Goal: Transaction & Acquisition: Purchase product/service

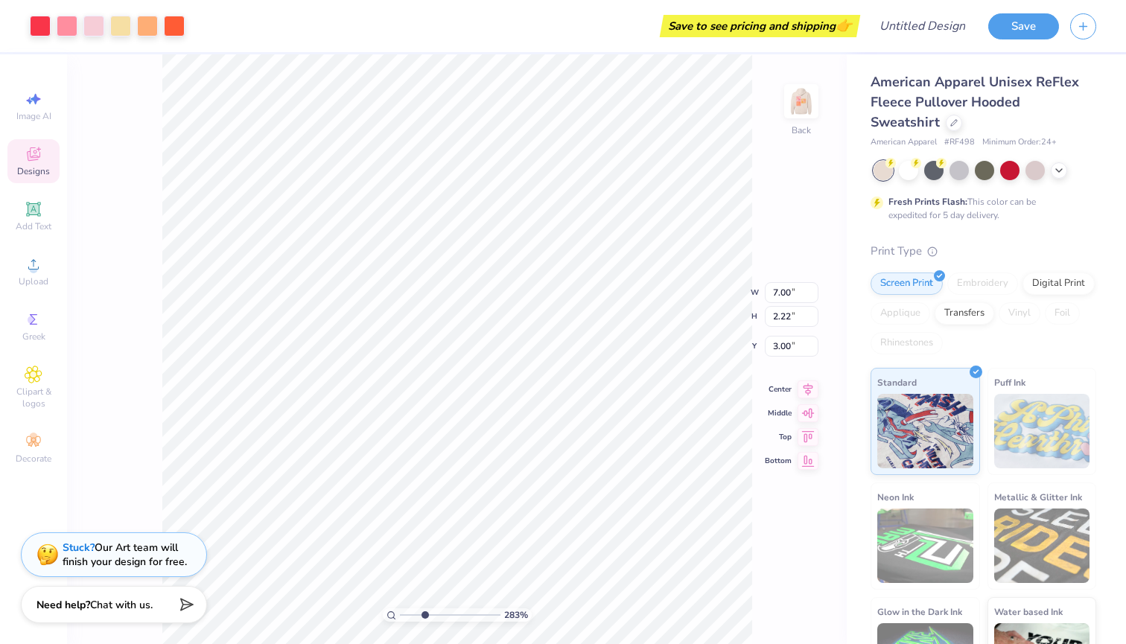
type input "3.12"
drag, startPoint x: 405, startPoint y: 615, endPoint x: 424, endPoint y: 615, distance: 19.4
click at [424, 615] on input "range" at bounding box center [450, 614] width 101 height 13
type input "9.51"
type input "3.02"
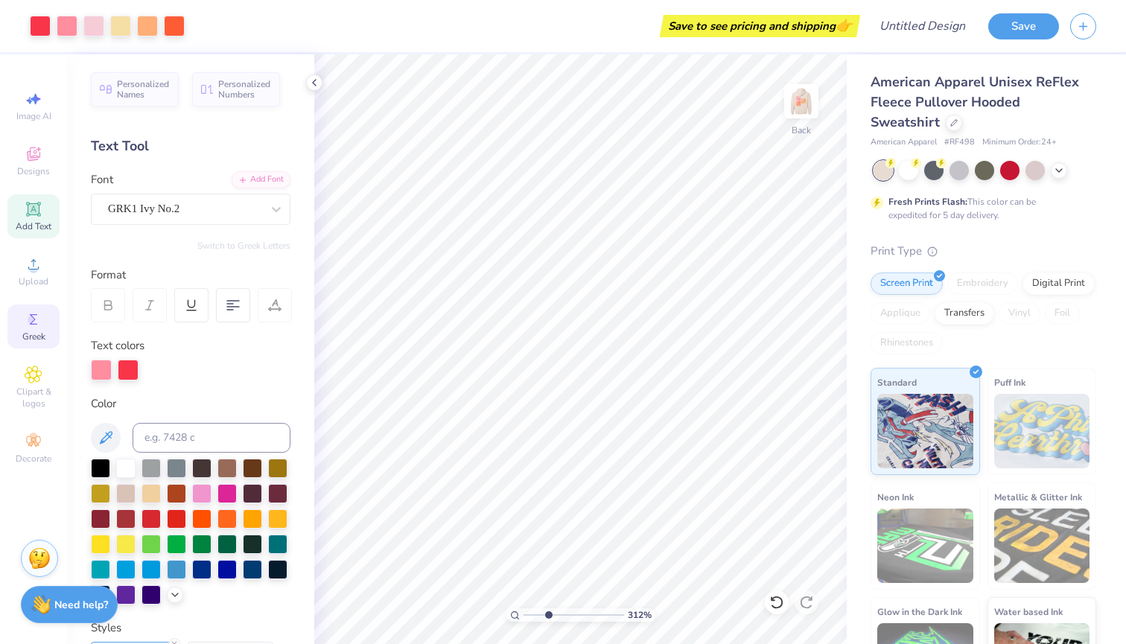
click at [34, 337] on span "Greek" at bounding box center [33, 337] width 23 height 12
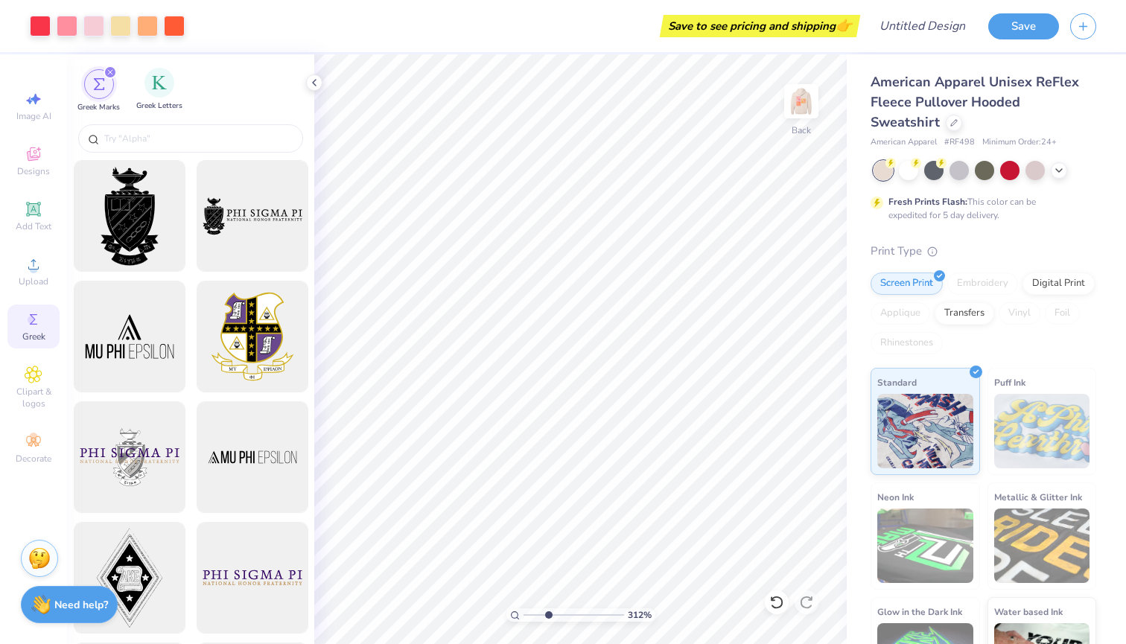
click at [145, 98] on div "Greek Letters" at bounding box center [159, 90] width 46 height 44
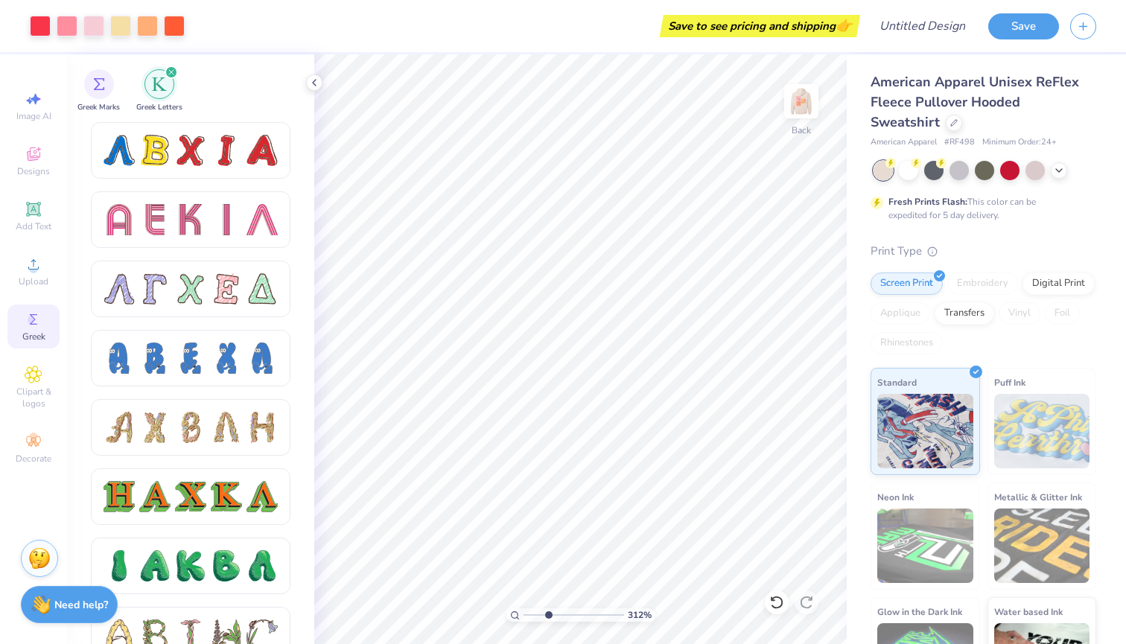
scroll to position [1085, 0]
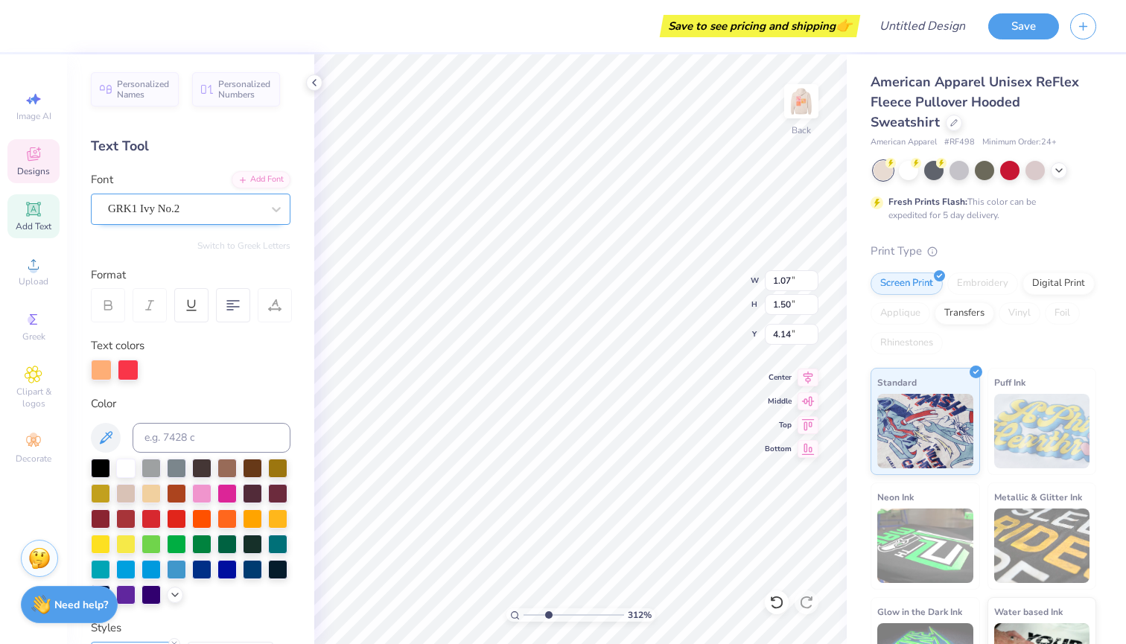
click at [217, 209] on div "GRK1 Ivy No.2" at bounding box center [184, 208] width 156 height 23
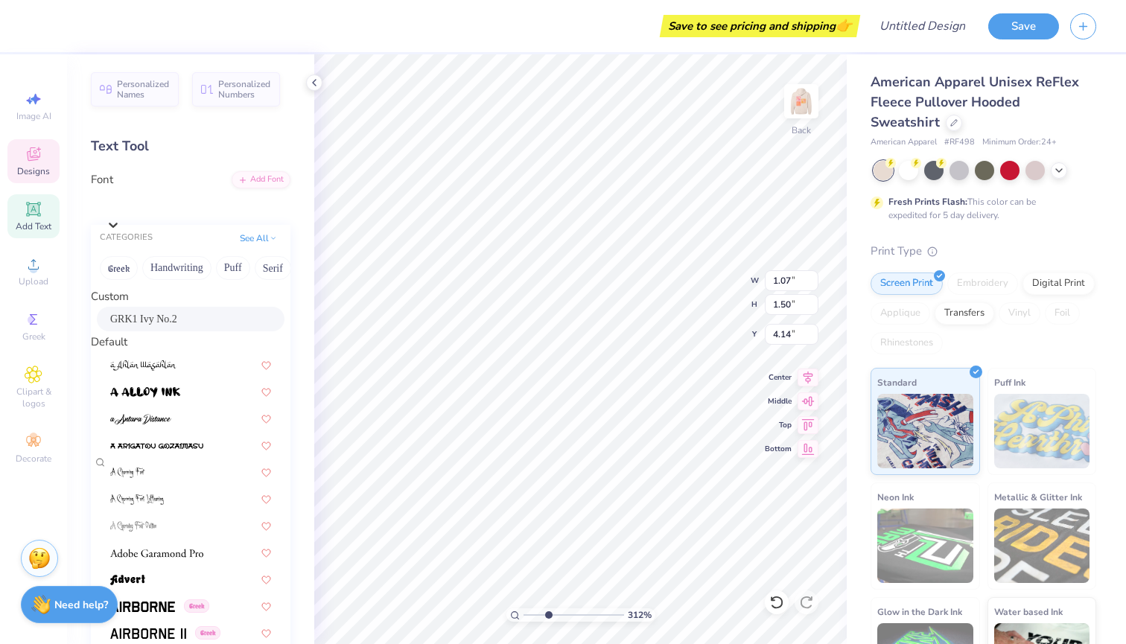
click at [182, 322] on div "GRK1 Ivy No.2" at bounding box center [190, 319] width 161 height 16
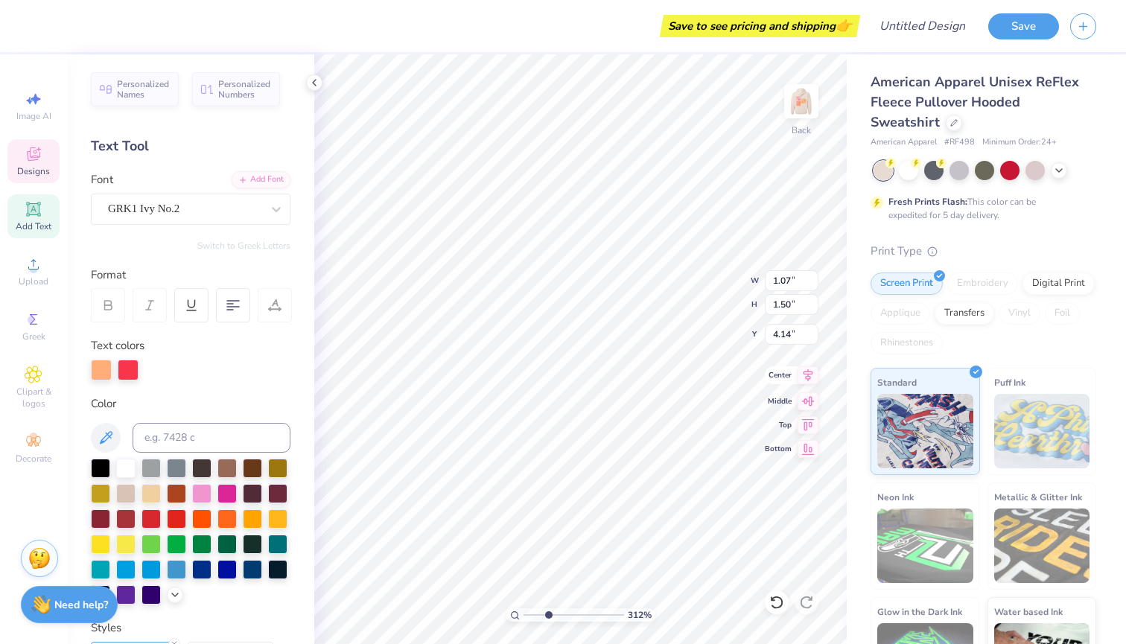
type textarea "a"
type textarea "delta"
type textarea "6"
type textarea "^"
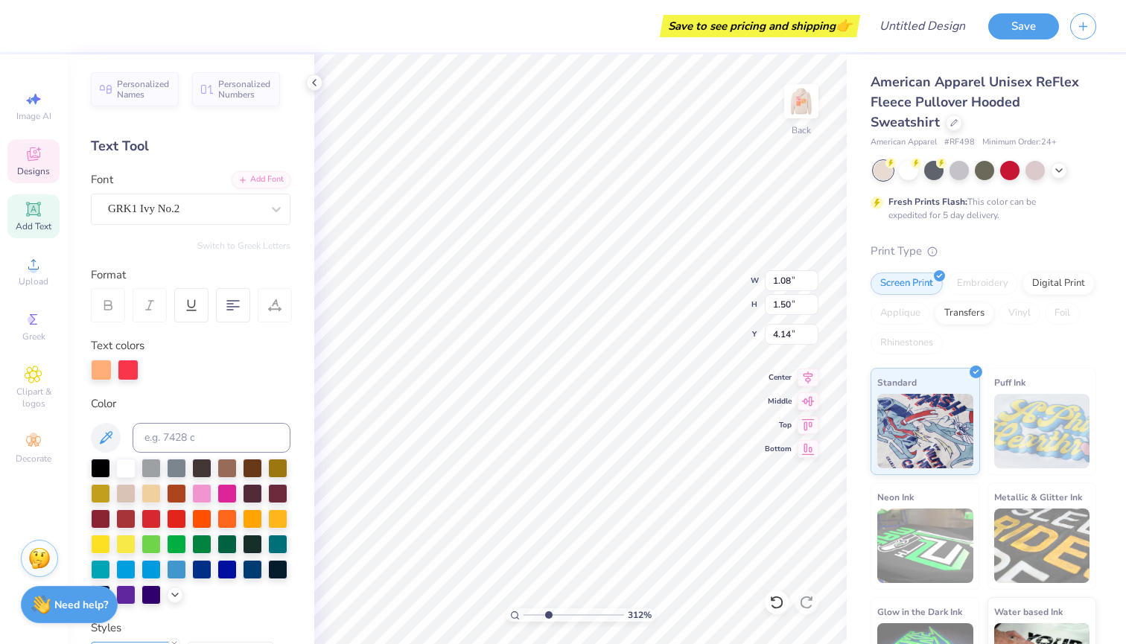
type textarea "%$#^&*("
type input "8.28"
click at [246, 100] on div "Personalized Numbers" at bounding box center [236, 87] width 88 height 34
type input "2.78"
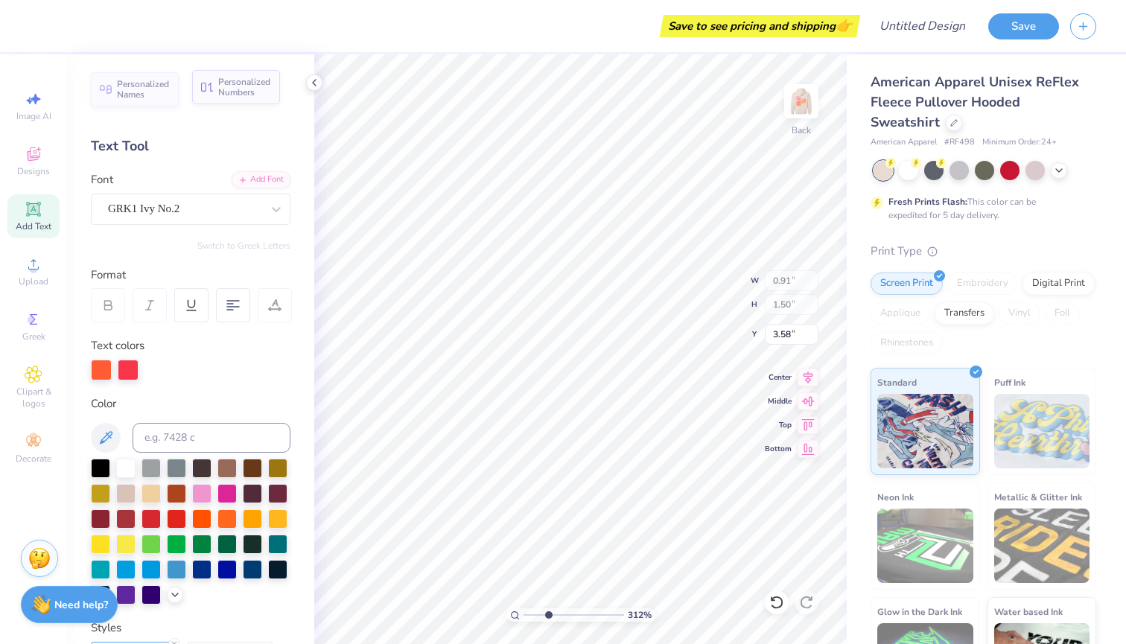
type input "2.00"
type input "6.50"
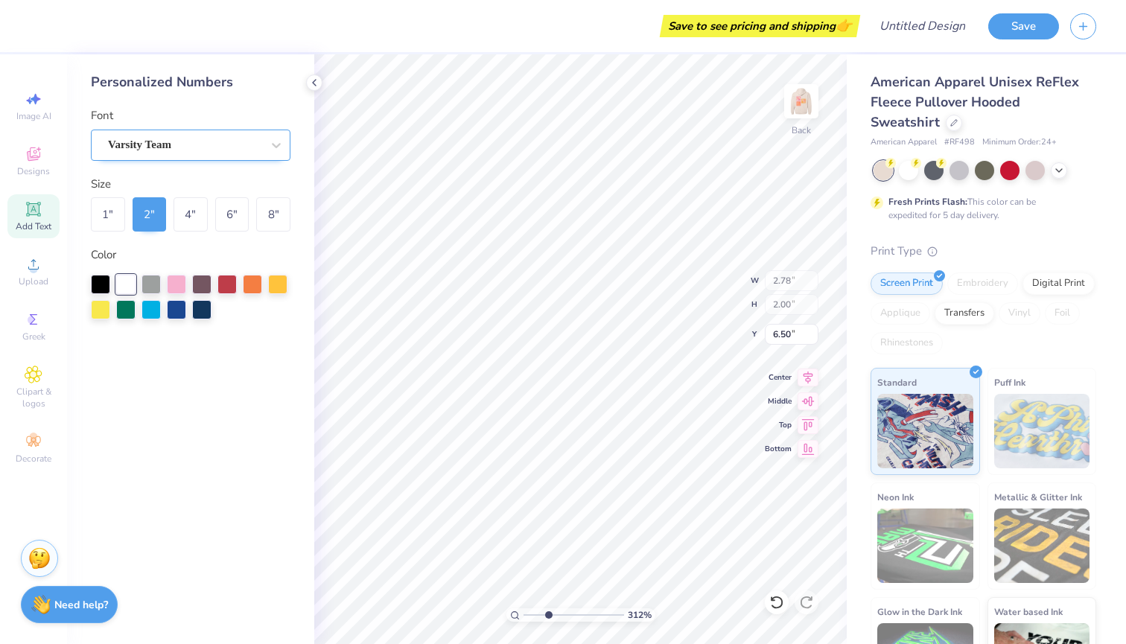
click at [238, 133] on div "Varsity Team" at bounding box center [184, 144] width 156 height 23
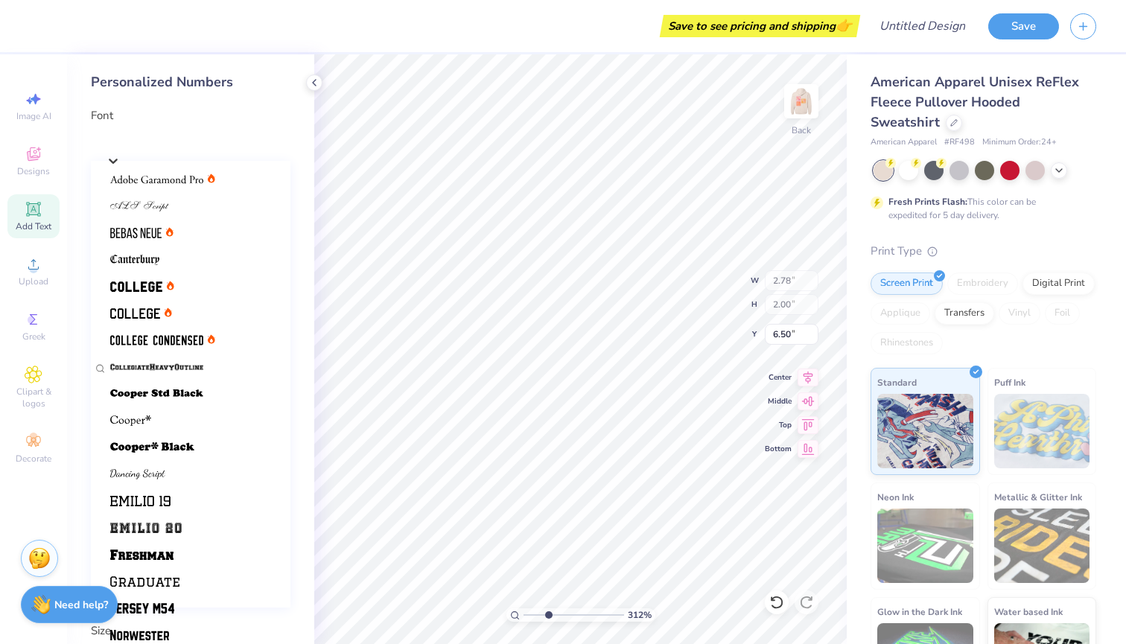
click at [249, 101] on div "Personalized Numbers Font option Varsity Team selected, 21 of 21. 21 results av…" at bounding box center [190, 349] width 247 height 590
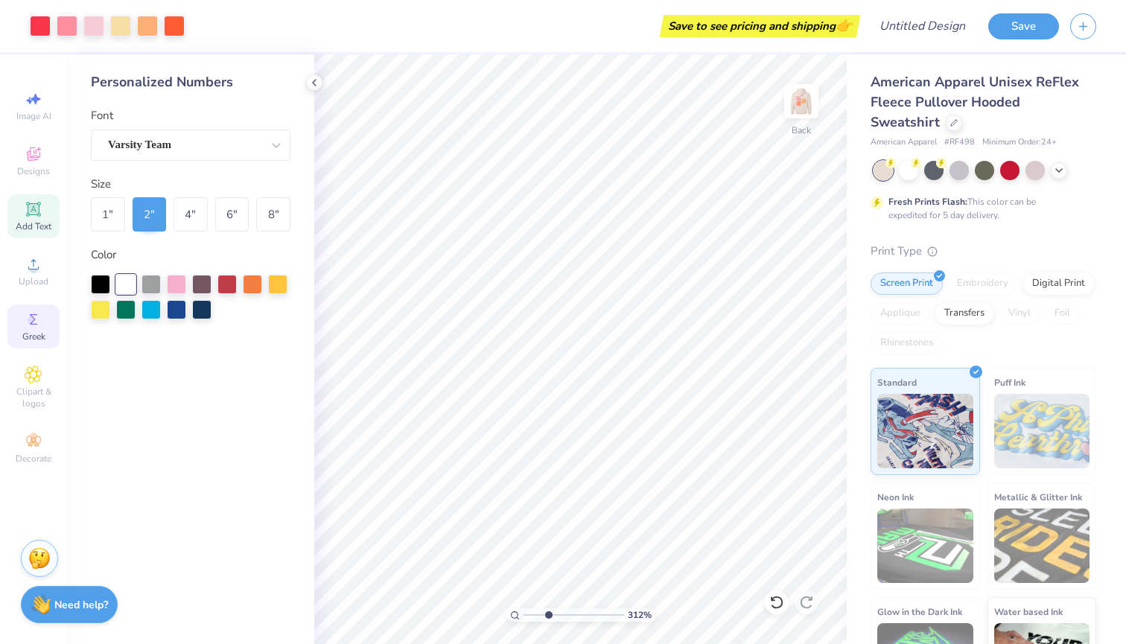
click at [27, 329] on div "Greek" at bounding box center [33, 327] width 52 height 44
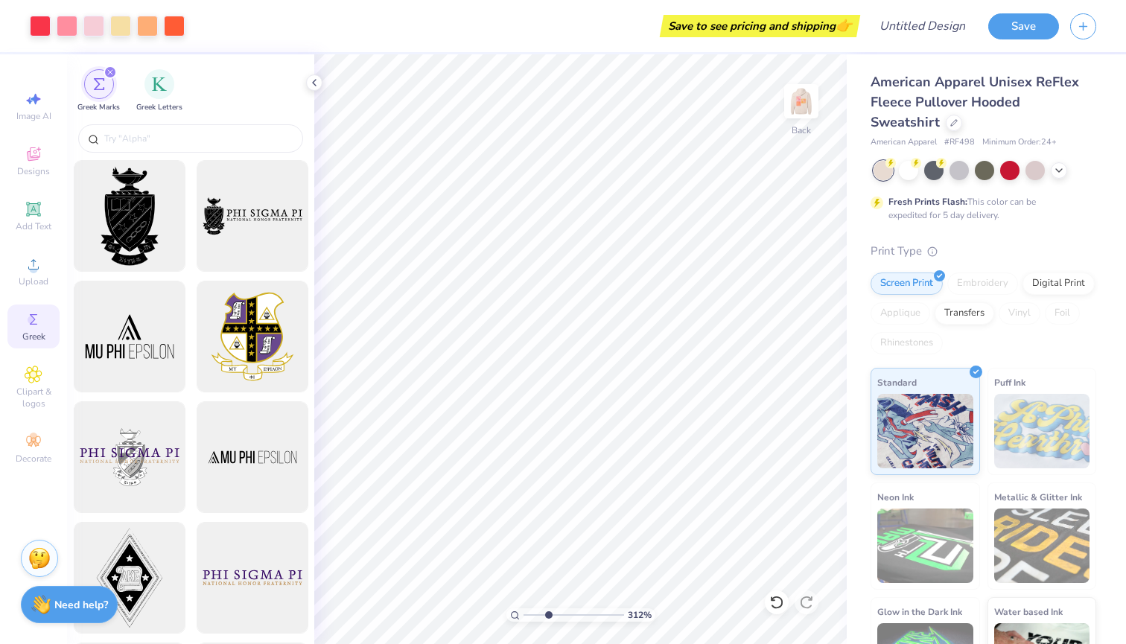
scroll to position [39, 0]
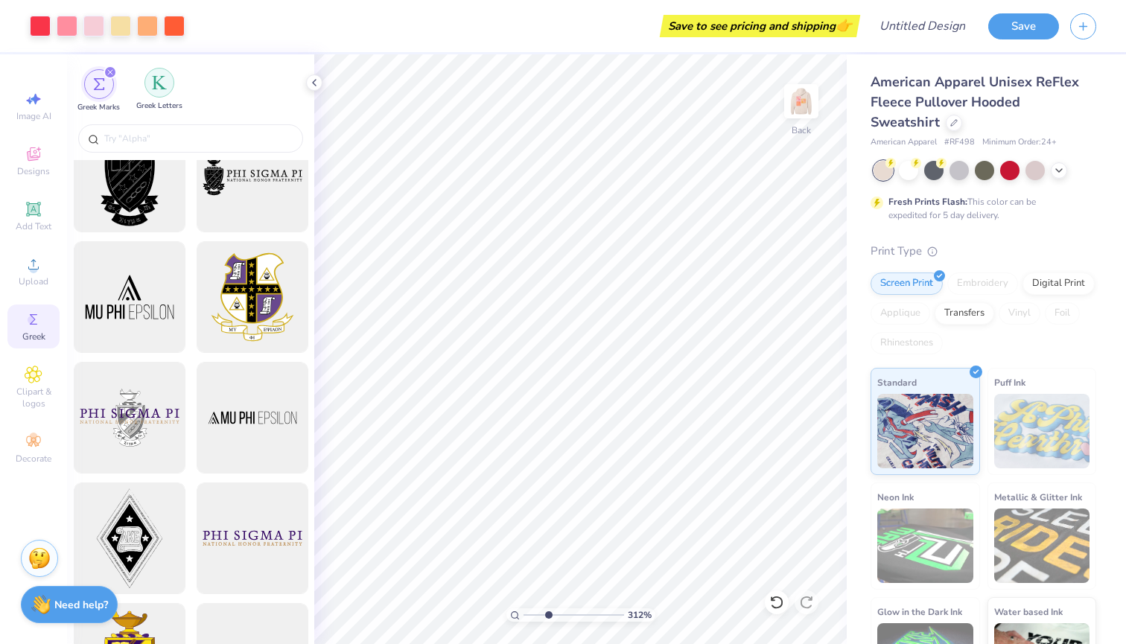
click at [155, 79] on img "filter for Greek Letters" at bounding box center [159, 82] width 15 height 15
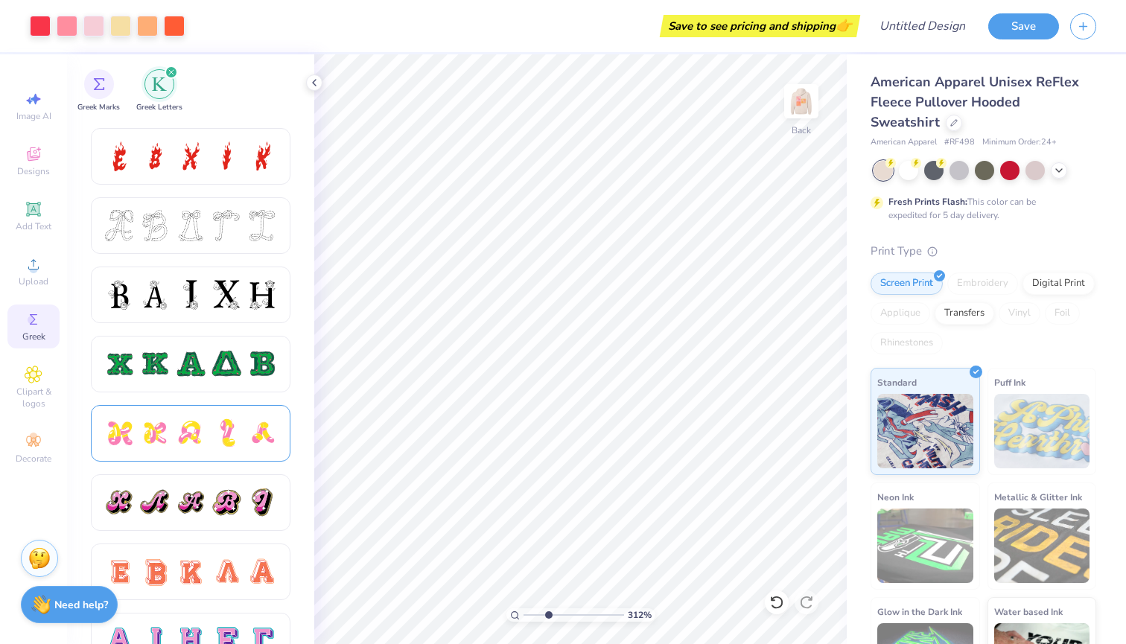
scroll to position [747, 0]
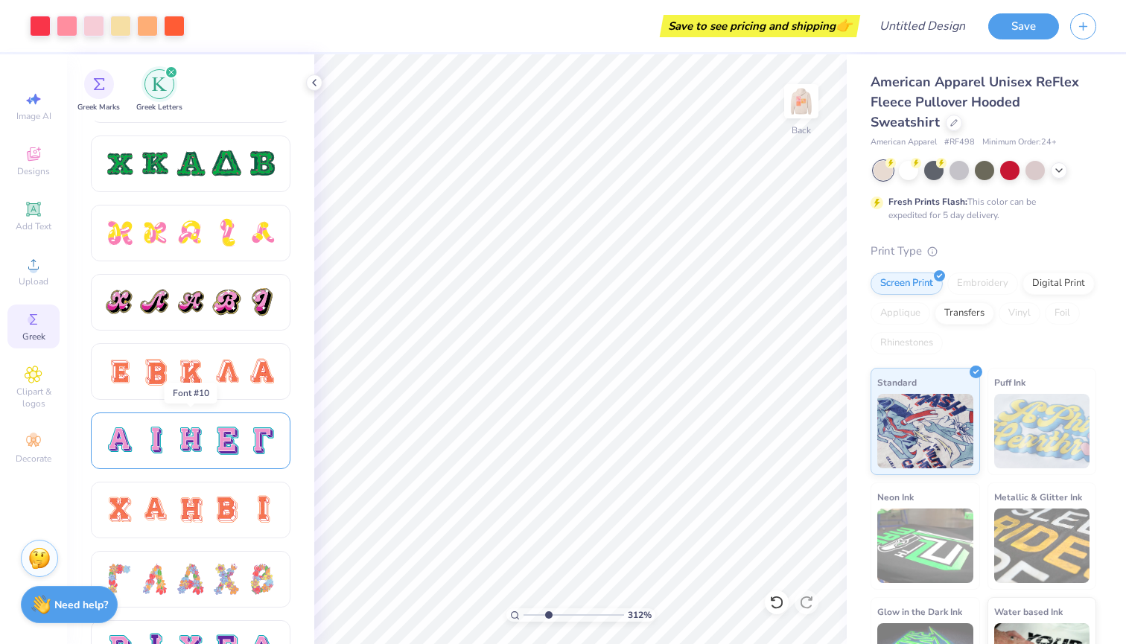
click at [192, 447] on div at bounding box center [190, 440] width 31 height 31
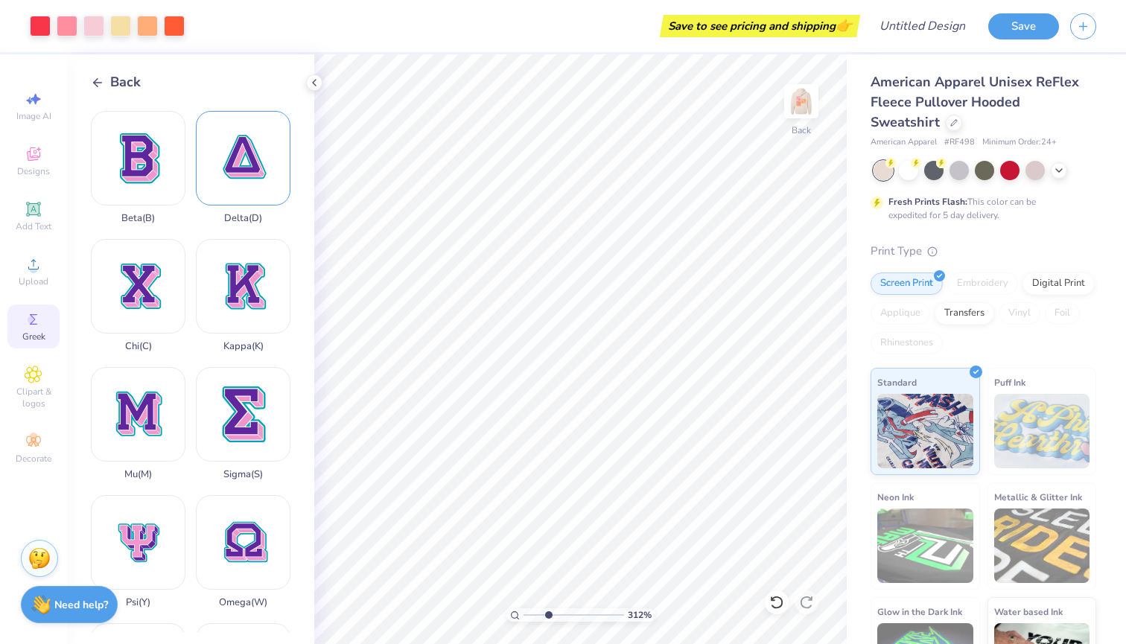
scroll to position [725, 0]
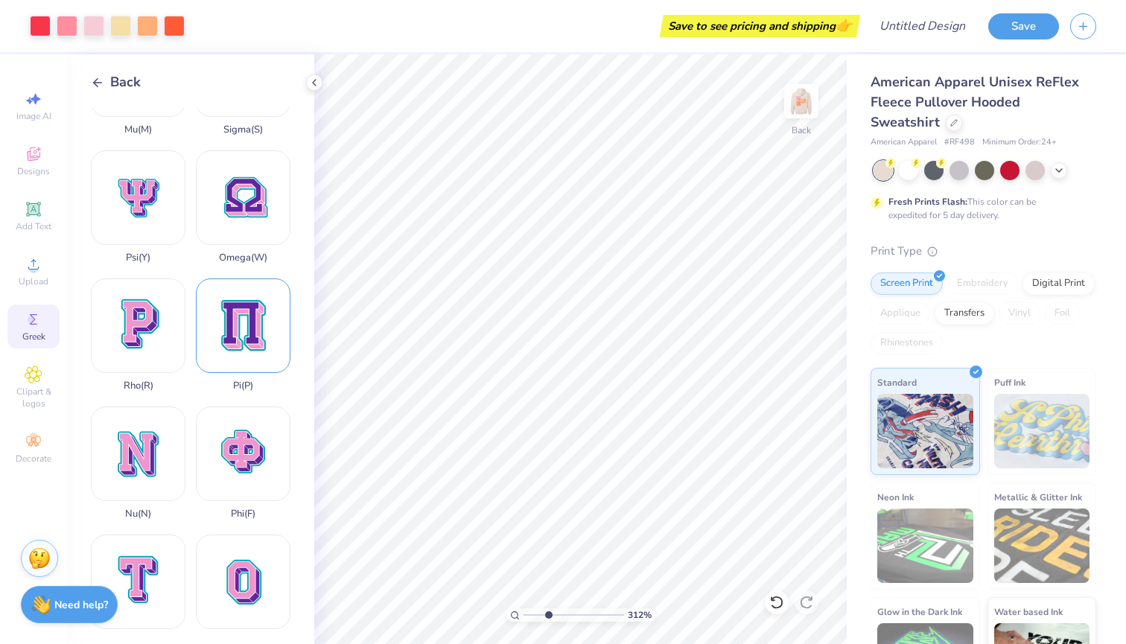
click at [235, 323] on div "Pi ( P )" at bounding box center [243, 335] width 95 height 113
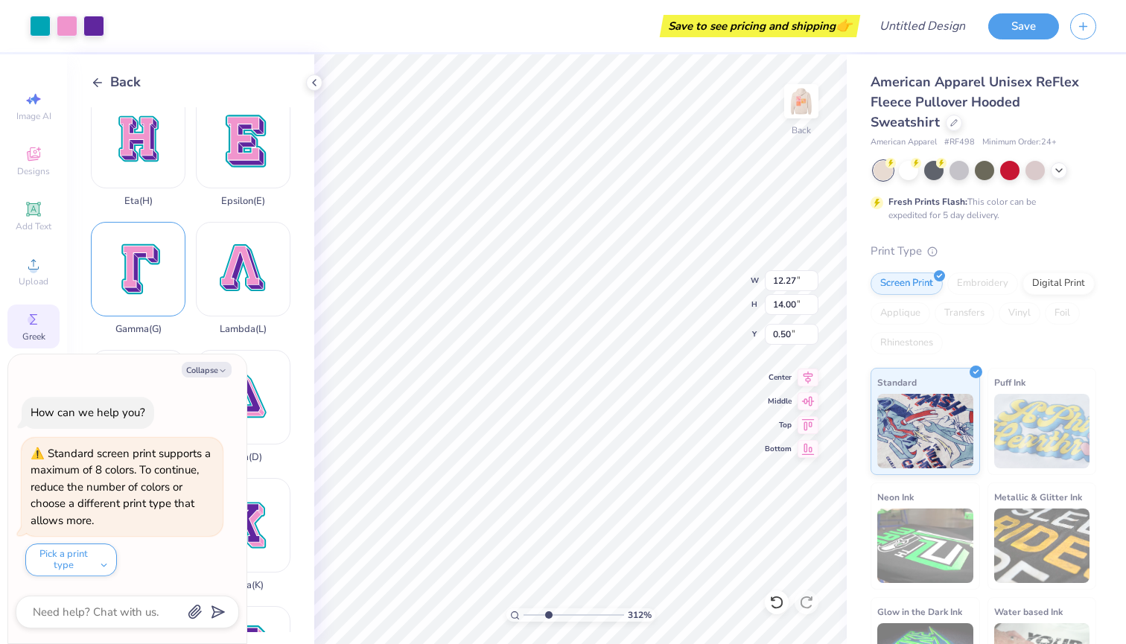
scroll to position [204, 0]
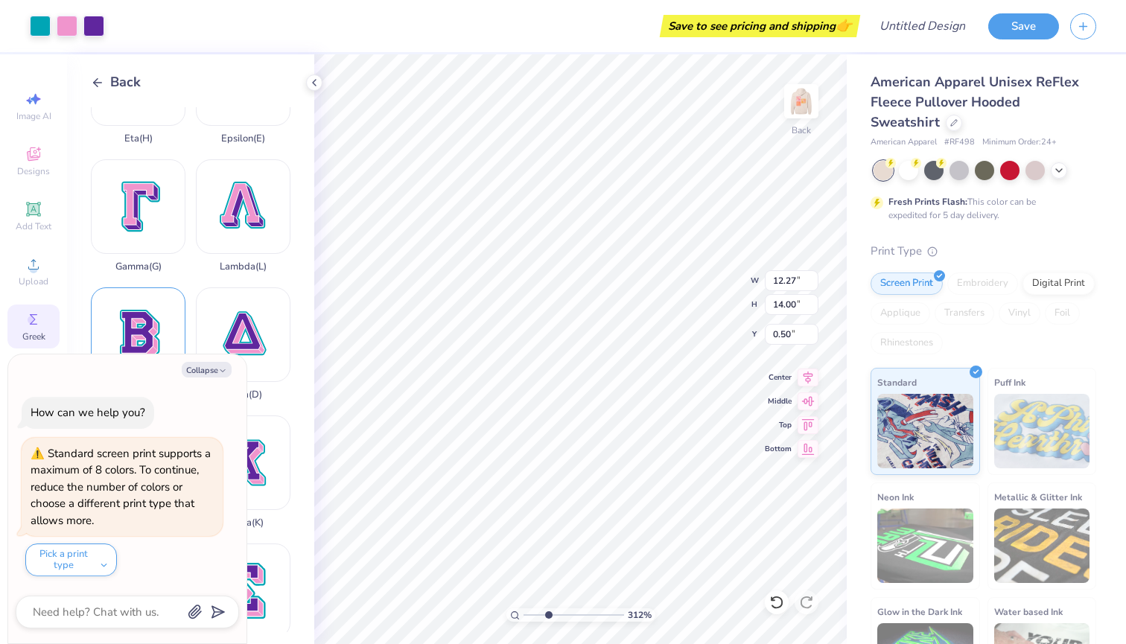
click at [148, 314] on div "Beta ( B )" at bounding box center [138, 343] width 95 height 113
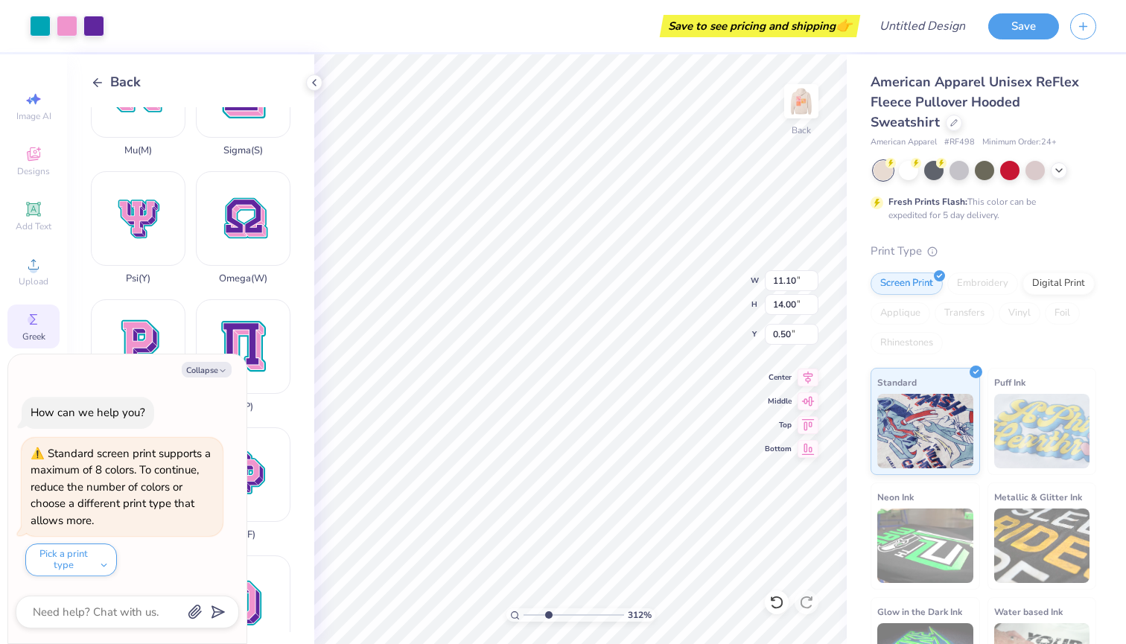
scroll to position [712, 0]
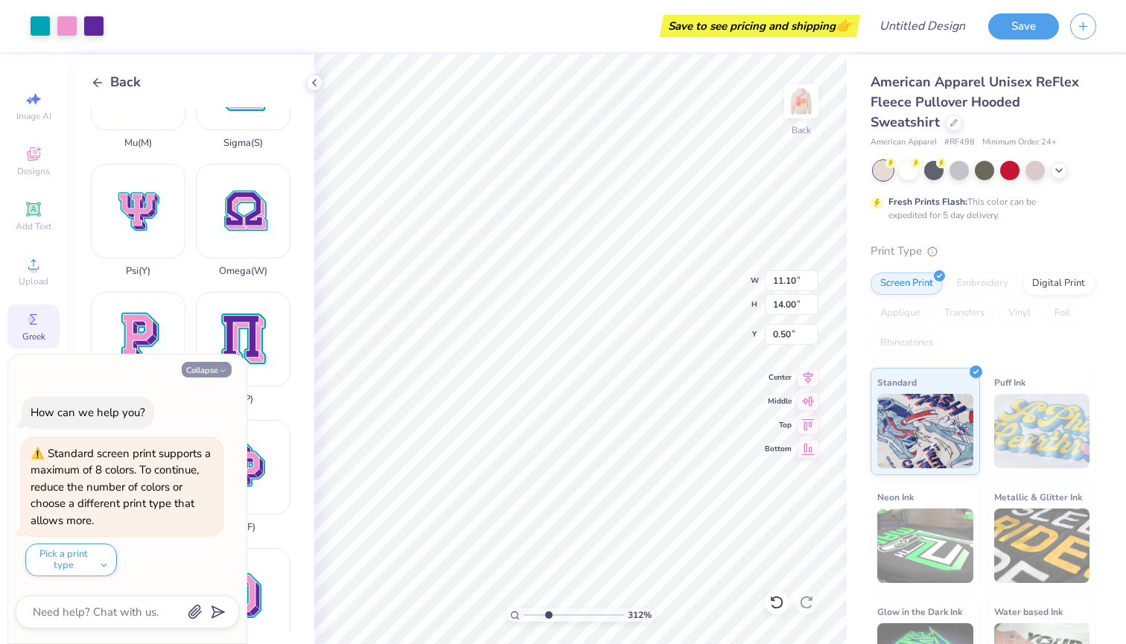
click at [215, 375] on button "Collapse" at bounding box center [207, 370] width 50 height 16
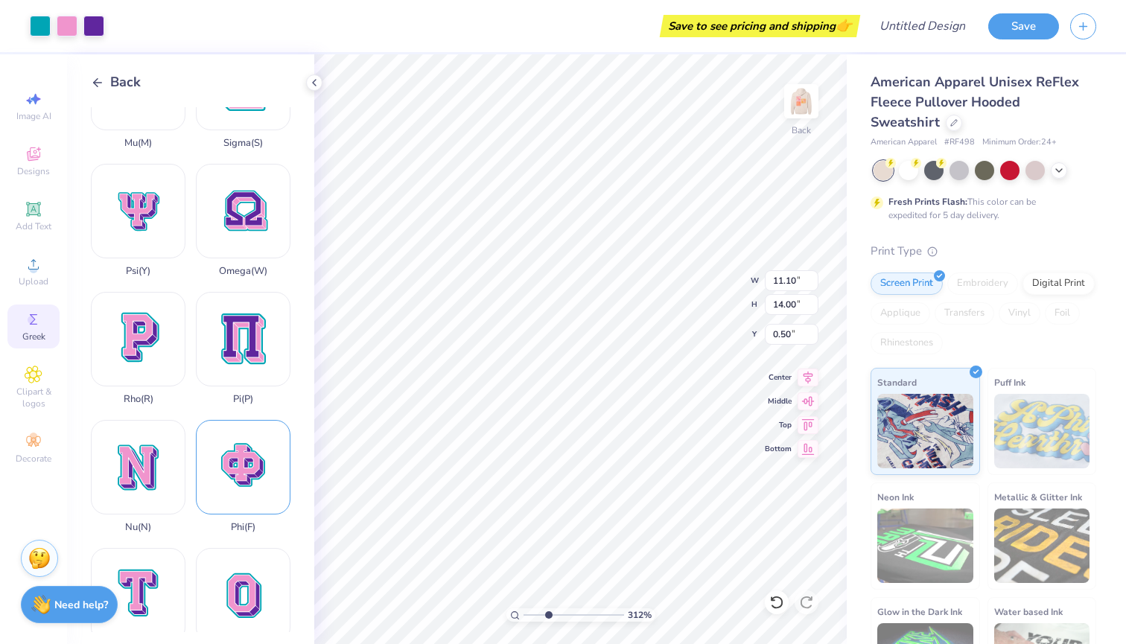
click at [239, 454] on div "Phi ( F )" at bounding box center [243, 476] width 95 height 113
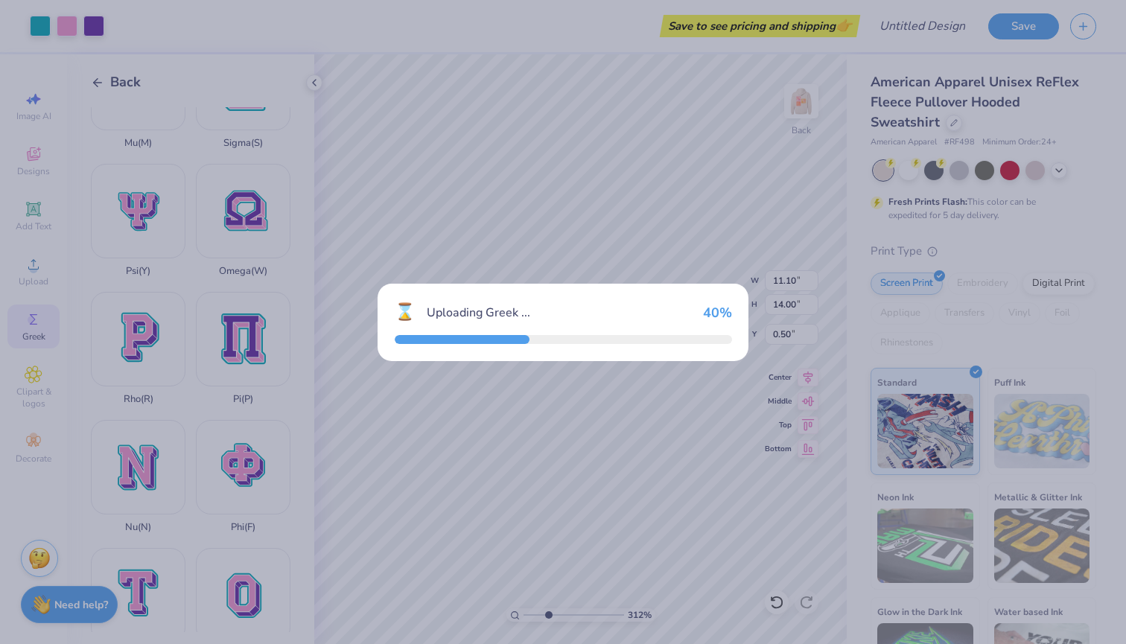
type input "14.17"
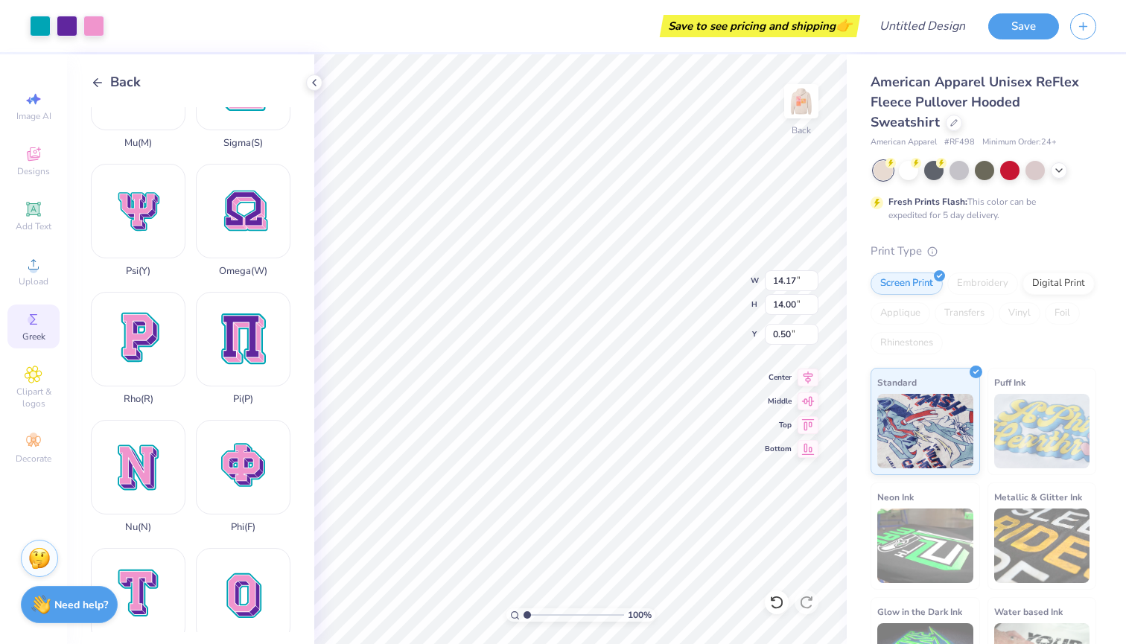
drag, startPoint x: 545, startPoint y: 618, endPoint x: 523, endPoint y: 616, distance: 22.5
type input "1"
click at [523, 616] on div "100 %" at bounding box center [580, 614] width 149 height 13
type input "6.66"
type input "6.58"
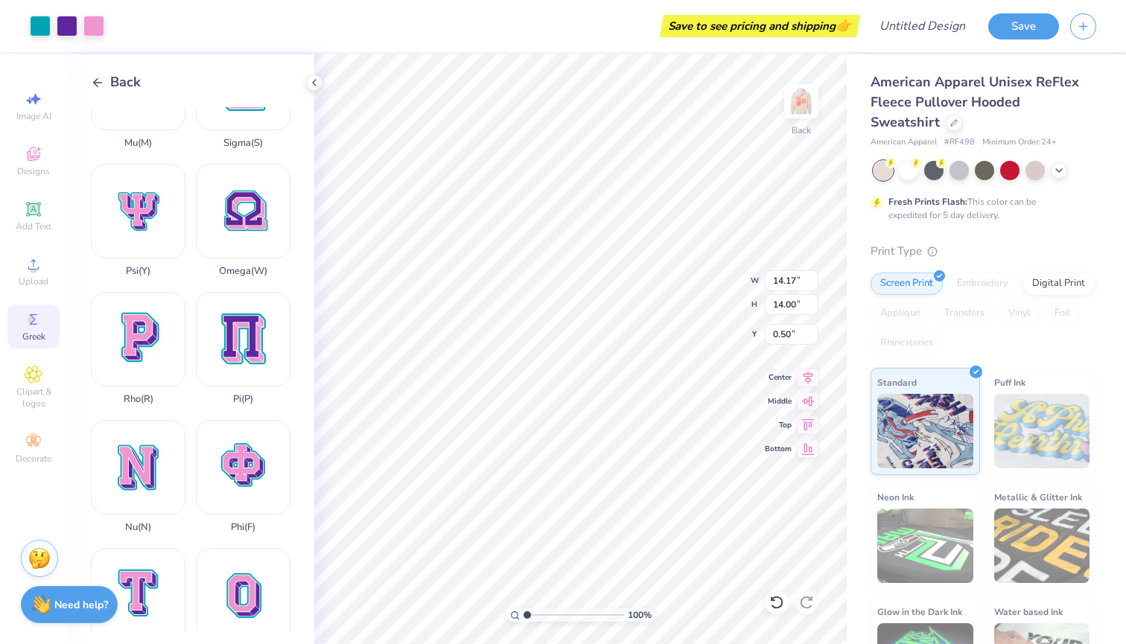
type input "7.92"
type input "11.10"
type input "14.00"
type input "0.50"
type input "4.85"
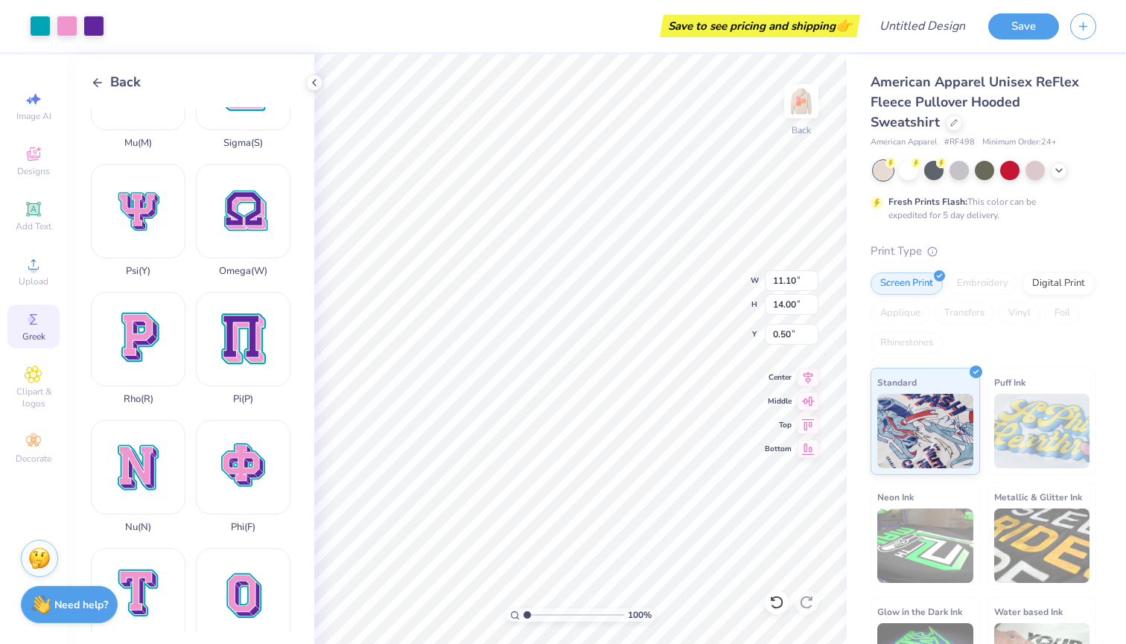
type input "6.12"
type input "8.38"
type input "12.27"
type input "14.00"
type input "0.50"
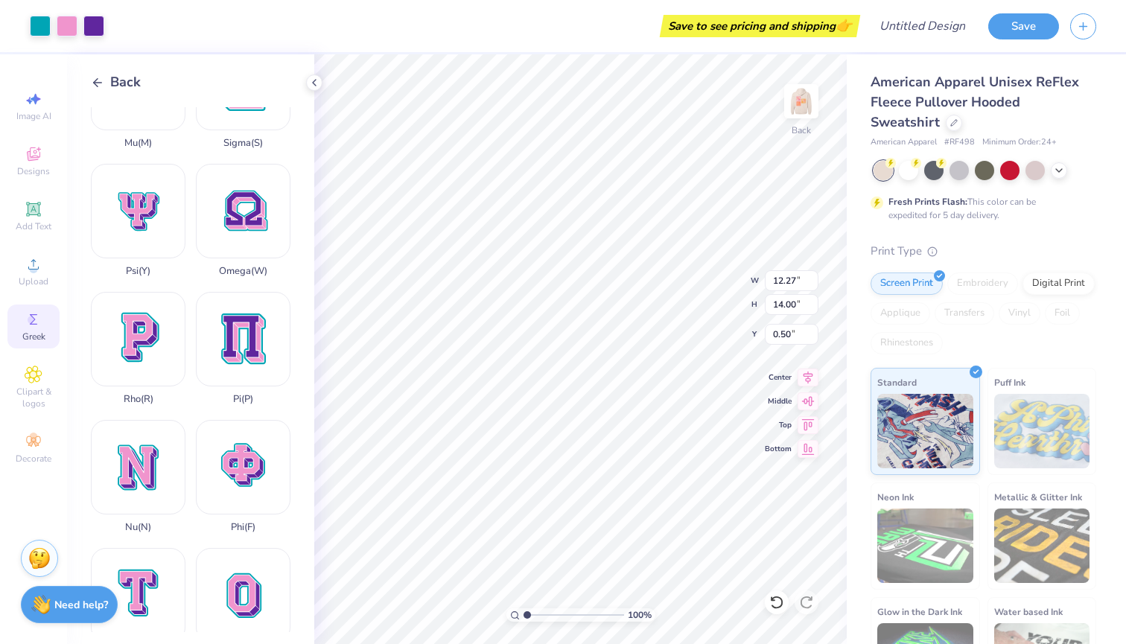
type input "4.97"
type input "5.67"
type input "8.83"
type input "1.78"
drag, startPoint x: 525, startPoint y: 614, endPoint x: 535, endPoint y: 614, distance: 9.7
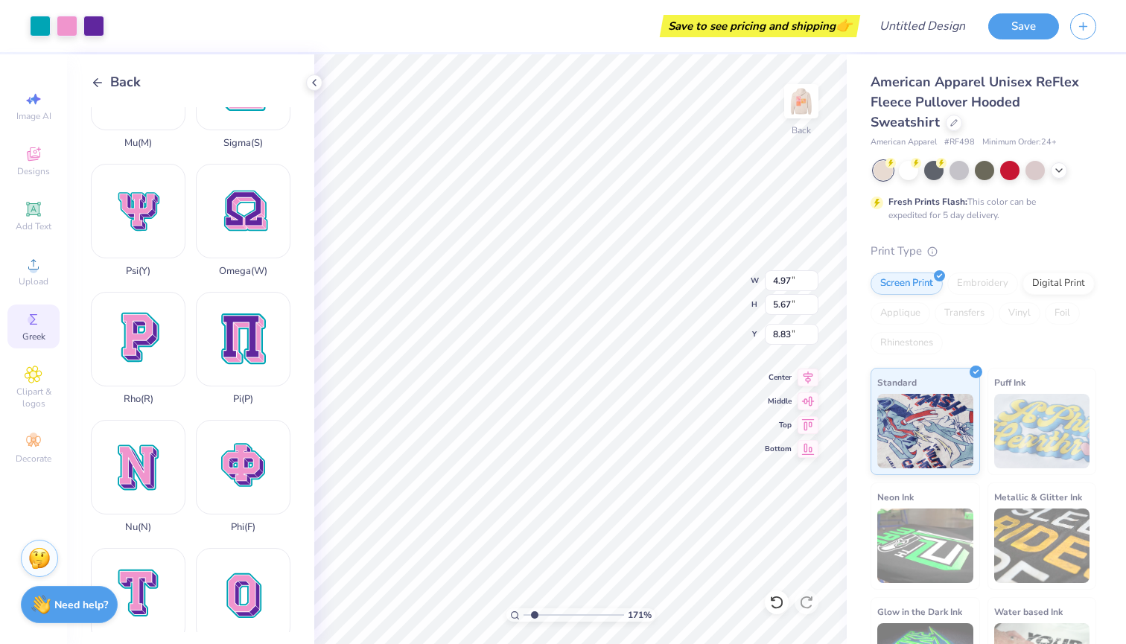
click at [535, 614] on input "range" at bounding box center [574, 614] width 101 height 13
type input "6.66"
type input "6.58"
type input "7.65"
type input "4.85"
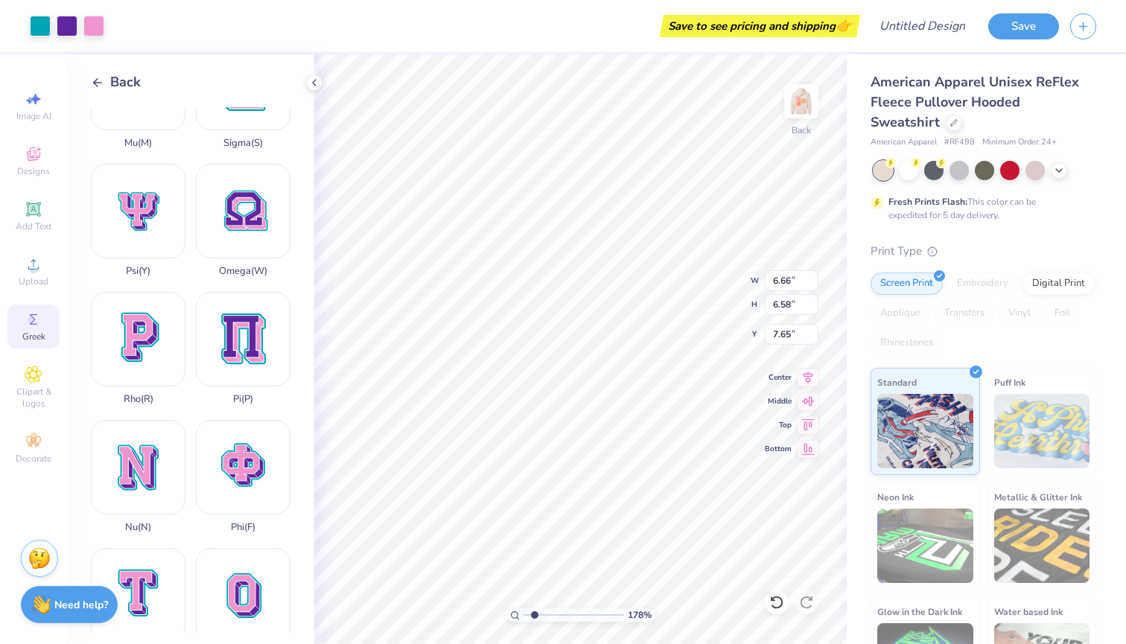
type input "6.12"
type input "4.81"
type input "4.97"
type input "5.67"
type input "8.83"
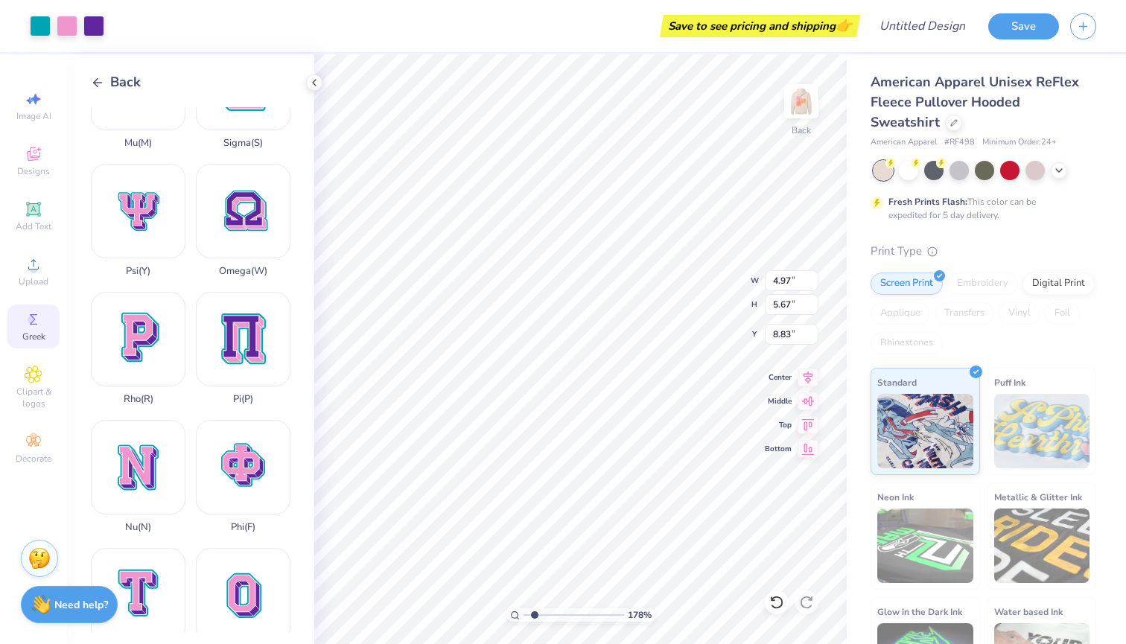
type input "3.11"
type input "3.55"
type input "10.95"
type input "4.85"
type input "6.12"
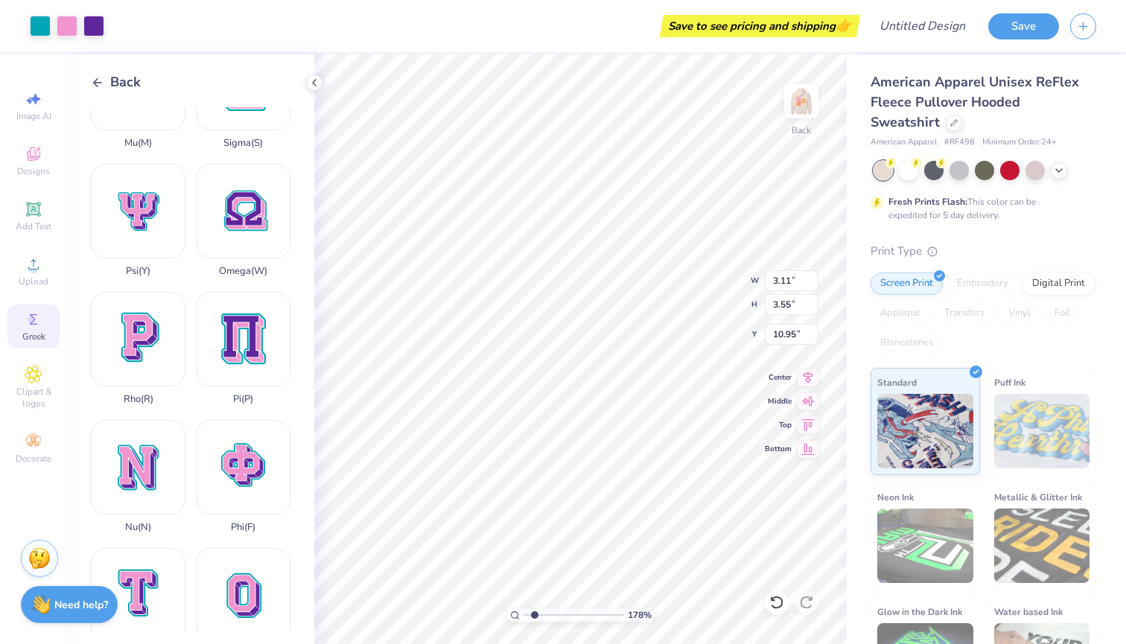
type input "4.81"
type input "2.90"
type input "3.66"
type input "10.84"
type input "6.66"
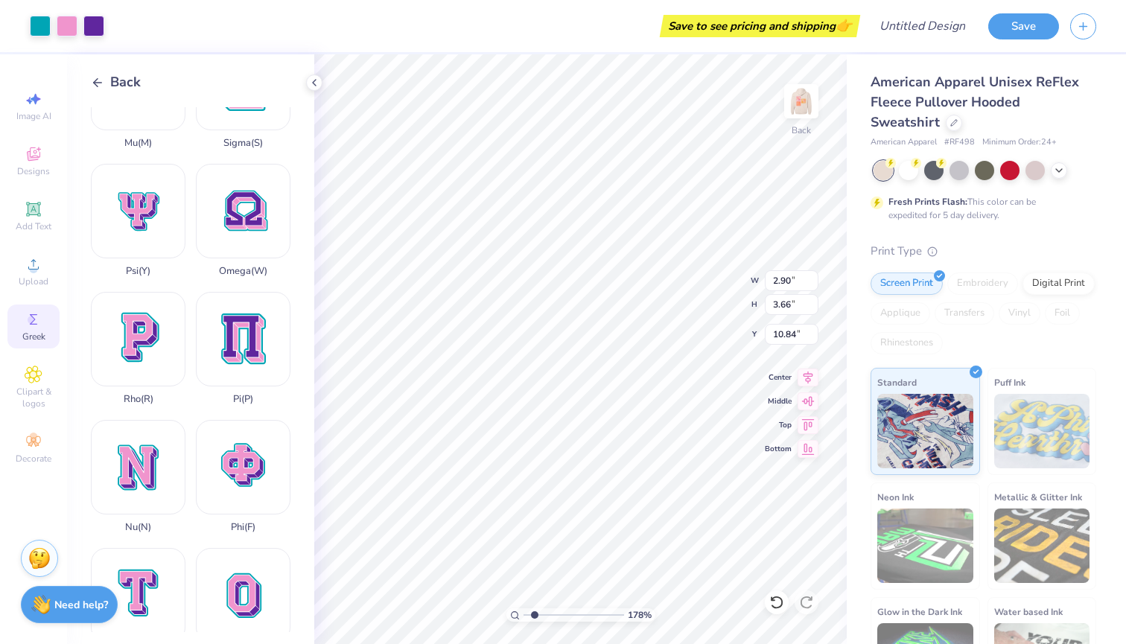
type input "6.58"
type input "7.65"
type input "2.98"
type input "2.94"
type input "11.42"
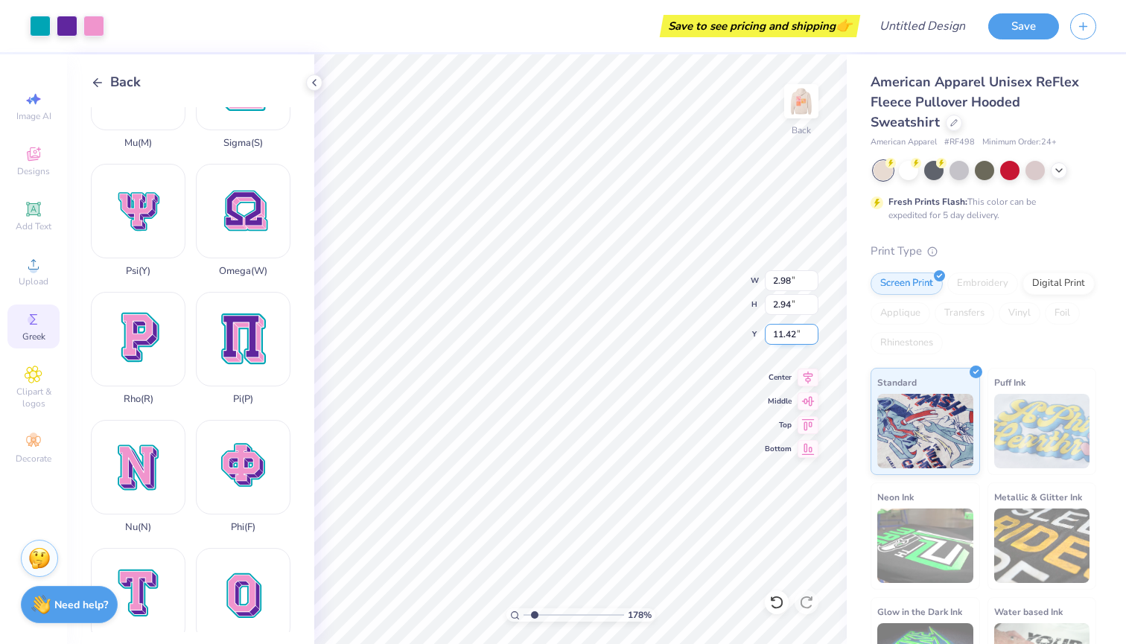
type input "3.69"
type input "3.64"
type input "10.72"
type input "3.11"
type input "3.55"
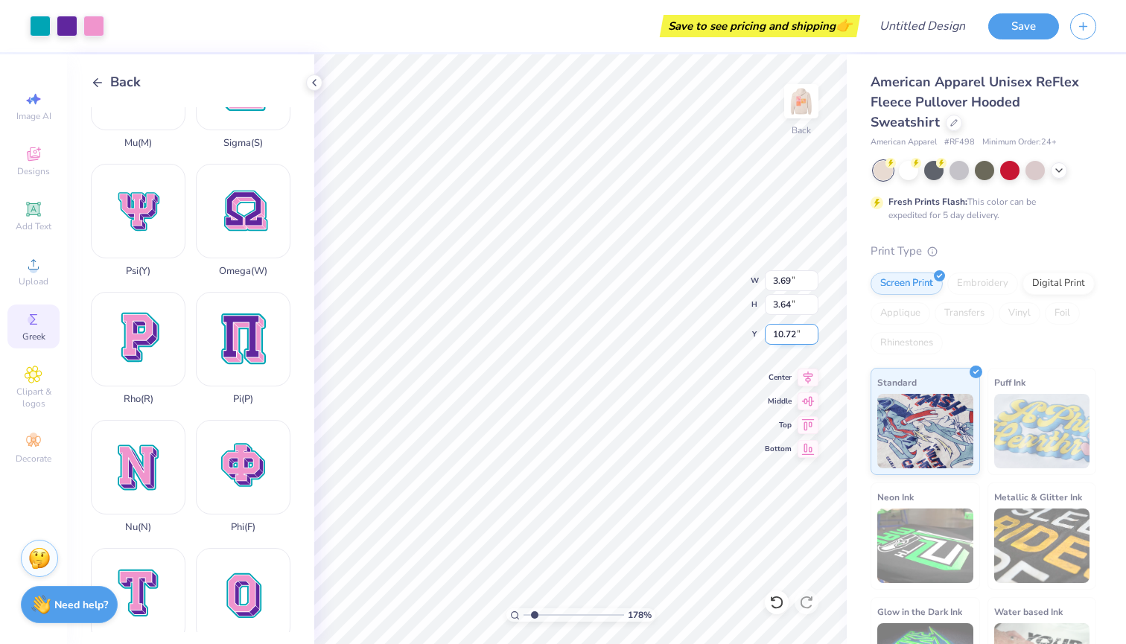
type input "10.95"
click at [39, 28] on div at bounding box center [40, 24] width 21 height 21
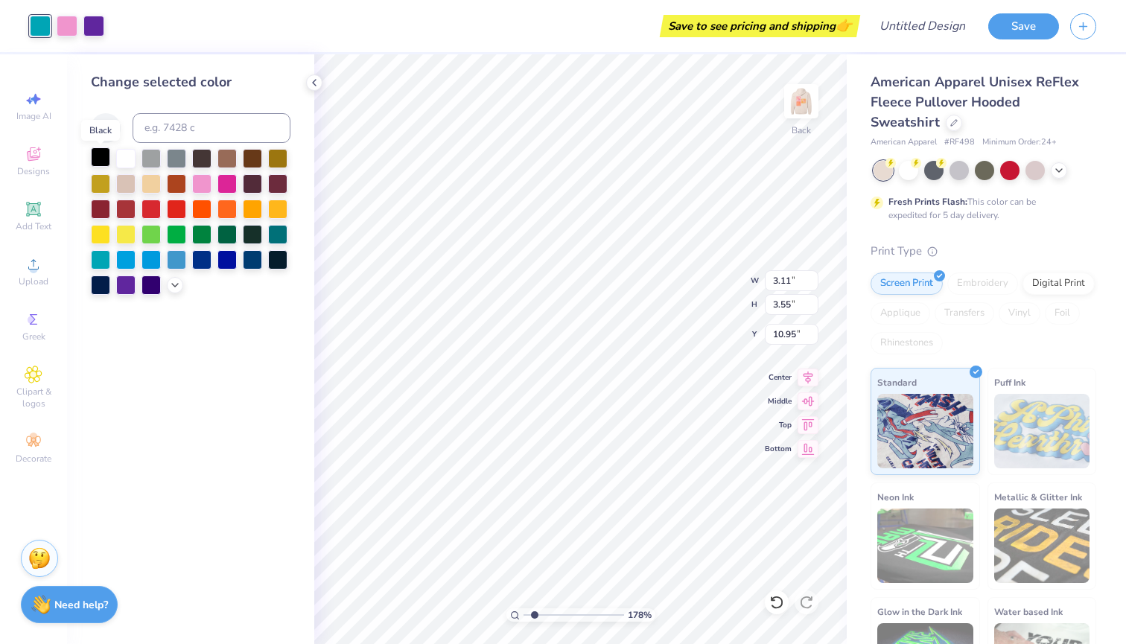
click at [105, 154] on div at bounding box center [100, 156] width 19 height 19
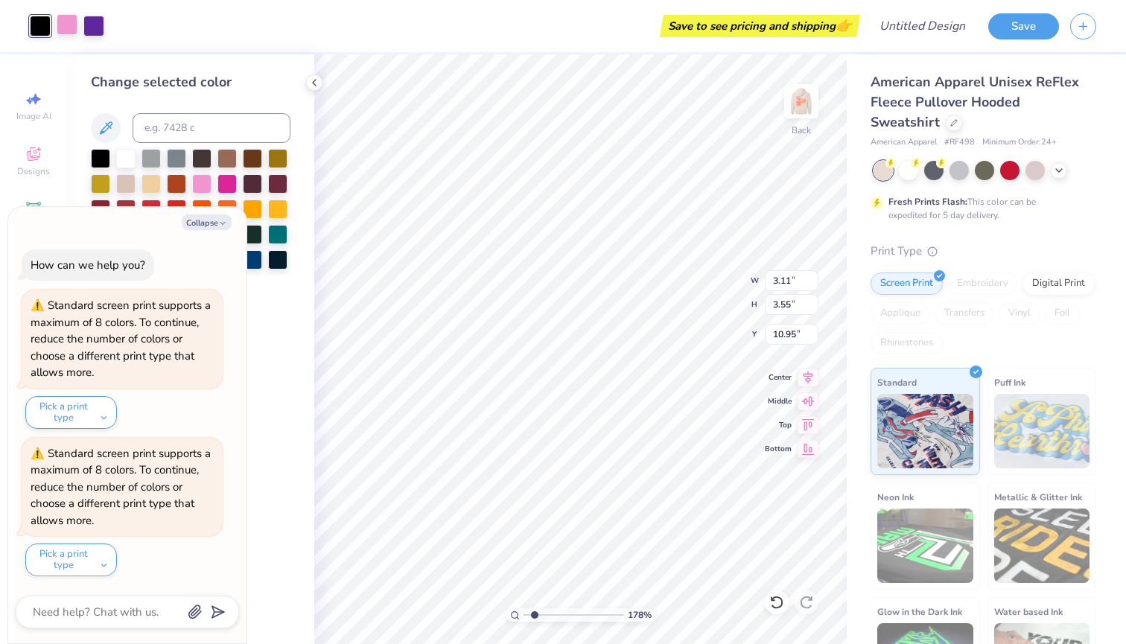
click at [63, 26] on div at bounding box center [67, 24] width 21 height 21
click at [195, 227] on button "Collapse" at bounding box center [207, 222] width 50 height 16
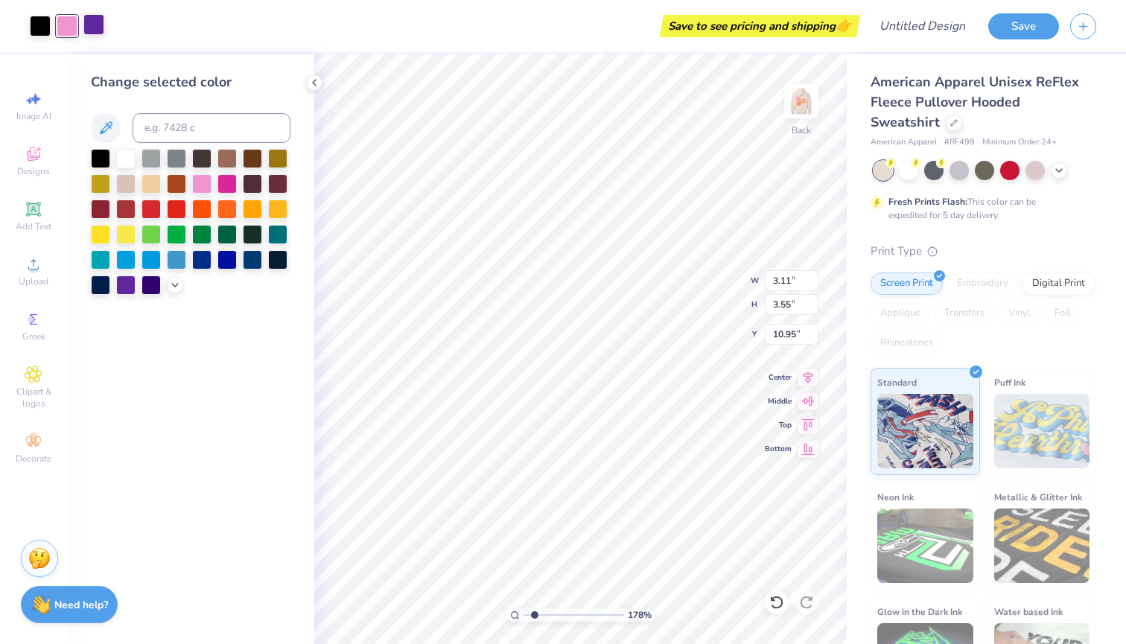
click at [92, 26] on div at bounding box center [93, 24] width 21 height 21
click at [124, 158] on div at bounding box center [125, 156] width 19 height 19
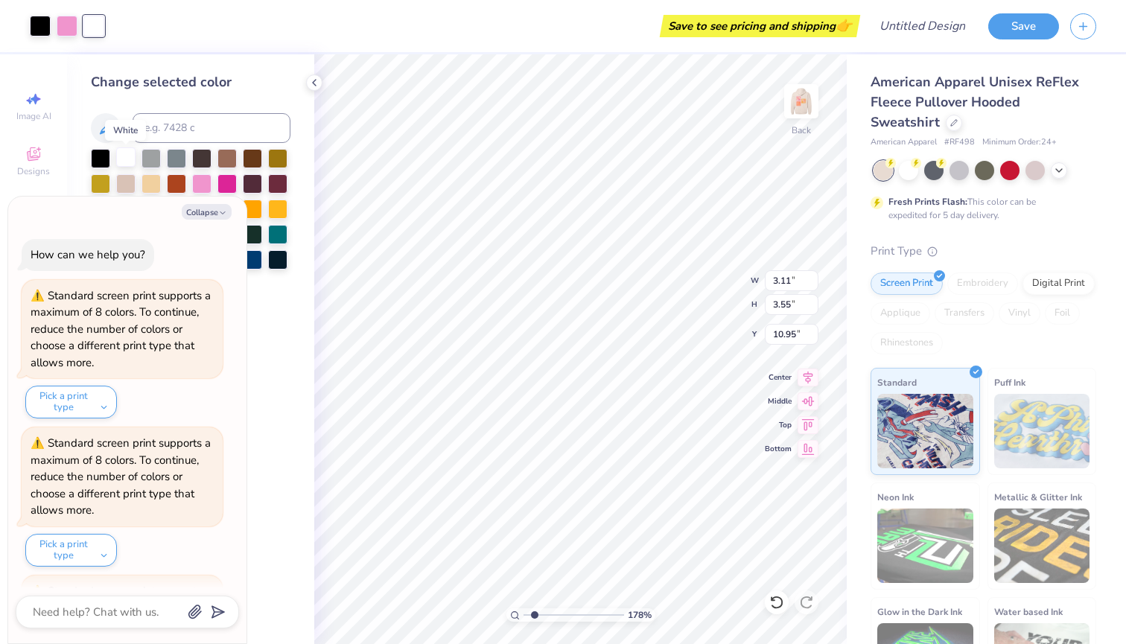
scroll to position [132, 0]
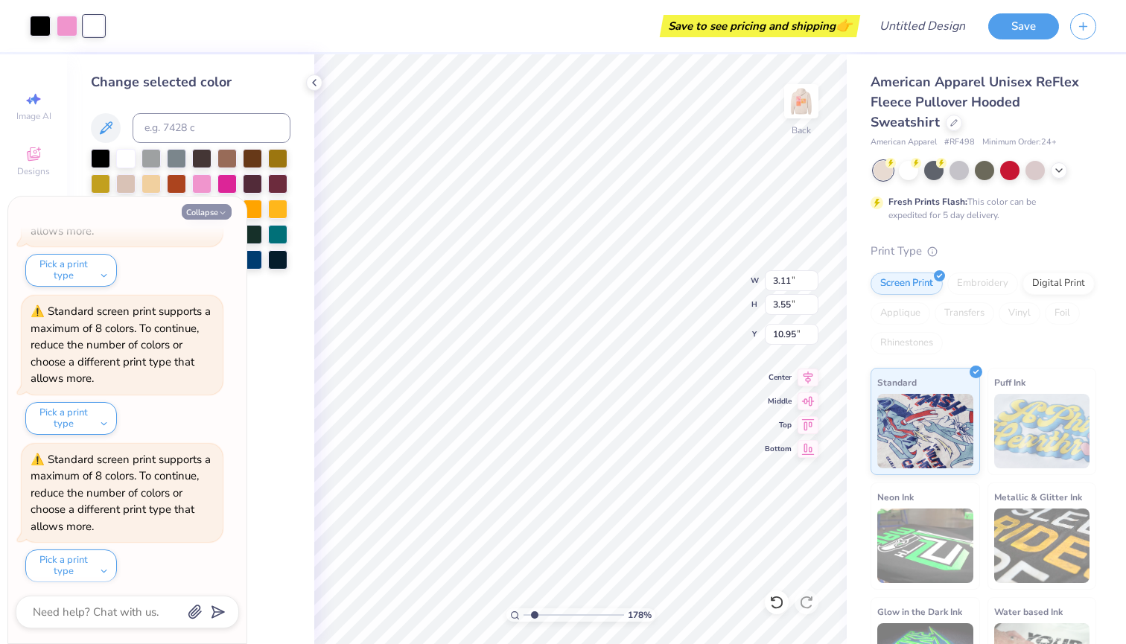
click at [207, 214] on button "Collapse" at bounding box center [207, 212] width 50 height 16
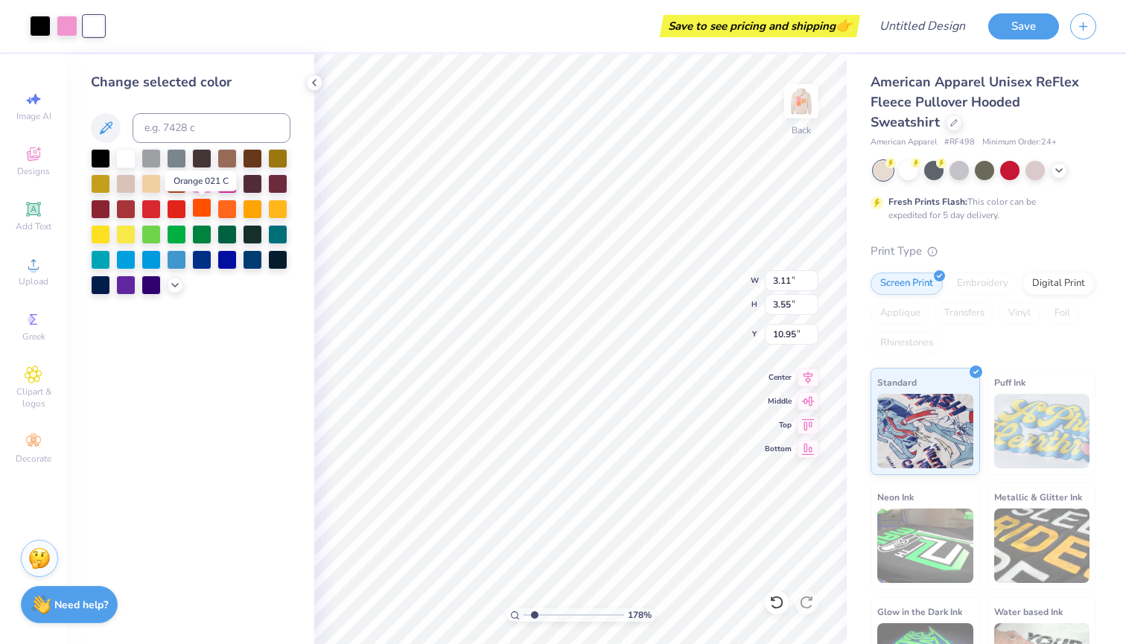
click at [197, 215] on div at bounding box center [201, 207] width 19 height 19
click at [219, 213] on div at bounding box center [226, 207] width 19 height 19
click at [65, 28] on div at bounding box center [67, 24] width 21 height 21
click at [243, 212] on div at bounding box center [252, 207] width 19 height 19
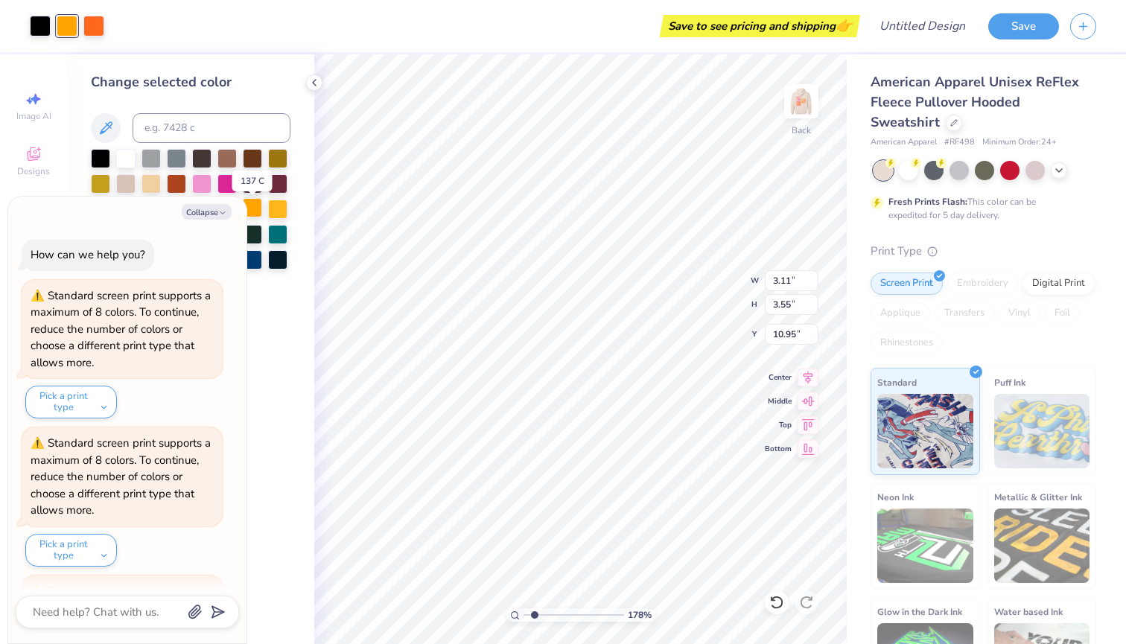
scroll to position [278, 0]
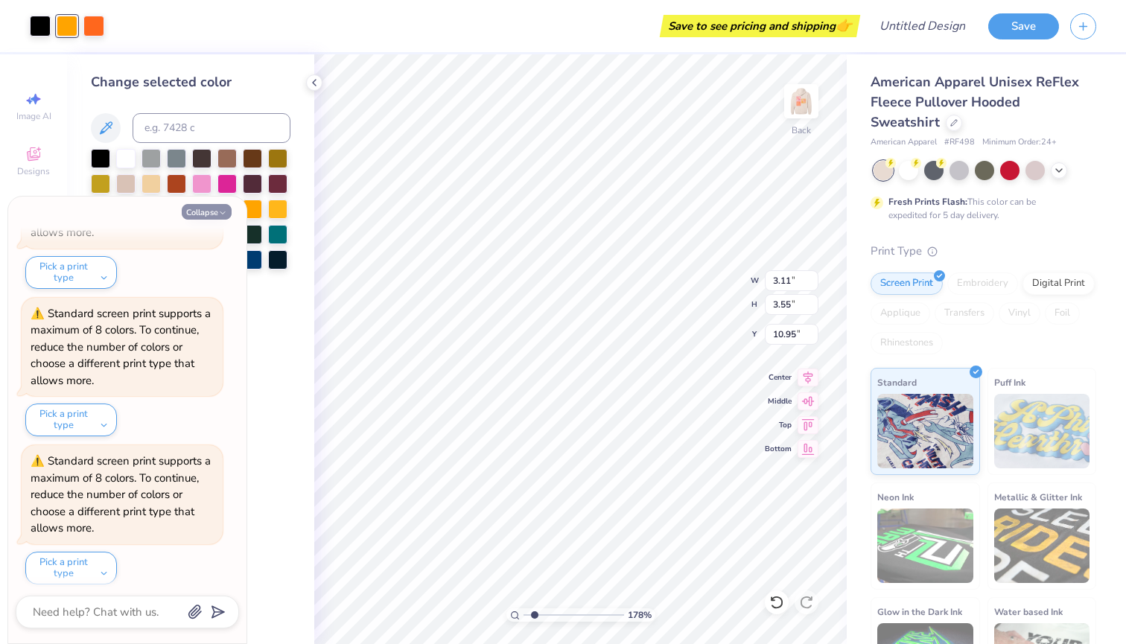
click at [213, 214] on button "Collapse" at bounding box center [207, 212] width 50 height 16
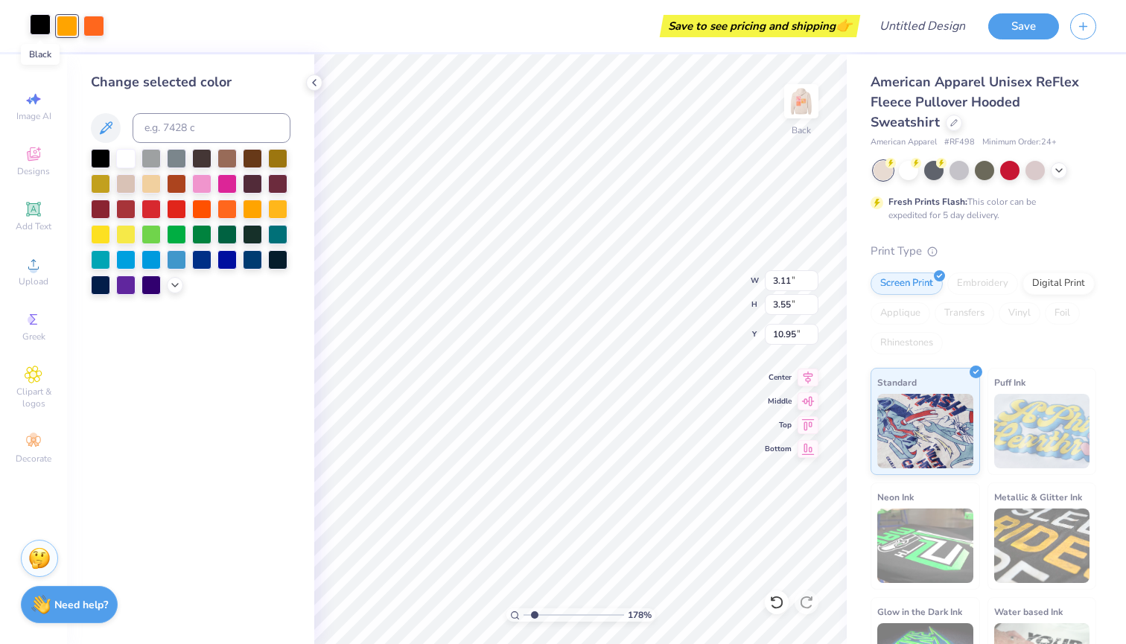
click at [44, 21] on div at bounding box center [40, 24] width 21 height 21
click at [155, 215] on div at bounding box center [150, 207] width 19 height 19
click at [63, 31] on div at bounding box center [67, 24] width 21 height 21
click at [174, 217] on div at bounding box center [176, 207] width 19 height 19
click at [92, 27] on div at bounding box center [93, 24] width 21 height 21
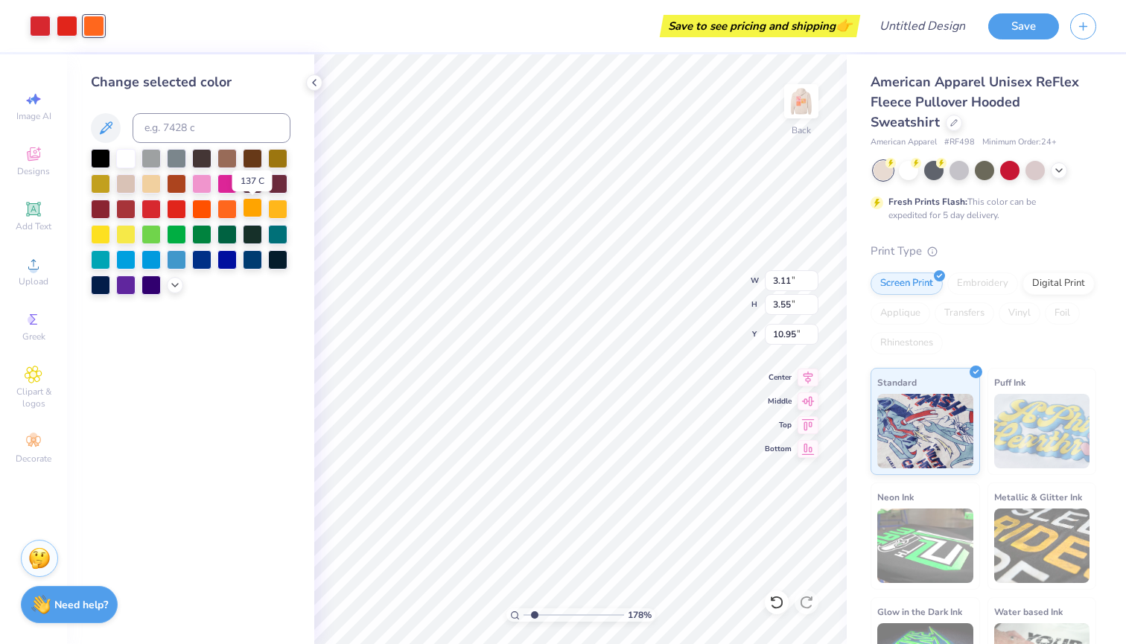
click at [248, 211] on div at bounding box center [252, 207] width 19 height 19
click at [67, 30] on div at bounding box center [67, 24] width 21 height 21
click at [201, 209] on div at bounding box center [201, 207] width 19 height 19
click at [203, 209] on div at bounding box center [201, 207] width 19 height 19
click at [251, 209] on div at bounding box center [252, 207] width 19 height 19
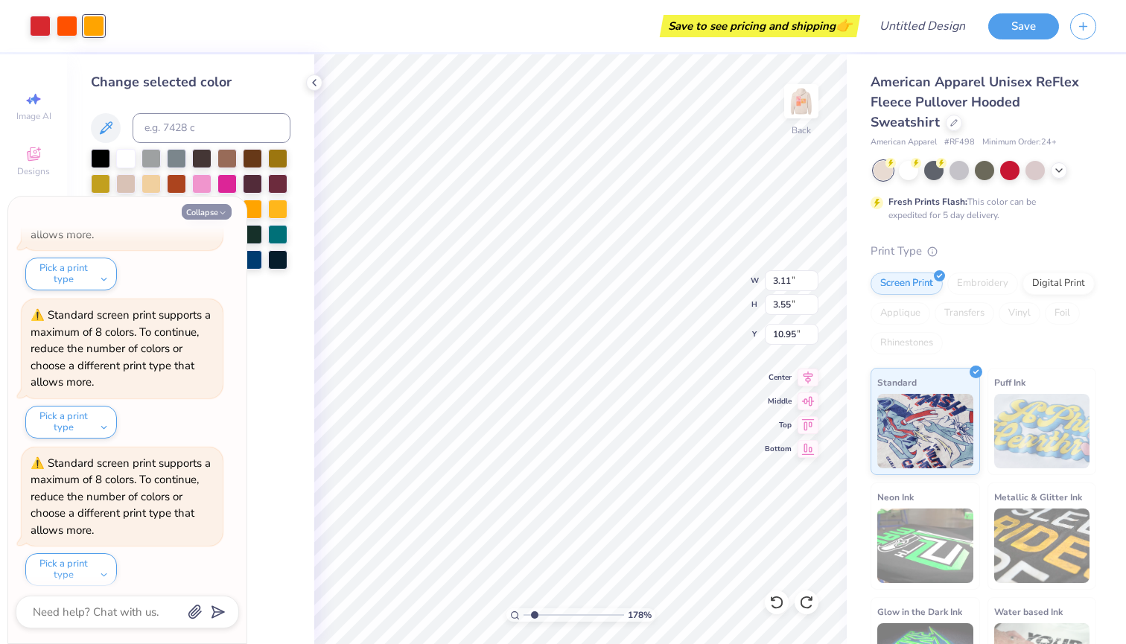
scroll to position [570, 0]
click at [212, 203] on div "Collapse How can we help you? Standard screen print supports a maximum of 8 col…" at bounding box center [127, 420] width 238 height 447
click at [214, 211] on button "Collapse" at bounding box center [207, 212] width 50 height 16
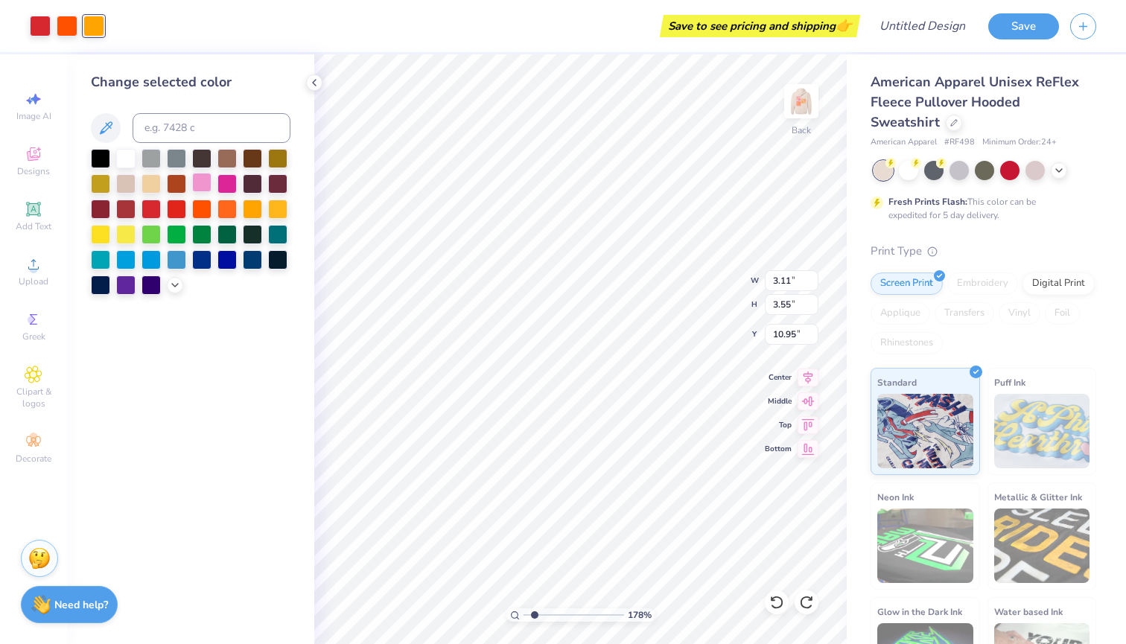
click at [202, 187] on div at bounding box center [201, 182] width 19 height 19
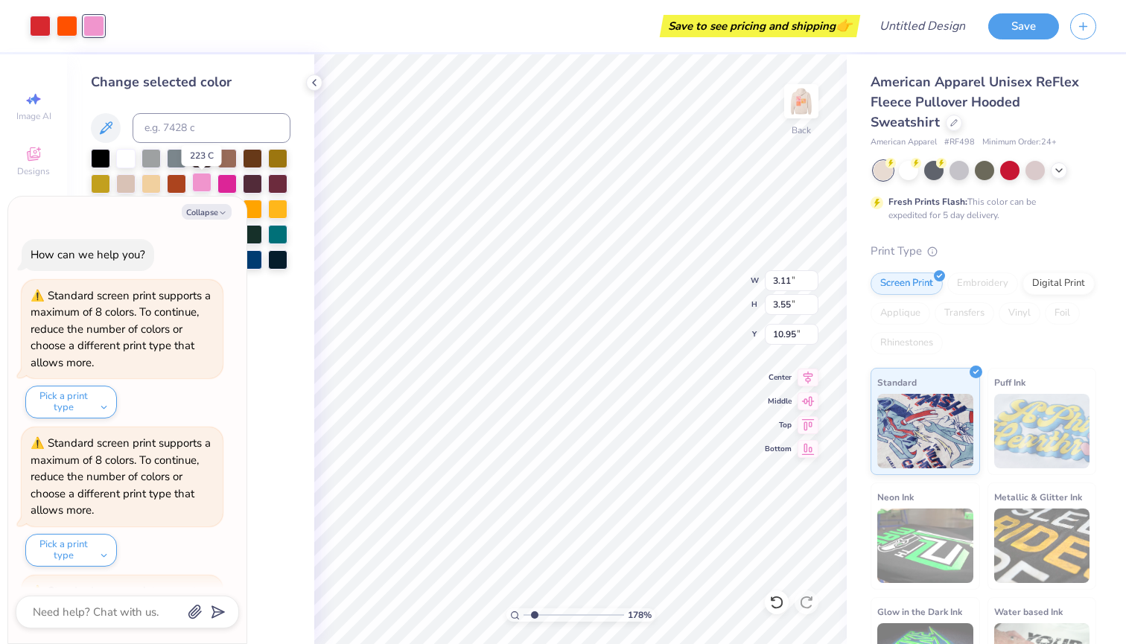
scroll to position [716, 0]
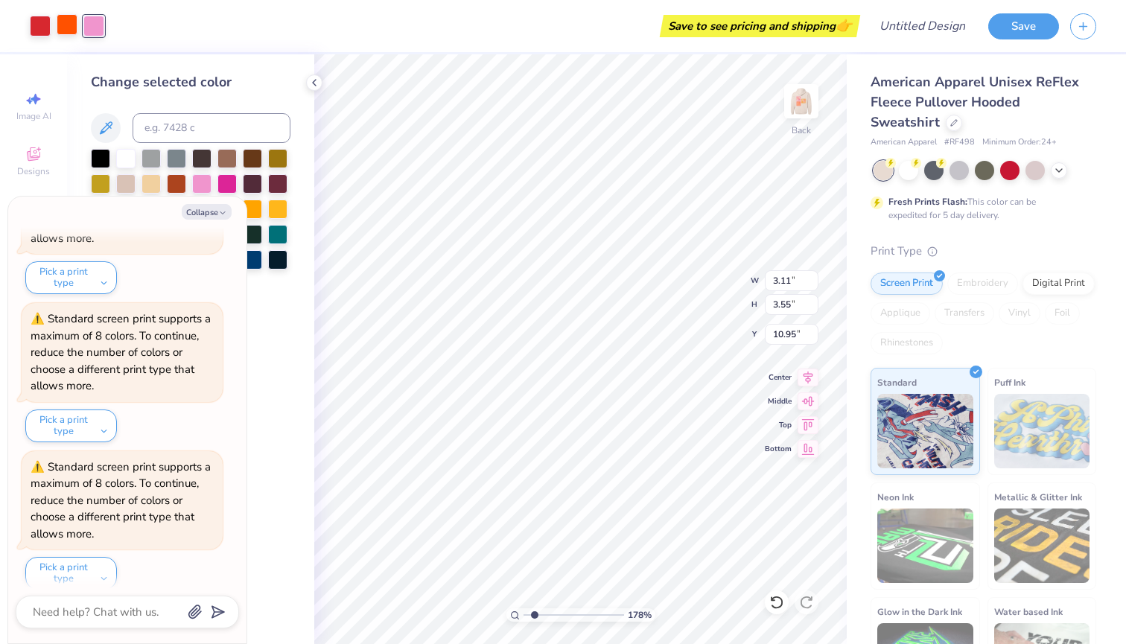
click at [67, 15] on div at bounding box center [67, 24] width 21 height 21
click at [198, 211] on button "Collapse" at bounding box center [207, 212] width 50 height 16
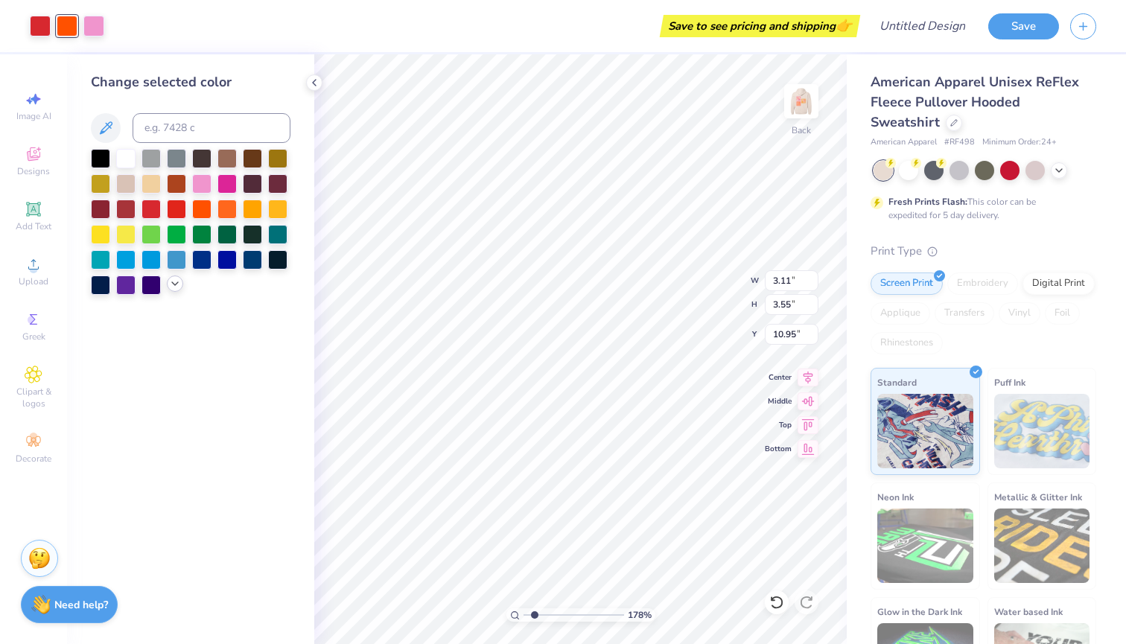
click at [169, 284] on icon at bounding box center [175, 284] width 12 height 12
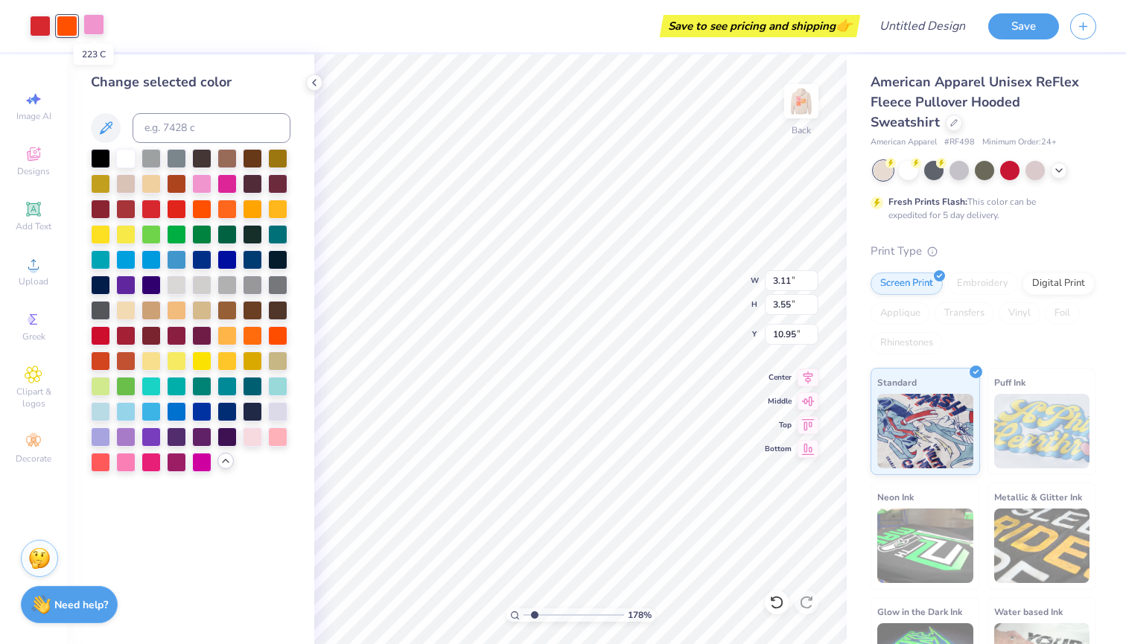
click at [86, 33] on div at bounding box center [93, 24] width 21 height 21
click at [250, 435] on div at bounding box center [252, 435] width 19 height 19
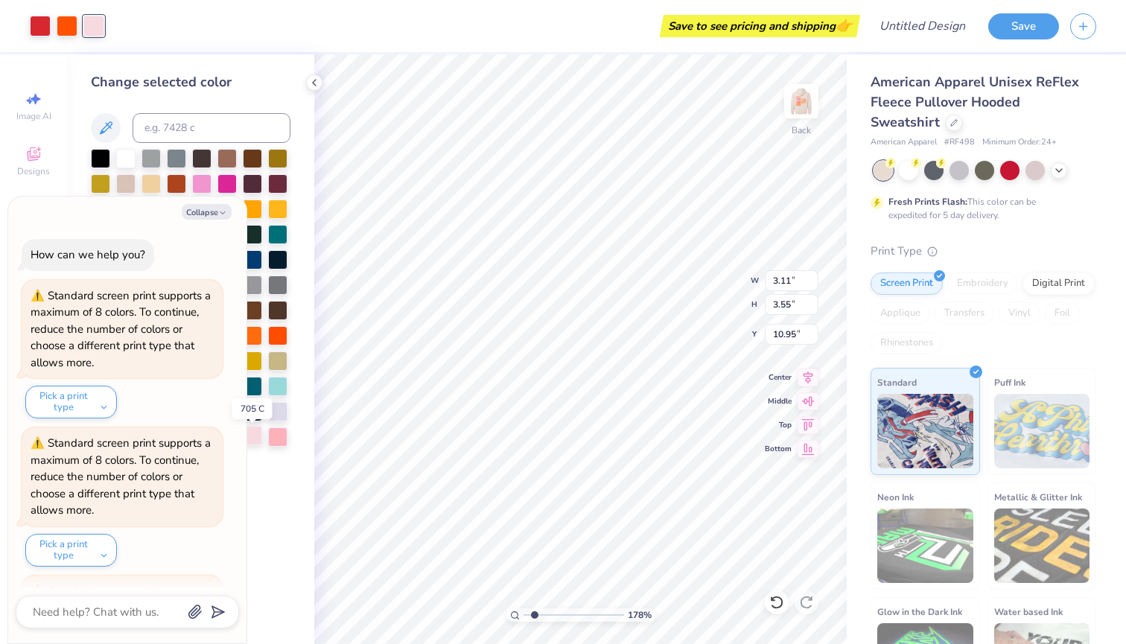
scroll to position [862, 0]
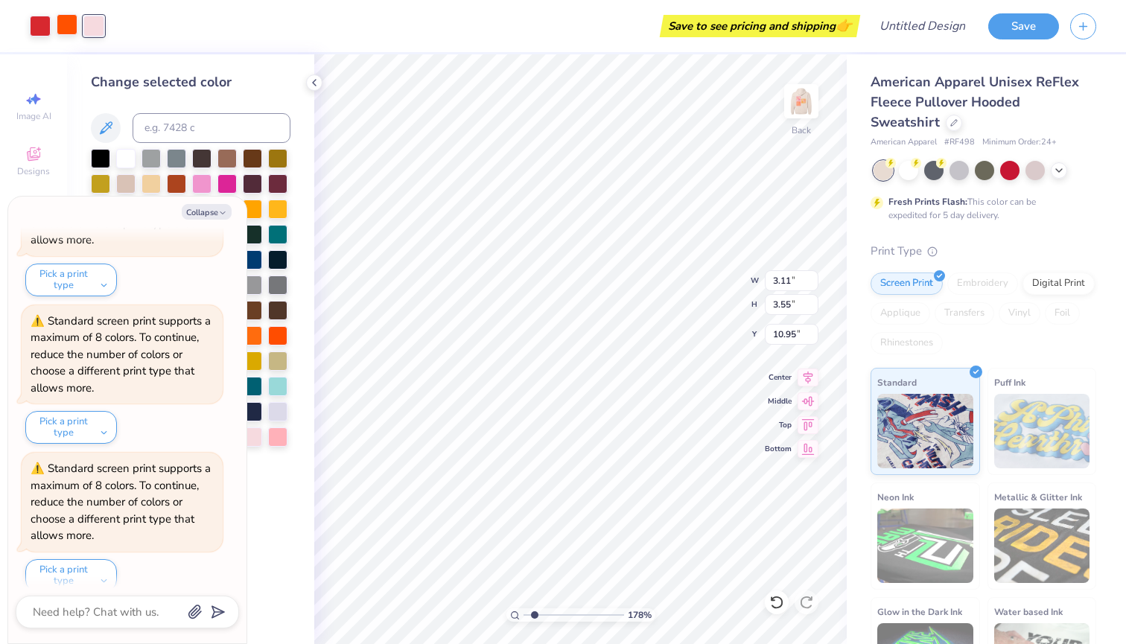
click at [66, 21] on div at bounding box center [67, 24] width 21 height 21
click at [208, 212] on button "Collapse" at bounding box center [207, 212] width 50 height 16
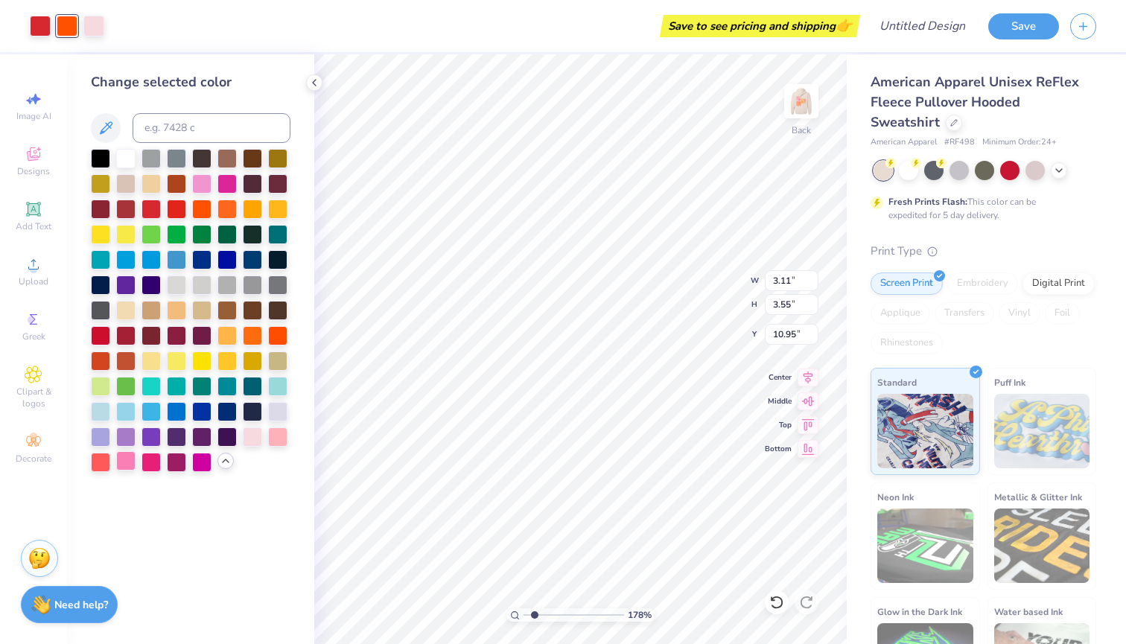
click at [122, 461] on div at bounding box center [125, 460] width 19 height 19
click at [38, 25] on div at bounding box center [40, 24] width 21 height 21
click at [223, 185] on div at bounding box center [226, 182] width 19 height 19
click at [98, 30] on div at bounding box center [93, 24] width 21 height 21
click at [252, 442] on div at bounding box center [252, 435] width 19 height 19
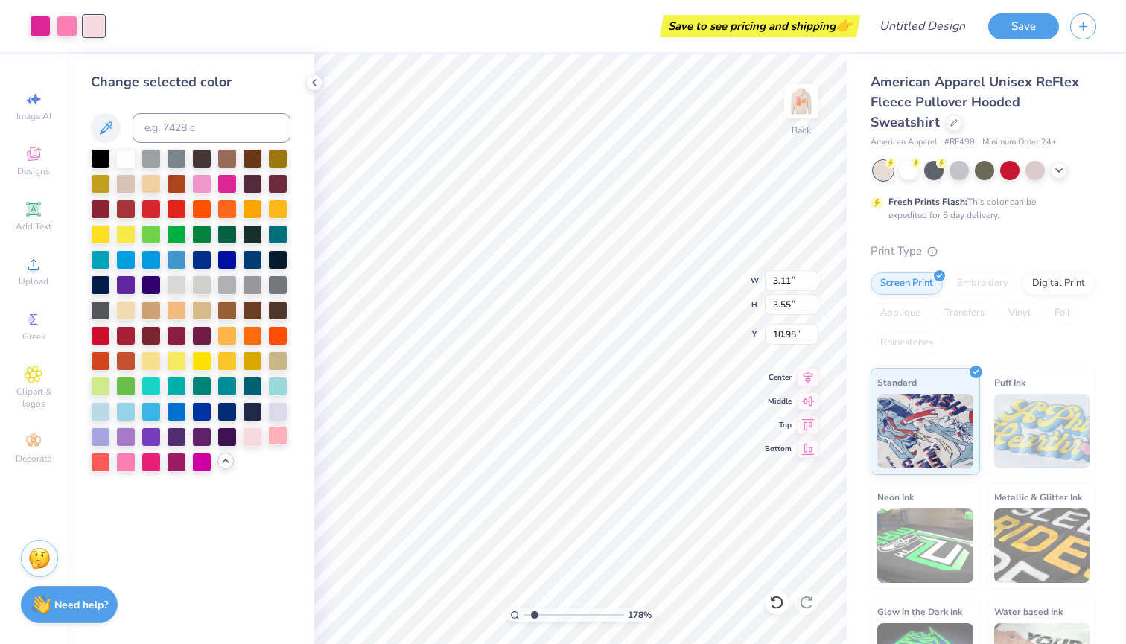
click at [276, 445] on div at bounding box center [277, 435] width 19 height 19
click at [279, 404] on div at bounding box center [277, 410] width 19 height 19
click at [206, 189] on div at bounding box center [201, 182] width 19 height 19
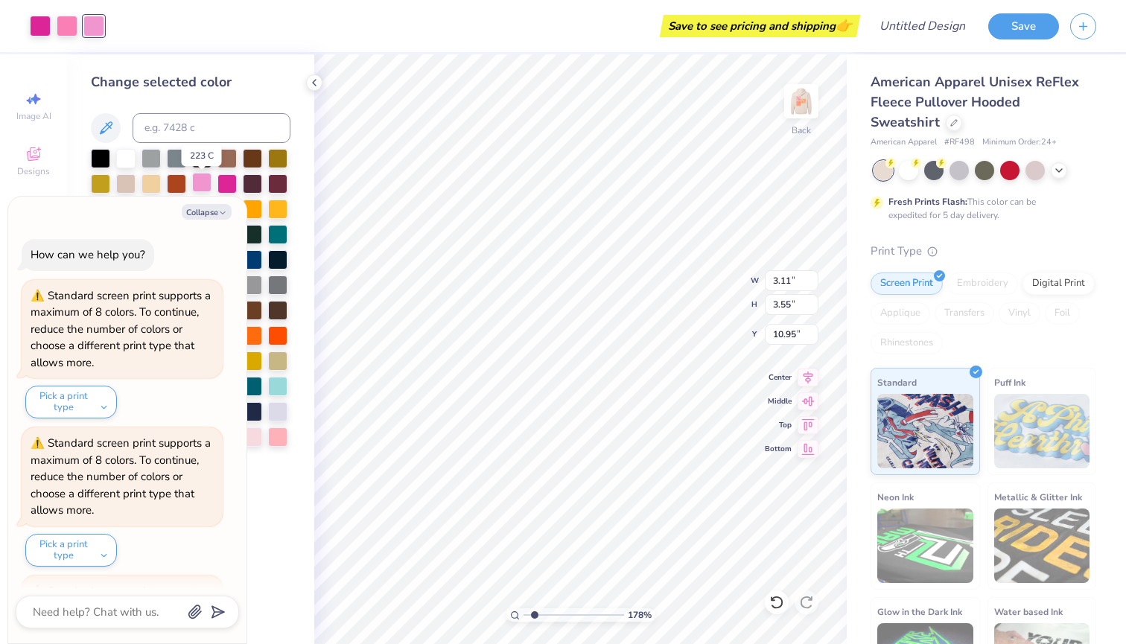
scroll to position [1008, 0]
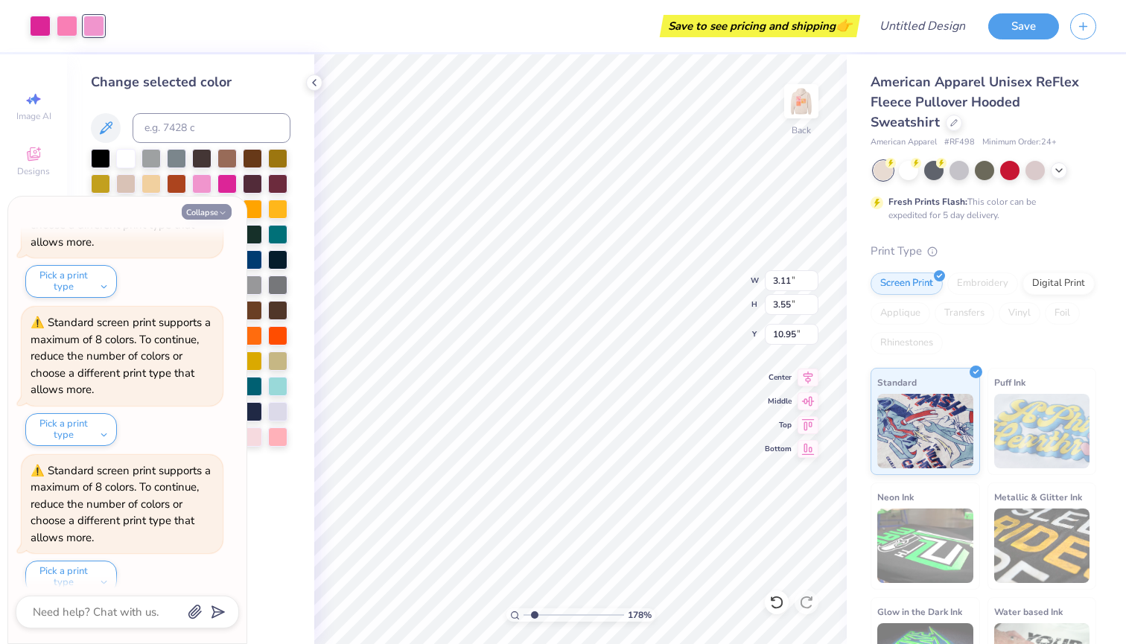
click at [207, 214] on button "Collapse" at bounding box center [207, 212] width 50 height 16
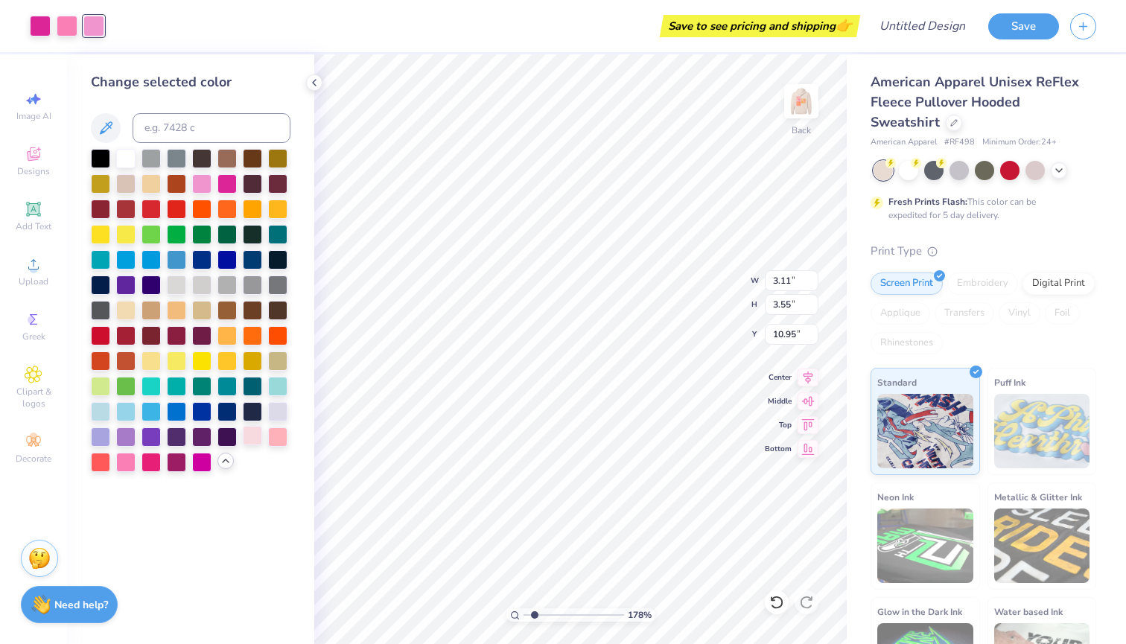
click at [249, 445] on div at bounding box center [252, 435] width 19 height 19
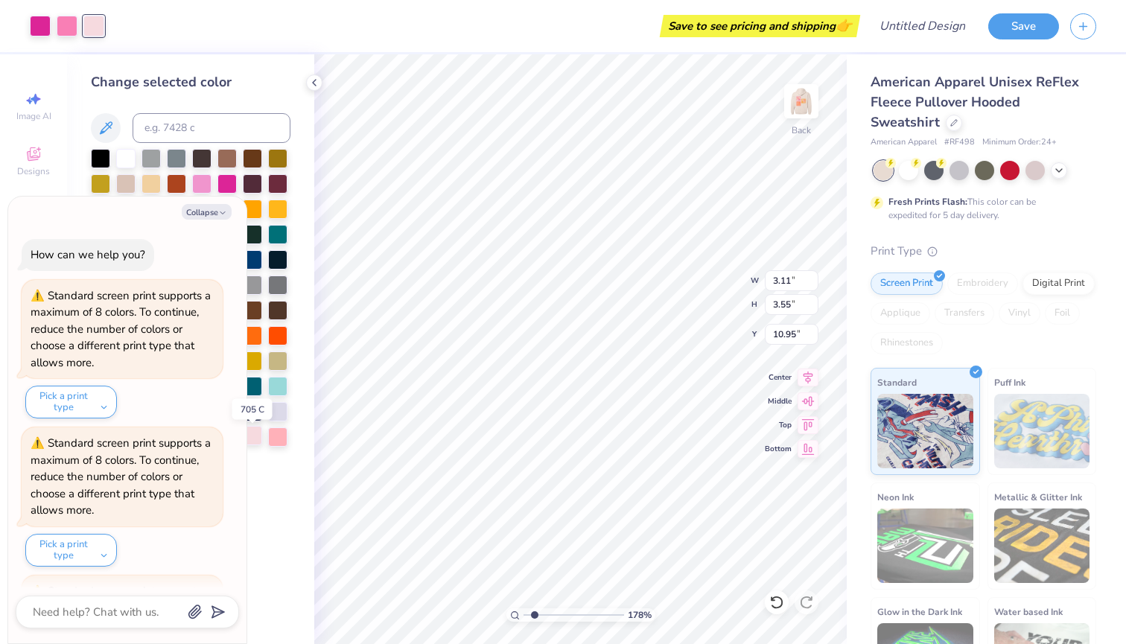
scroll to position [1153, 0]
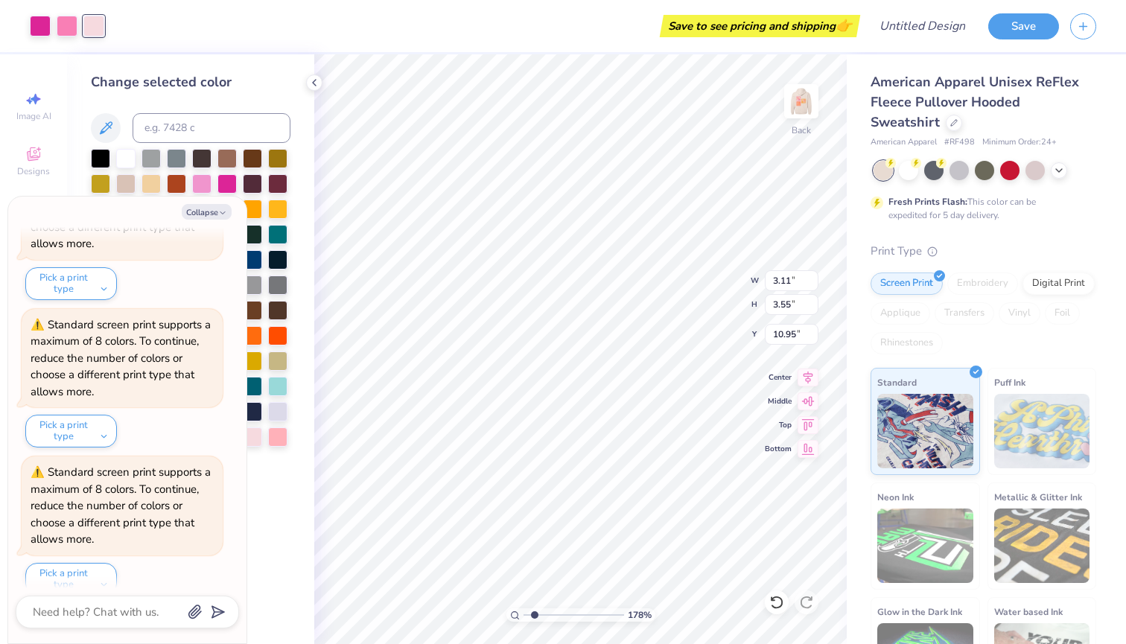
click at [203, 220] on div "Collapse How can we help you? Standard screen print supports a maximum of 8 col…" at bounding box center [127, 420] width 238 height 447
click at [203, 211] on button "Collapse" at bounding box center [207, 212] width 50 height 16
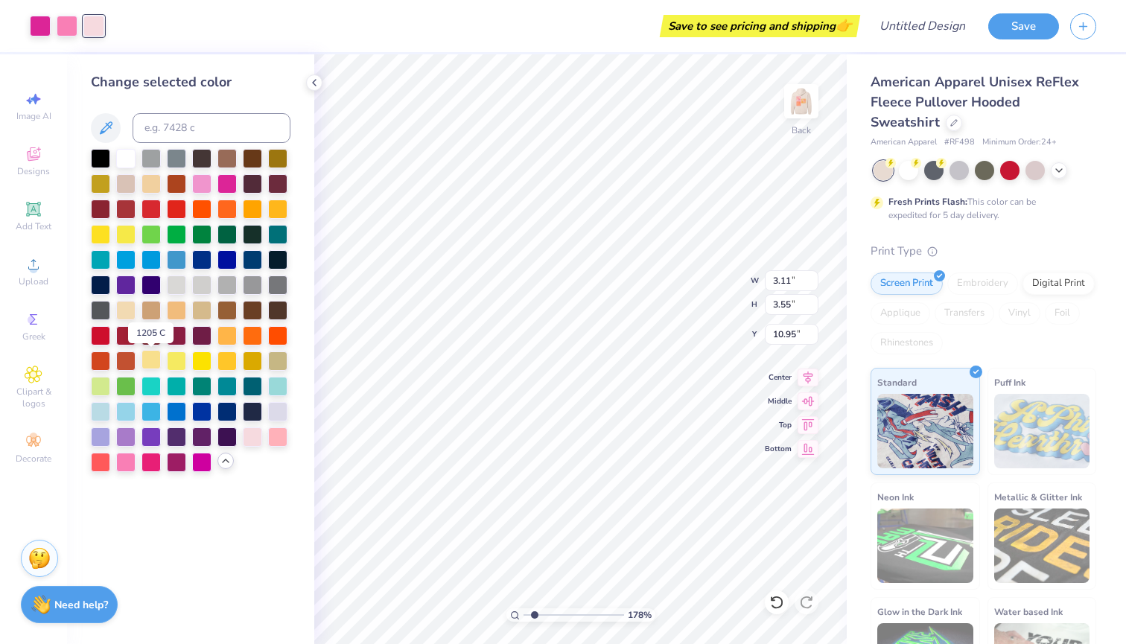
click at [155, 365] on div at bounding box center [150, 359] width 19 height 19
click at [256, 442] on div at bounding box center [252, 435] width 19 height 19
click at [279, 442] on div at bounding box center [277, 435] width 19 height 19
click at [119, 466] on div at bounding box center [125, 460] width 19 height 19
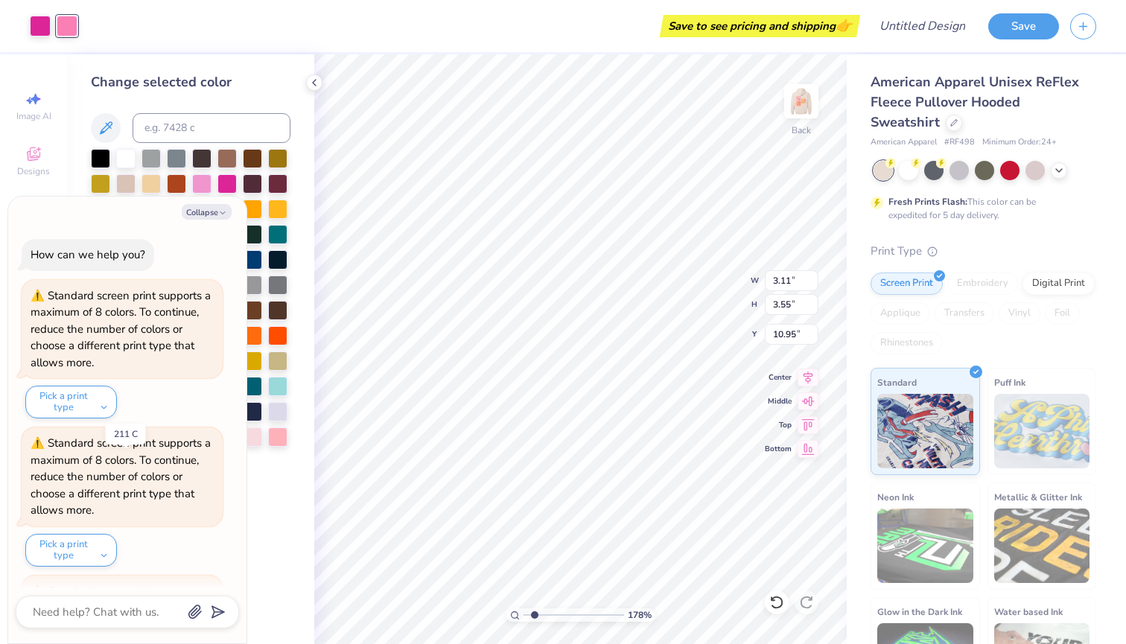
scroll to position [1299, 0]
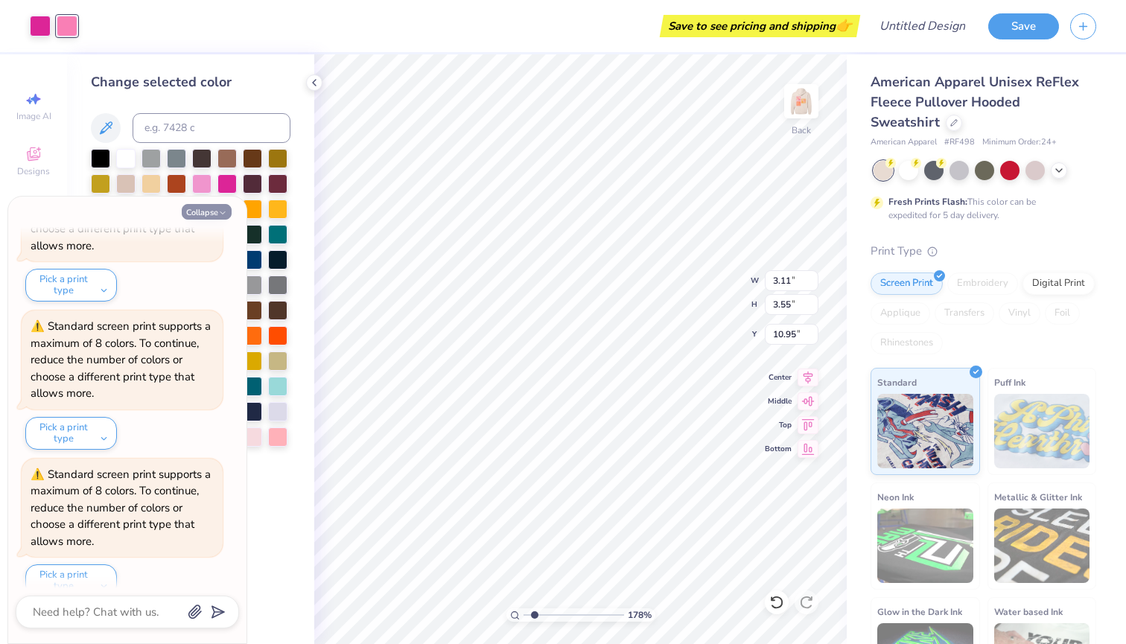
click at [212, 208] on button "Collapse" at bounding box center [207, 212] width 50 height 16
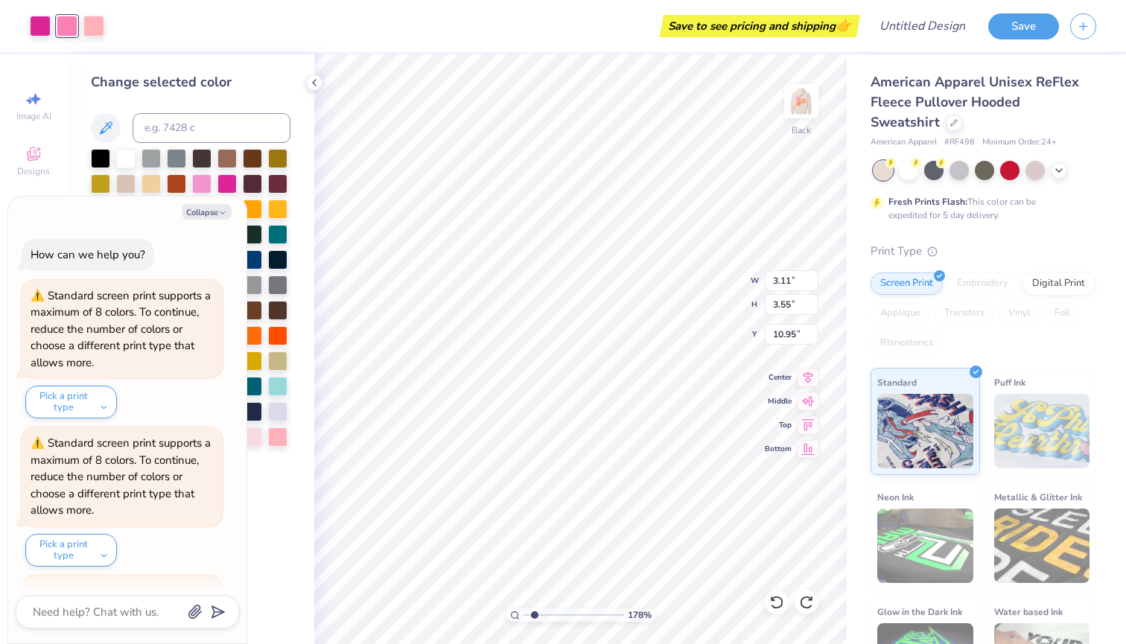
scroll to position [1445, 0]
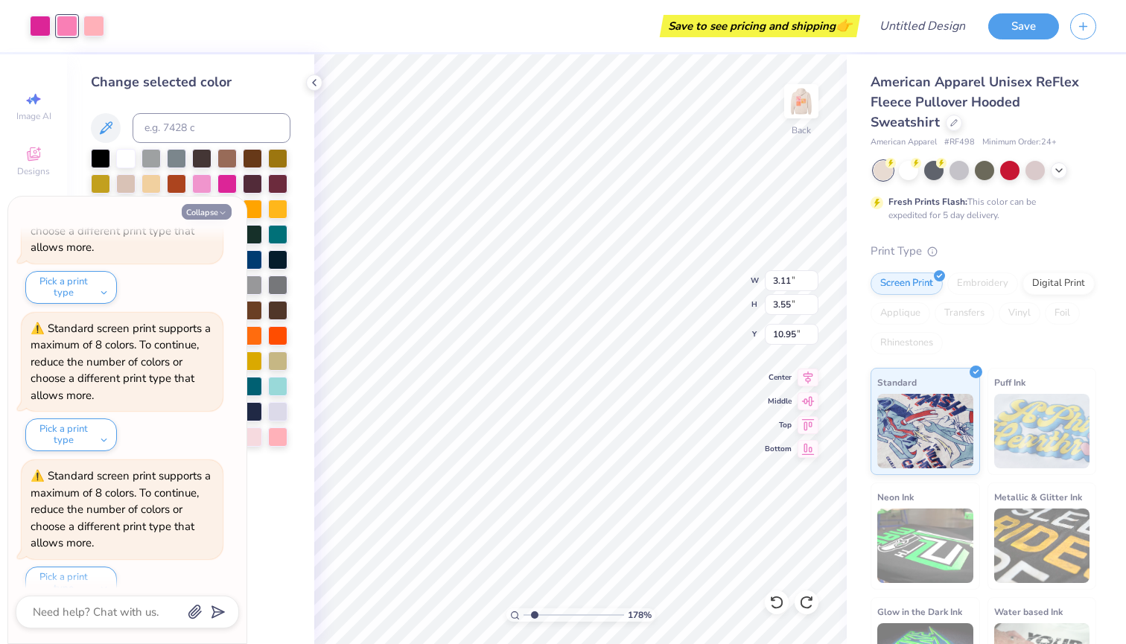
click at [220, 214] on icon "button" at bounding box center [222, 213] width 9 height 9
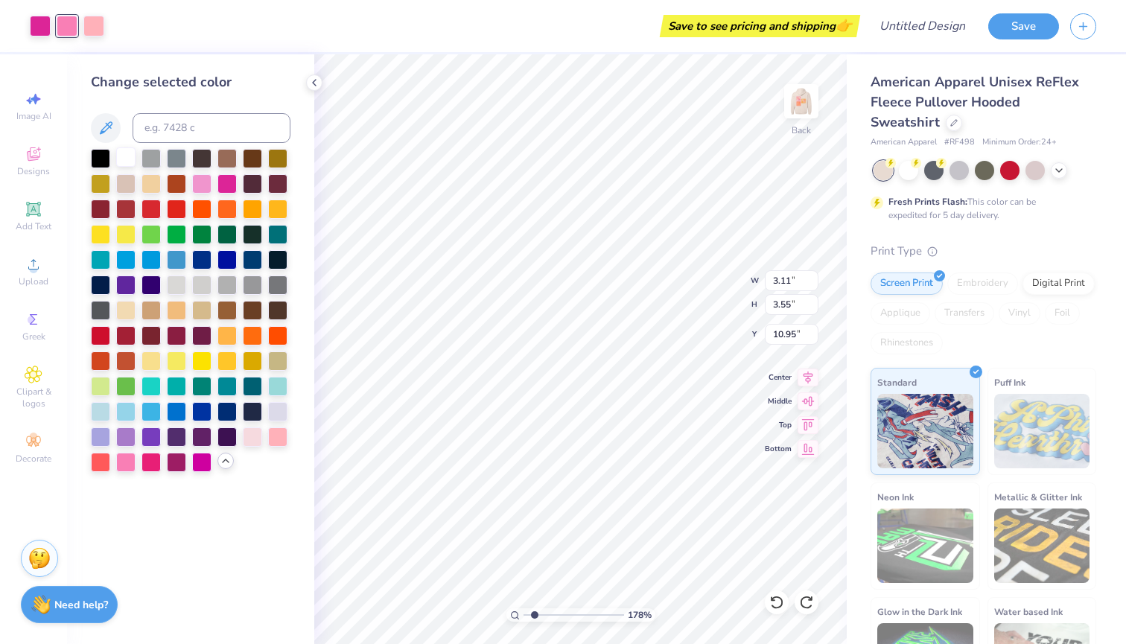
click at [121, 156] on div at bounding box center [125, 156] width 19 height 19
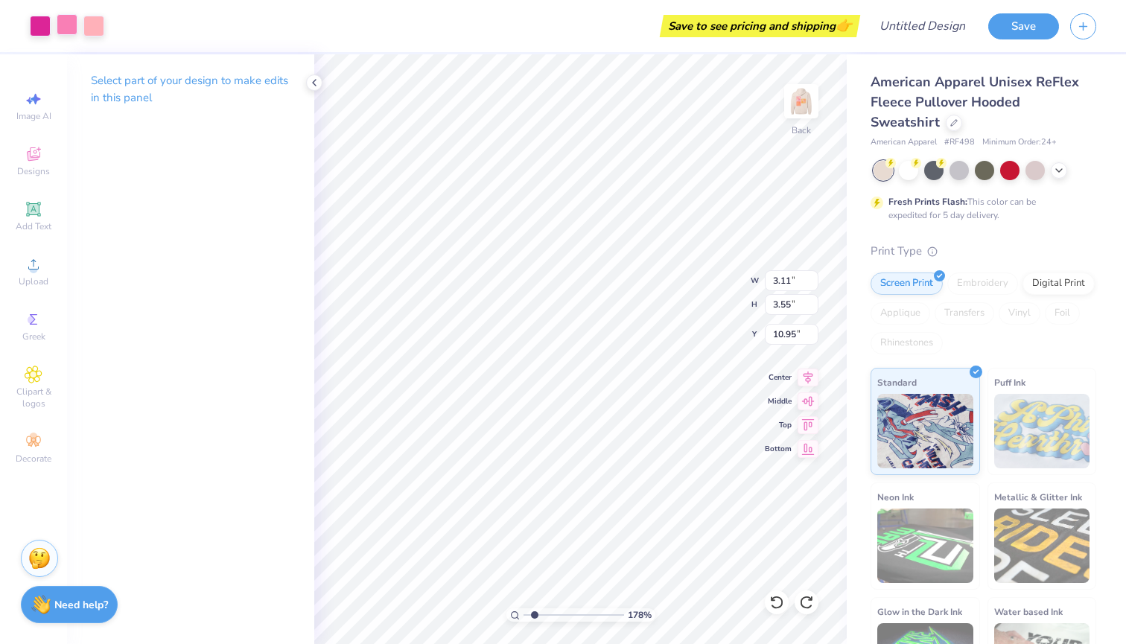
click at [69, 24] on div at bounding box center [67, 24] width 21 height 21
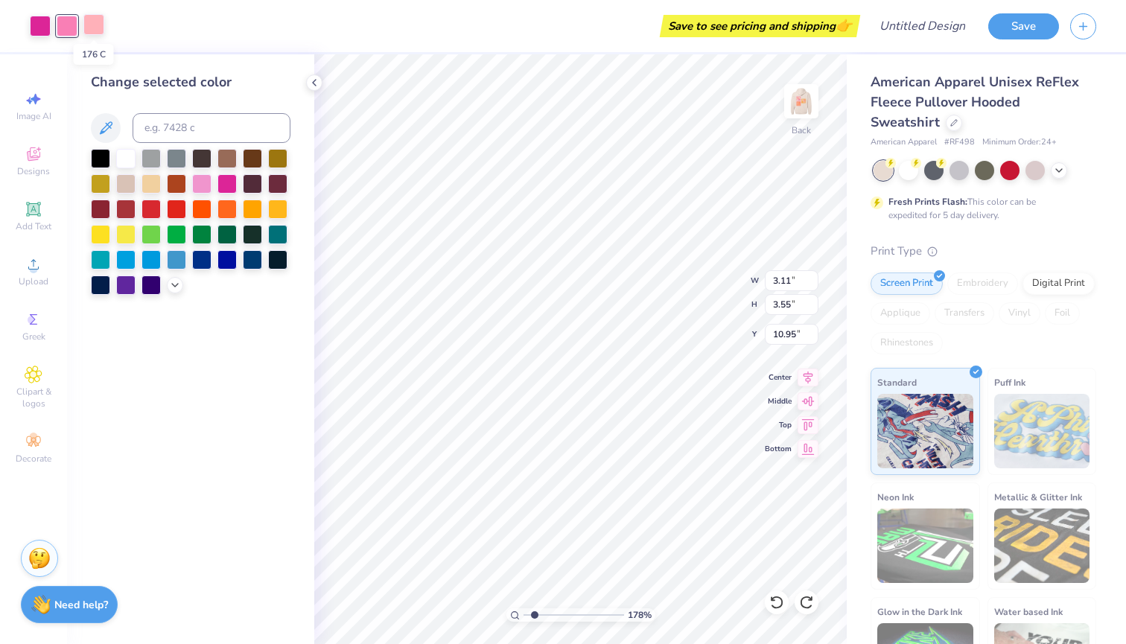
click at [94, 25] on div at bounding box center [93, 24] width 21 height 21
click at [168, 287] on div at bounding box center [175, 284] width 16 height 16
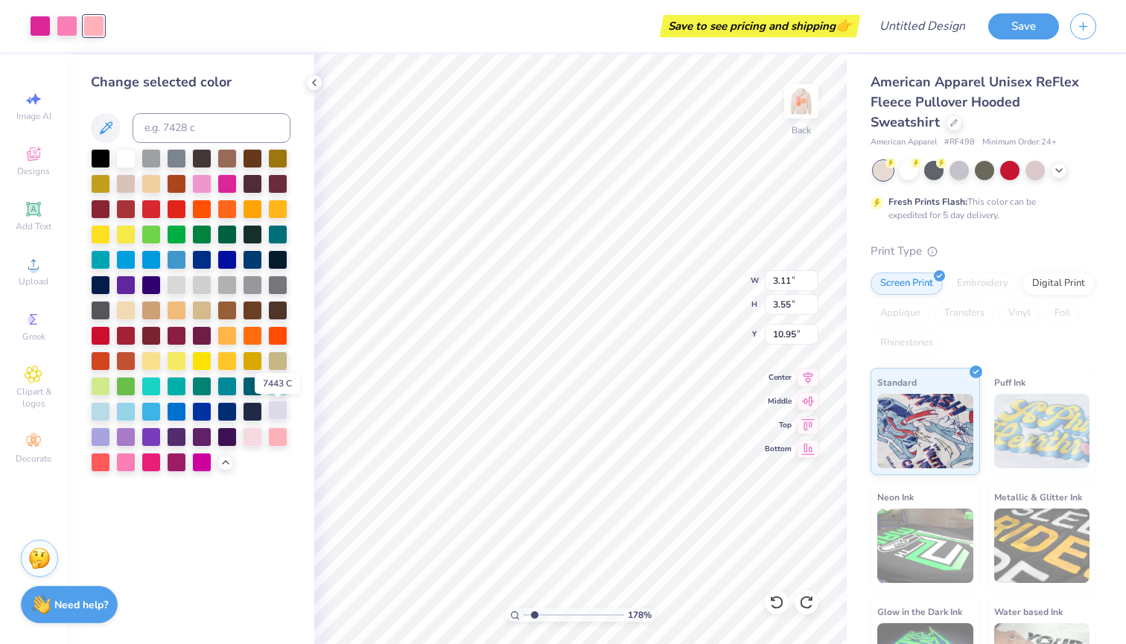
click at [273, 414] on div at bounding box center [277, 410] width 19 height 19
click at [147, 463] on div at bounding box center [150, 460] width 19 height 19
click at [273, 441] on div at bounding box center [277, 435] width 19 height 19
click at [70, 23] on div at bounding box center [67, 24] width 21 height 21
click at [145, 437] on div at bounding box center [150, 435] width 19 height 19
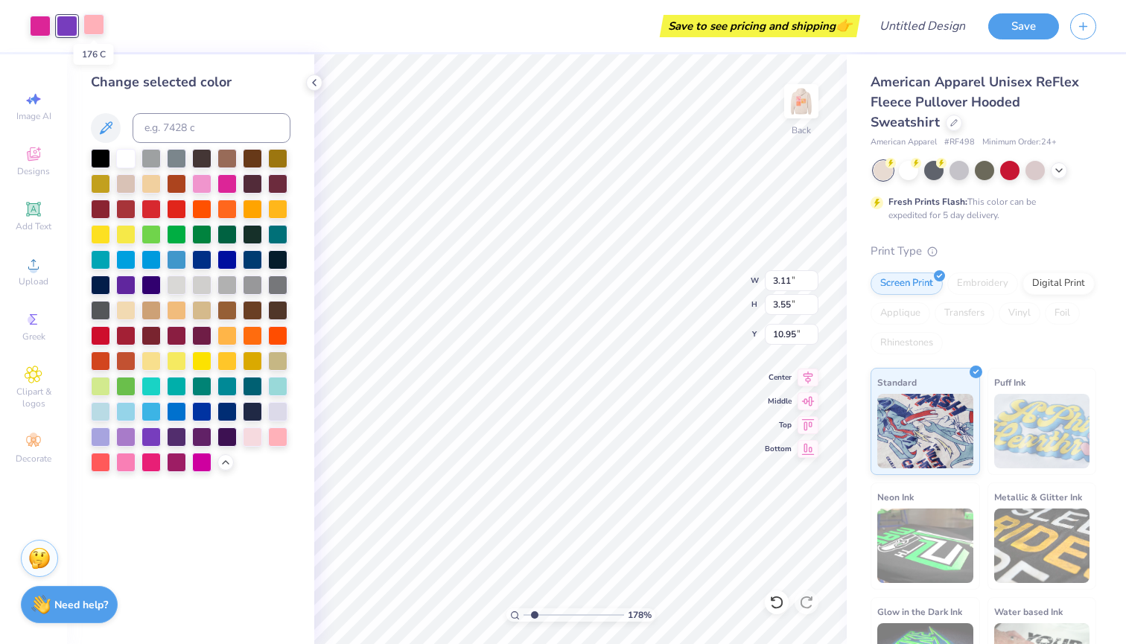
click at [89, 19] on div at bounding box center [93, 24] width 21 height 21
click at [127, 465] on div at bounding box center [125, 460] width 19 height 19
click at [71, 25] on div at bounding box center [67, 24] width 21 height 21
click at [252, 442] on div at bounding box center [252, 435] width 19 height 19
click at [281, 442] on div at bounding box center [277, 435] width 19 height 19
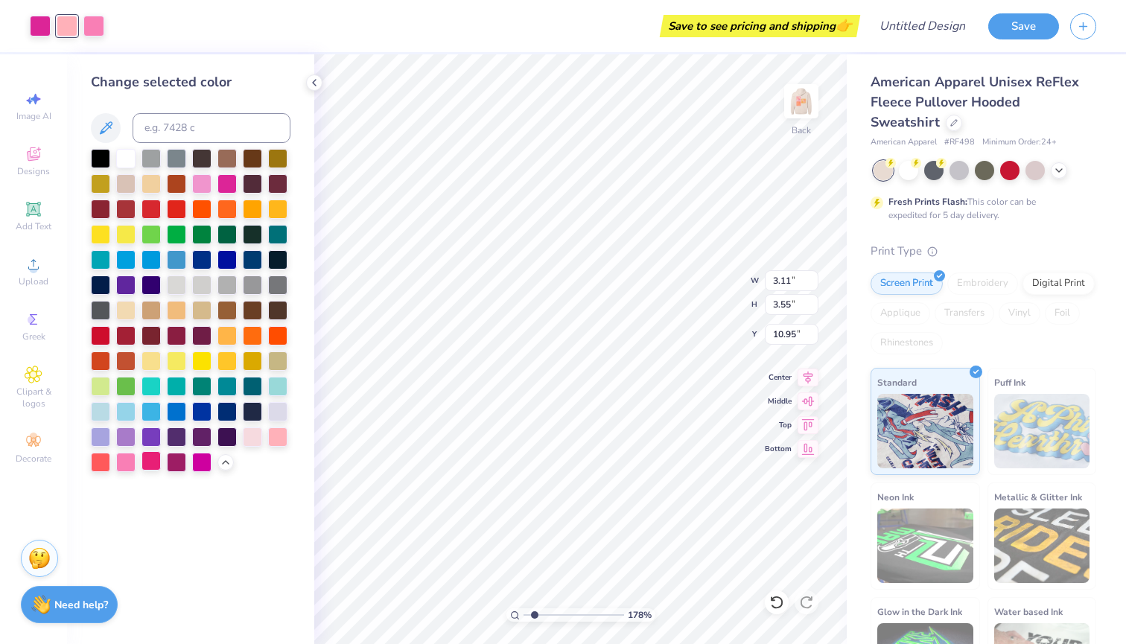
click at [151, 464] on div at bounding box center [150, 460] width 19 height 19
click at [206, 178] on div at bounding box center [201, 182] width 19 height 19
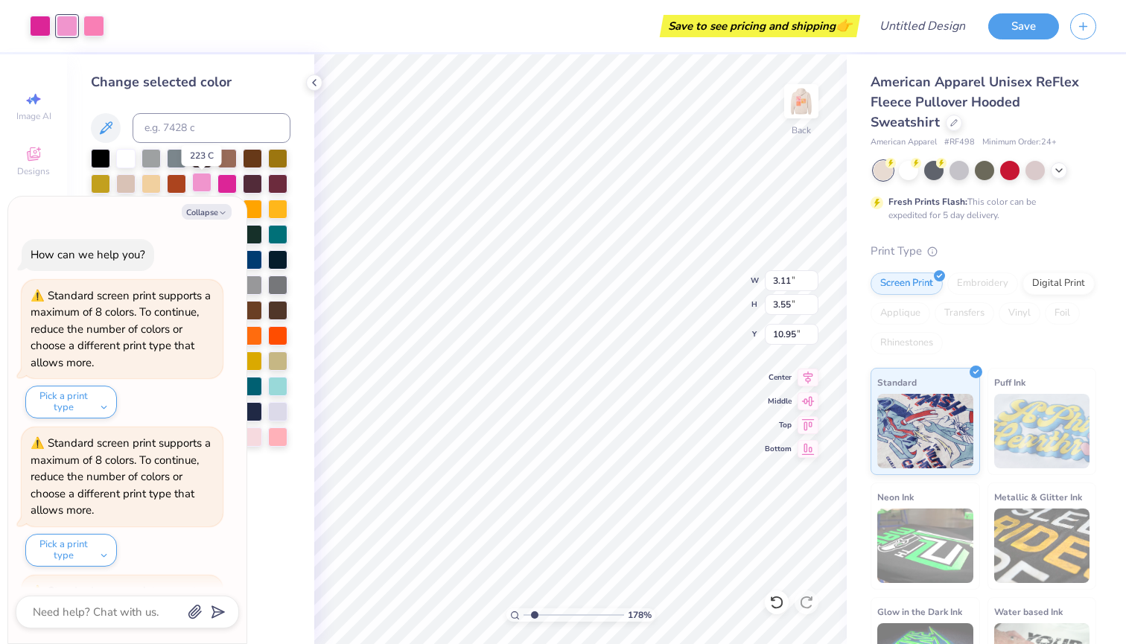
scroll to position [1591, 0]
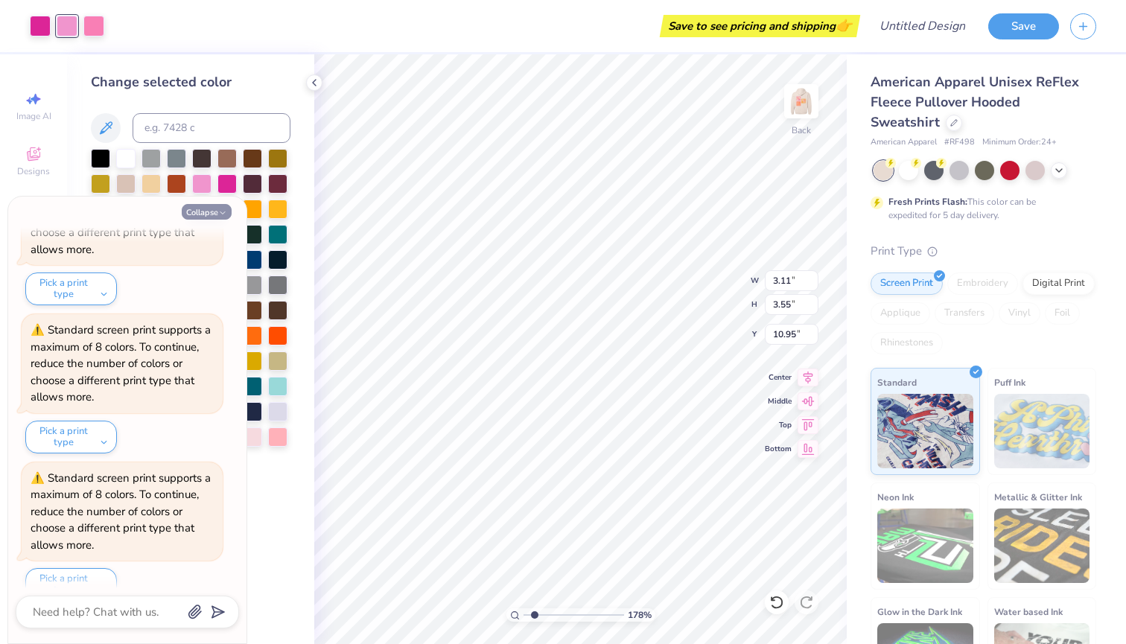
click at [211, 208] on button "Collapse" at bounding box center [207, 212] width 50 height 16
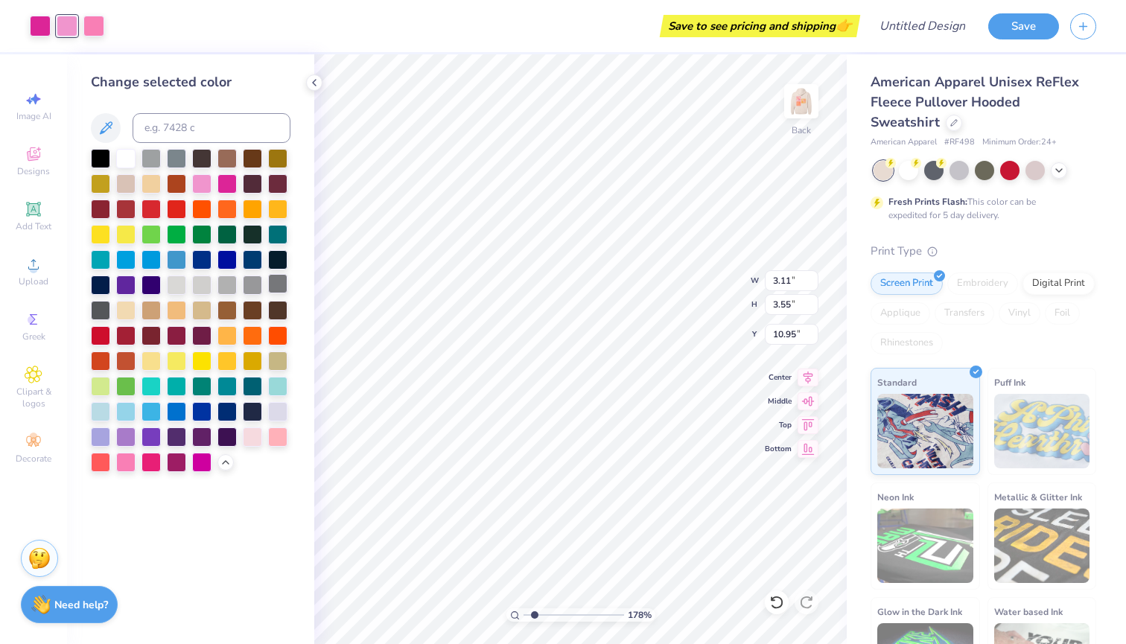
type input "1.35"
type input "1.54"
type input "4.31"
type input "0.94"
type input "1.07"
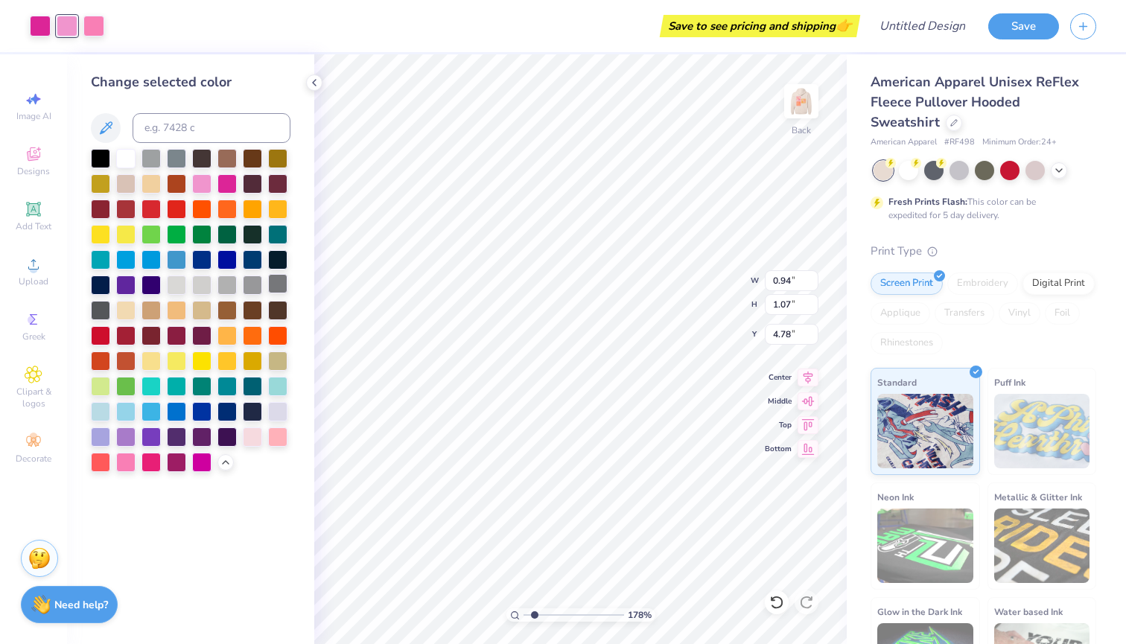
type input "4.54"
type input "2.45"
type input "3.28"
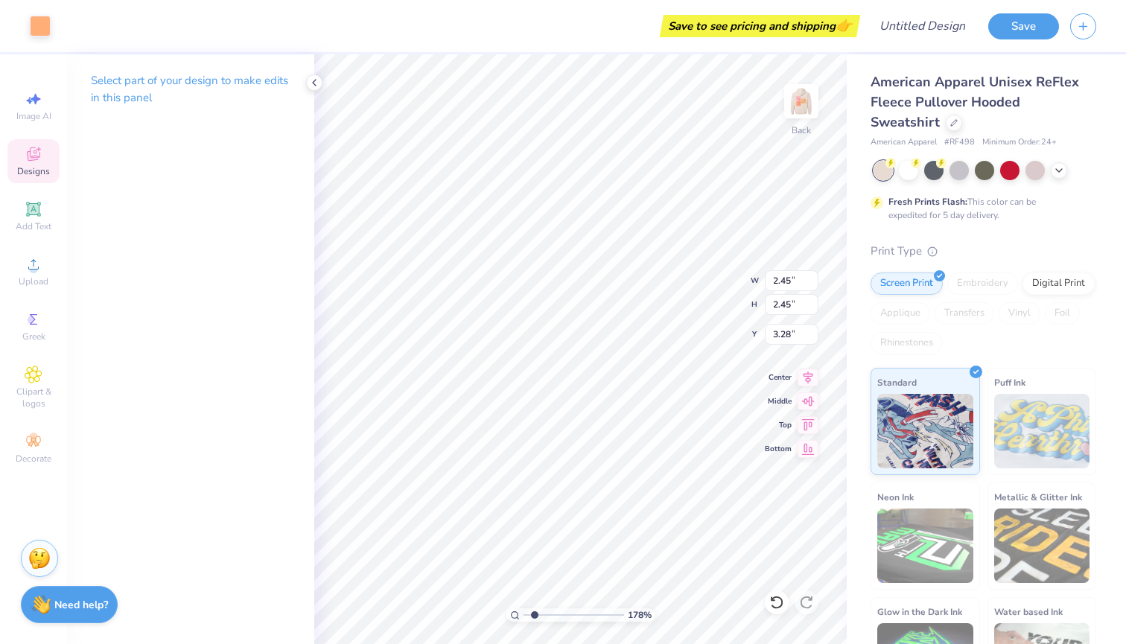
type input "0.91"
type input "1.50"
type input "3.58"
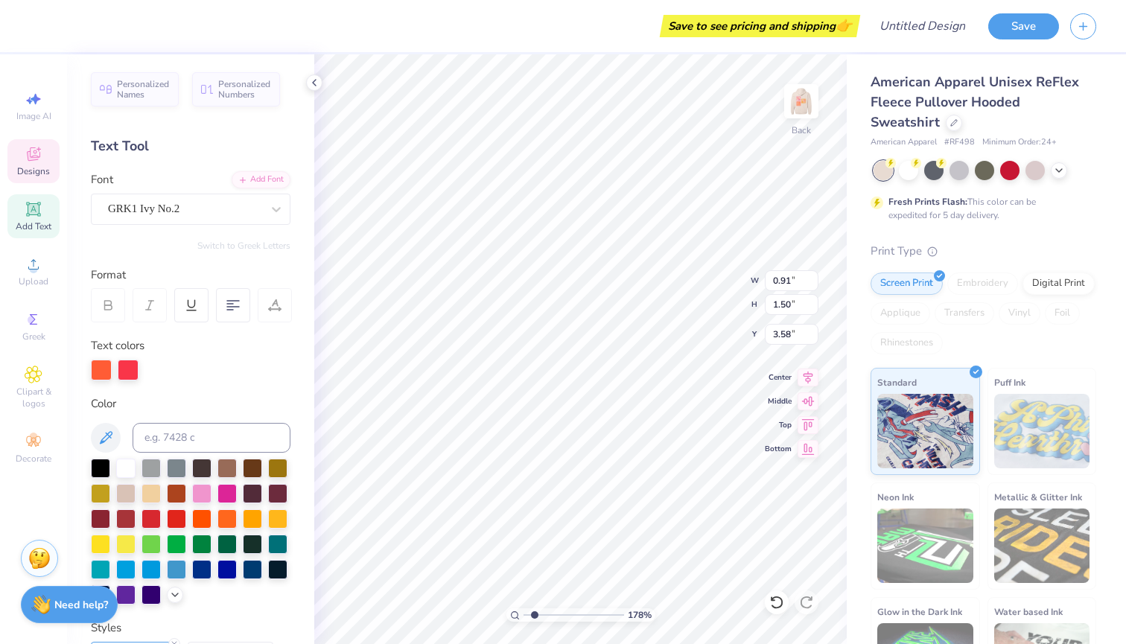
type input "0.94"
type input "1.07"
type input "4.54"
type input "0.91"
type input "1.50"
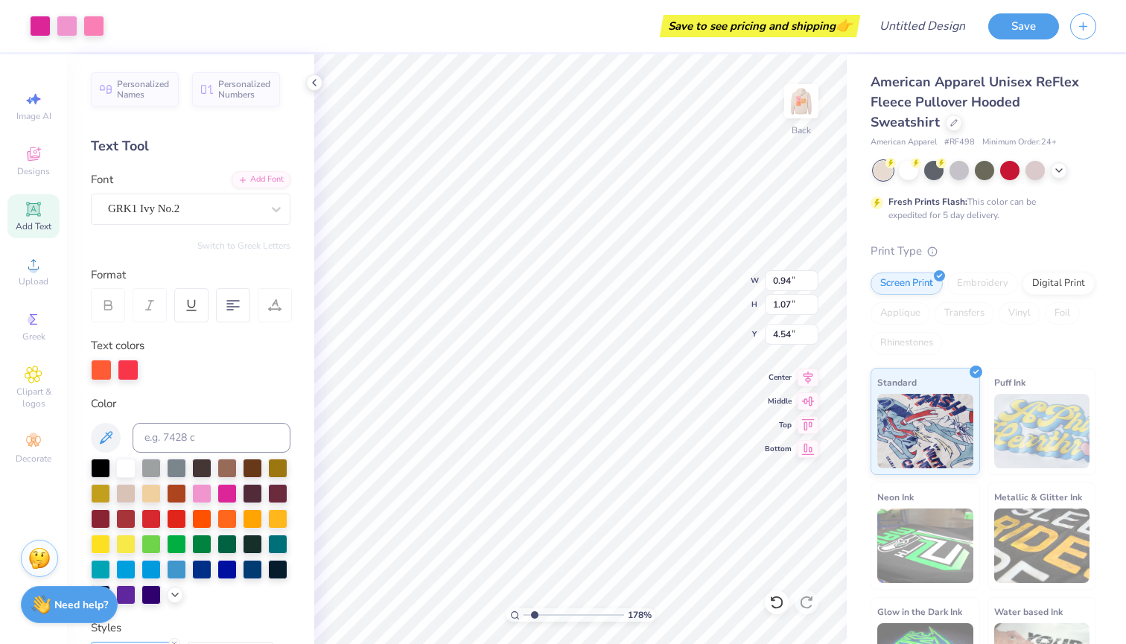
type input "3.58"
type input "1.36"
type input "1.72"
type input "3.44"
type input "1.05"
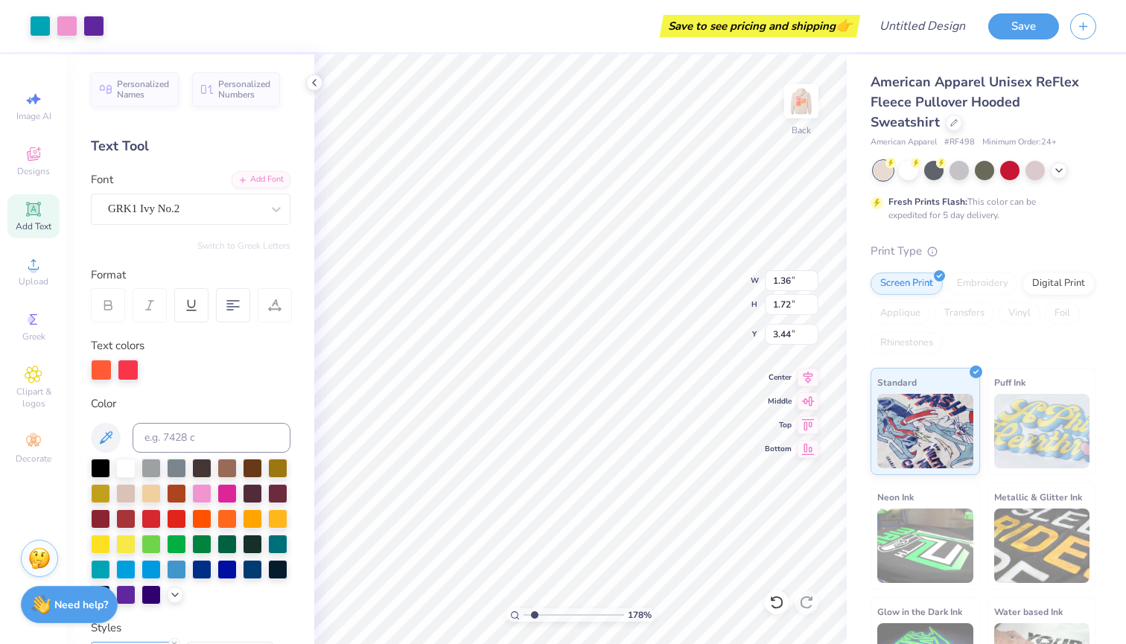
type input "1.33"
type input "3.53"
click at [90, 28] on div at bounding box center [93, 24] width 21 height 21
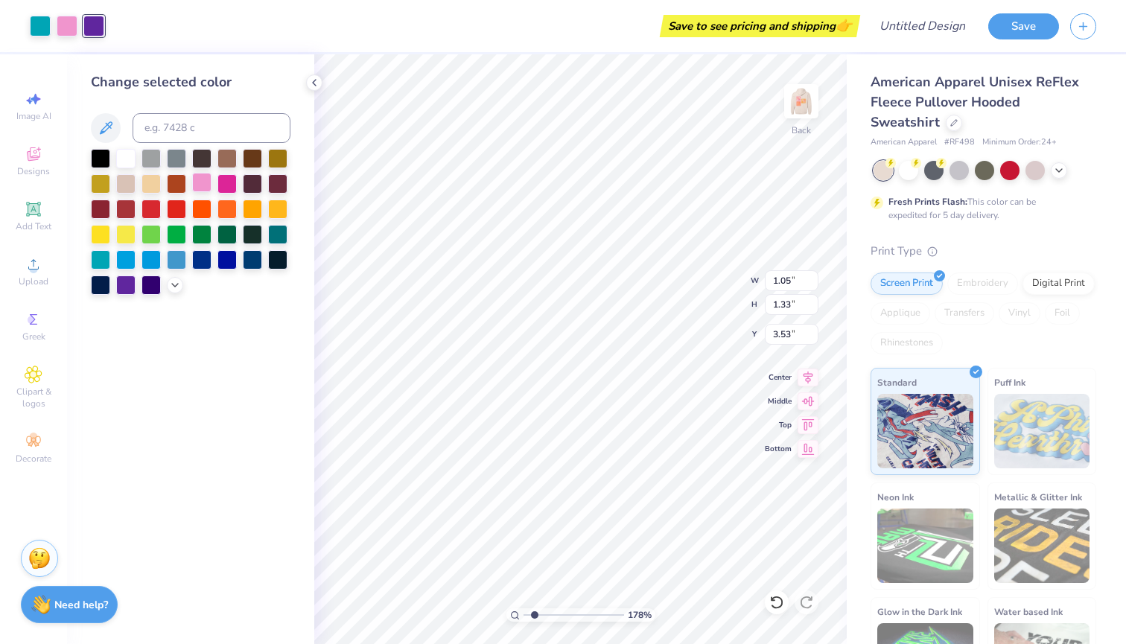
click at [206, 186] on div at bounding box center [201, 182] width 19 height 19
click at [174, 290] on icon at bounding box center [175, 284] width 12 height 12
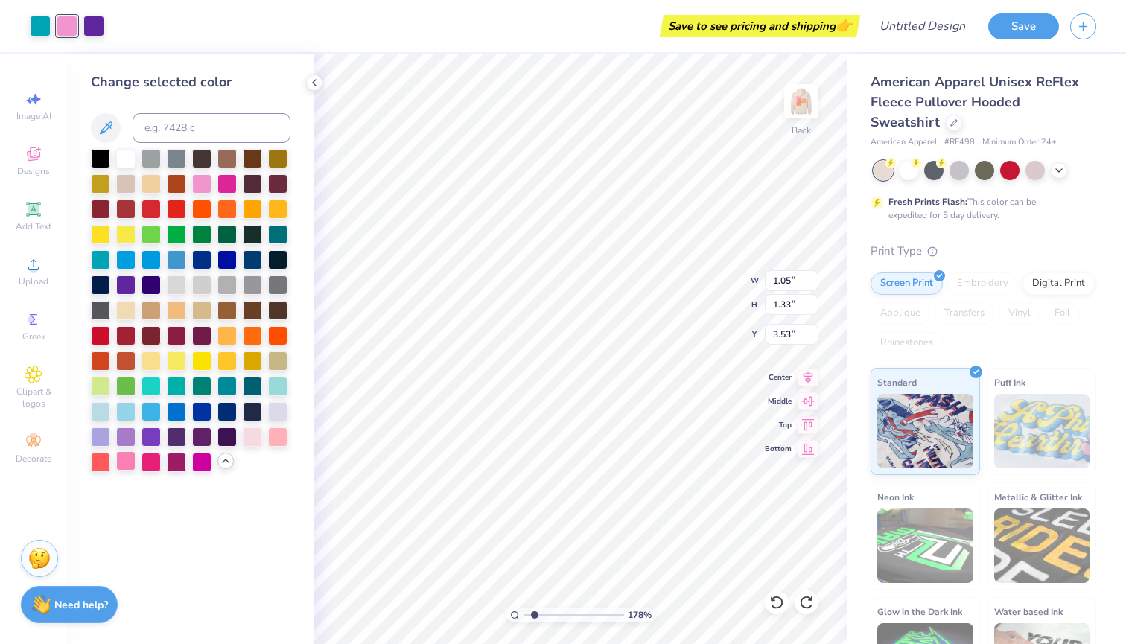
click at [125, 462] on div at bounding box center [125, 460] width 19 height 19
click at [276, 418] on div at bounding box center [277, 410] width 19 height 19
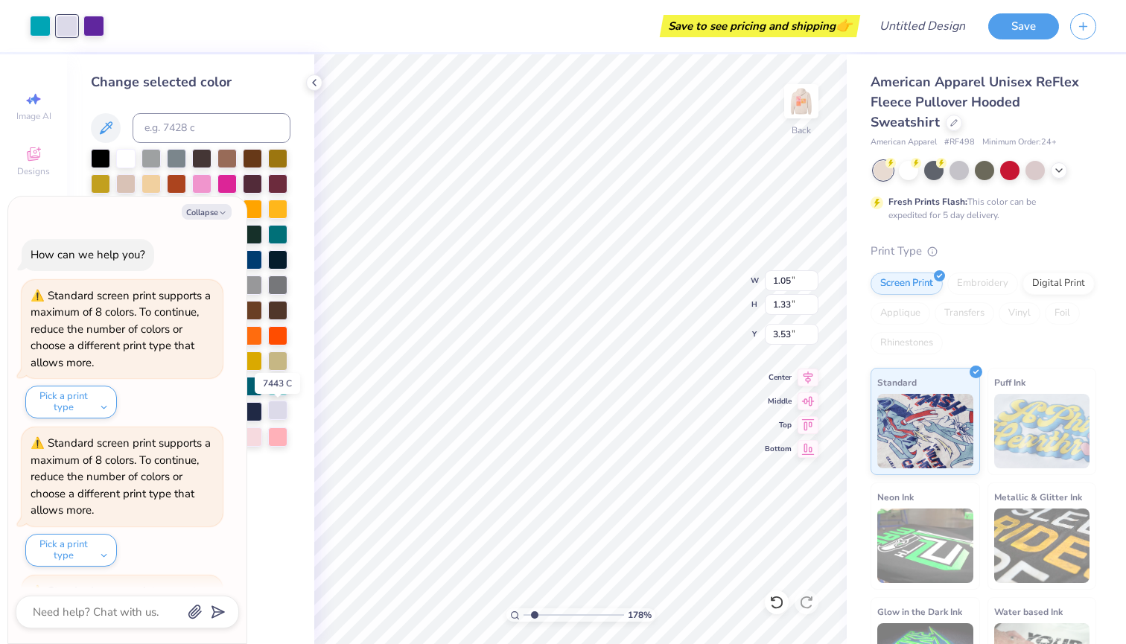
scroll to position [1737, 0]
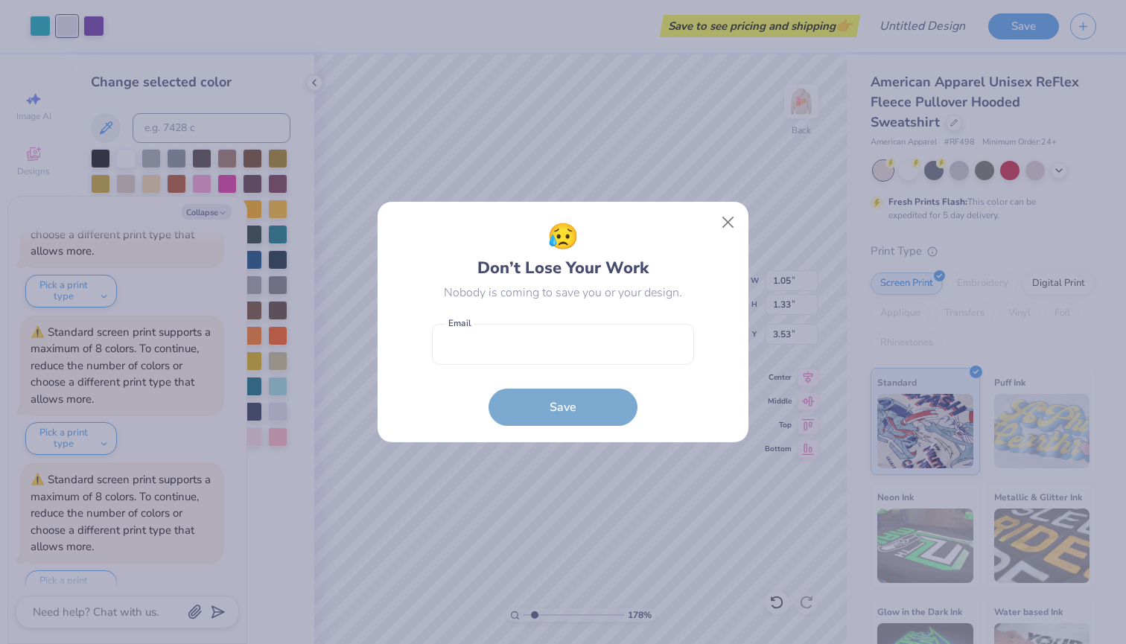
click at [215, 215] on div "😥 Don’t Lose Your Work Nobody is coming to save you or your design. Email is a …" at bounding box center [563, 322] width 1126 height 644
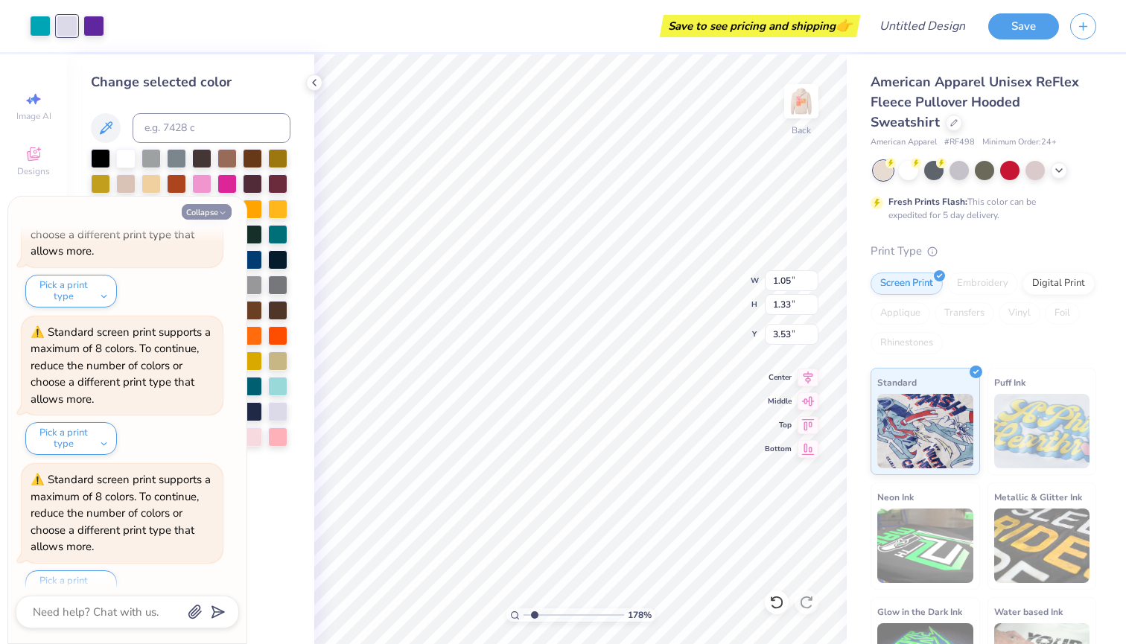
click at [208, 209] on button "Collapse" at bounding box center [207, 212] width 50 height 16
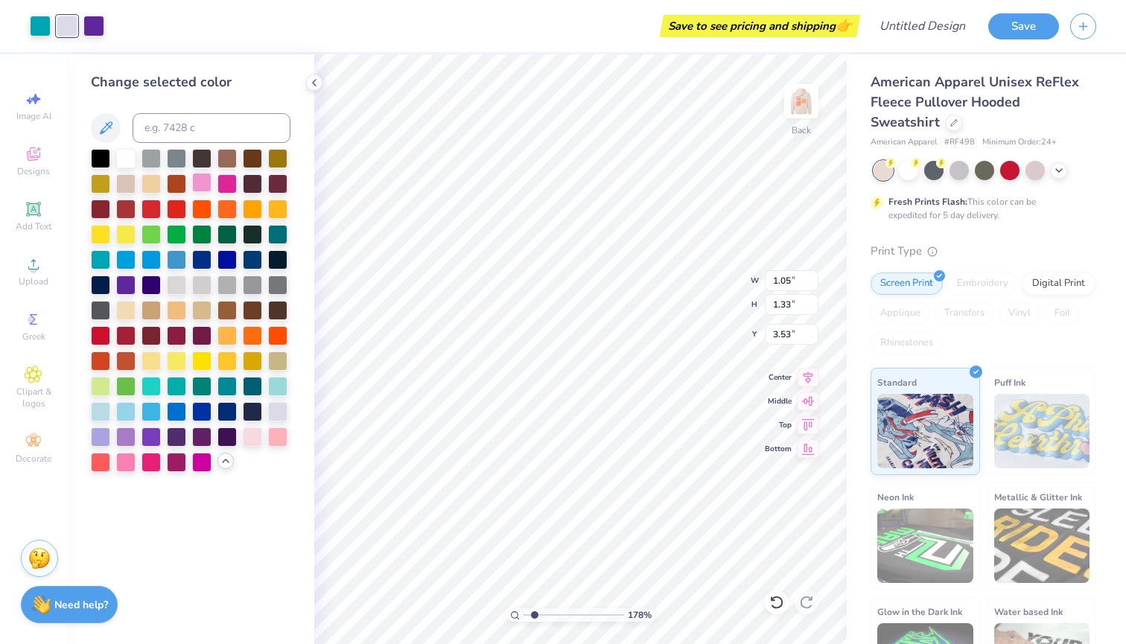
click at [196, 175] on div at bounding box center [201, 182] width 19 height 19
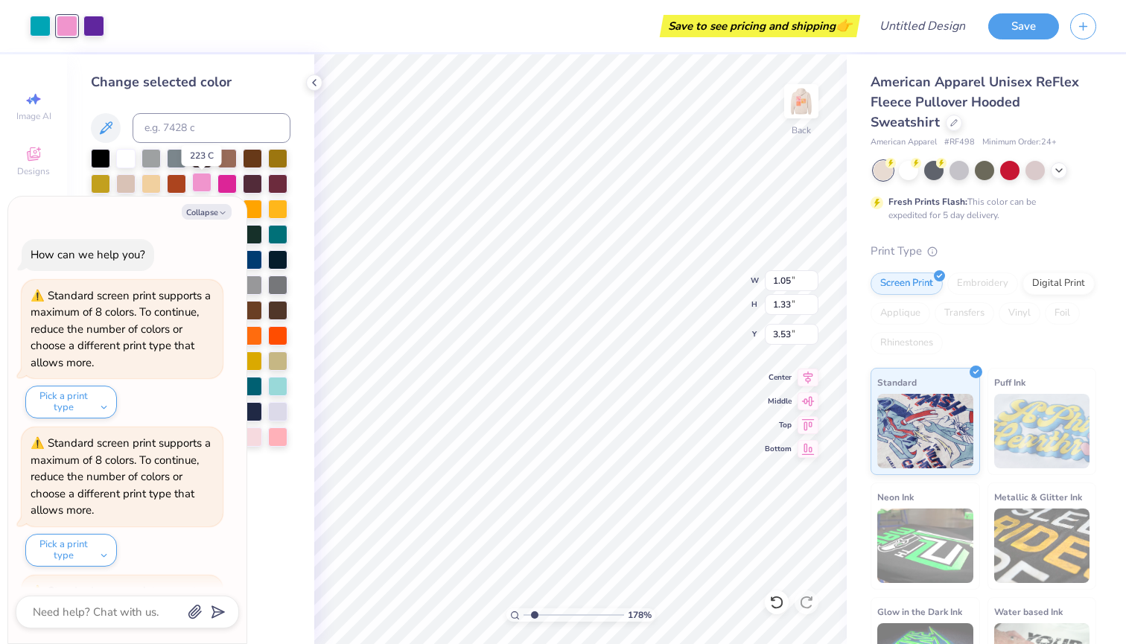
scroll to position [1883, 0]
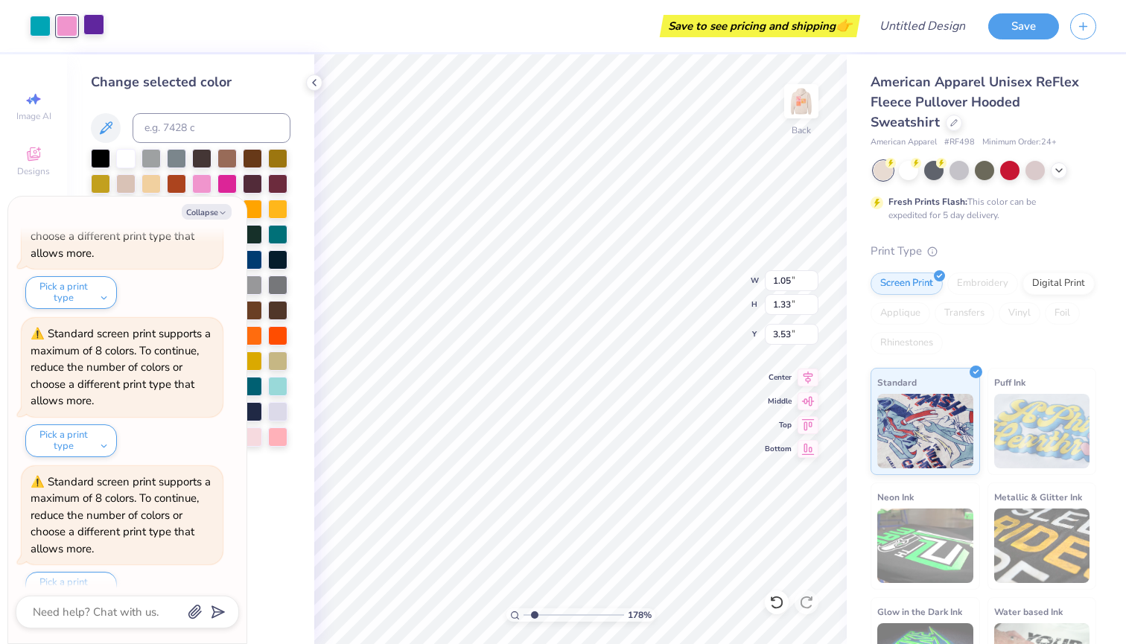
click at [89, 32] on div at bounding box center [93, 24] width 21 height 21
click at [219, 211] on icon "button" at bounding box center [222, 213] width 9 height 9
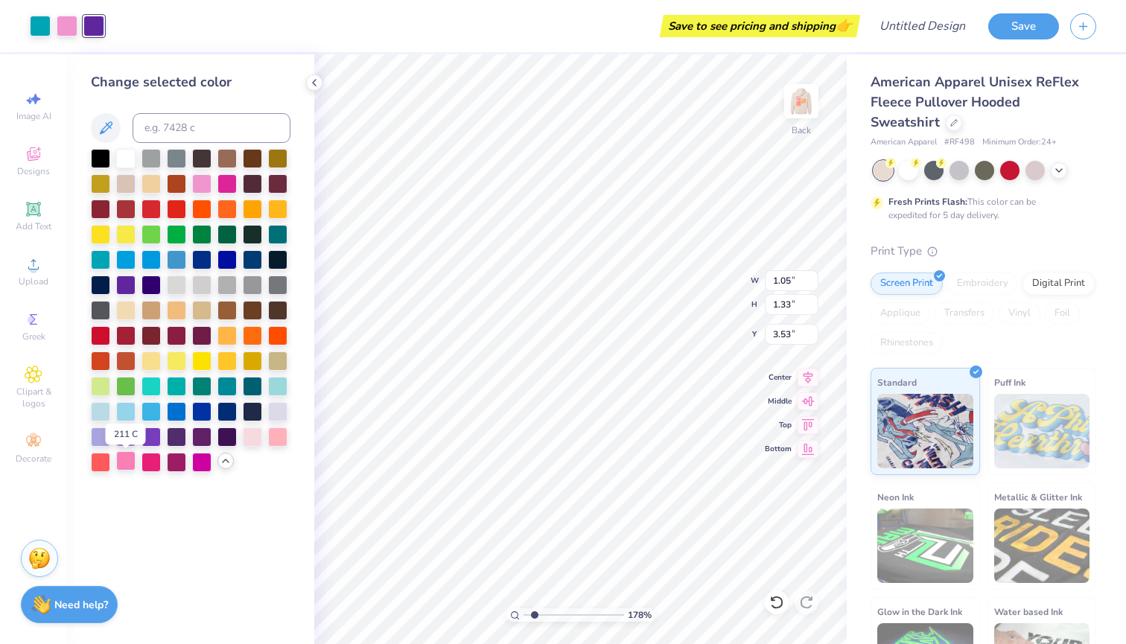
click at [128, 462] on div at bounding box center [125, 460] width 19 height 19
click at [39, 19] on div at bounding box center [40, 24] width 21 height 21
click at [178, 467] on div at bounding box center [176, 460] width 19 height 19
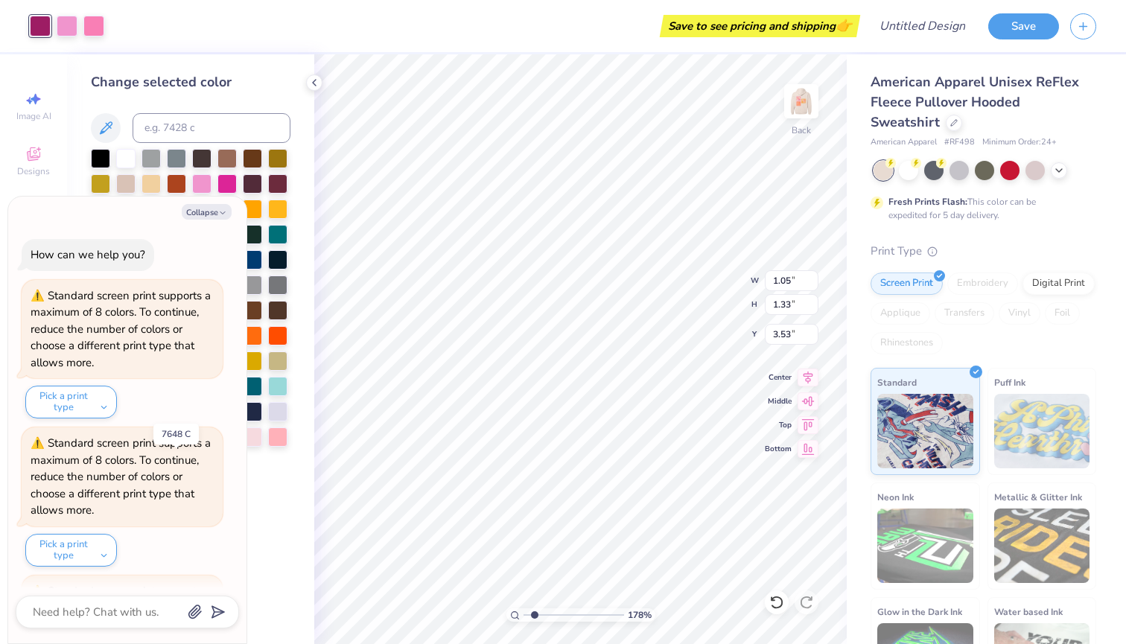
scroll to position [2029, 0]
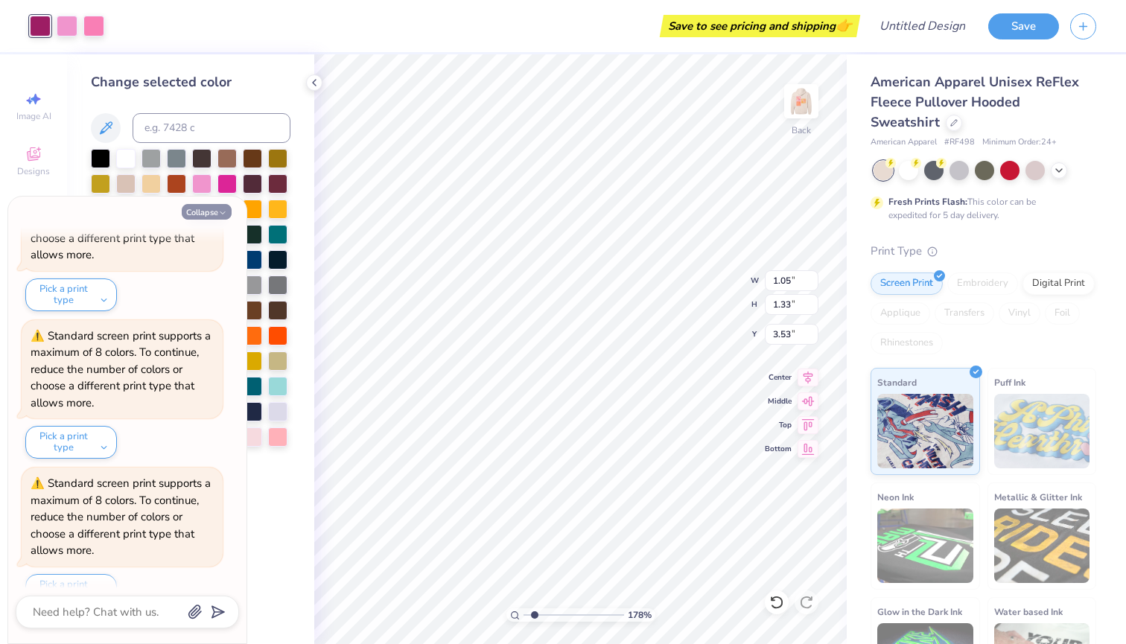
click at [219, 212] on icon "button" at bounding box center [222, 213] width 9 height 9
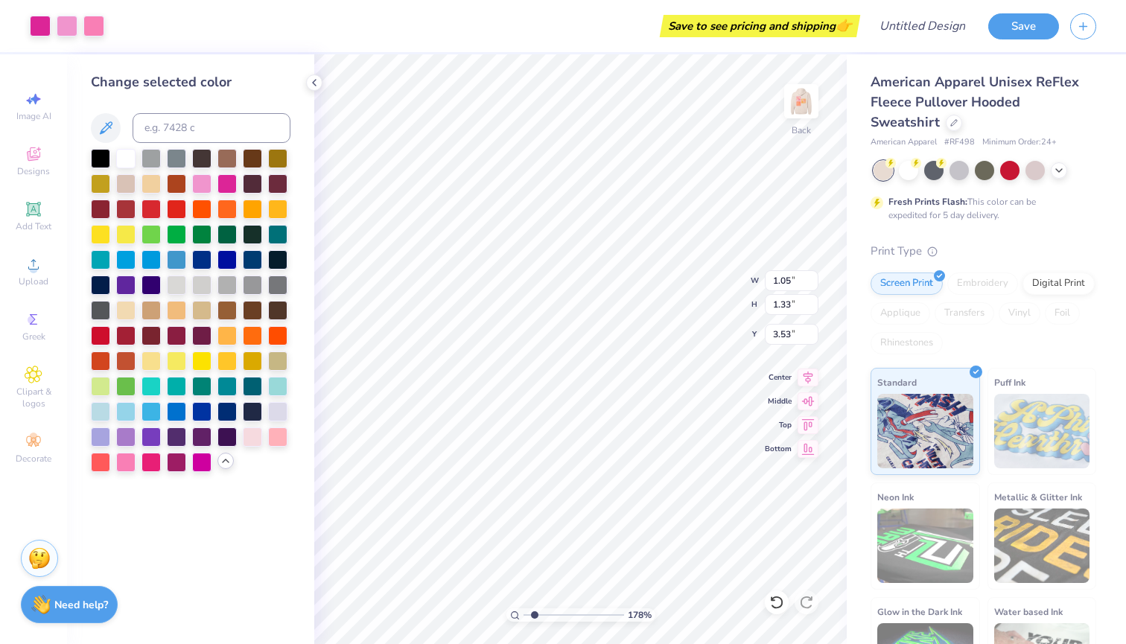
type input "0.94"
type input "1.07"
type input "4.54"
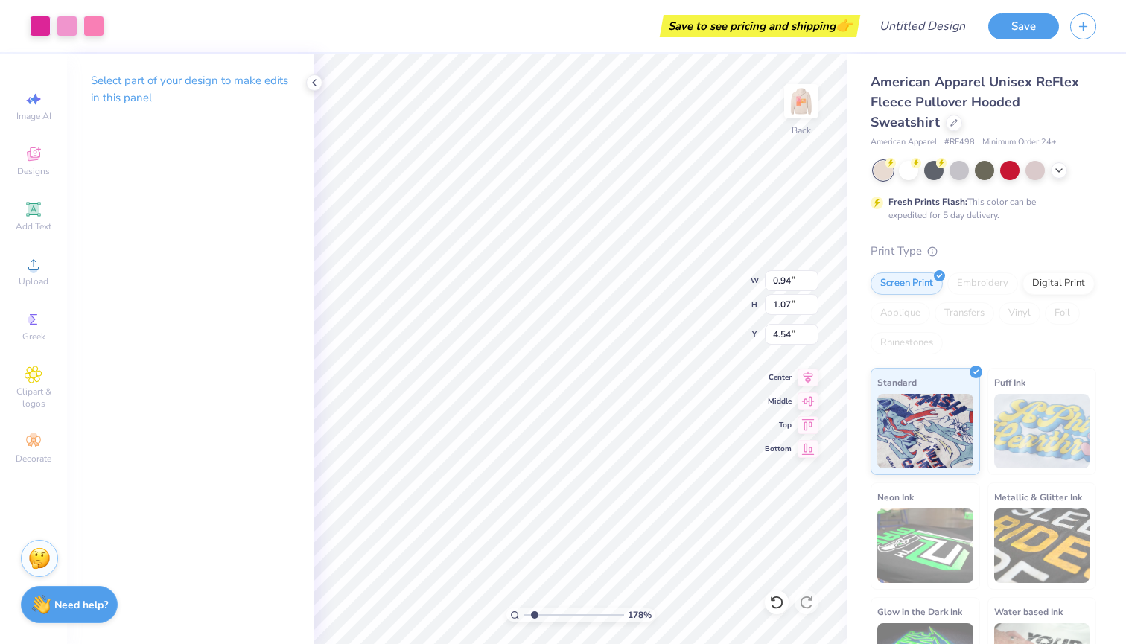
type input "1.05"
type input "1.33"
type input "3.53"
click at [45, 29] on div at bounding box center [40, 24] width 21 height 21
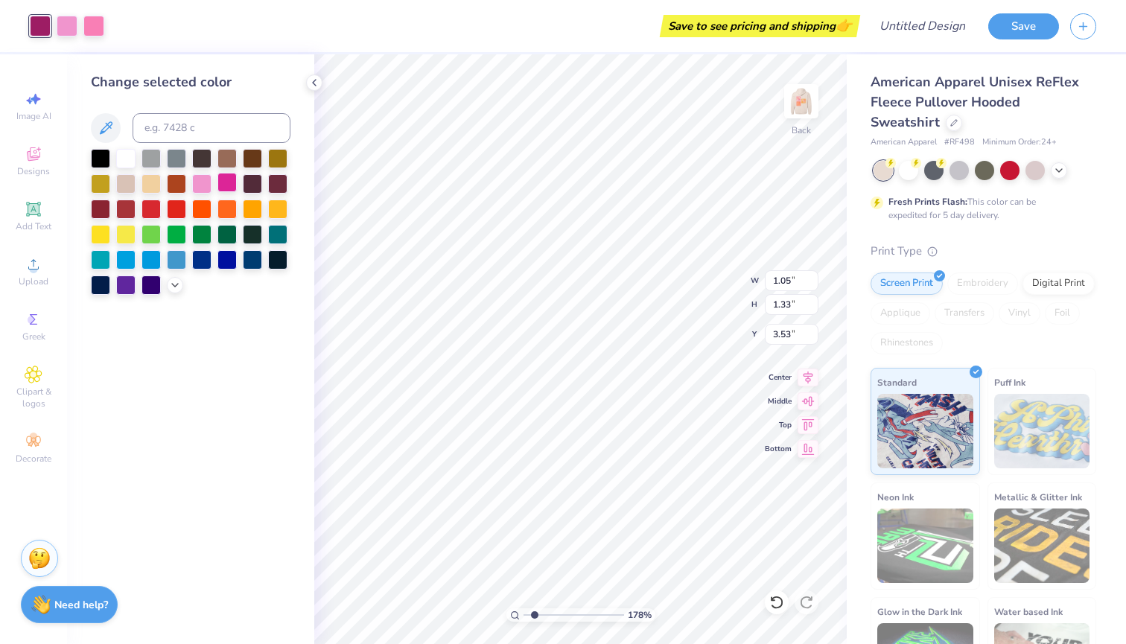
click at [222, 192] on div at bounding box center [226, 182] width 19 height 19
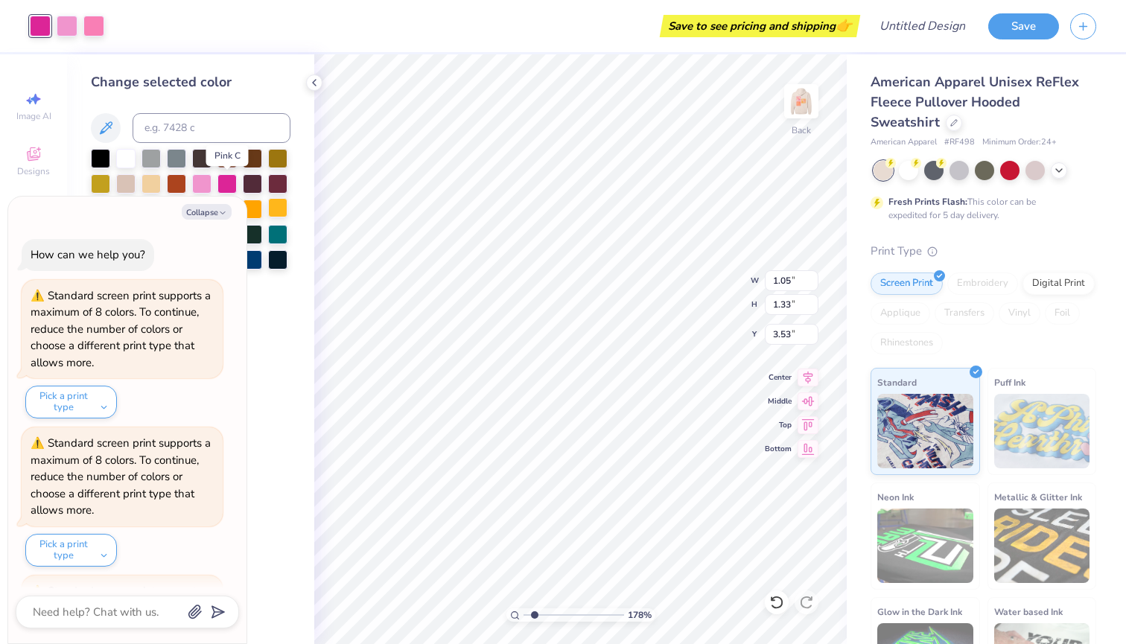
scroll to position [2175, 0]
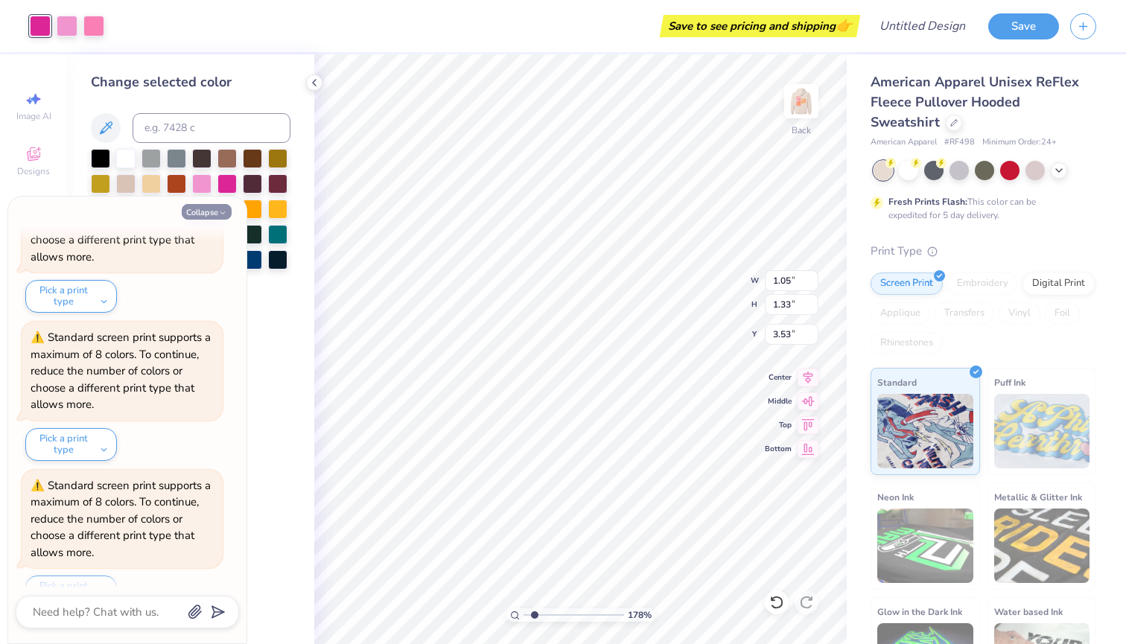
click at [223, 209] on icon "button" at bounding box center [222, 213] width 9 height 9
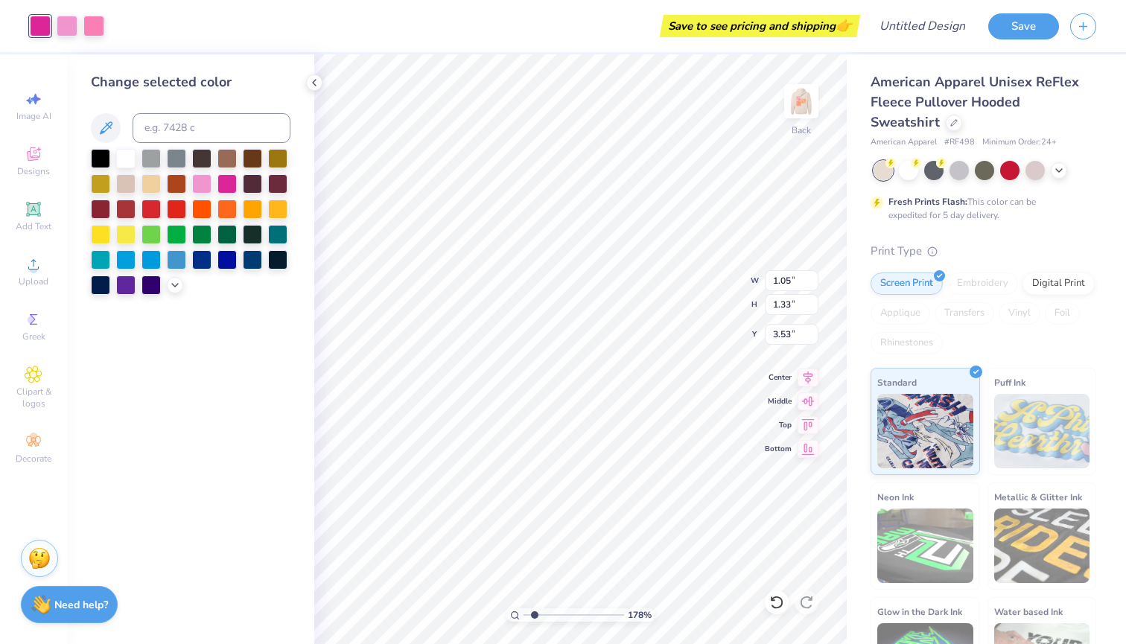
type input "0.94"
type input "1.07"
type input "4.54"
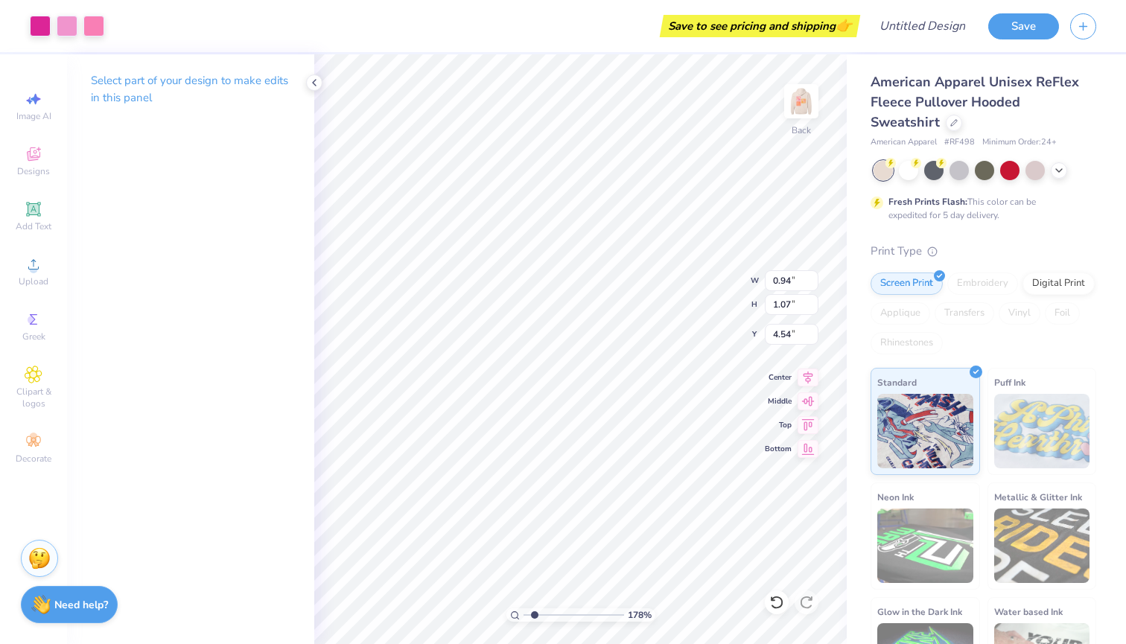
type input "1.05"
type input "1.33"
type input "3.53"
type input "0.87"
type input "1.10"
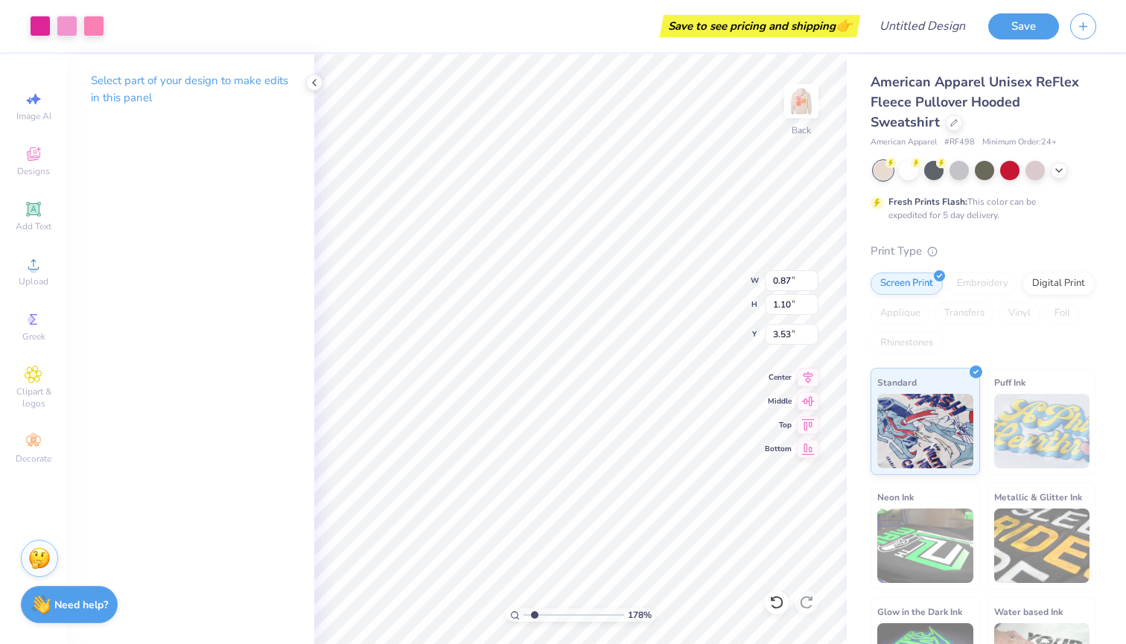
type input "3.44"
type input "0.87"
type input "1.10"
type input "3.44"
click at [94, 27] on div at bounding box center [93, 24] width 21 height 21
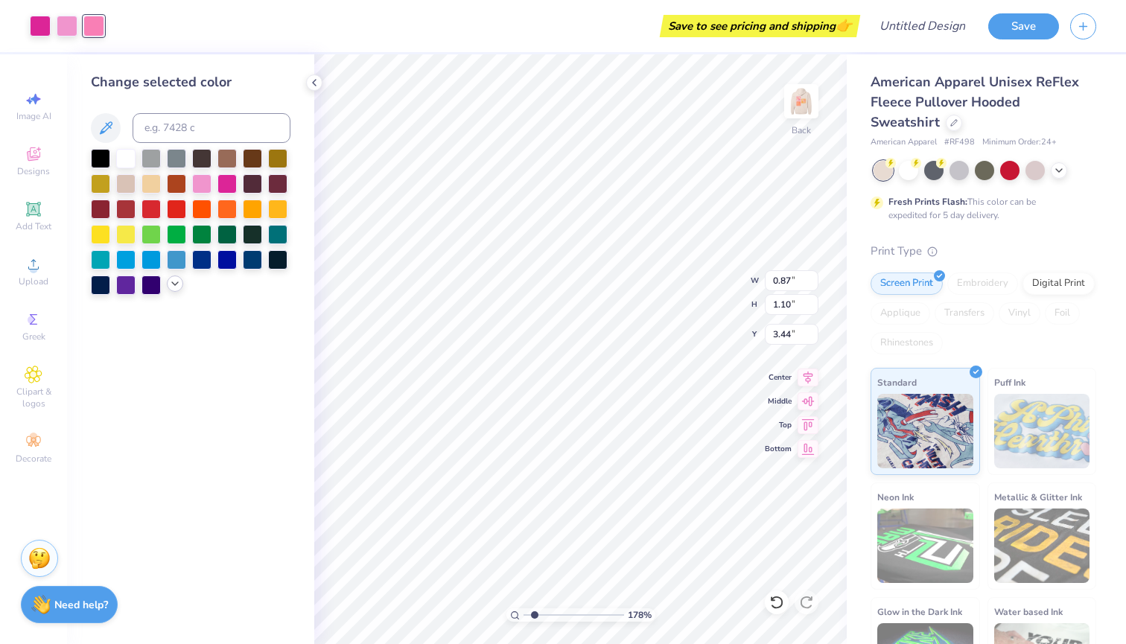
click at [173, 285] on polyline at bounding box center [175, 283] width 6 height 3
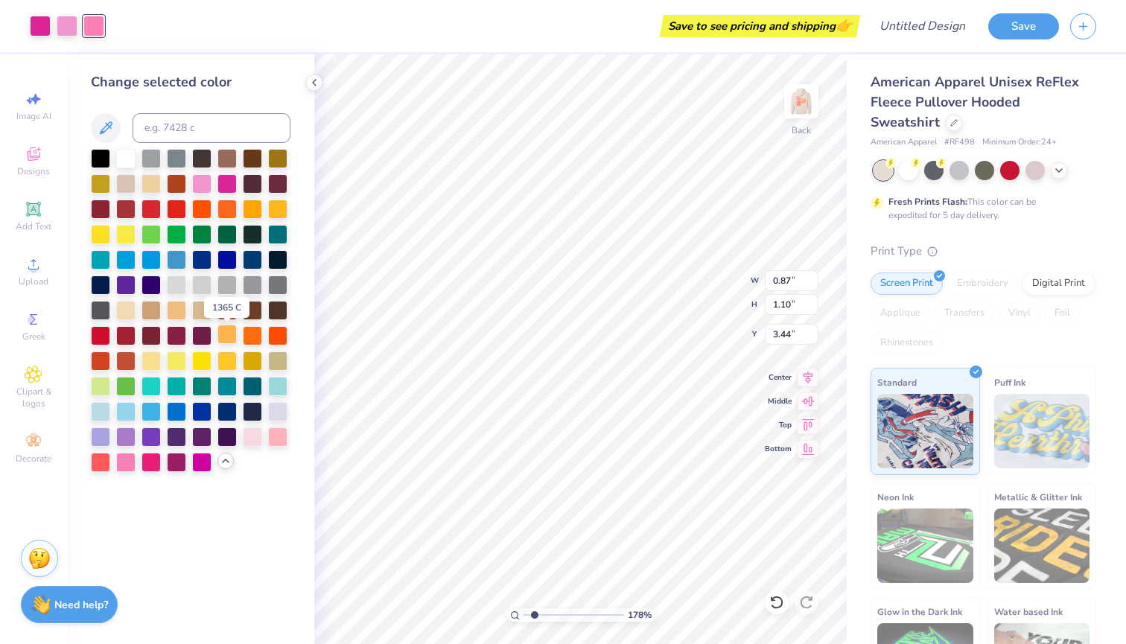
click at [233, 333] on div at bounding box center [226, 334] width 19 height 19
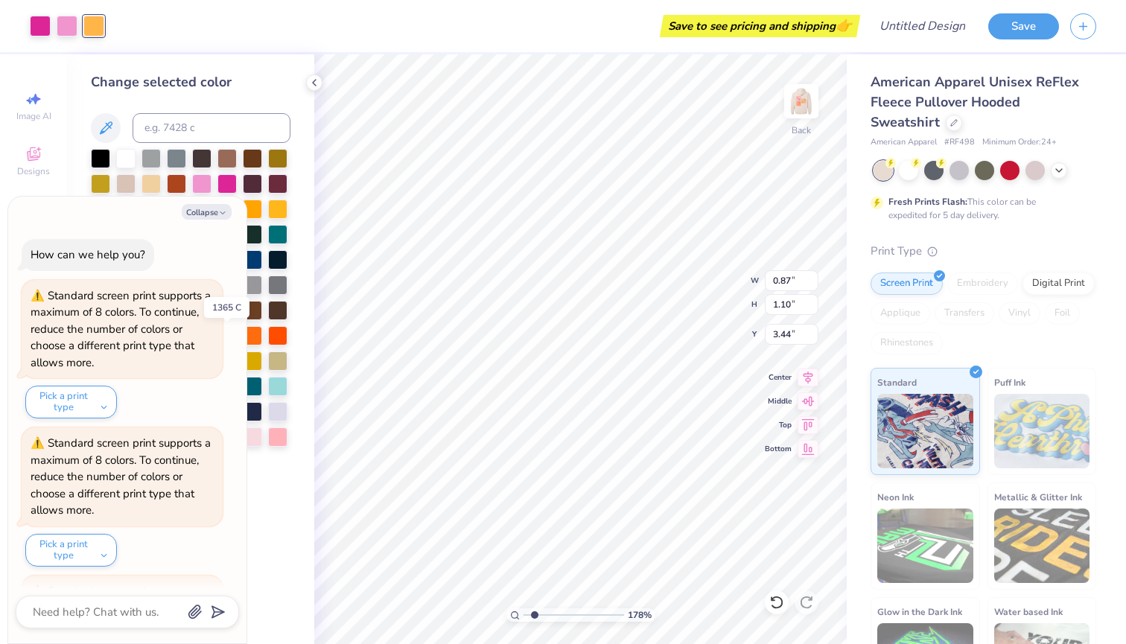
scroll to position [2321, 0]
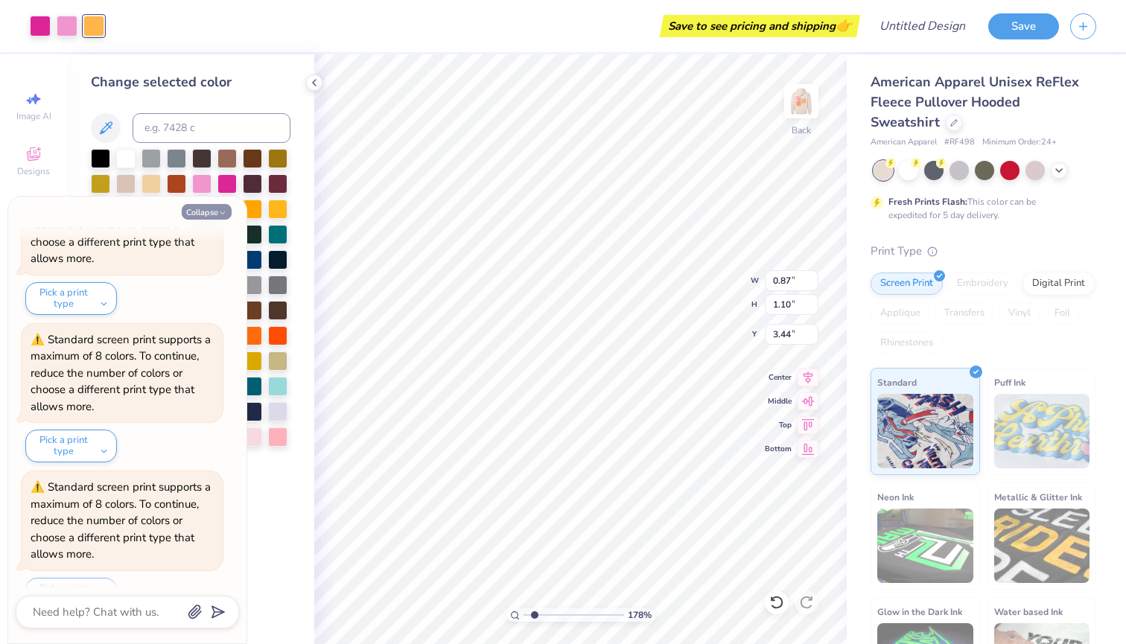
click at [217, 217] on button "Collapse" at bounding box center [207, 212] width 50 height 16
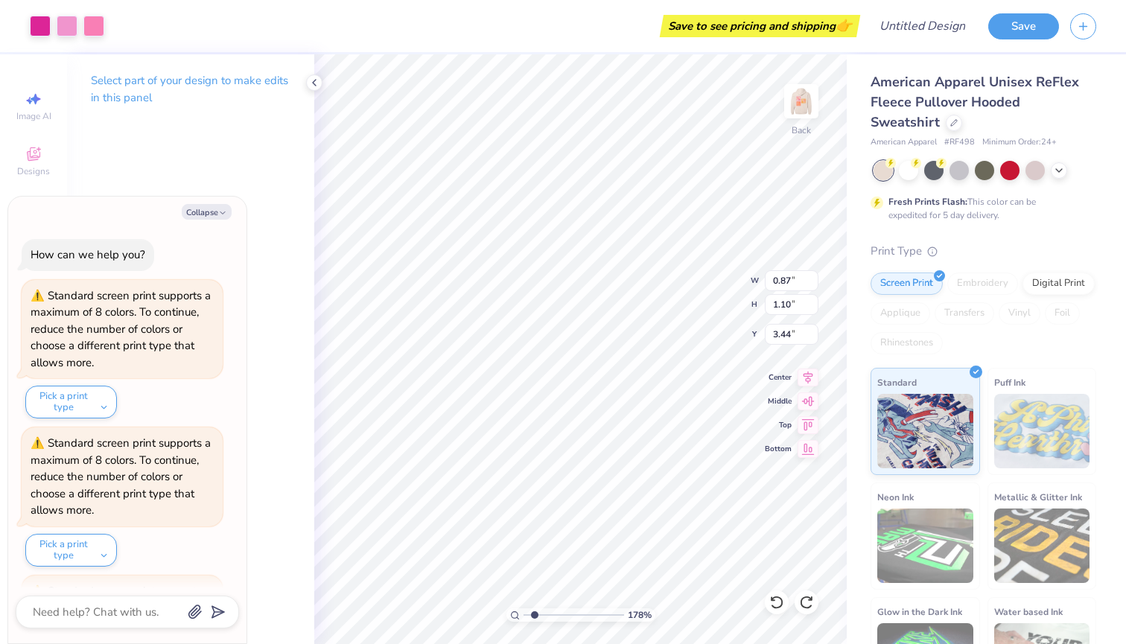
scroll to position [2467, 0]
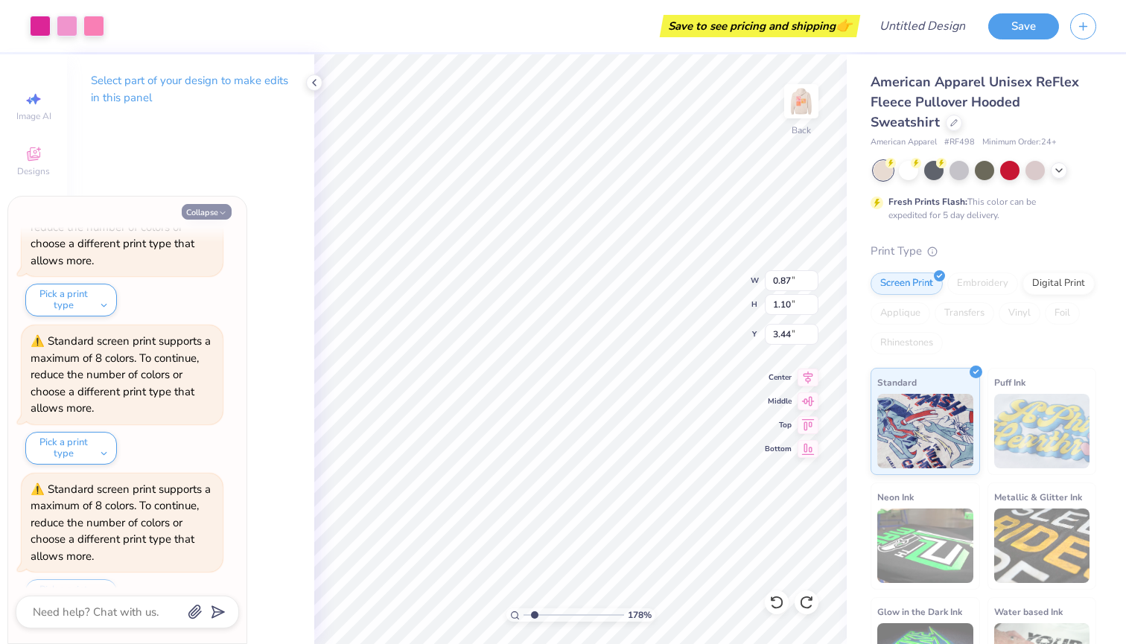
click at [200, 213] on button "Collapse" at bounding box center [207, 212] width 50 height 16
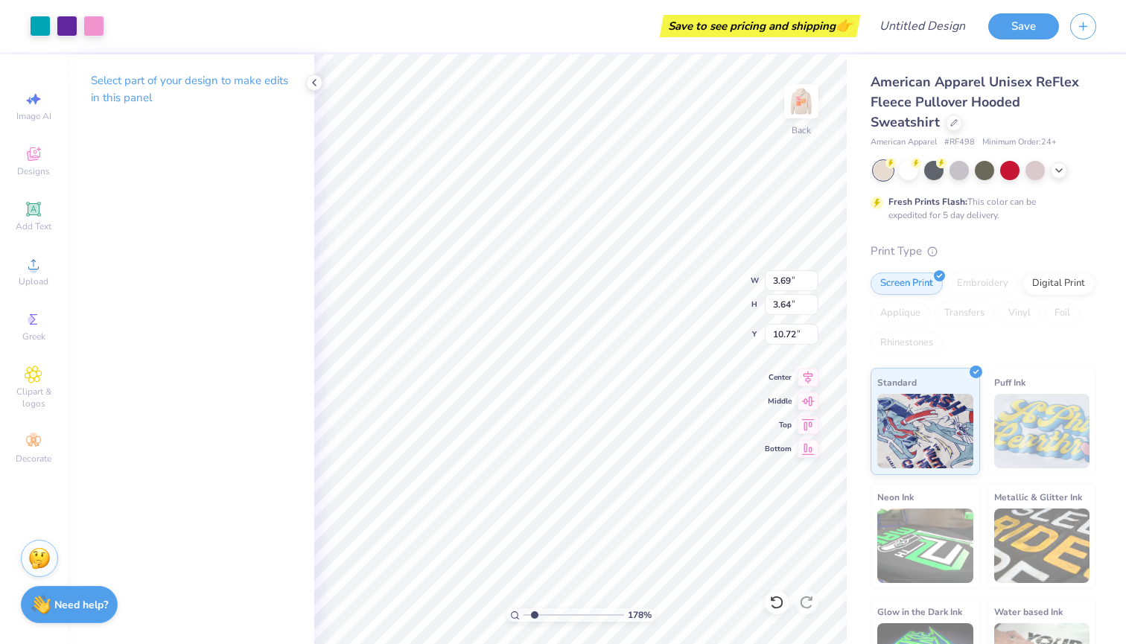
type input "1.10"
type input "1.09"
type input "13.27"
type input "1.40"
type input "1.39"
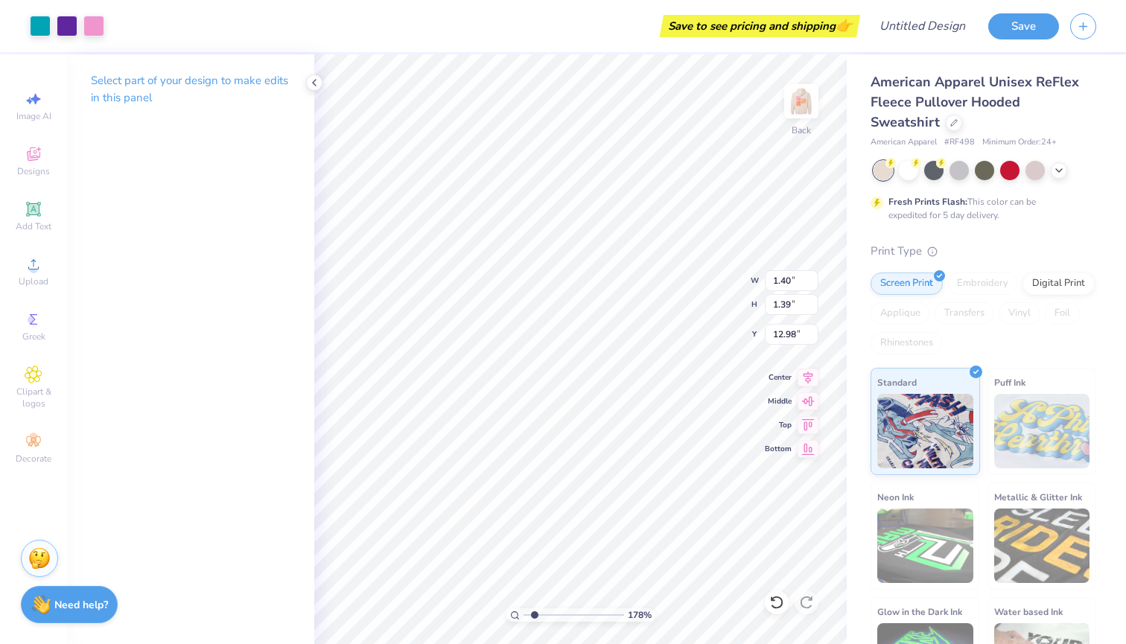
type input "4.23"
type input "1.03"
type input "1.02"
type input "4.54"
type input "2.45"
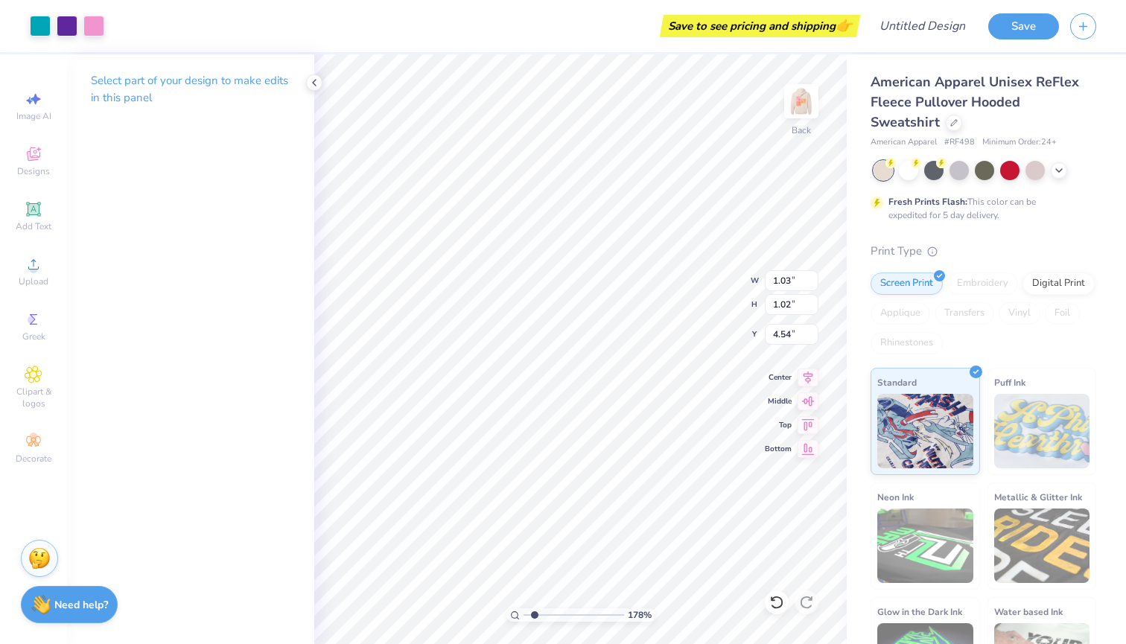
type input "2.44"
type input "3.35"
type input "0.94"
type input "1.07"
type input "4.54"
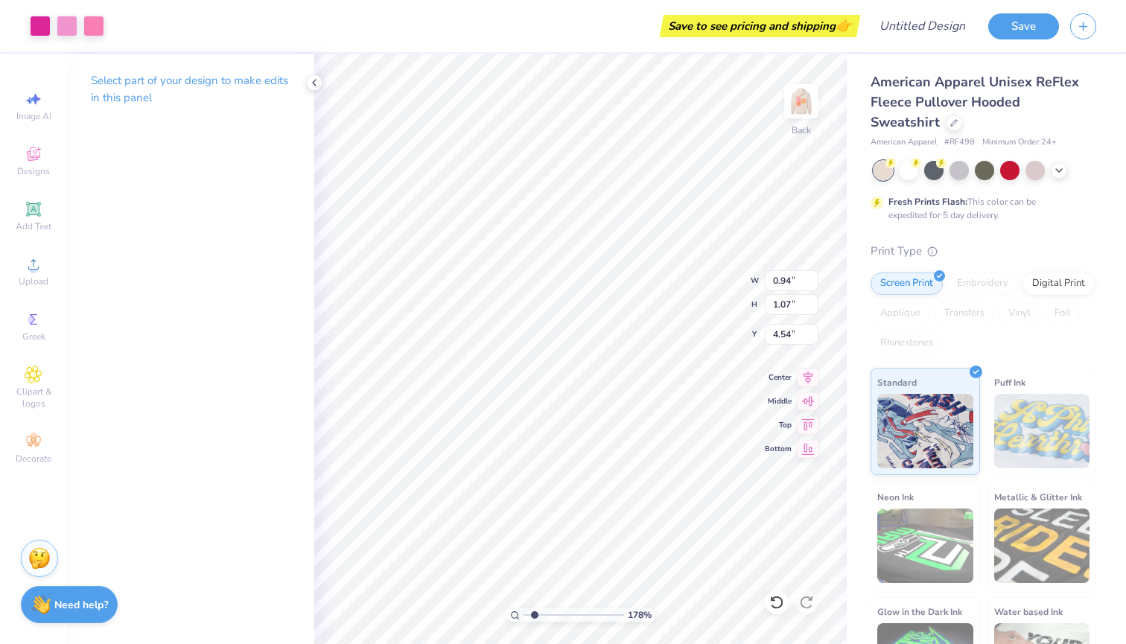
type input "0.87"
type input "1.10"
type input "3.44"
type input "1.03"
type input "1.02"
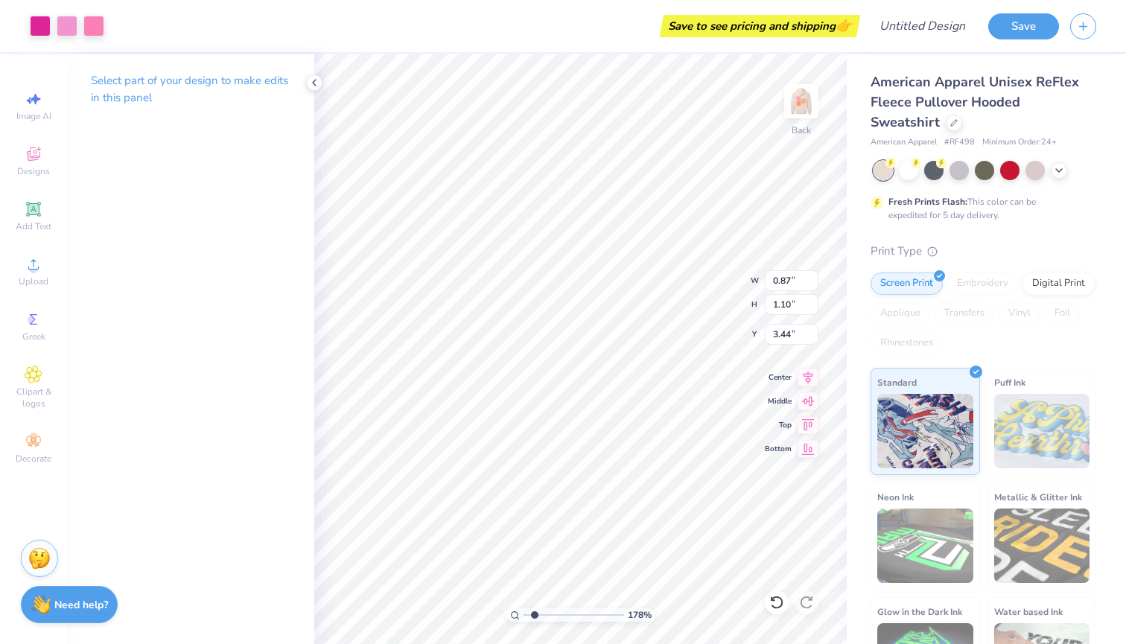
type input "4.54"
click at [41, 27] on div at bounding box center [40, 24] width 21 height 21
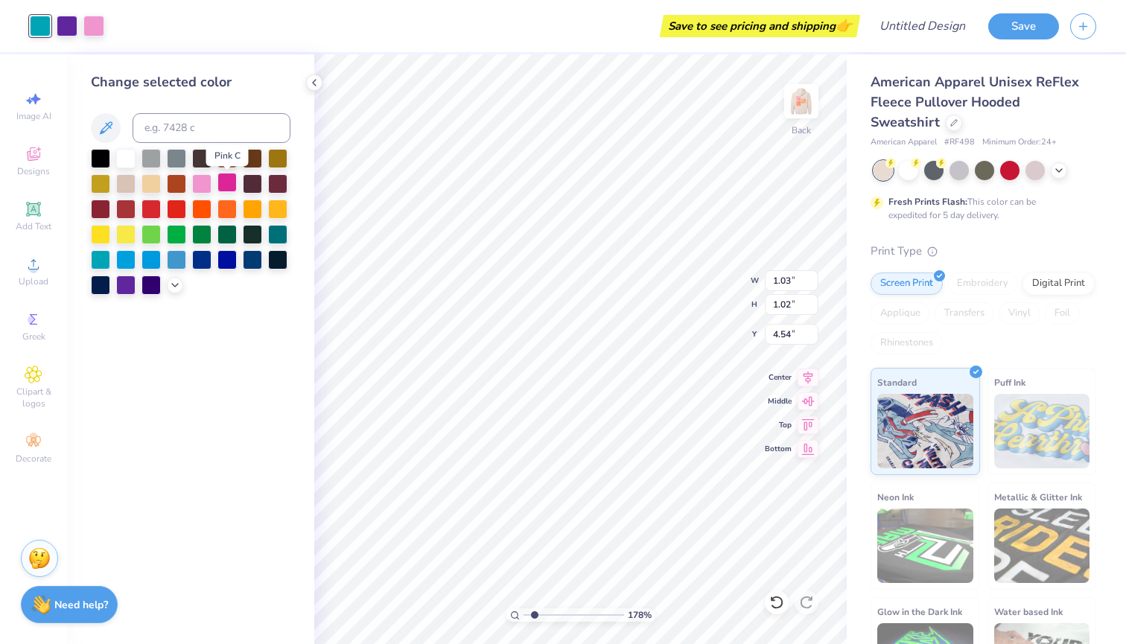
click at [226, 186] on div at bounding box center [226, 182] width 19 height 19
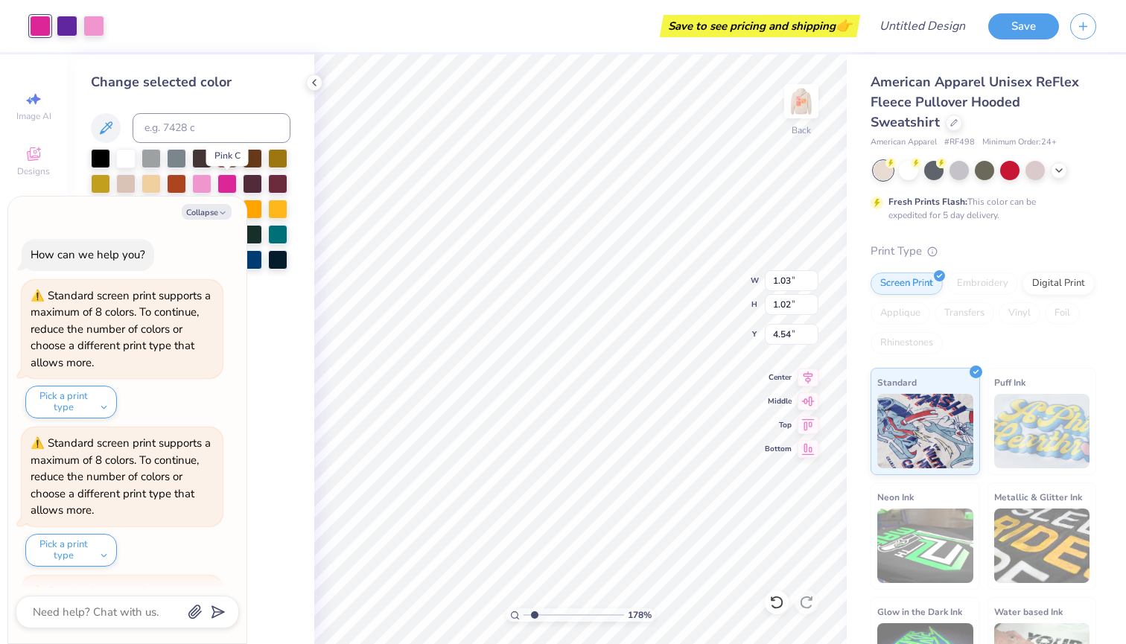
scroll to position [2613, 0]
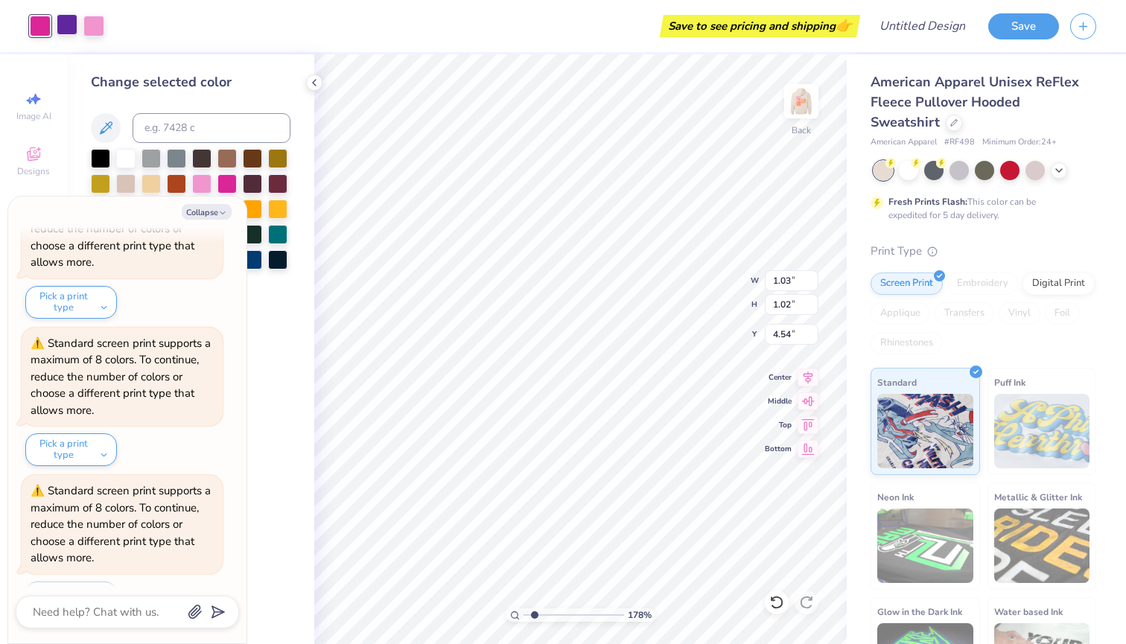
click at [63, 28] on div at bounding box center [67, 24] width 21 height 21
click at [199, 210] on button "Collapse" at bounding box center [207, 212] width 50 height 16
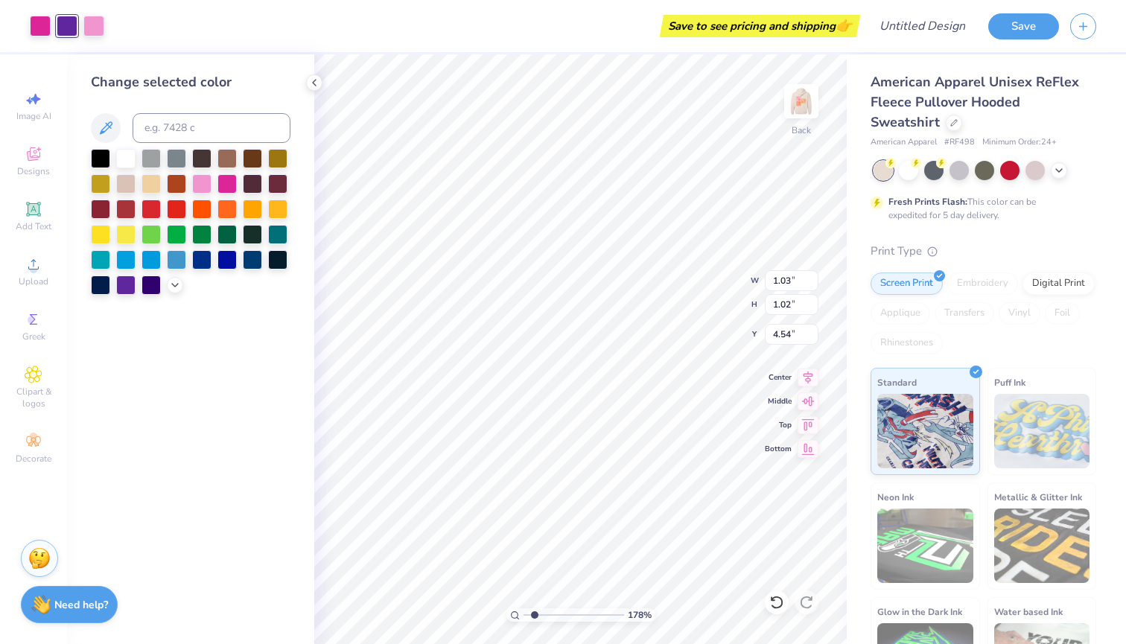
click at [166, 286] on div at bounding box center [191, 222] width 200 height 146
click at [173, 285] on polyline at bounding box center [175, 283] width 6 height 3
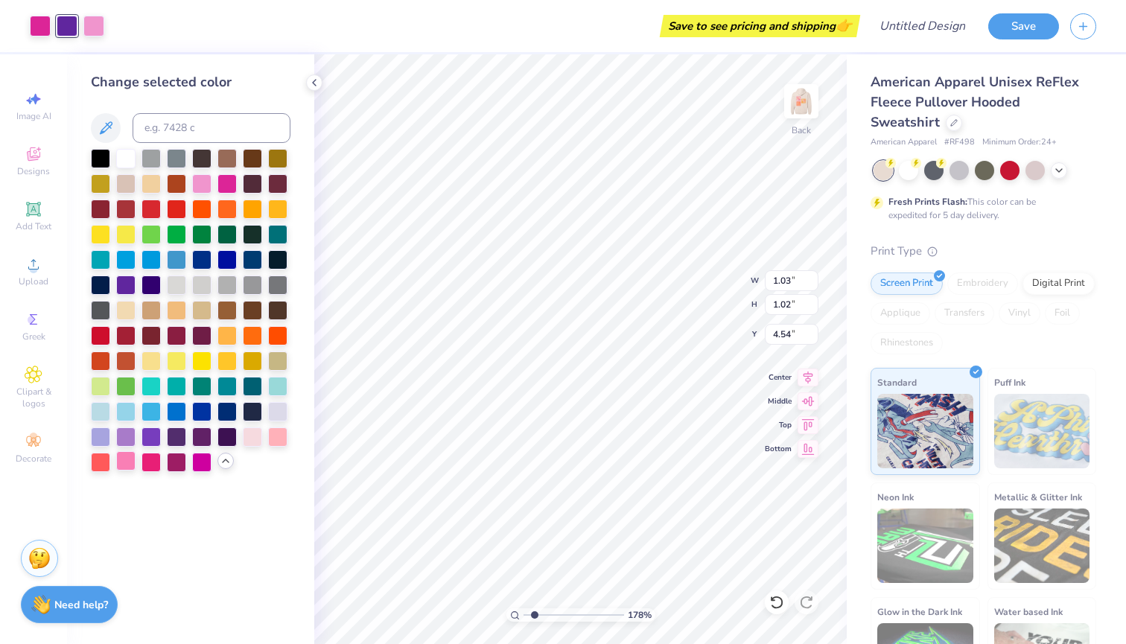
click at [127, 465] on div at bounding box center [125, 460] width 19 height 19
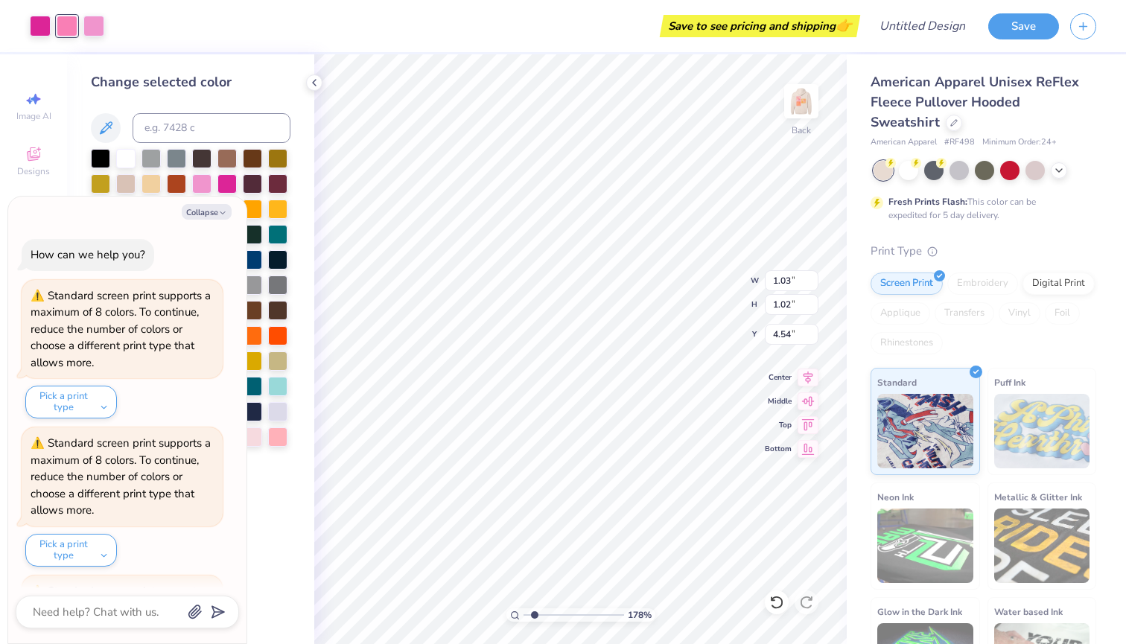
scroll to position [2759, 0]
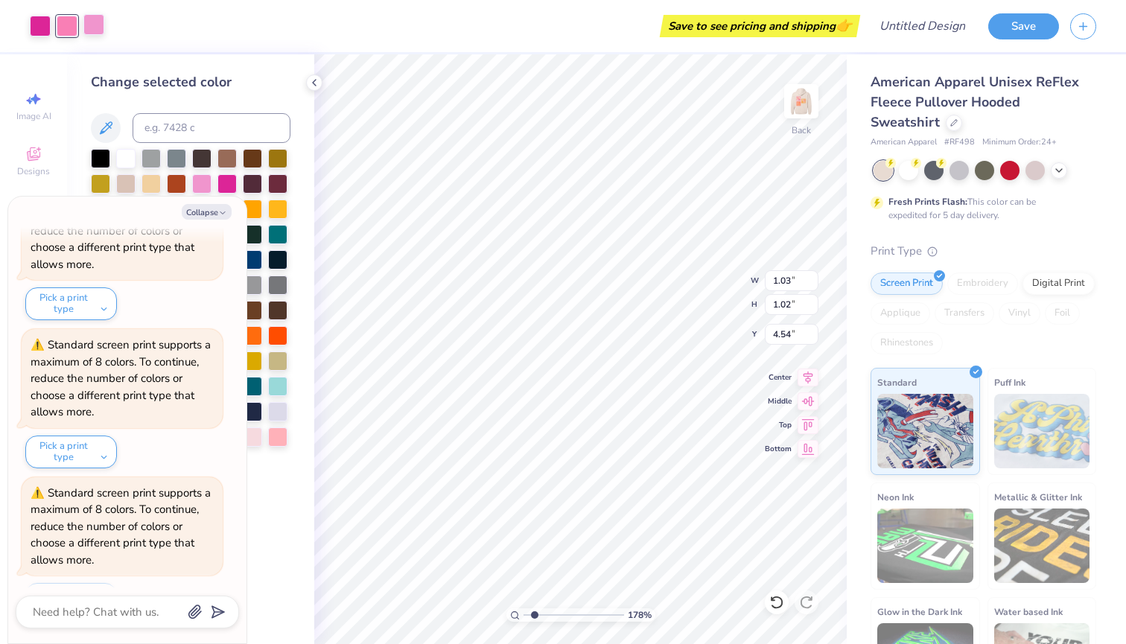
click at [95, 23] on div at bounding box center [93, 24] width 21 height 21
click at [200, 206] on button "Collapse" at bounding box center [207, 212] width 50 height 16
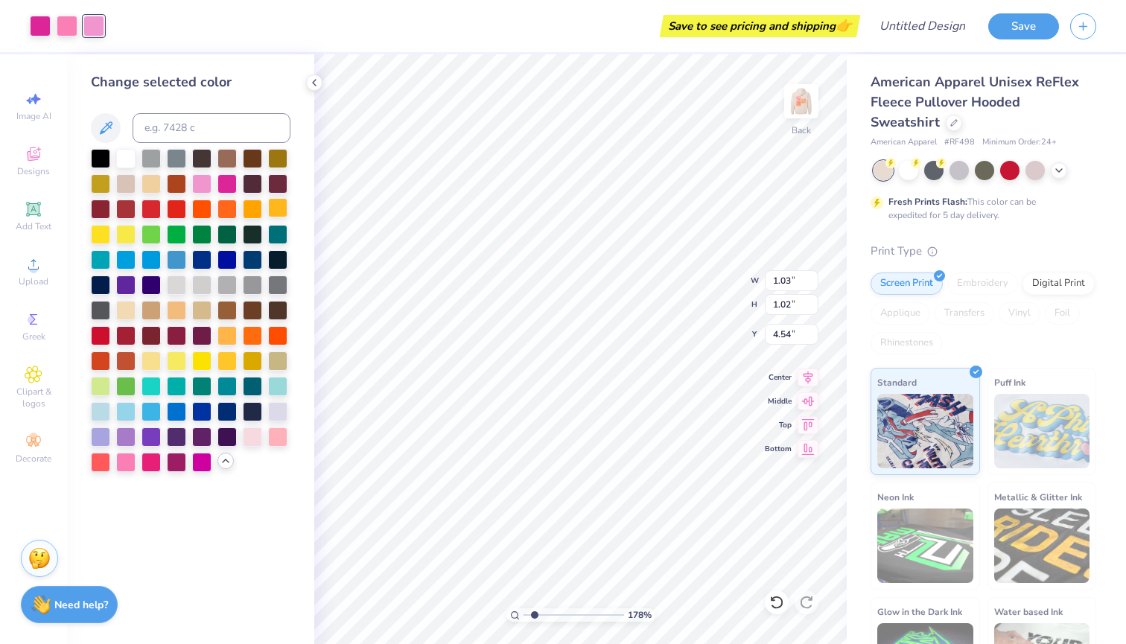
type input "0.87"
type input "1.10"
type input "3.44"
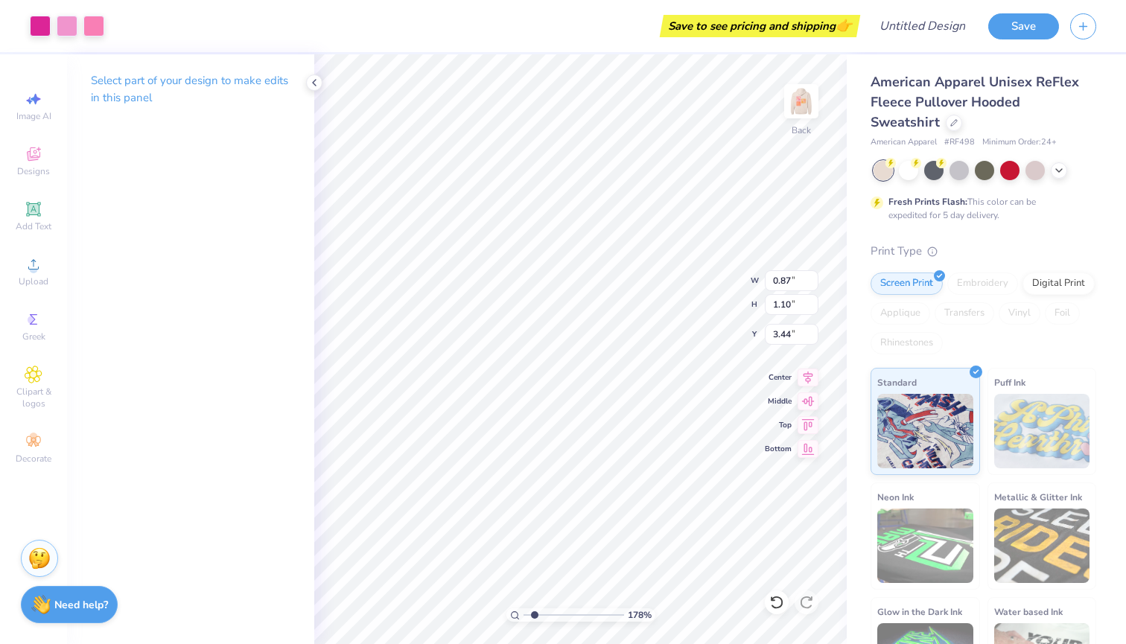
type input "1.03"
type input "1.02"
type input "4.54"
click at [67, 25] on div at bounding box center [67, 24] width 21 height 21
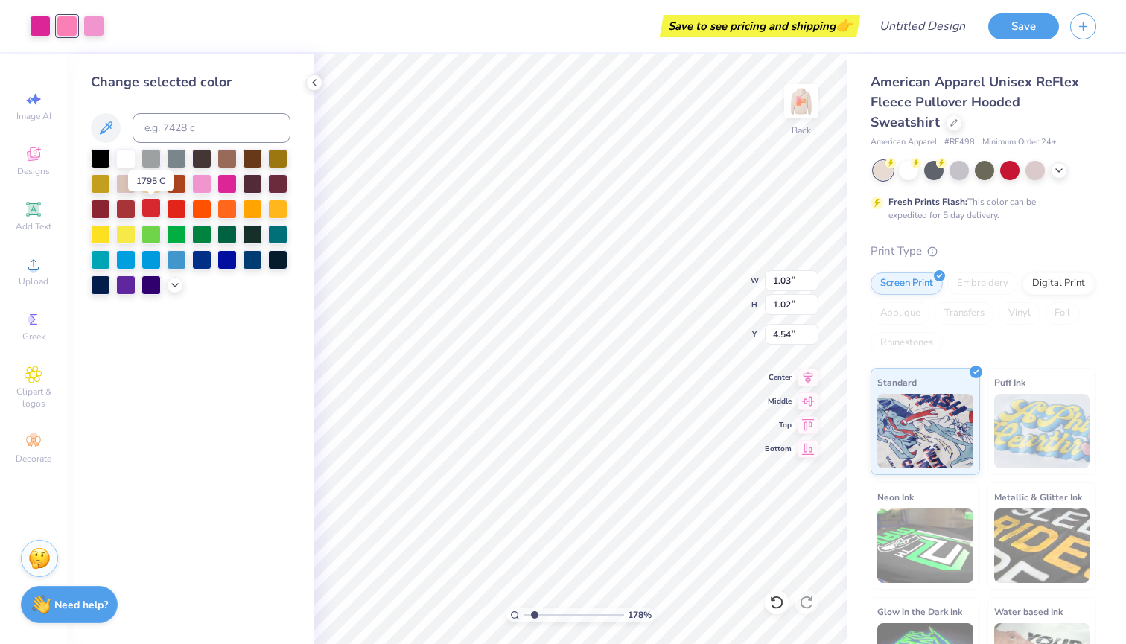
click at [151, 207] on div at bounding box center [150, 207] width 19 height 19
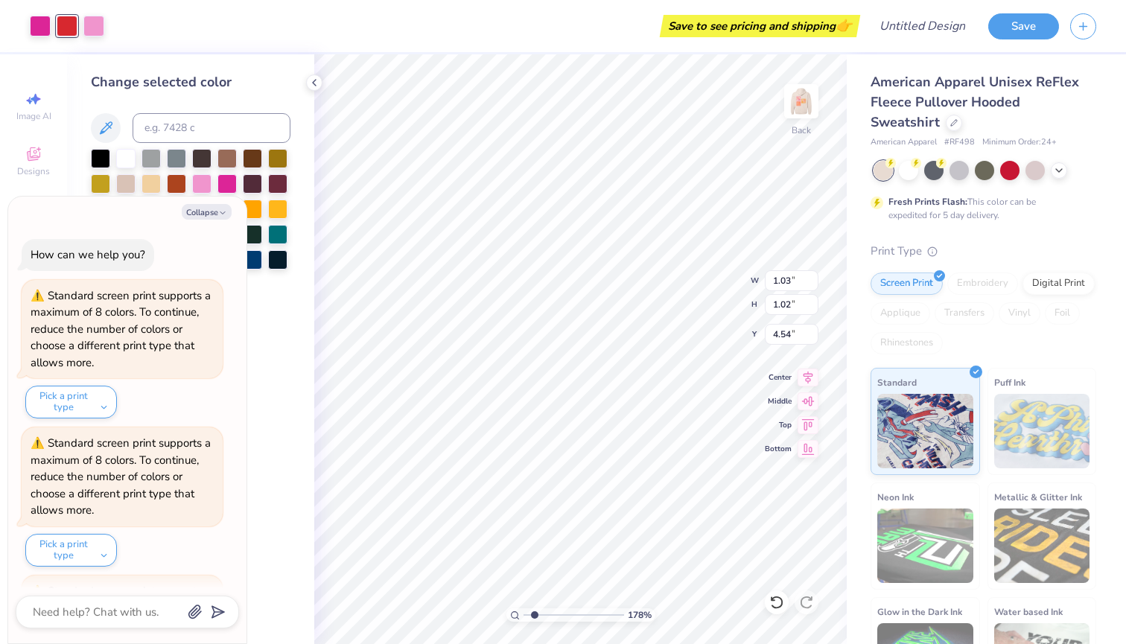
scroll to position [2905, 0]
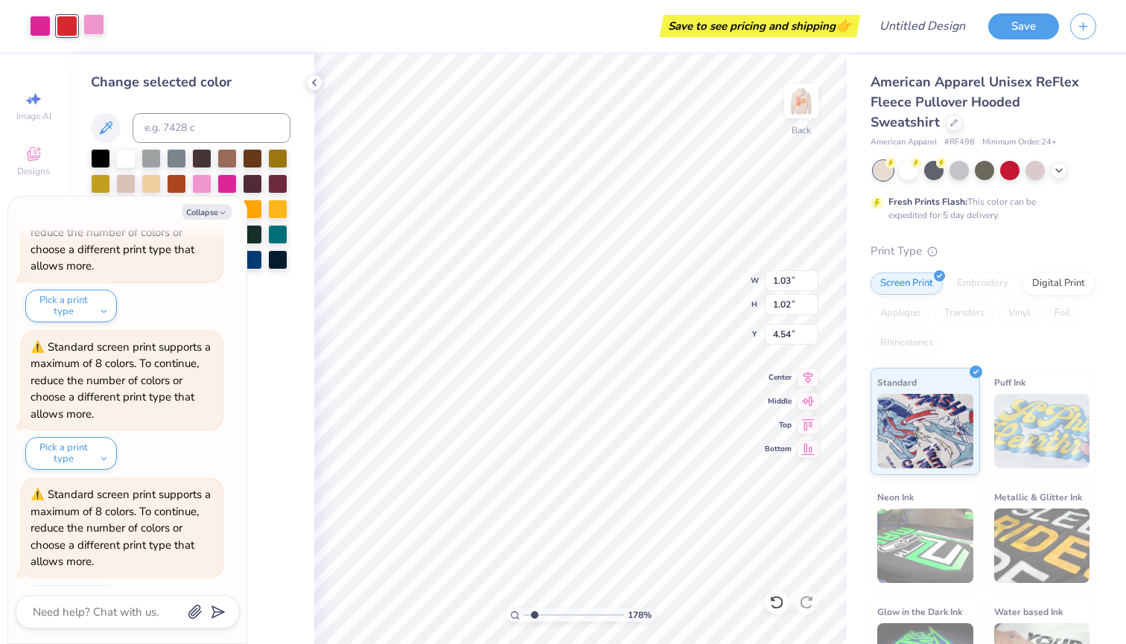
click at [91, 24] on div at bounding box center [93, 24] width 21 height 21
click at [203, 209] on button "Collapse" at bounding box center [207, 212] width 50 height 16
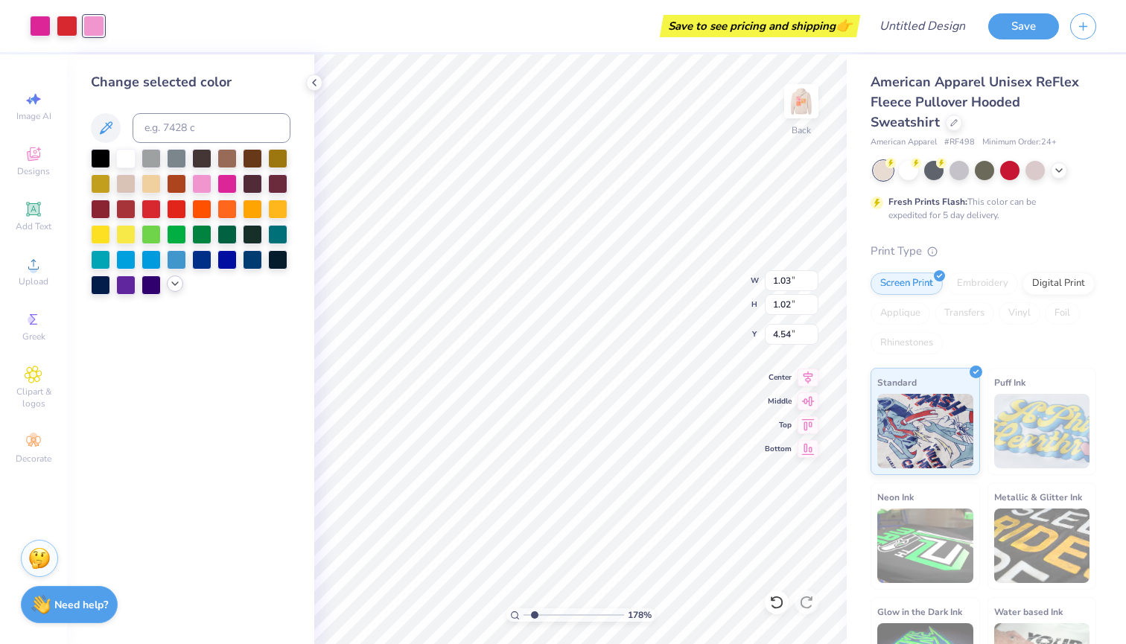
click at [170, 287] on icon at bounding box center [175, 284] width 12 height 12
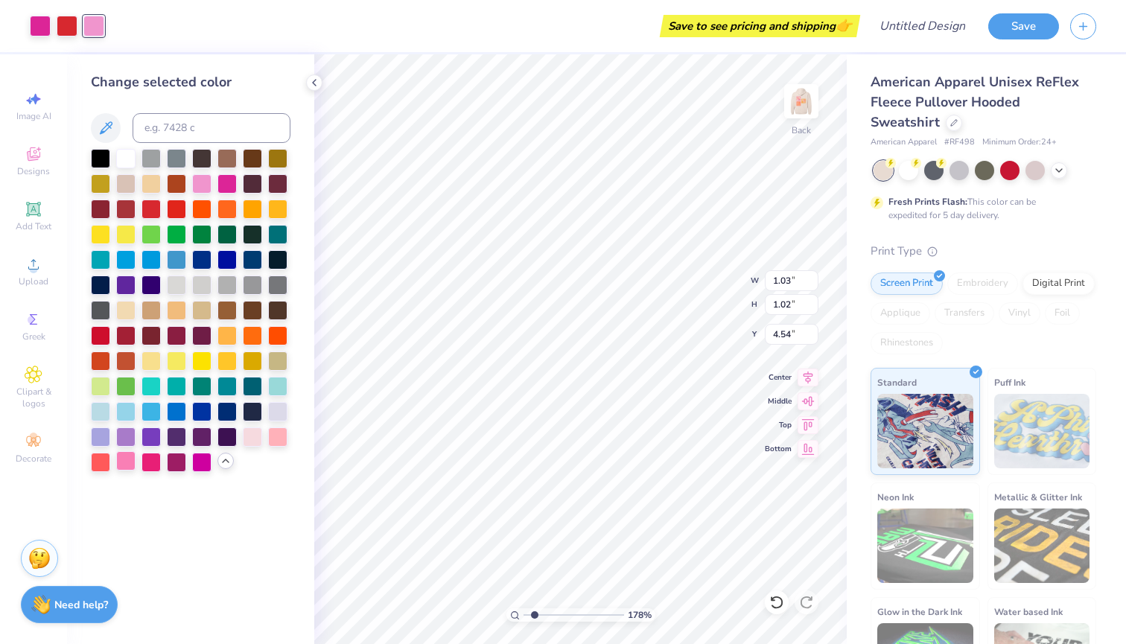
click at [124, 461] on div at bounding box center [125, 460] width 19 height 19
click at [69, 24] on div at bounding box center [67, 24] width 21 height 21
click at [199, 186] on div at bounding box center [201, 182] width 19 height 19
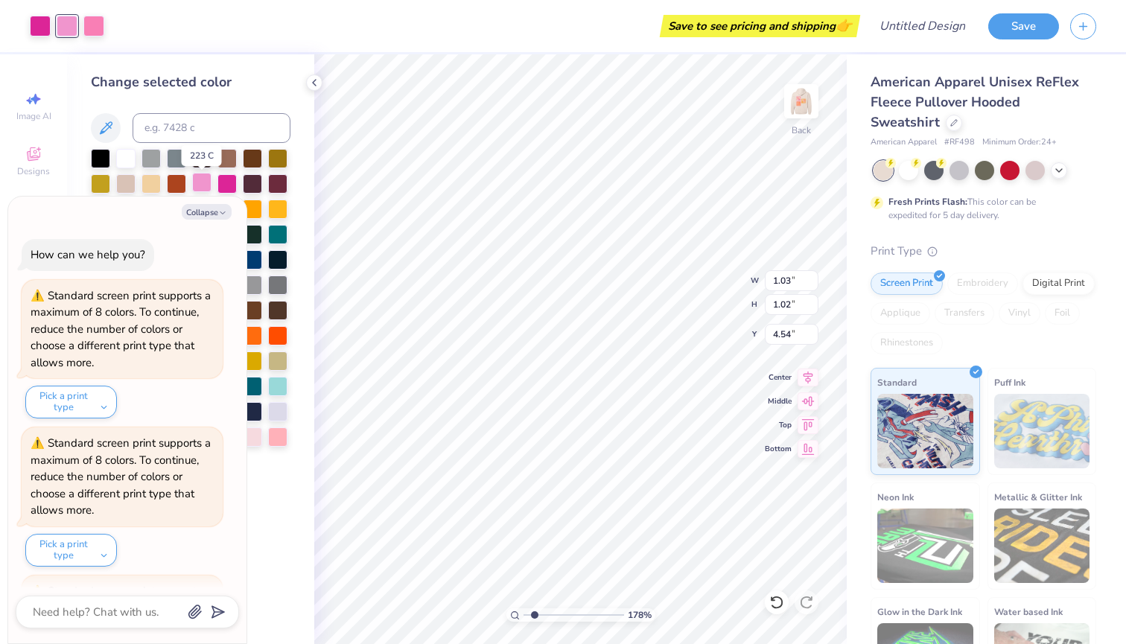
scroll to position [3051, 0]
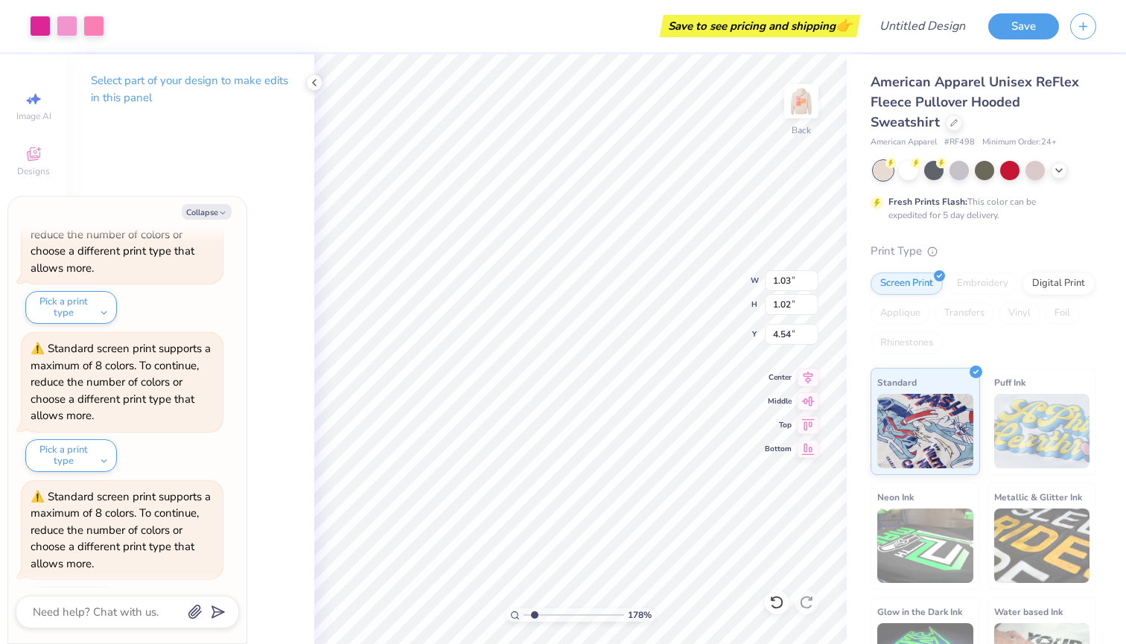
type input "0.87"
type input "1.10"
type input "3.44"
type input "0.94"
type input "1.07"
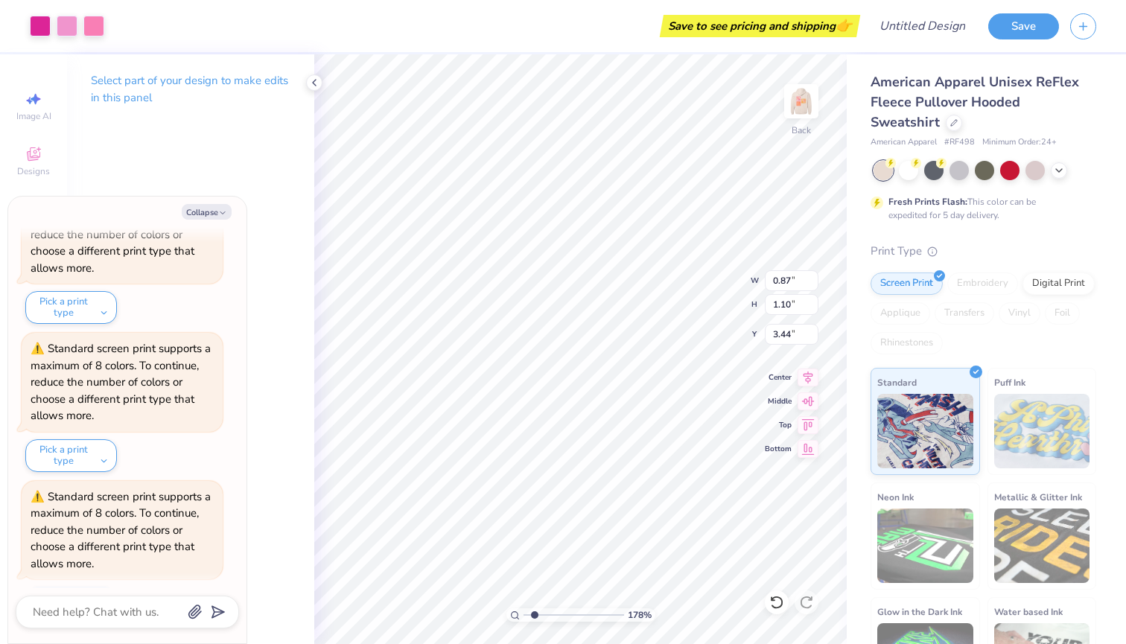
type input "4.54"
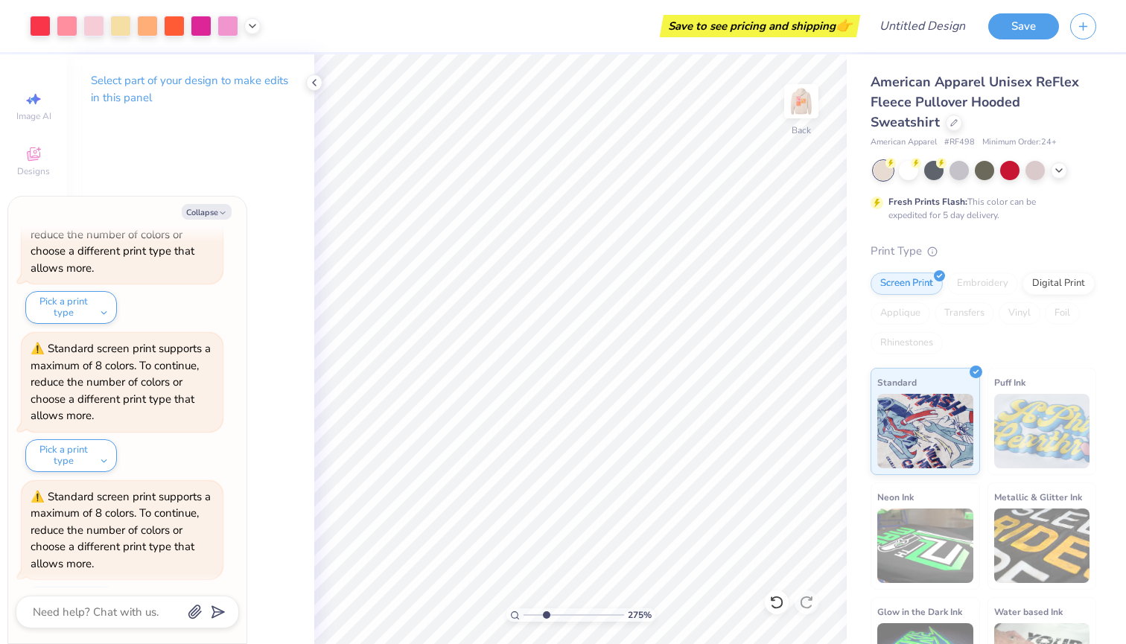
type input "2.9"
click at [546, 618] on input "range" at bounding box center [574, 614] width 101 height 13
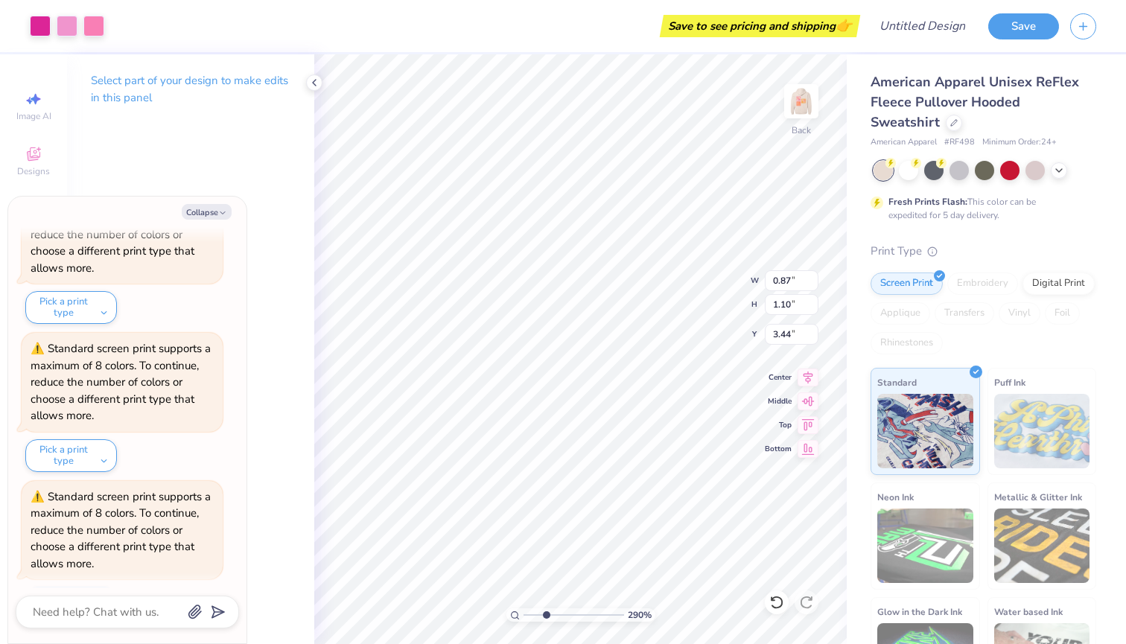
type input "3.63"
type input "0.98"
type input "1.24"
type input "3.61"
type input "1.03"
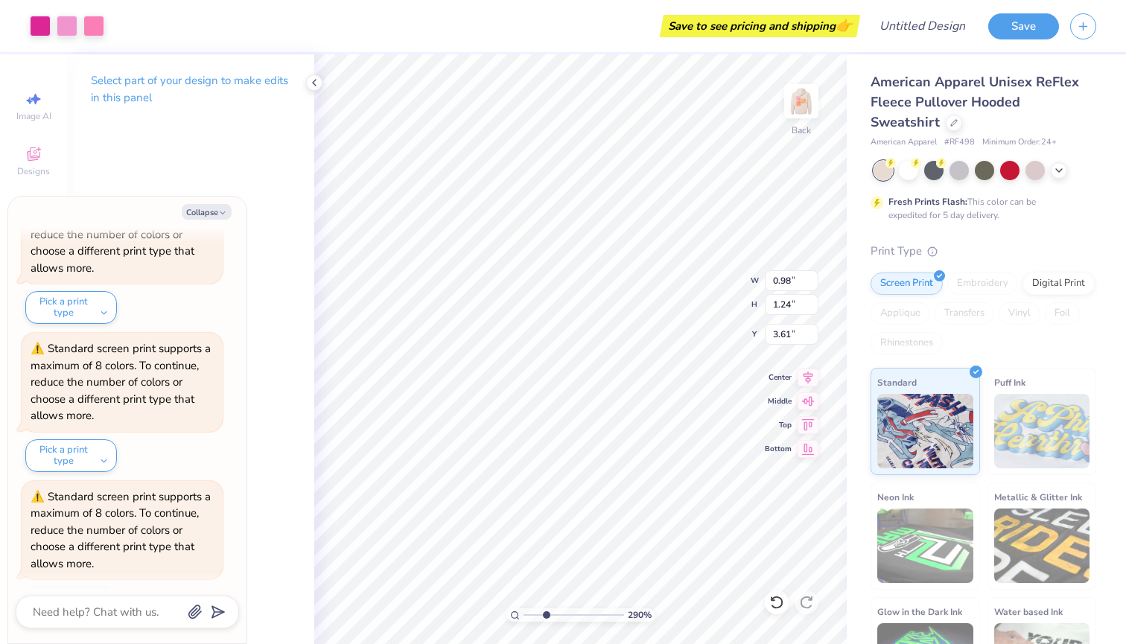
type input "1.02"
type input "4.54"
type input "1.22"
type input "1.20"
type input "4.41"
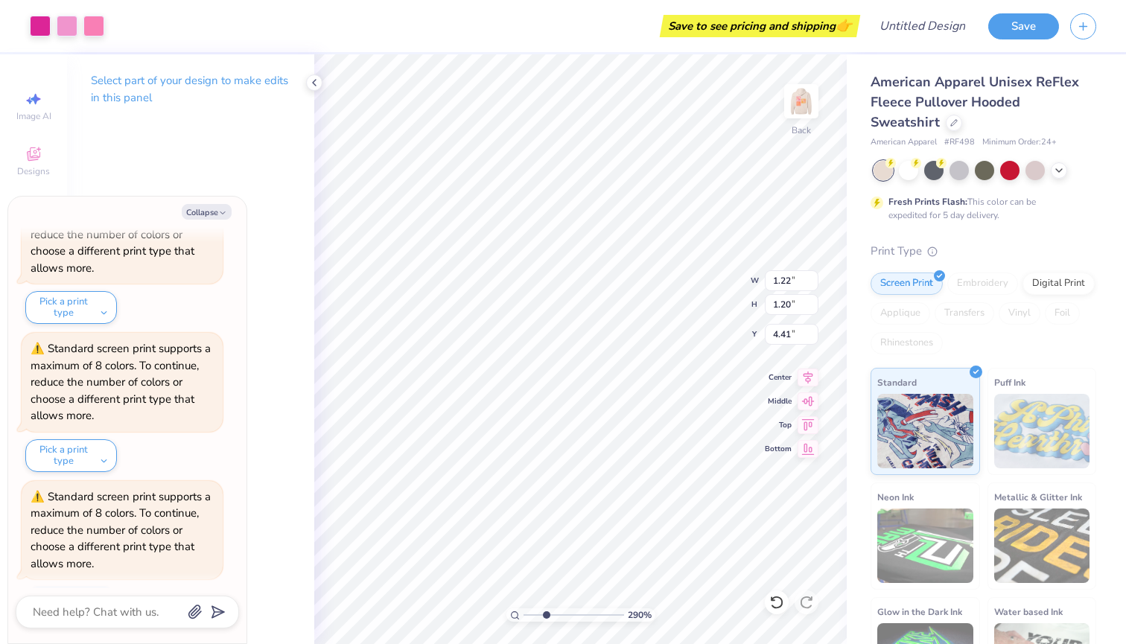
type input "1.06"
type input "1.05"
type input "4.57"
type input "0.98"
type input "1.24"
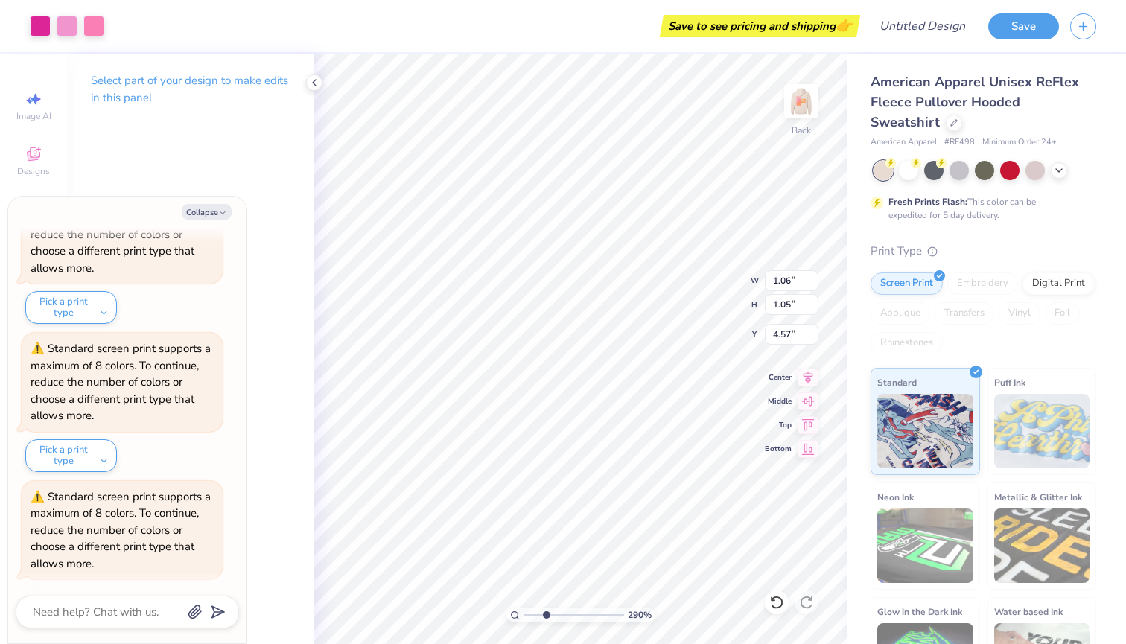
type input "3.61"
type input "0.92"
type input "1.16"
type input "3.62"
type input "0.94"
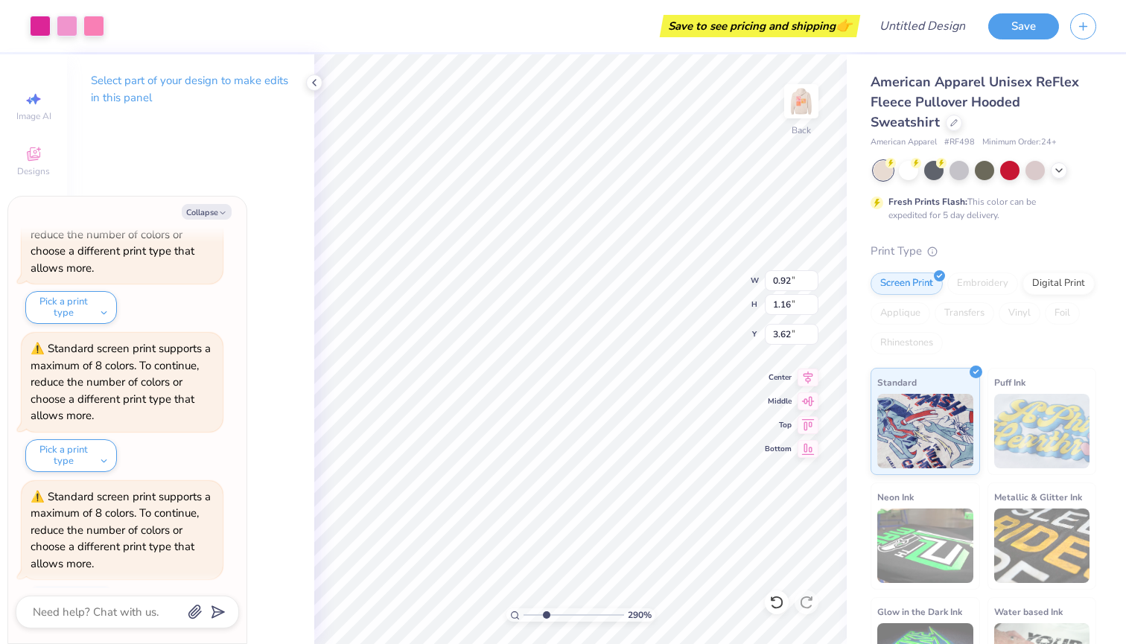
type input "1.07"
type input "4.54"
type input "1.02"
type input "1.16"
type input "4.51"
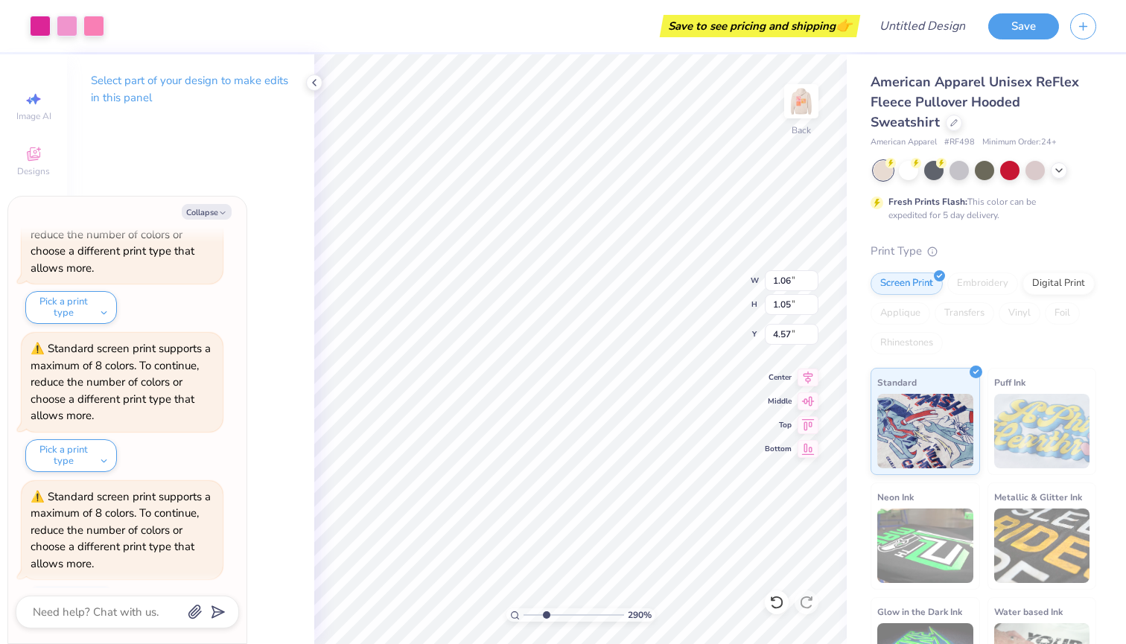
type input "1.18"
type input "1.16"
type input "4.45"
click at [41, 29] on div at bounding box center [40, 24] width 21 height 21
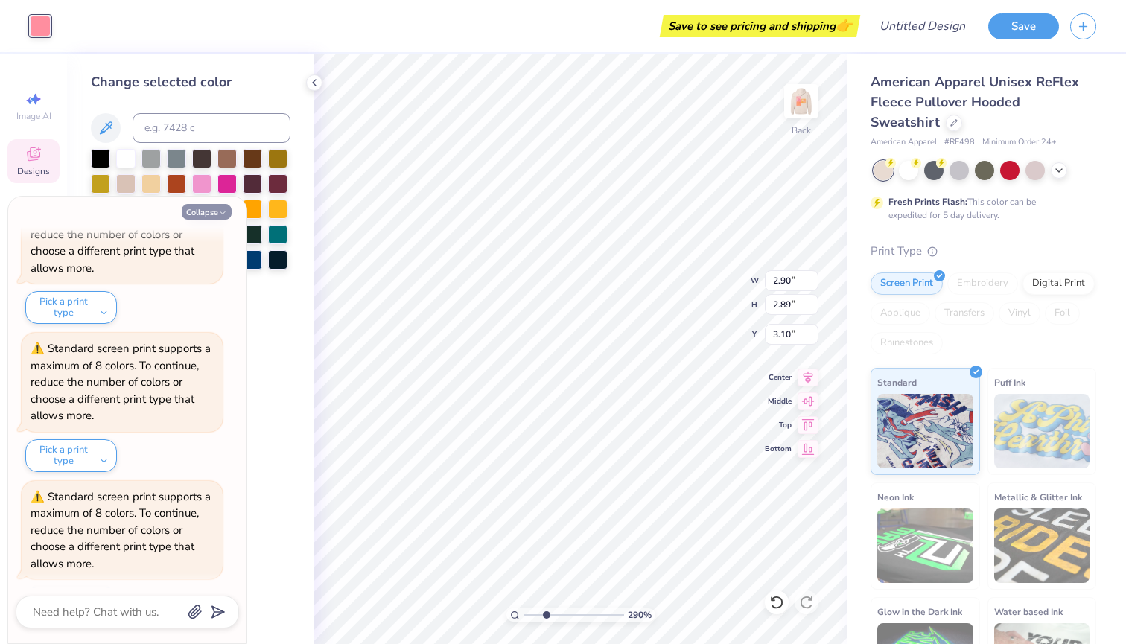
click at [209, 211] on button "Collapse" at bounding box center [207, 212] width 50 height 16
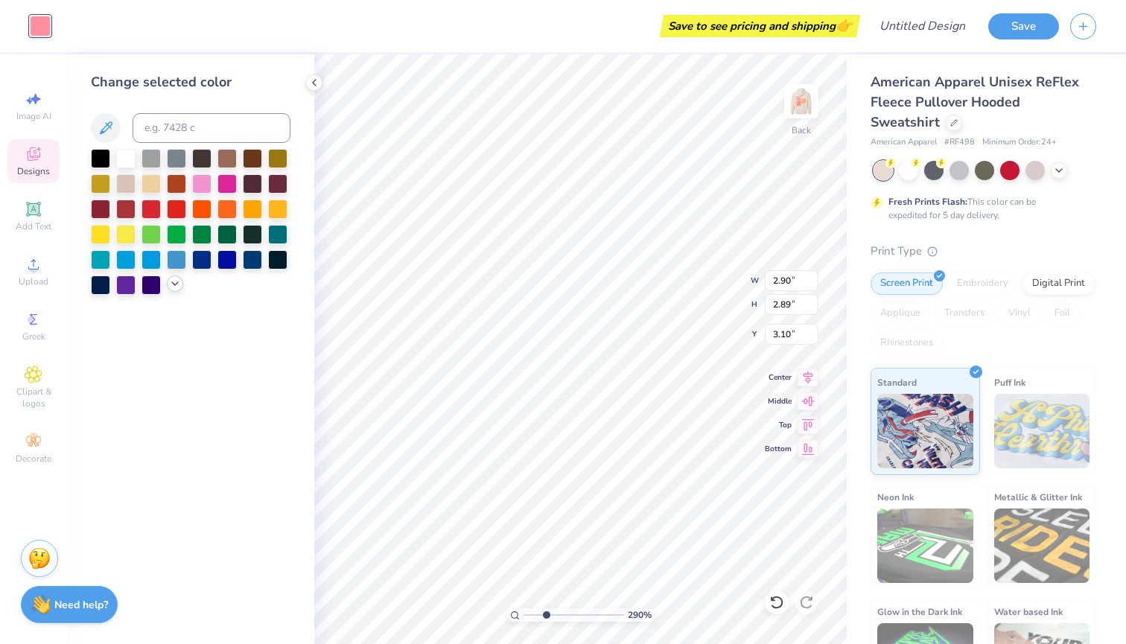
click at [168, 286] on div at bounding box center [175, 284] width 16 height 16
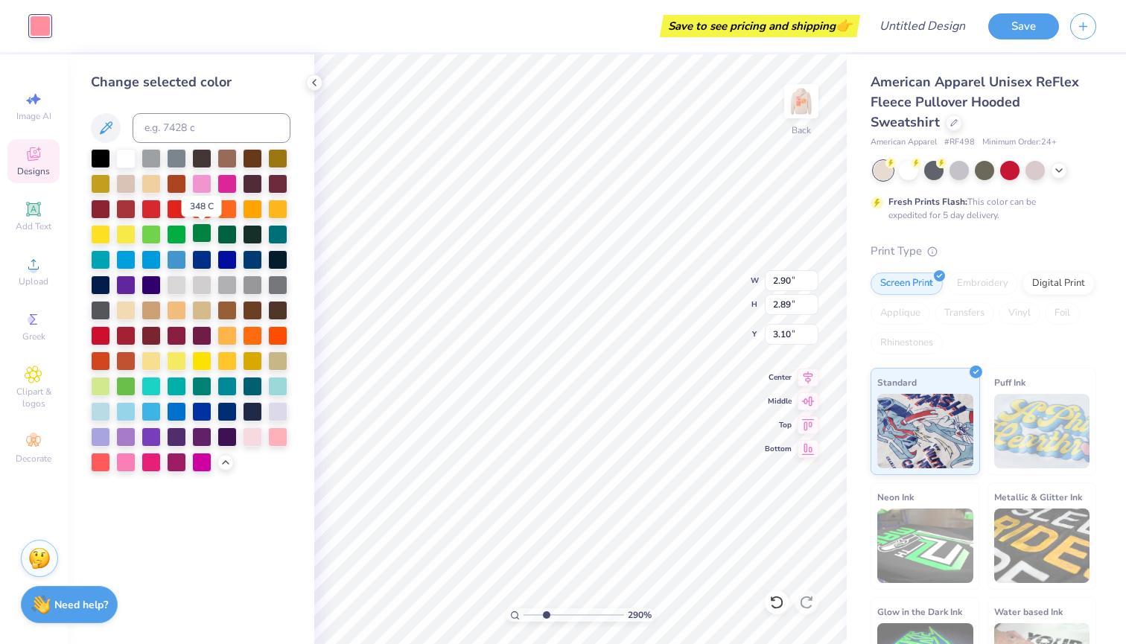
click at [209, 238] on div at bounding box center [201, 232] width 19 height 19
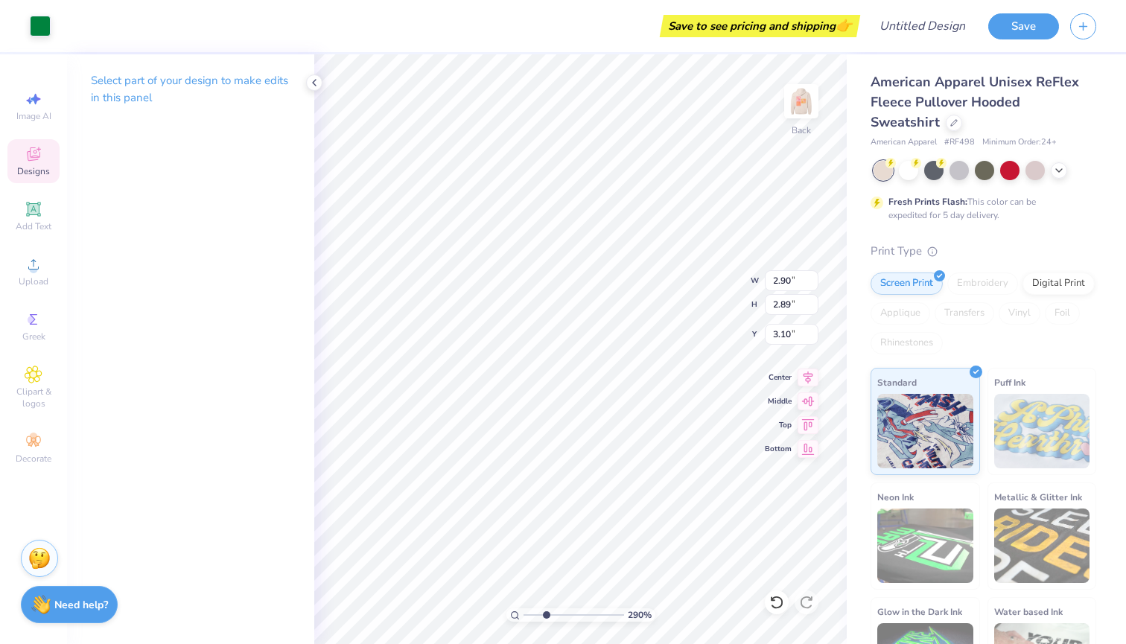
type input "2.45"
type input "2.44"
type input "3.35"
type input "2.90"
type input "2.89"
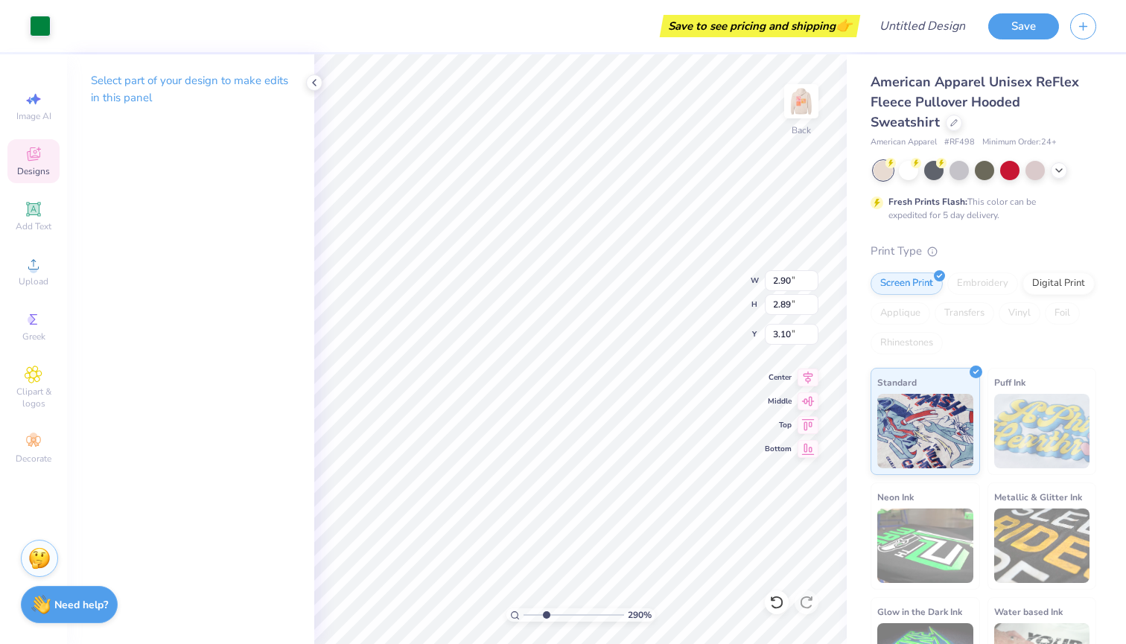
type input "3.33"
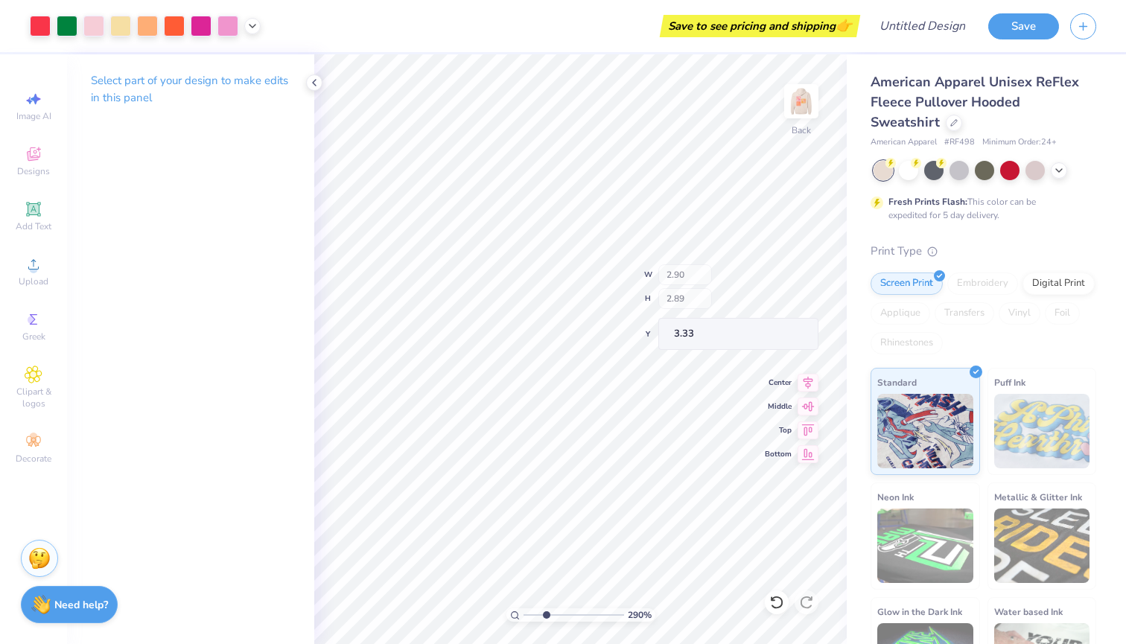
type input "2.95"
type input "3.07"
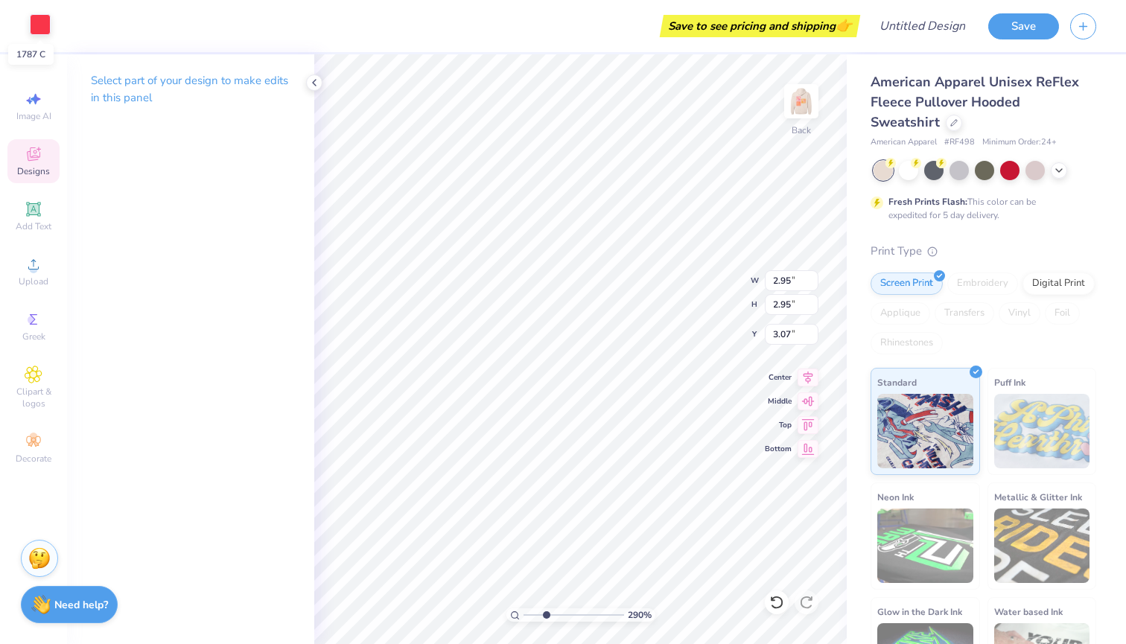
click at [41, 22] on div at bounding box center [40, 24] width 21 height 21
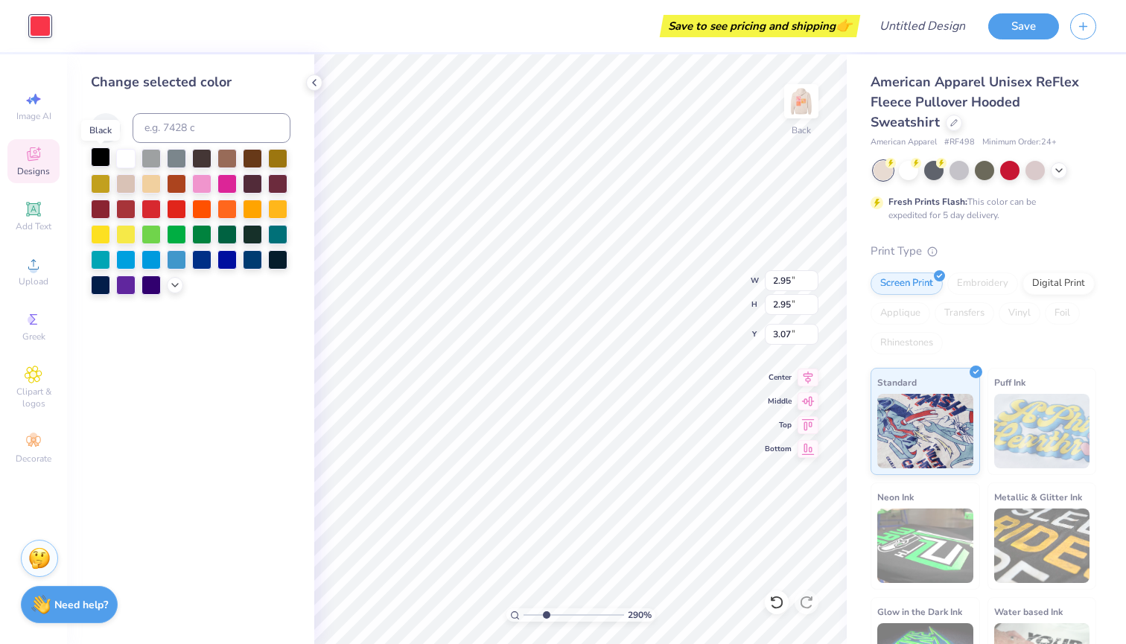
click at [106, 156] on div at bounding box center [100, 156] width 19 height 19
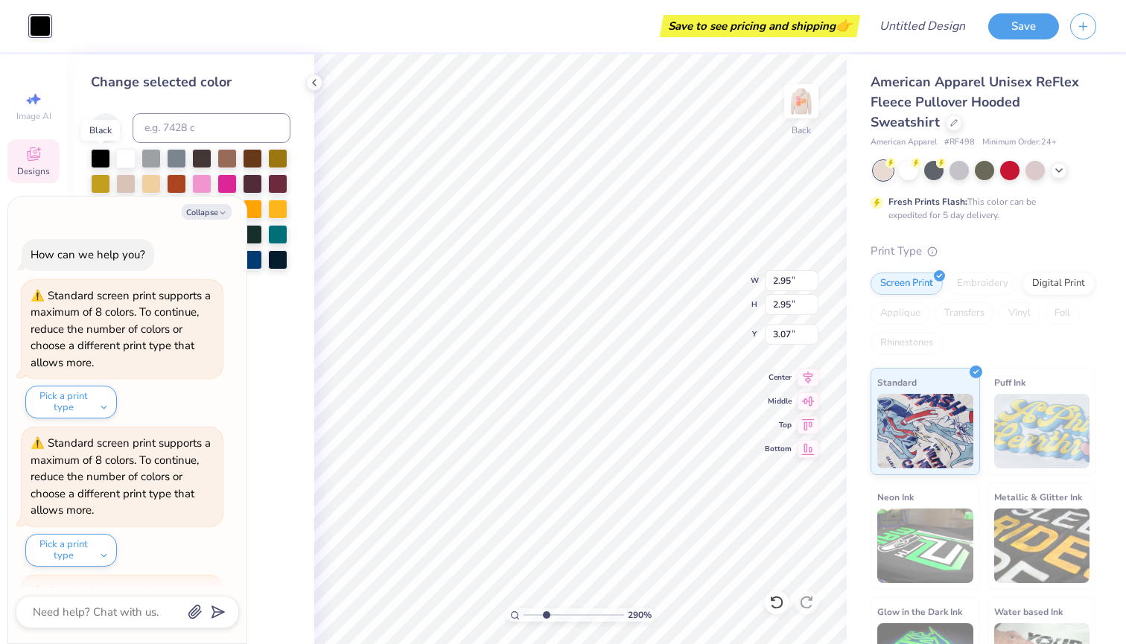
scroll to position [3197, 0]
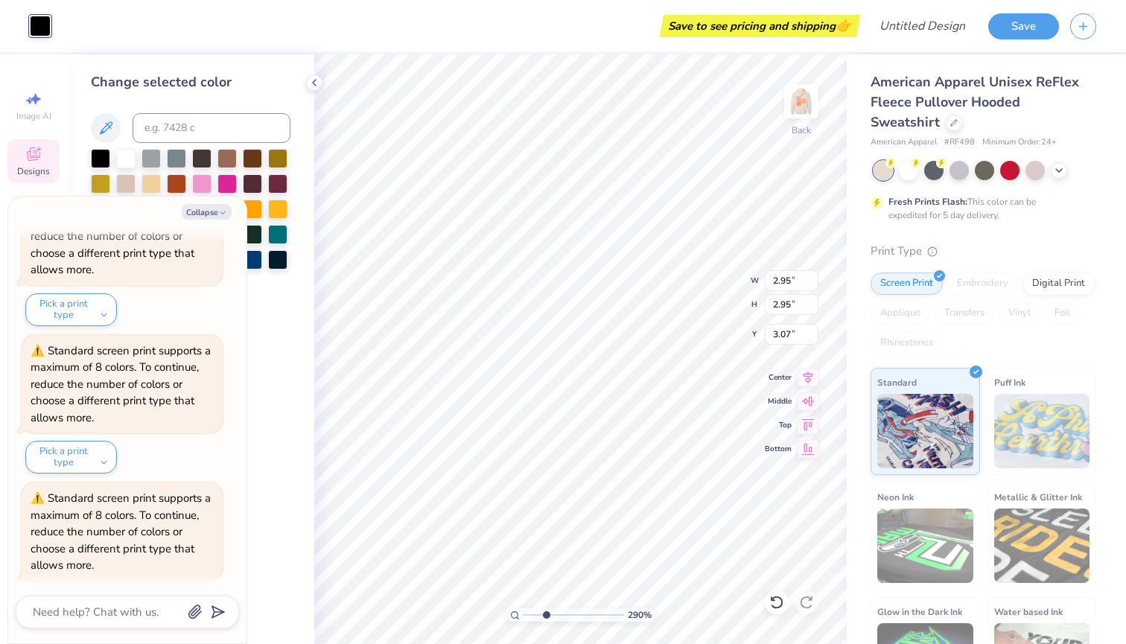
type input "2.90"
type input "2.89"
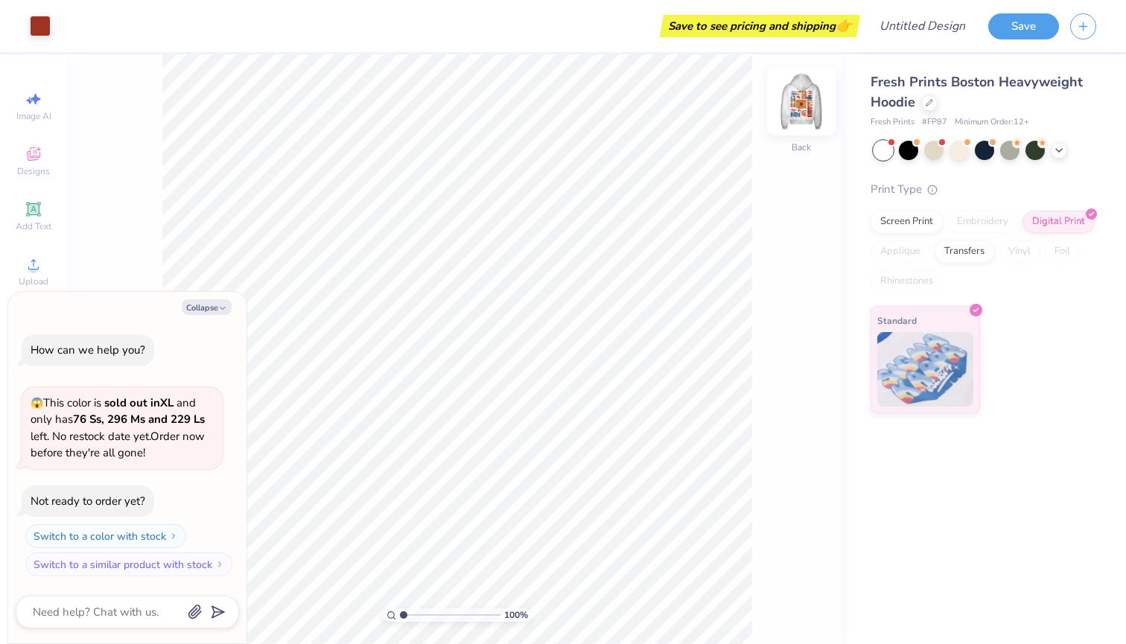
click at [795, 92] on img at bounding box center [801, 101] width 60 height 60
type textarea "x"
type input "1.48"
drag, startPoint x: 400, startPoint y: 616, endPoint x: 408, endPoint y: 616, distance: 8.2
click at [408, 616] on input "range" at bounding box center [450, 614] width 101 height 13
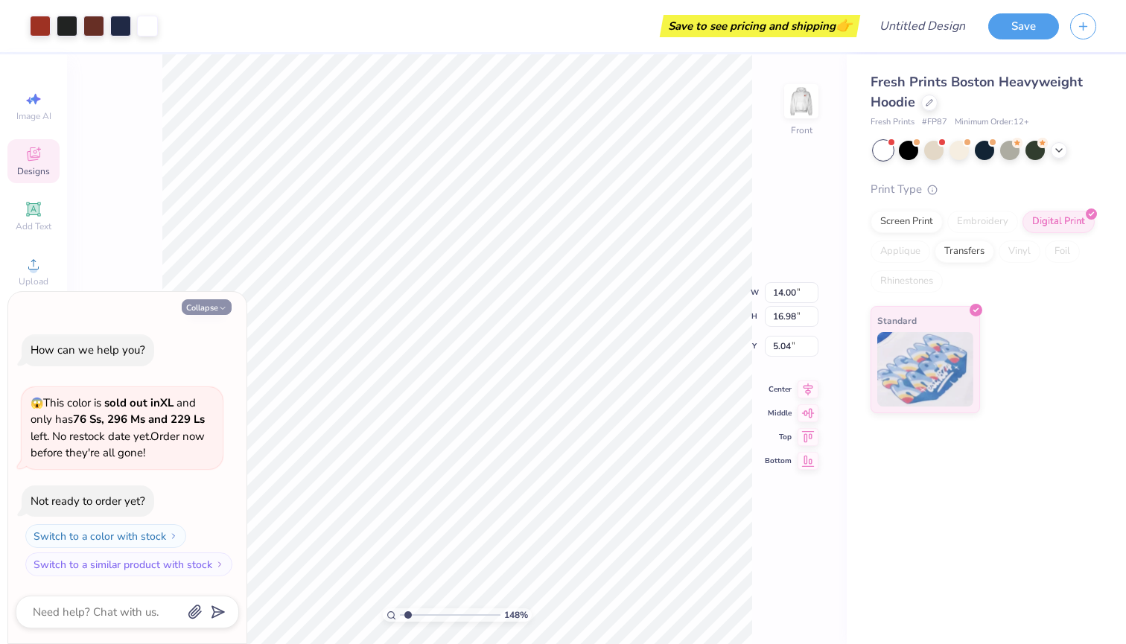
click at [220, 311] on icon "button" at bounding box center [222, 308] width 9 height 9
type textarea "x"
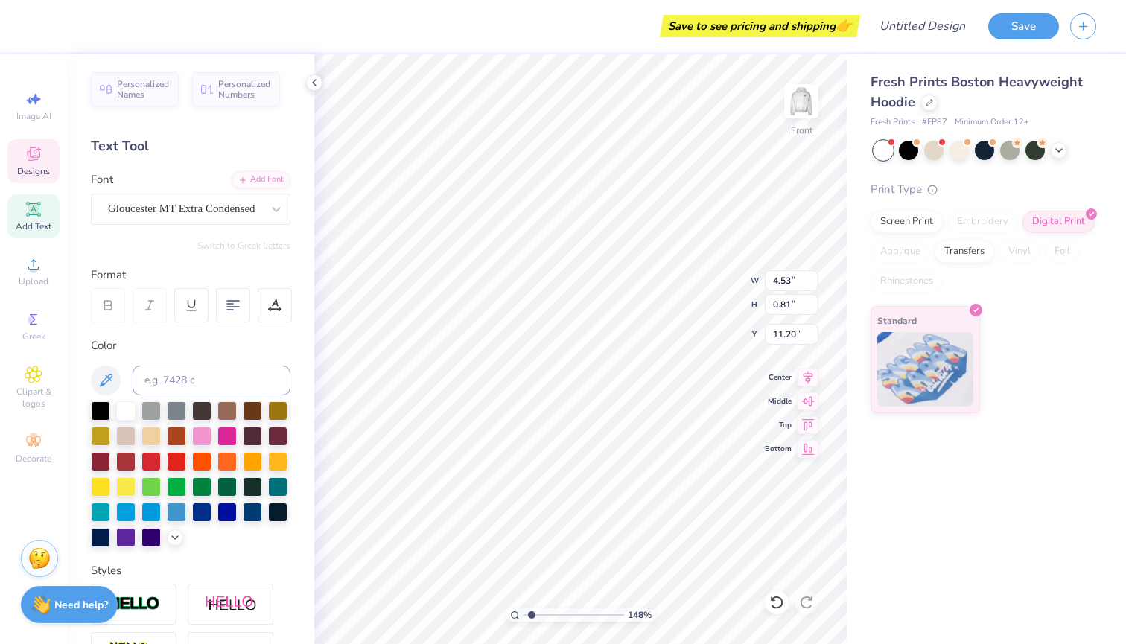
type input "14.00"
type input "16.98"
type input "5.04"
type input "4.53"
type input "0.81"
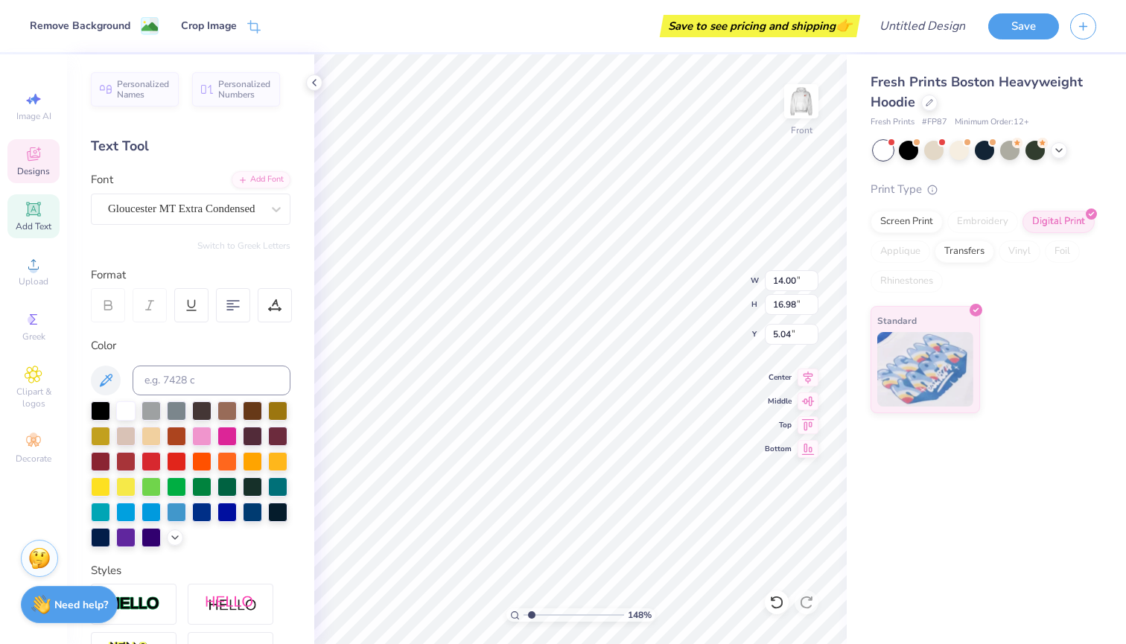
type input "11.20"
type textarea "PI BETA PHI"
type input "1.52"
type input "1.44"
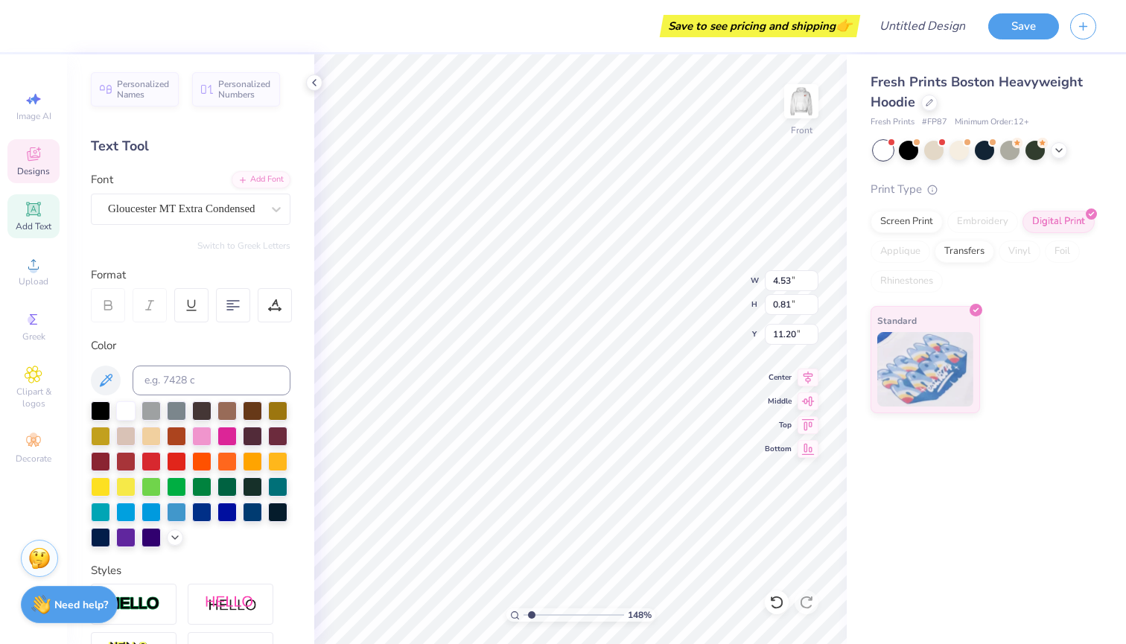
type input "6.10"
type textarea "PI PHI"
type input "1.52"
type input "1.44"
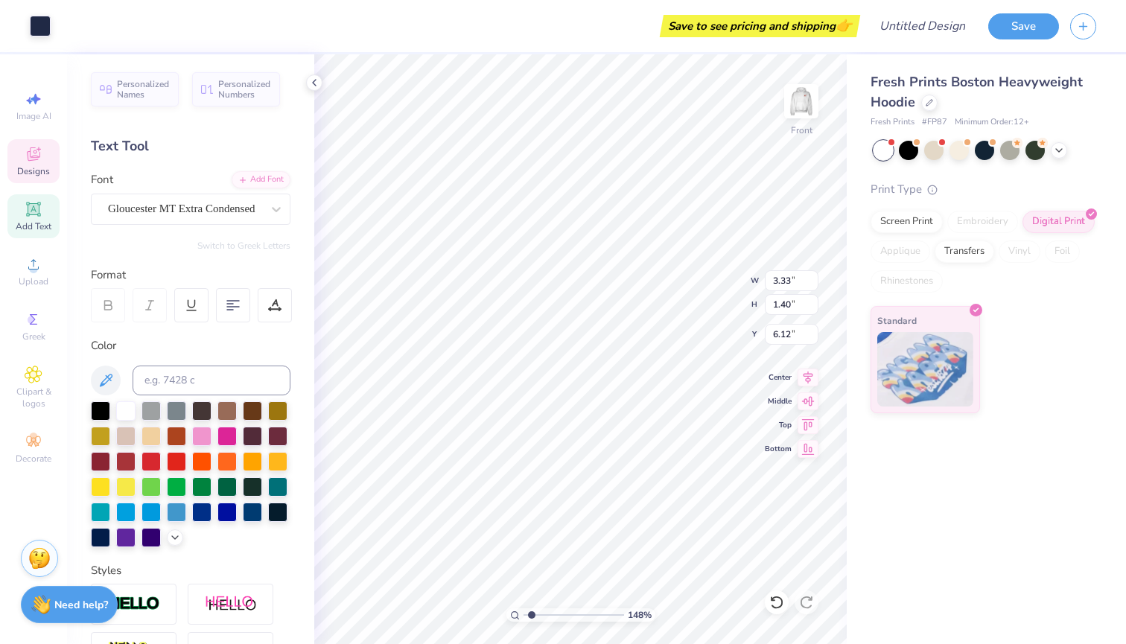
type input "6.10"
type input "3.33"
type input "1.40"
type input "6.12"
type textarea "PI PHI"
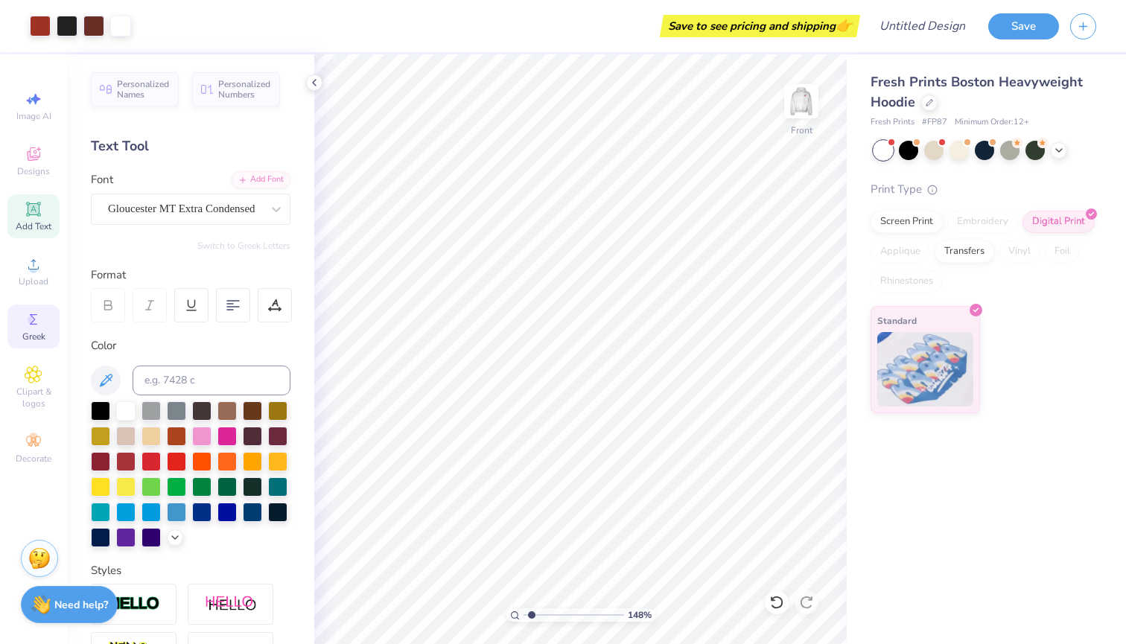
click at [49, 328] on div "Greek" at bounding box center [33, 327] width 52 height 44
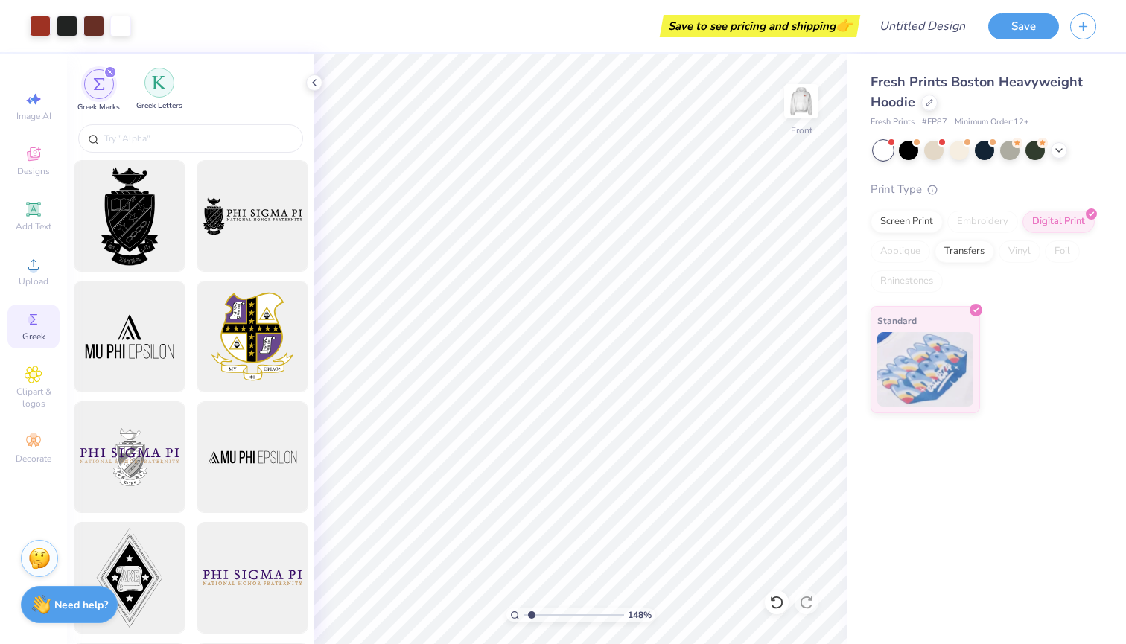
click at [158, 86] on img "filter for Greek Letters" at bounding box center [159, 82] width 15 height 15
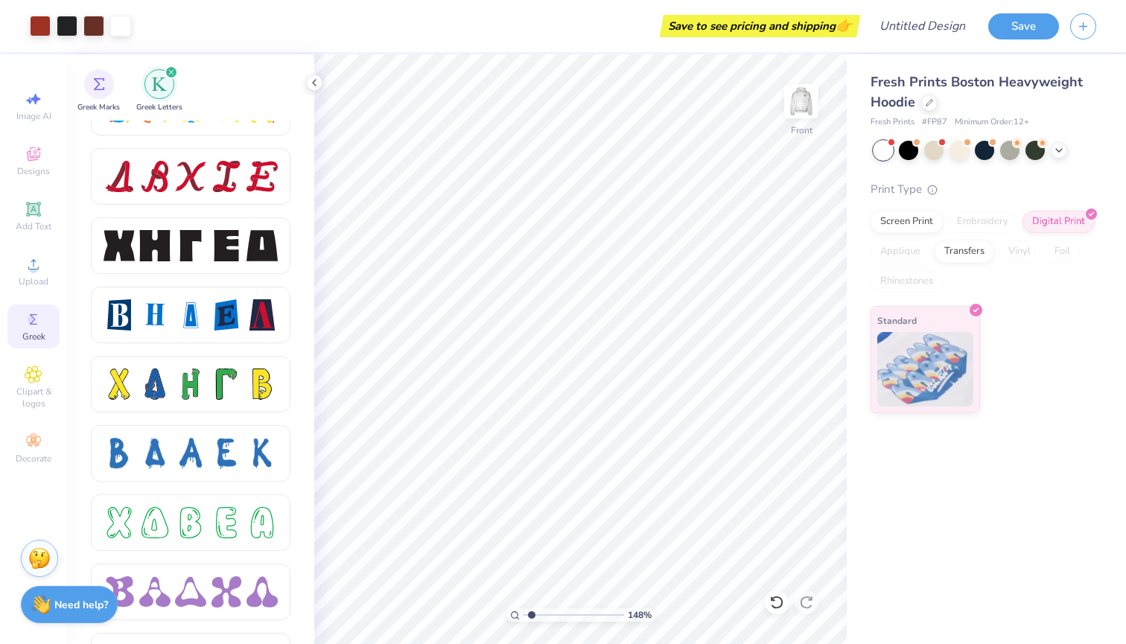
scroll to position [2117, 0]
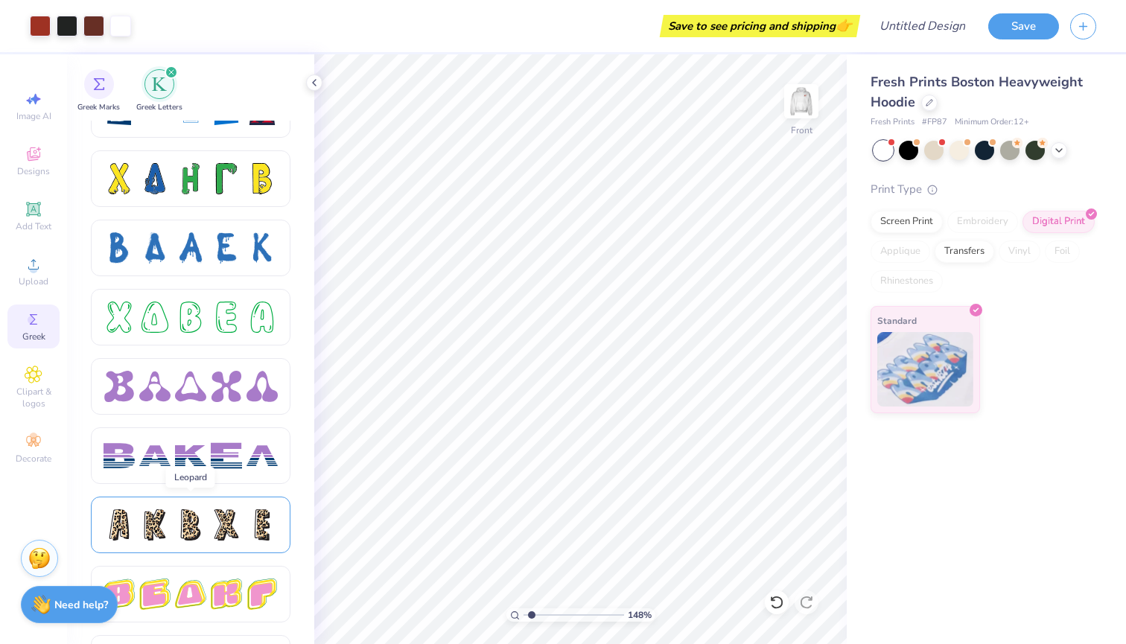
click at [177, 522] on div at bounding box center [190, 524] width 31 height 31
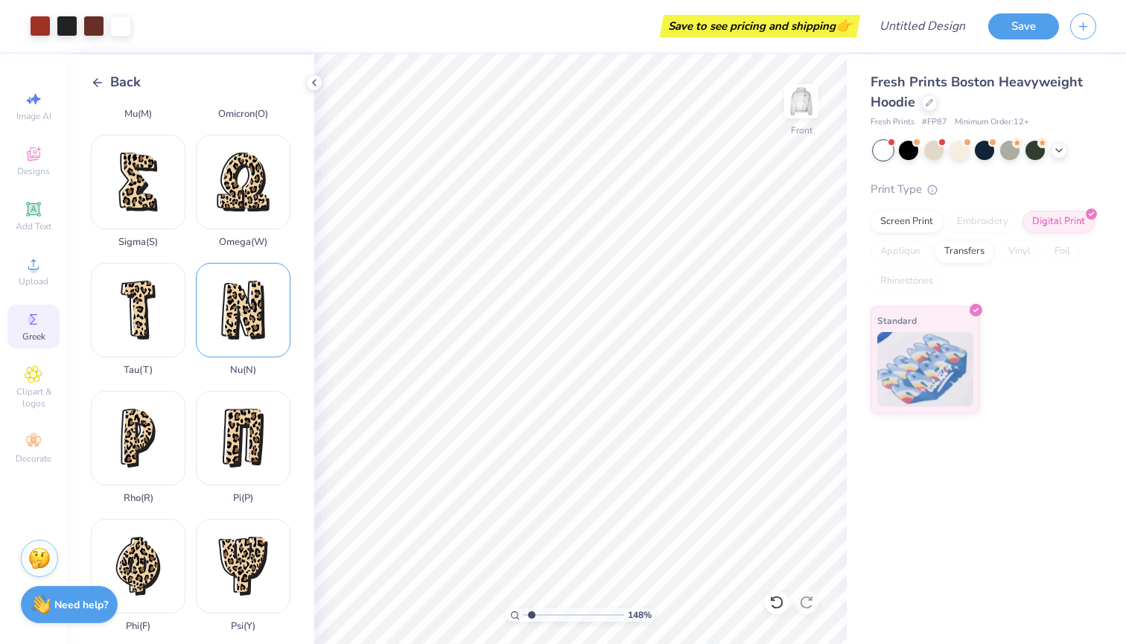
scroll to position [865, 0]
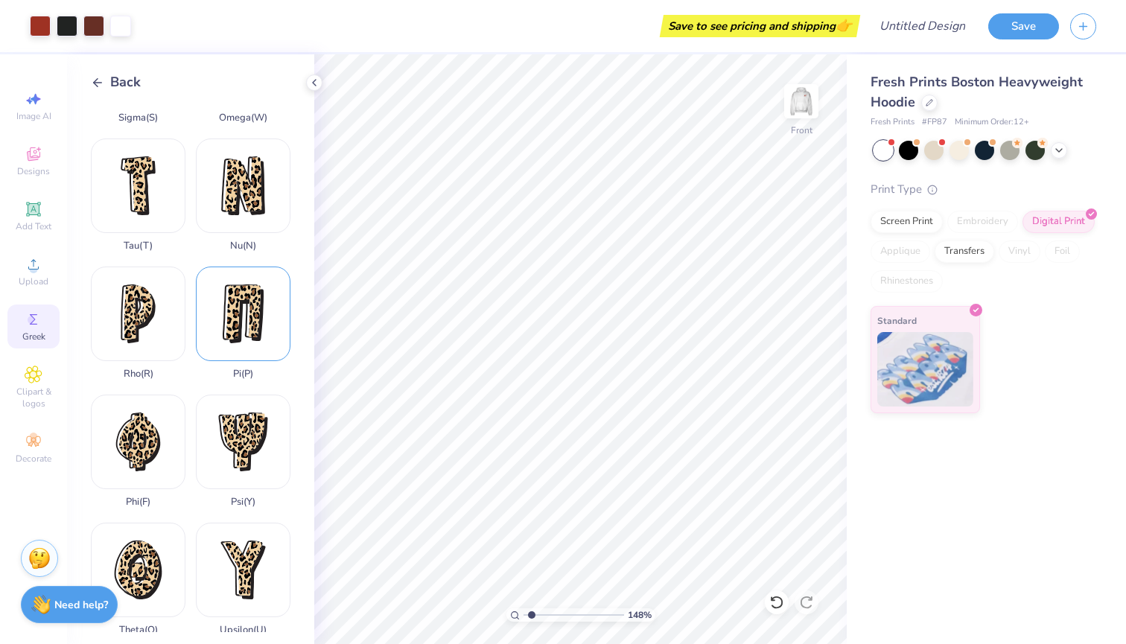
click at [255, 330] on div "Pi ( P )" at bounding box center [243, 323] width 95 height 113
click at [153, 436] on div "Phi ( F )" at bounding box center [138, 451] width 95 height 113
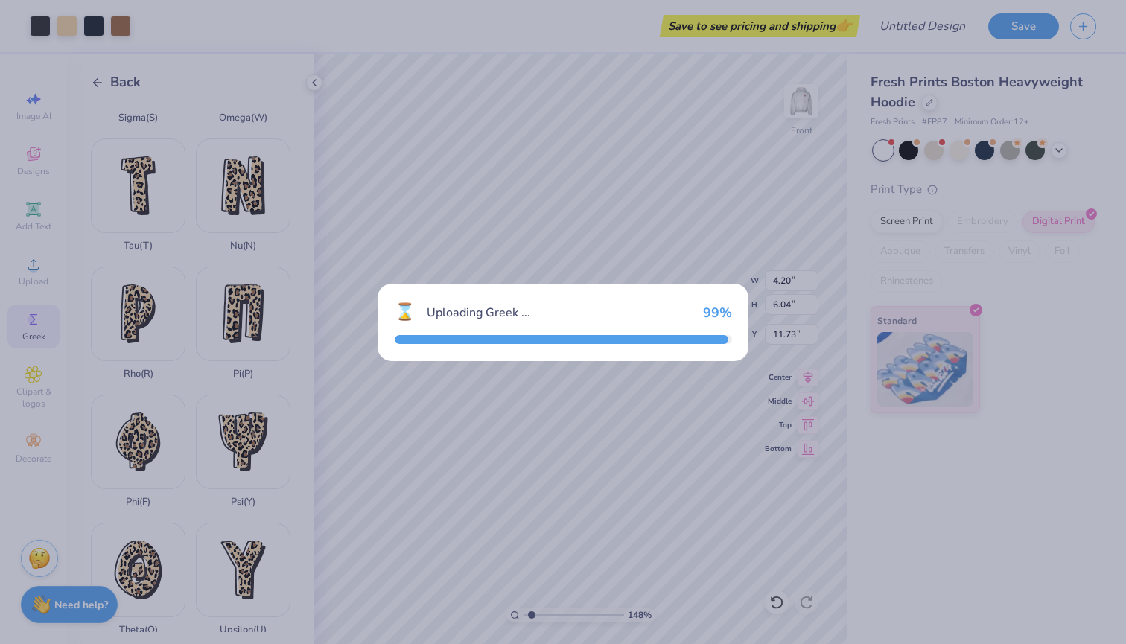
type input "5.14"
type input "6.82"
type input "11.34"
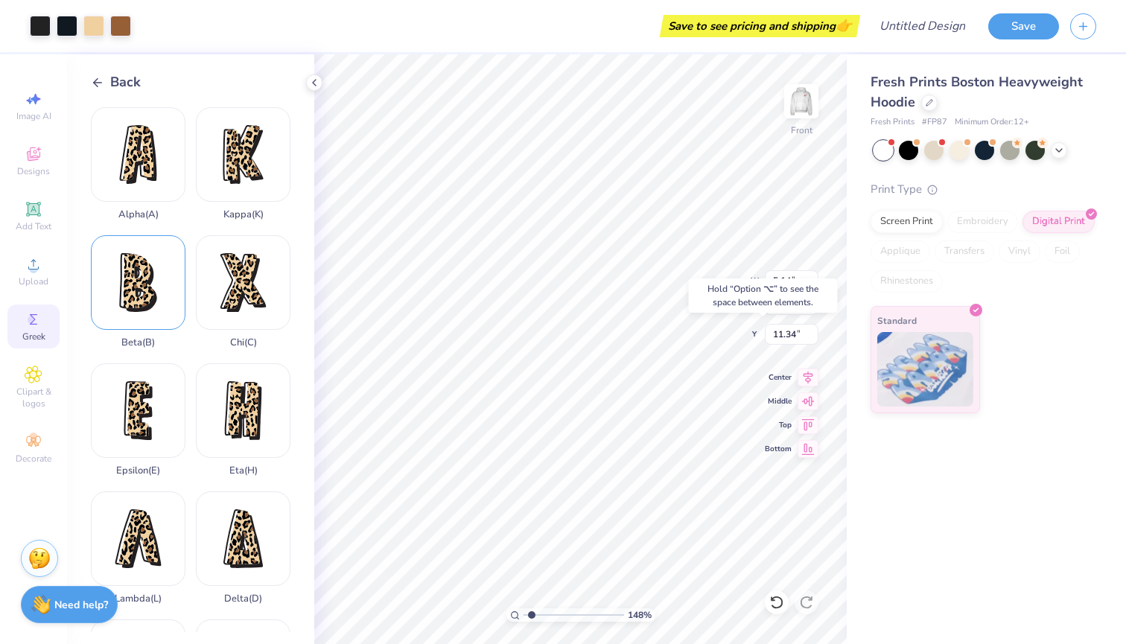
scroll to position [-1, 0]
click at [153, 293] on div "Beta ( B )" at bounding box center [138, 291] width 95 height 113
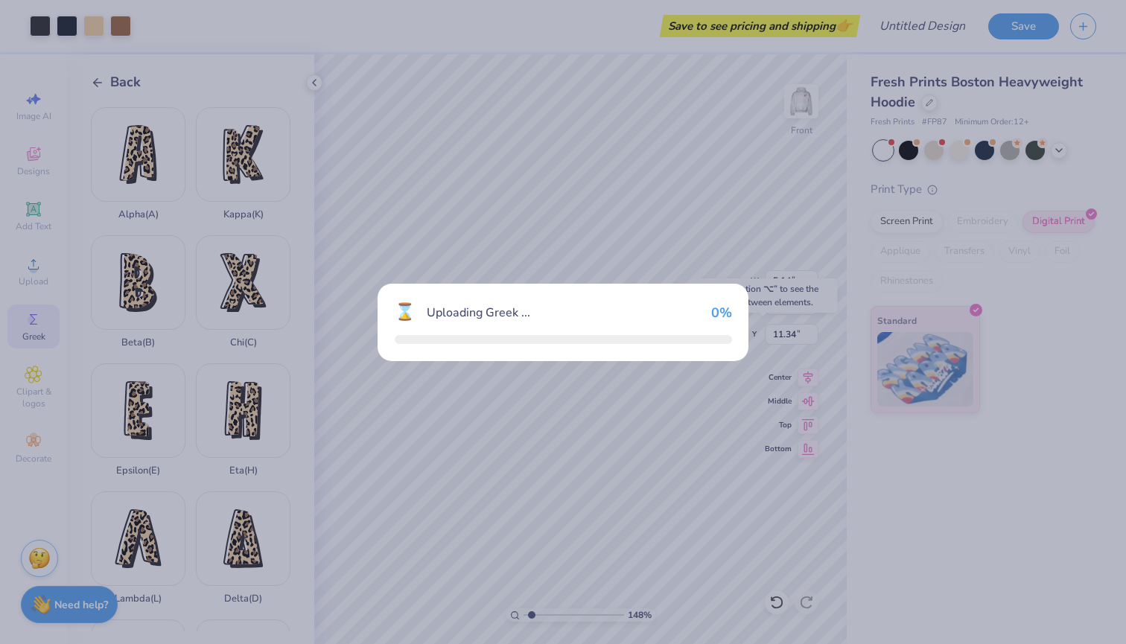
scroll to position [0, 0]
type input "3.76"
type input "5.91"
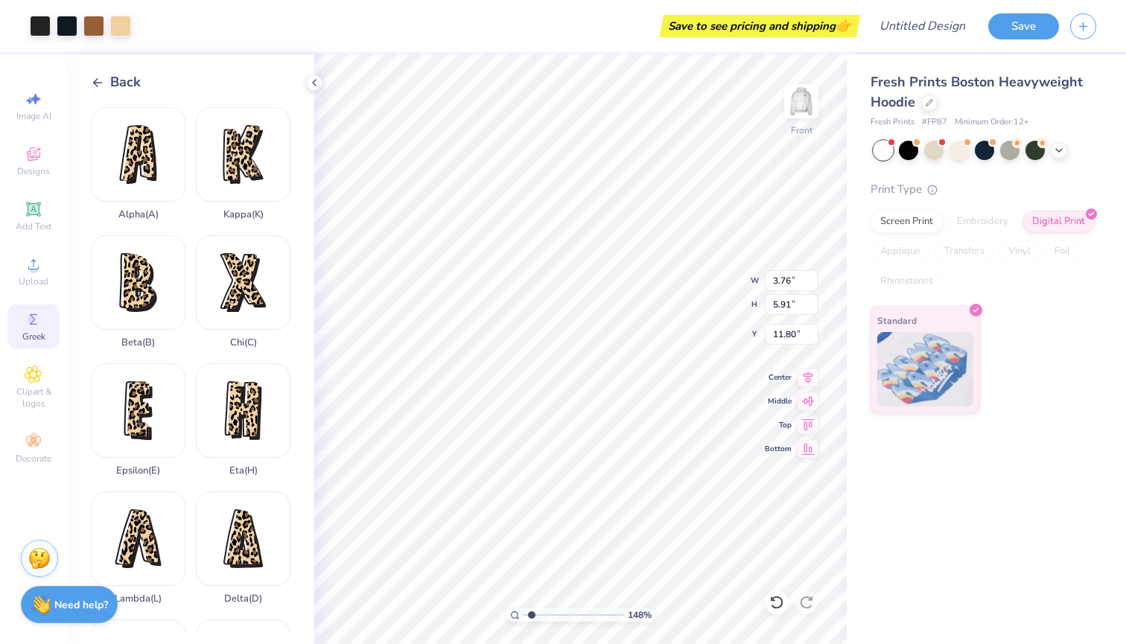
type input "11.43"
type input "4.20"
type input "6.04"
type input "11.73"
type input "1.11"
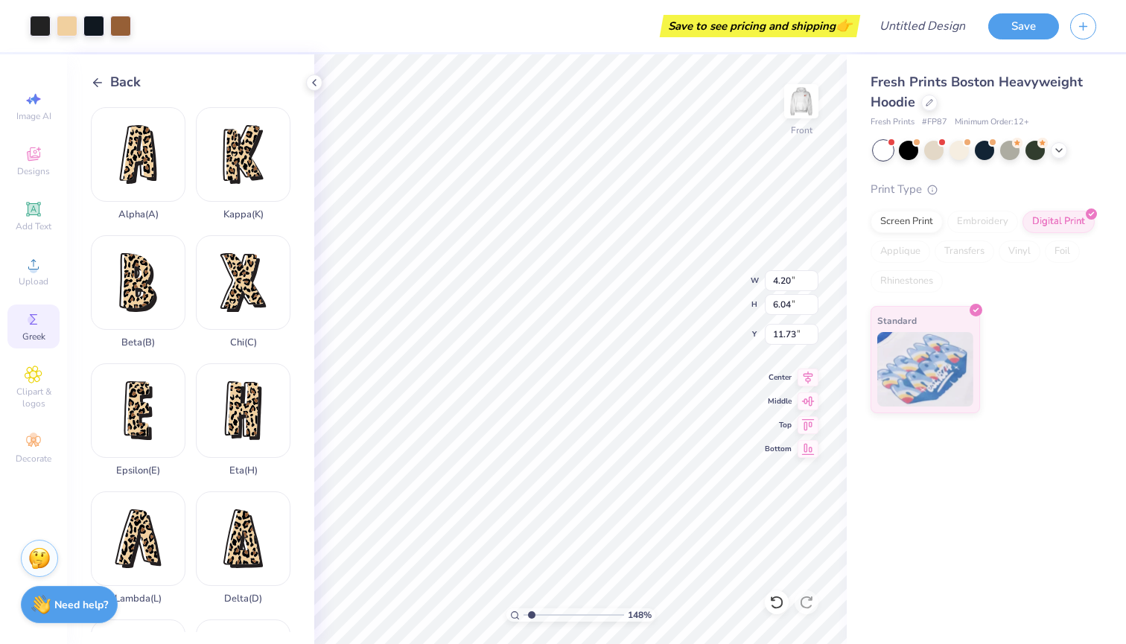
type input "1.59"
type input "9.39"
type input "0.64"
type input "0.92"
type input "10.06"
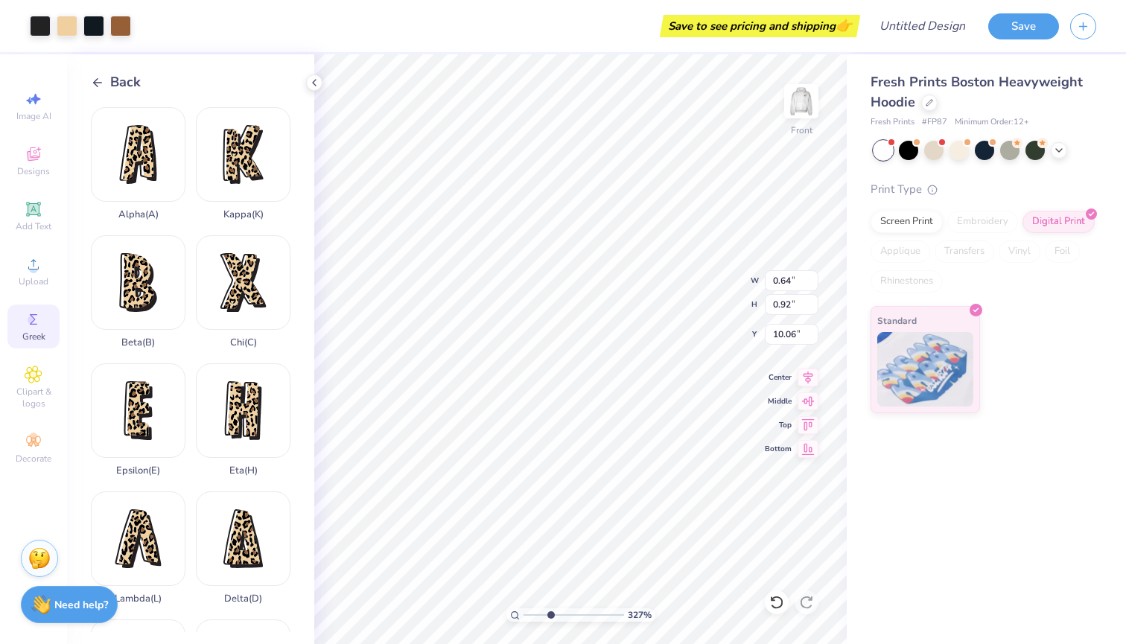
type input "3.42"
drag, startPoint x: 532, startPoint y: 613, endPoint x: 551, endPoint y: 613, distance: 19.4
click at [551, 613] on input "range" at bounding box center [574, 614] width 101 height 13
type input "14.00"
type input "16.98"
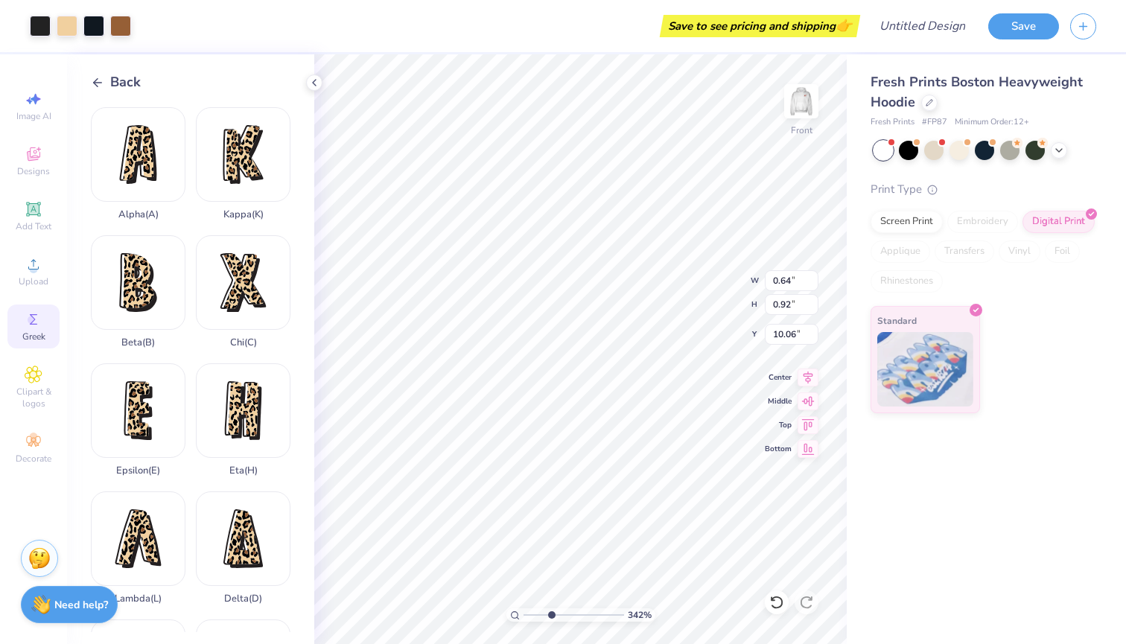
type input "5.04"
type input "0.64"
type input "0.92"
type input "10.06"
type input "14.00"
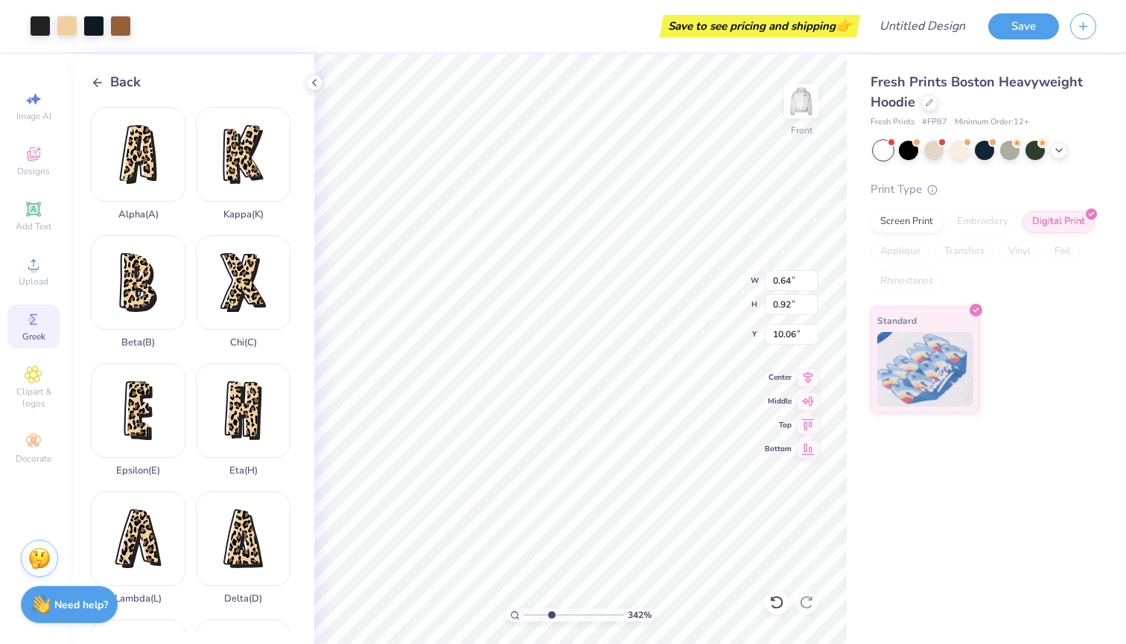
type input "16.98"
type input "5.04"
type input "0.64"
type input "0.92"
type input "5.96"
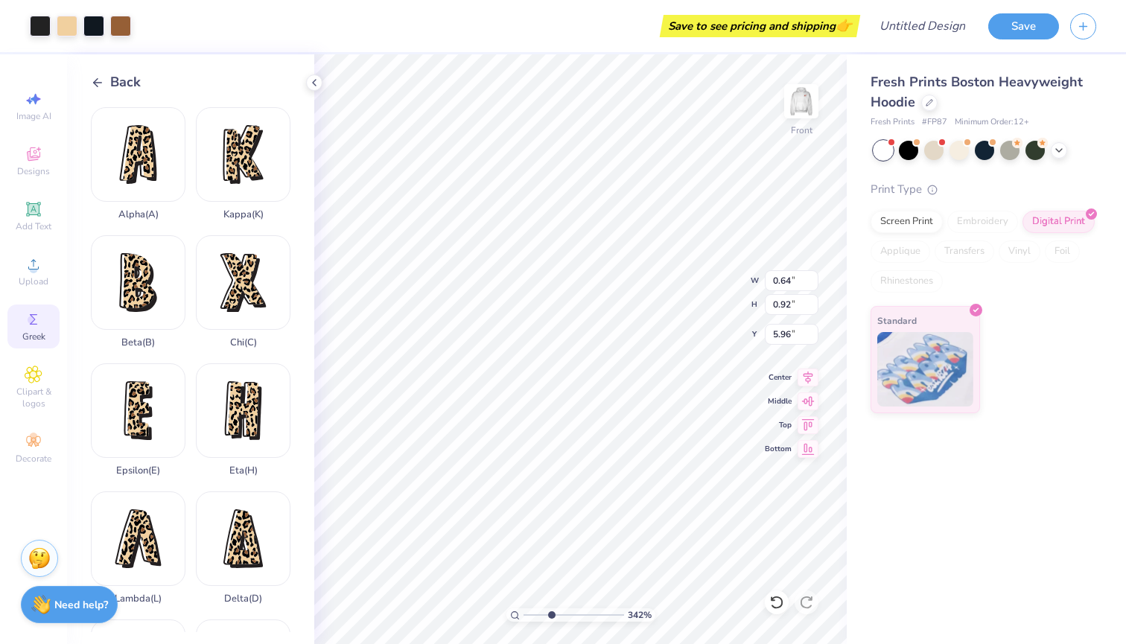
type input "14.00"
type input "16.98"
type input "5.04"
type input "0.64"
type input "0.92"
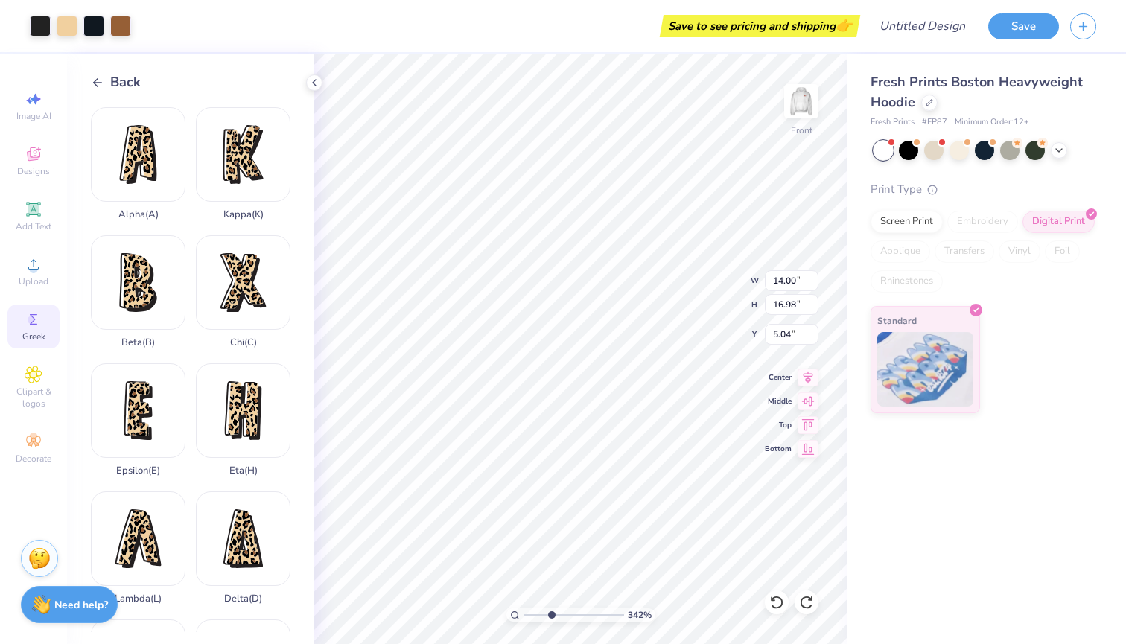
type input "5.96"
type input "0.63"
type input "0.90"
type input "5.64"
type input "0.82"
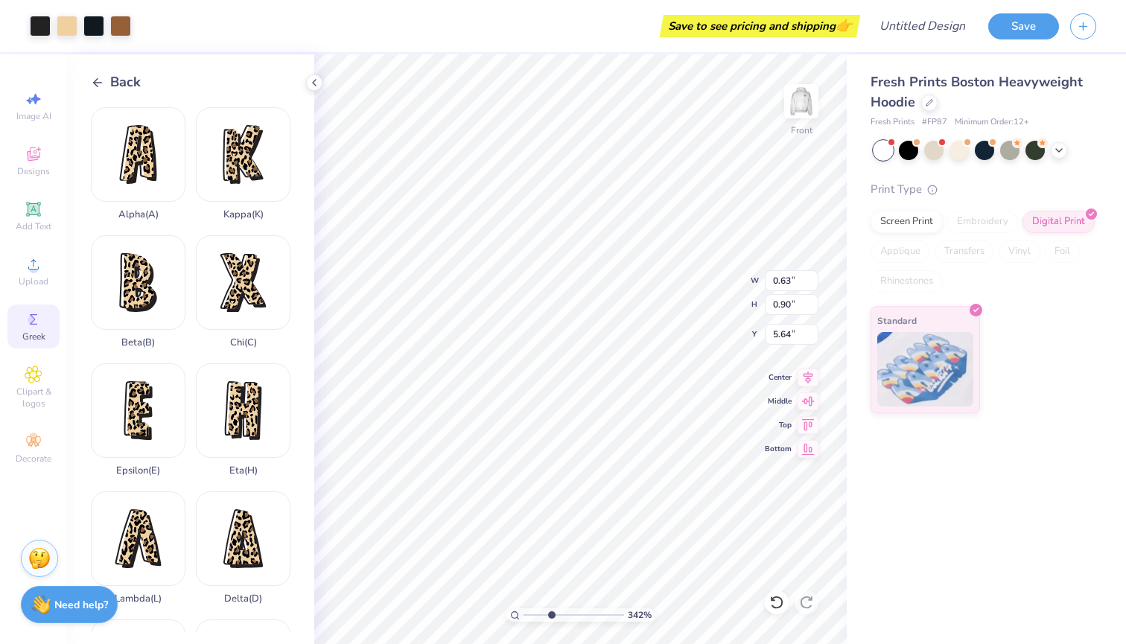
type input "0.97"
type input "5.59"
type input "2.38"
drag, startPoint x: 549, startPoint y: 616, endPoint x: 541, endPoint y: 616, distance: 8.2
click at [541, 616] on input "range" at bounding box center [574, 614] width 101 height 13
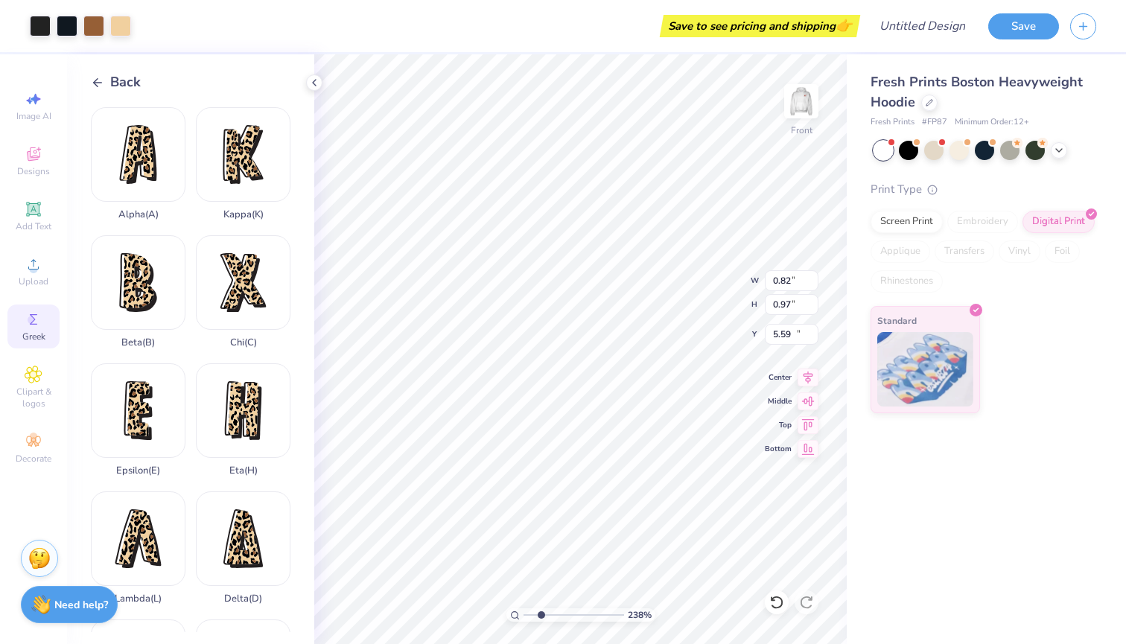
type input "3.76"
type input "5.91"
type input "8.84"
type input "0.69"
type input "1.08"
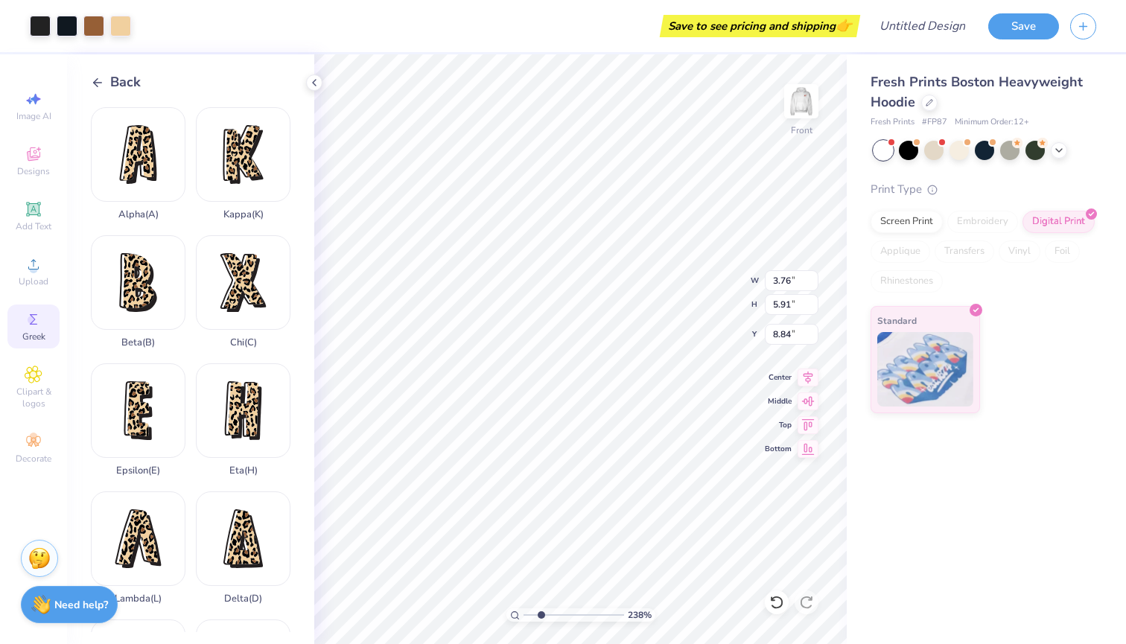
type input "13.67"
type input "0.84"
type input "1.15"
type input "6.57"
type input "0.70"
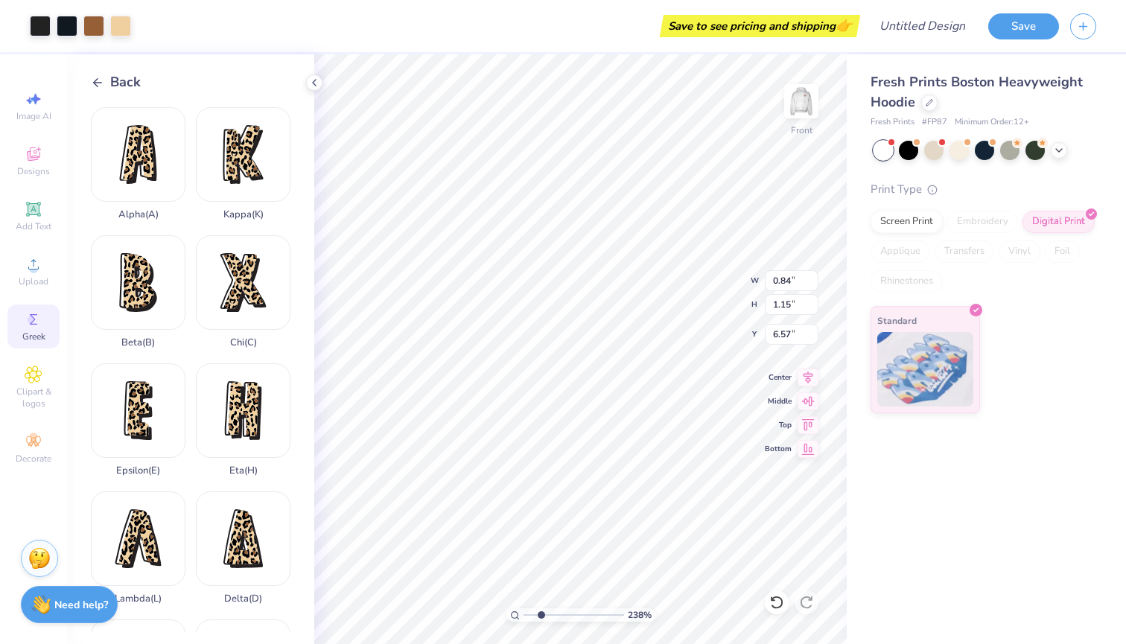
type input "0.95"
type input "6.73"
type input "0.67"
type input "6.57"
type input "0.82"
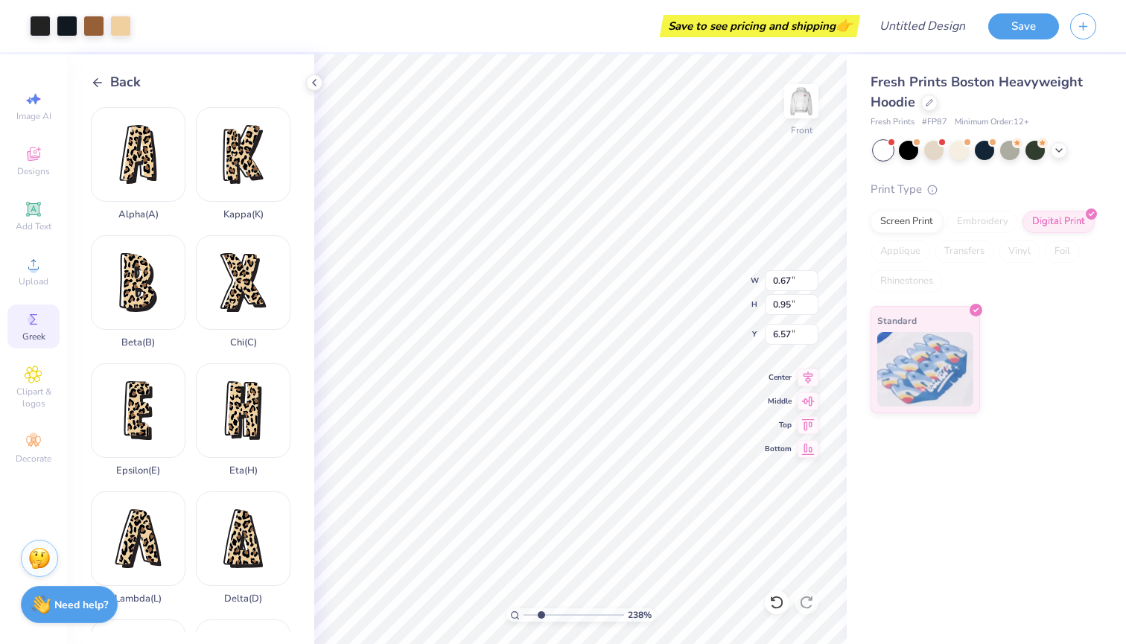
type input "0.97"
type input "5.59"
type input "0.67"
type input "0.95"
type input "6.40"
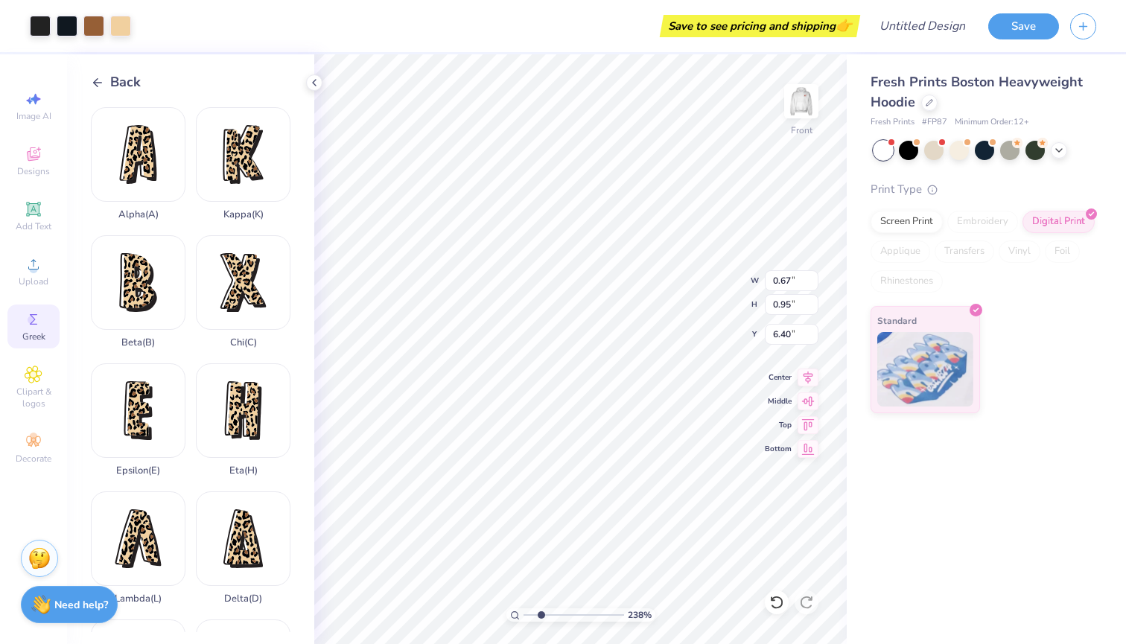
type input "5.14"
type input "6.82"
type input "6.08"
type input "1.10"
type input "1.46"
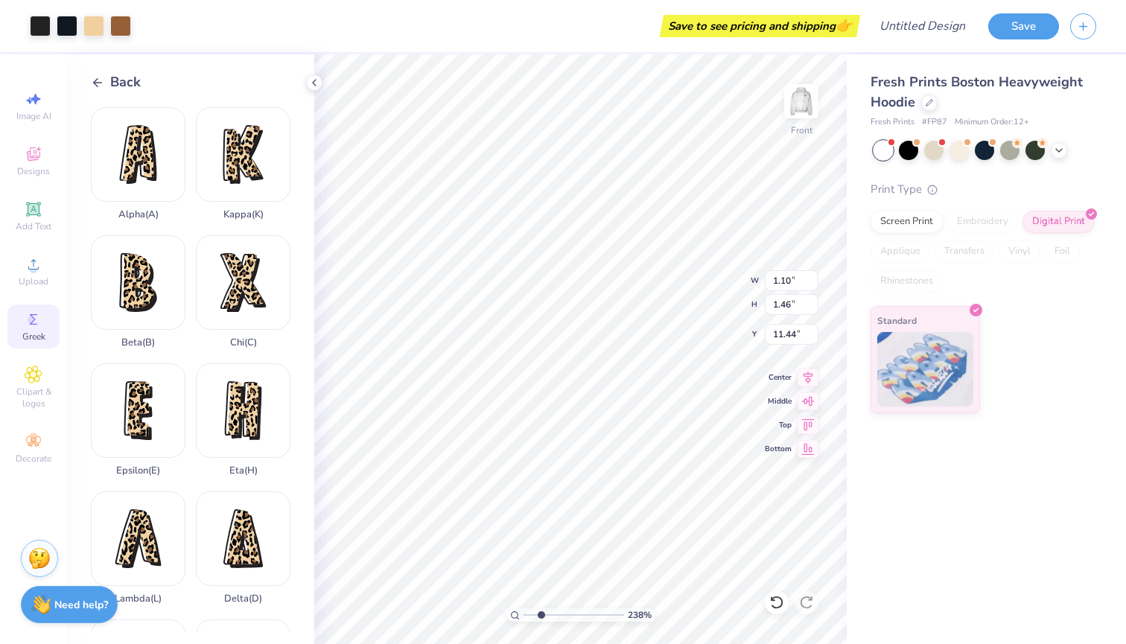
type input "8.22"
type input "14.00"
type input "16.98"
type input "5.04"
type input "1.10"
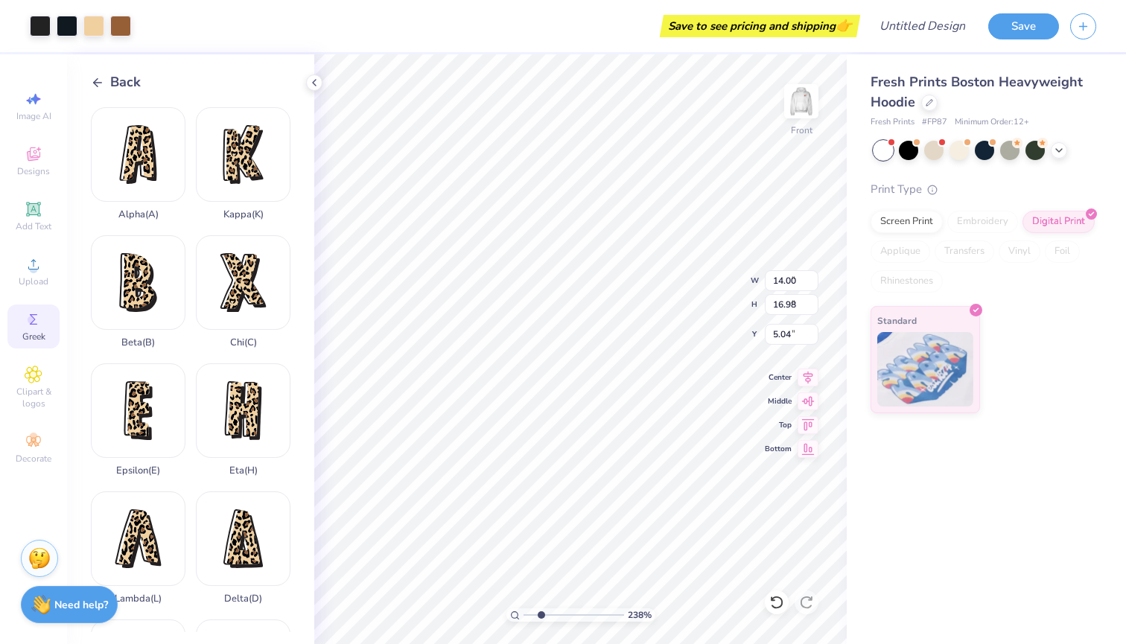
type input "1.46"
type input "6.88"
type input "0.69"
type input "0.92"
type input "7.42"
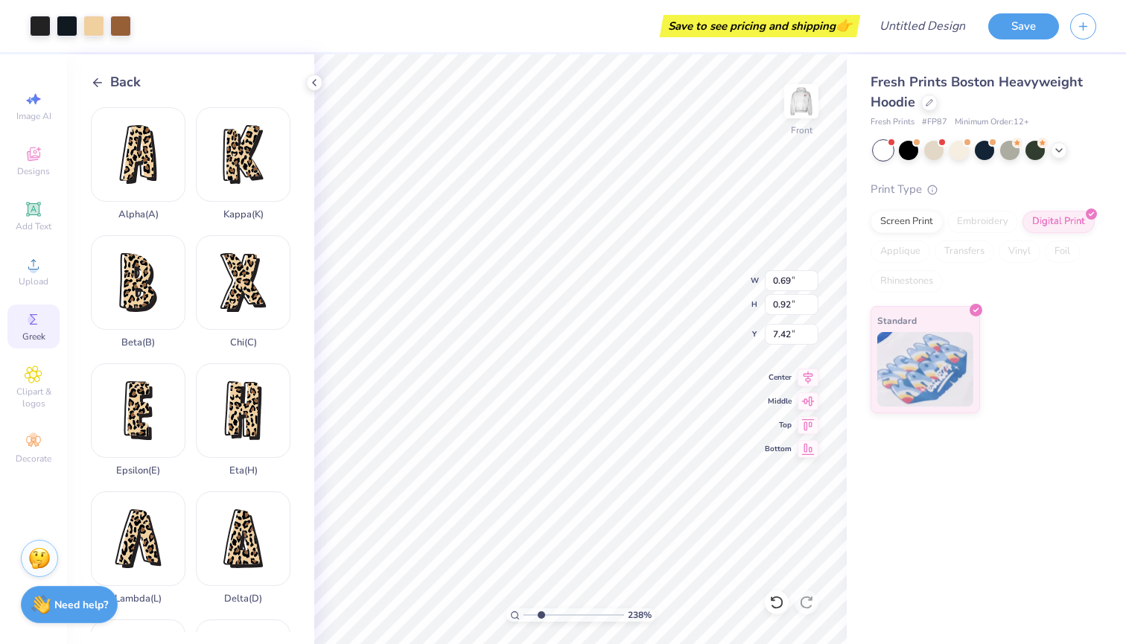
type input "0.90"
type input "6.75"
type input "0.85"
type input "1.11"
type input "6.57"
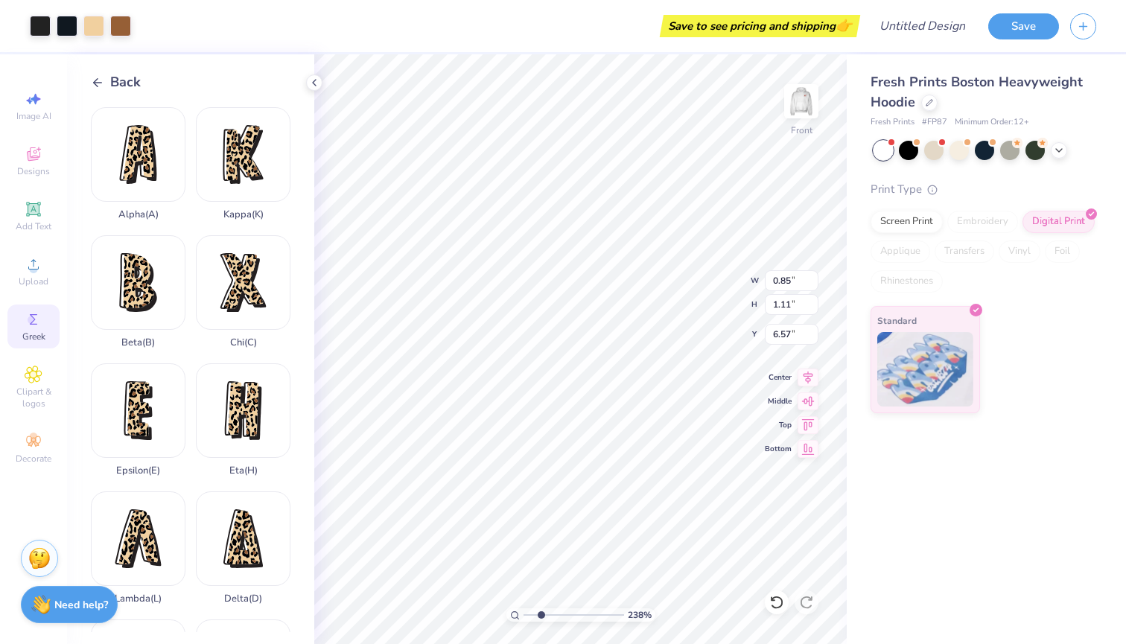
type input "0.72"
type input "0.93"
type input "6.72"
click at [282, 87] on div "Back" at bounding box center [202, 82] width 223 height 20
click at [235, 63] on div "Back Alpha ( A ) Kappa ( K ) Beta ( B ) Chi ( C ) Epsilon ( E ) Eta ( H ) Lambd…" at bounding box center [190, 349] width 247 height 590
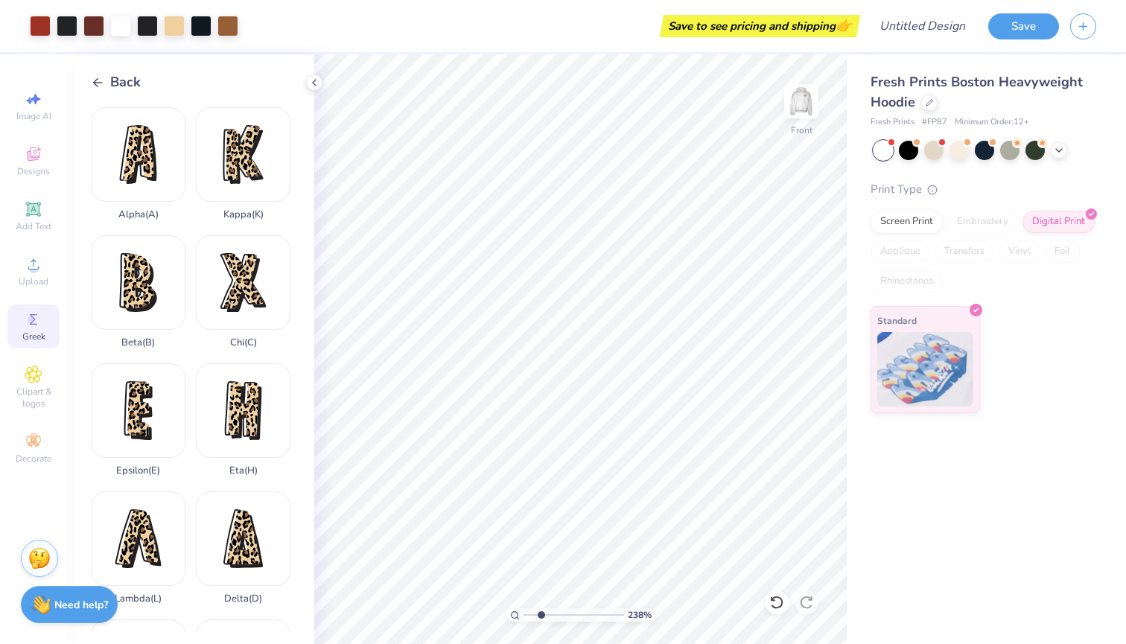
click at [332, 22] on div "Save to see pricing and shipping 👉" at bounding box center [552, 26] width 607 height 52
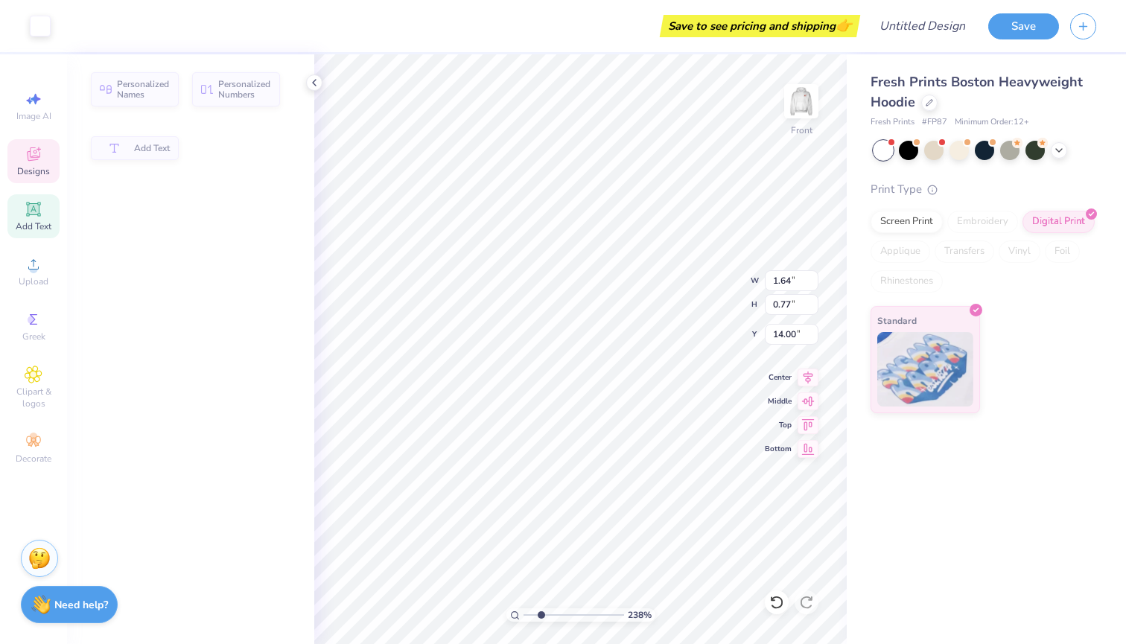
type input "1.64"
type input "0.77"
type input "14.00"
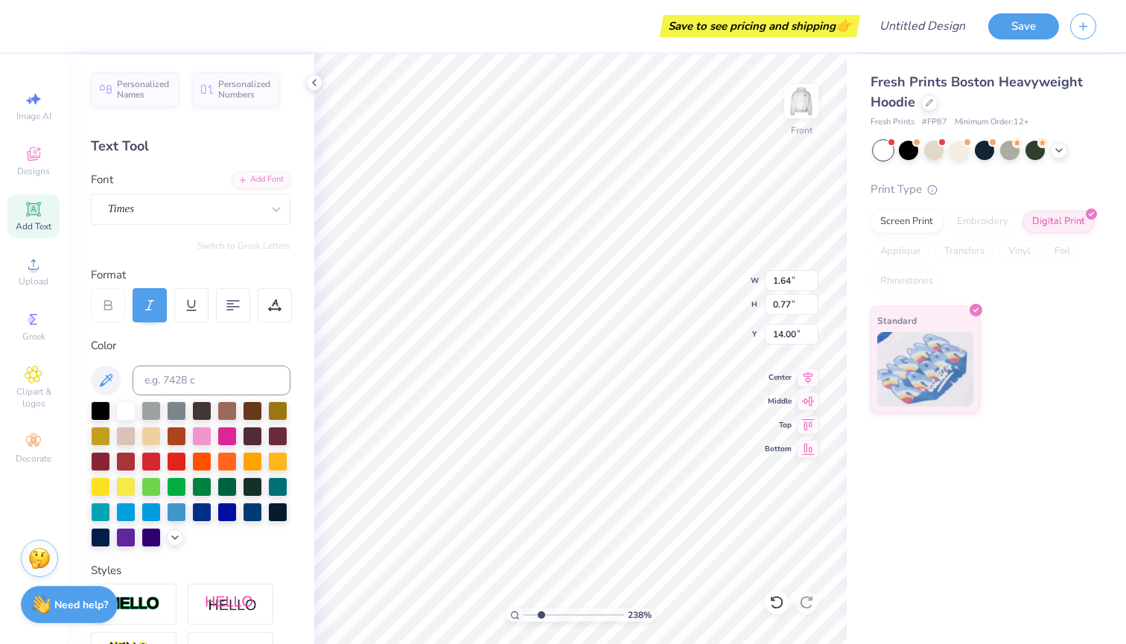
type input "0.82"
type input "0.97"
type input "5.59"
type input "14.00"
type input "16.98"
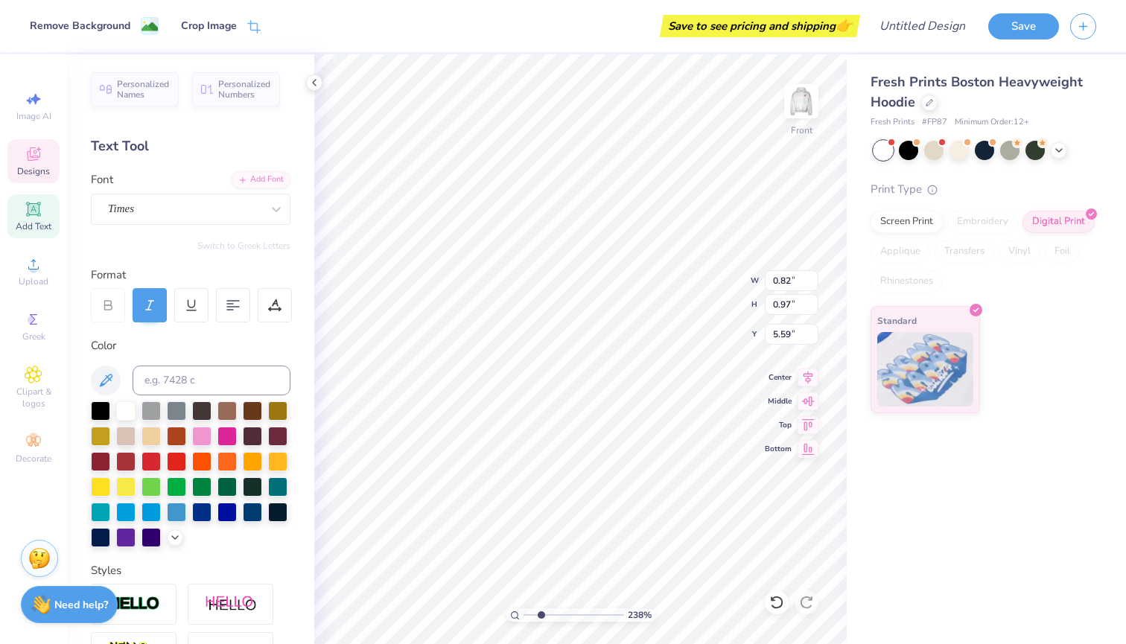
type input "5.04"
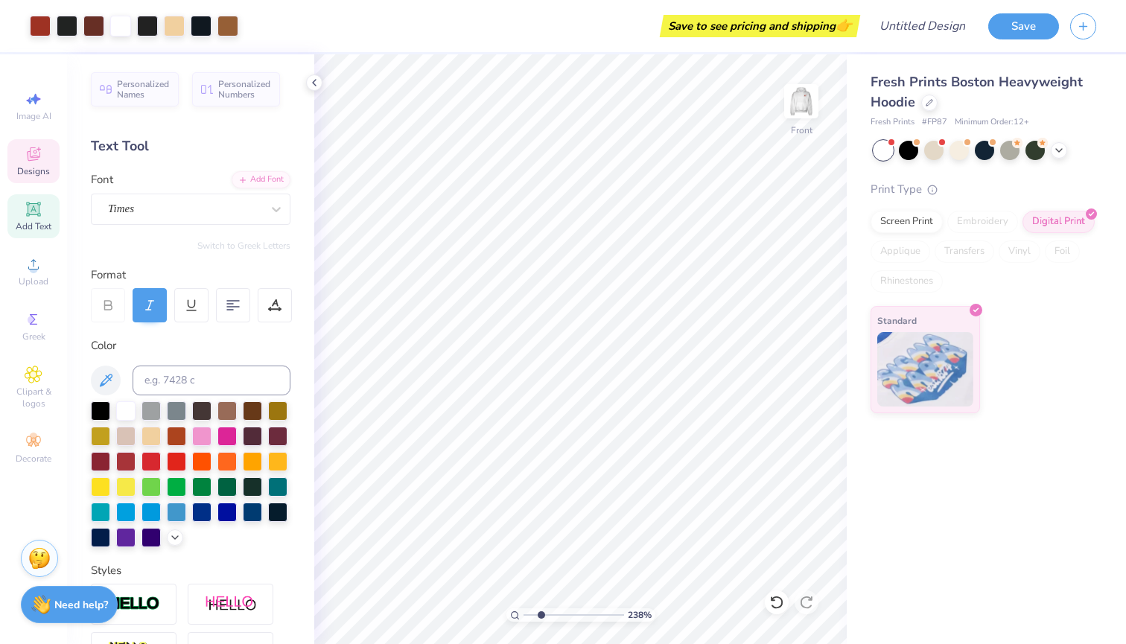
click at [43, 154] on div "Designs" at bounding box center [33, 161] width 52 height 44
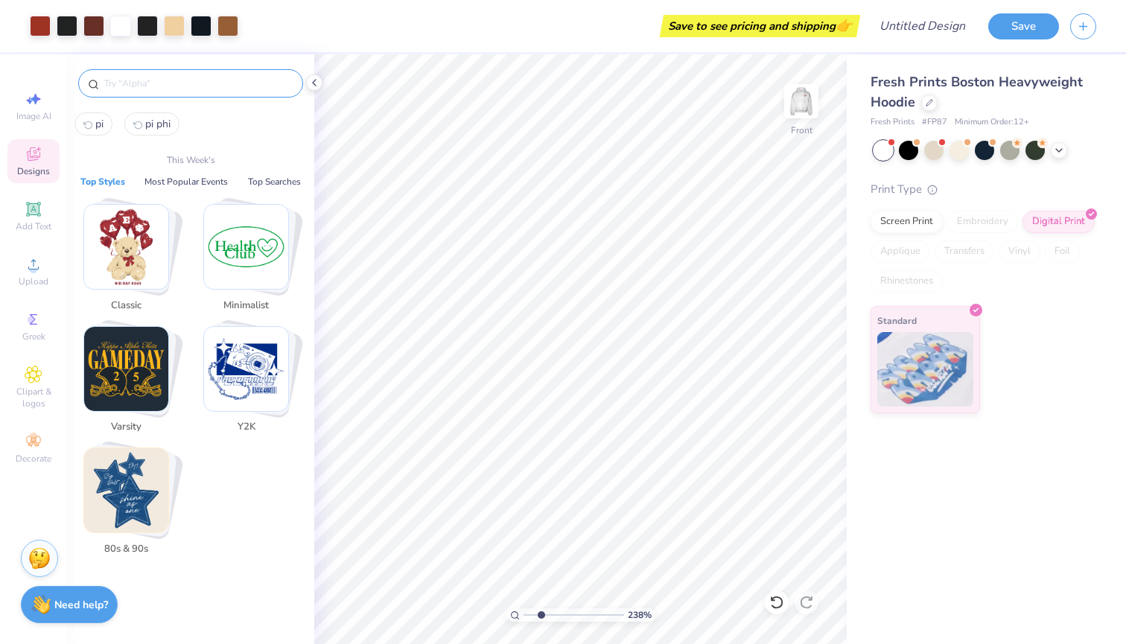
click at [200, 88] on input "text" at bounding box center [198, 83] width 191 height 15
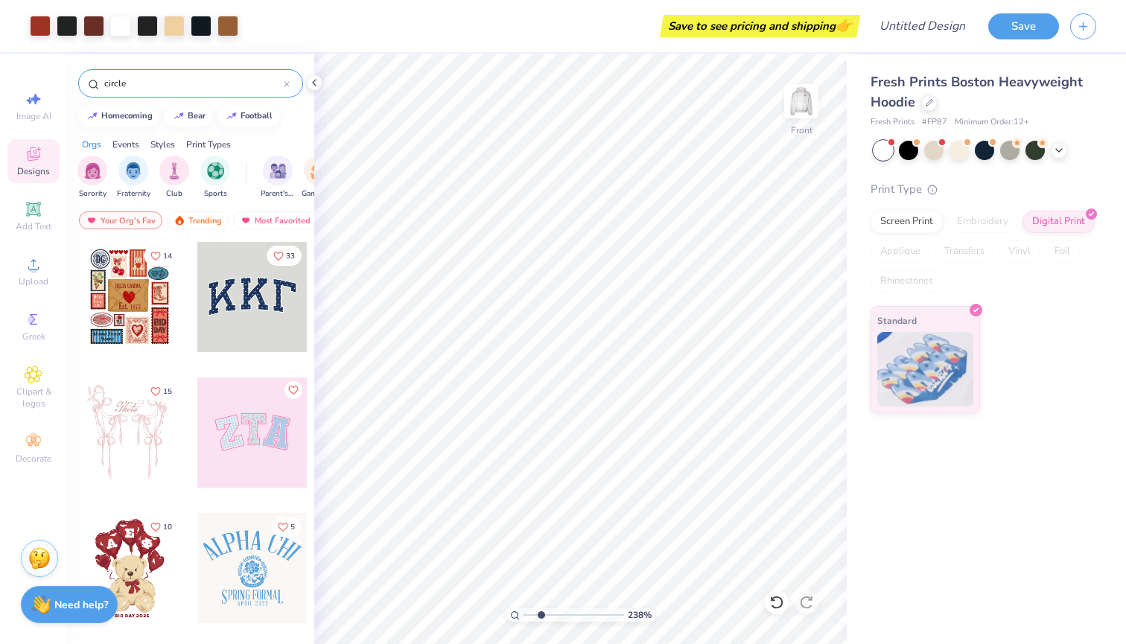
type input "circle"
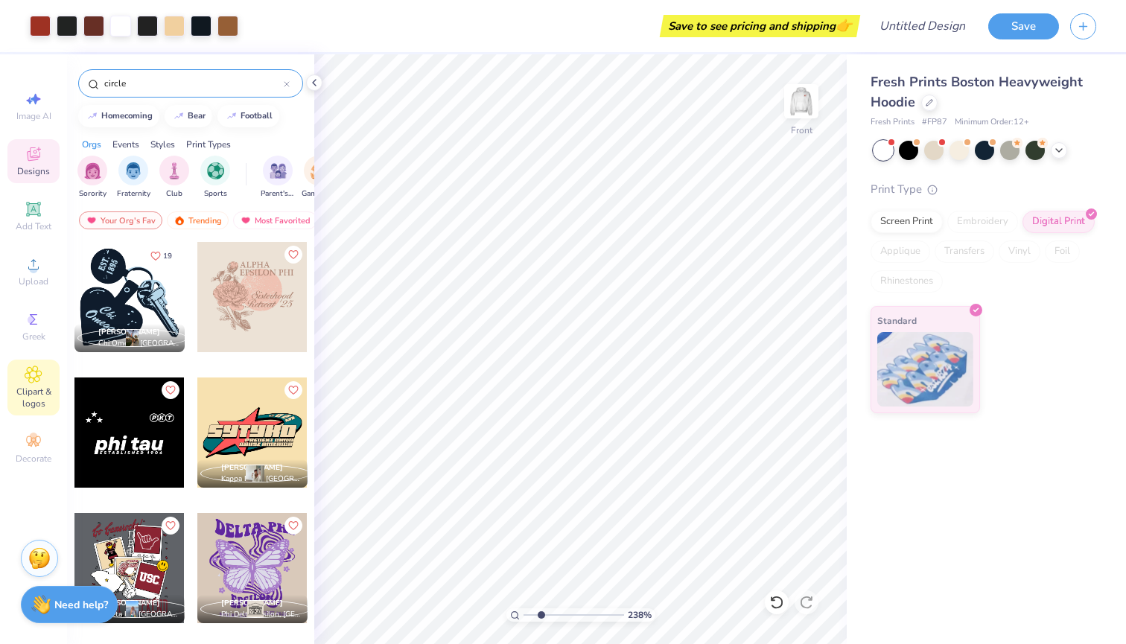
click at [29, 368] on icon at bounding box center [33, 374] width 16 height 16
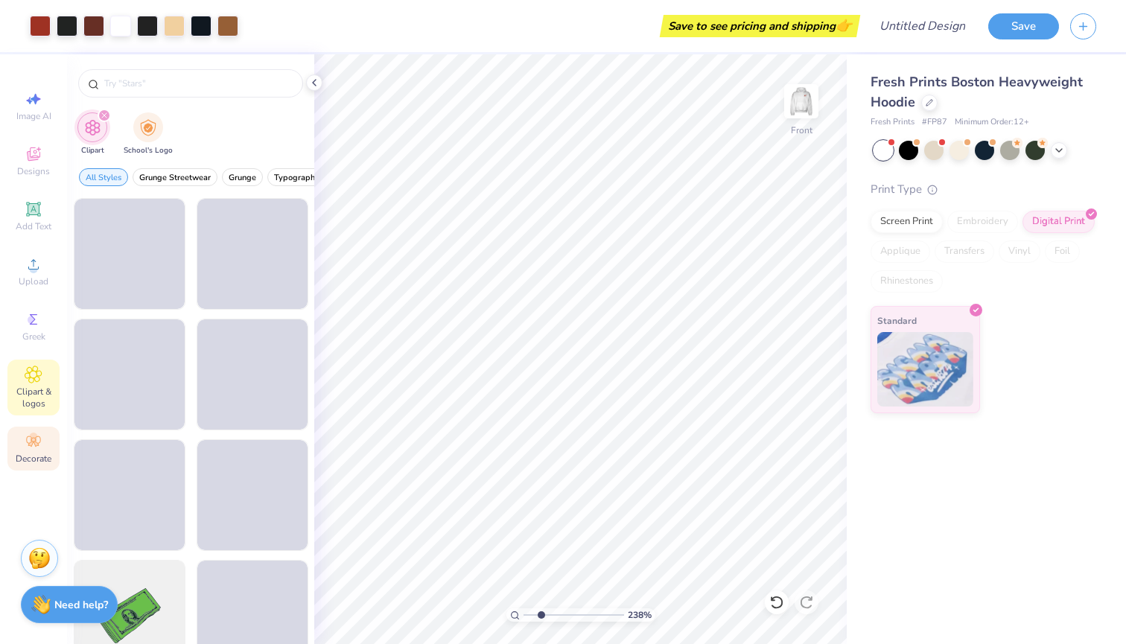
click at [34, 444] on icon at bounding box center [33, 441] width 14 height 10
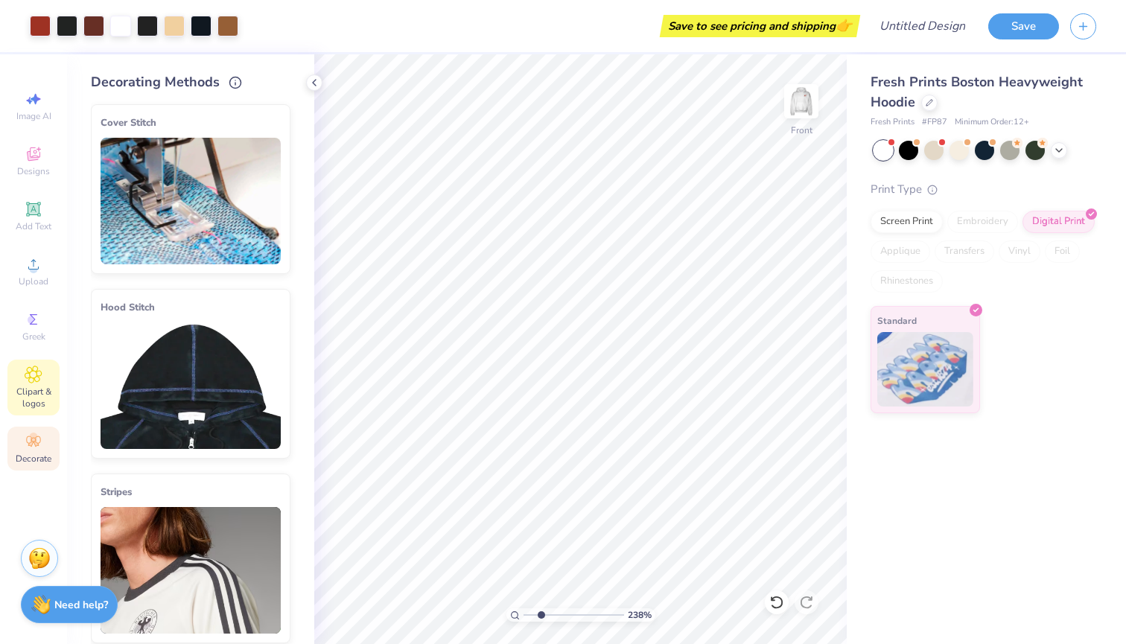
click at [16, 397] on span "Clipart & logos" at bounding box center [33, 398] width 52 height 24
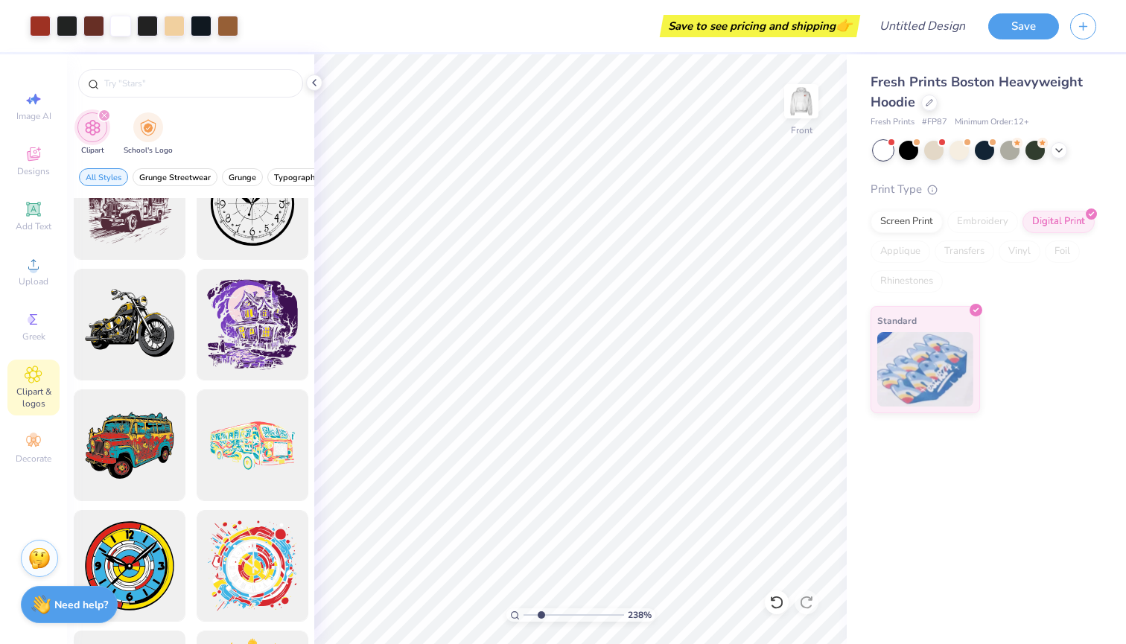
scroll to position [674, 0]
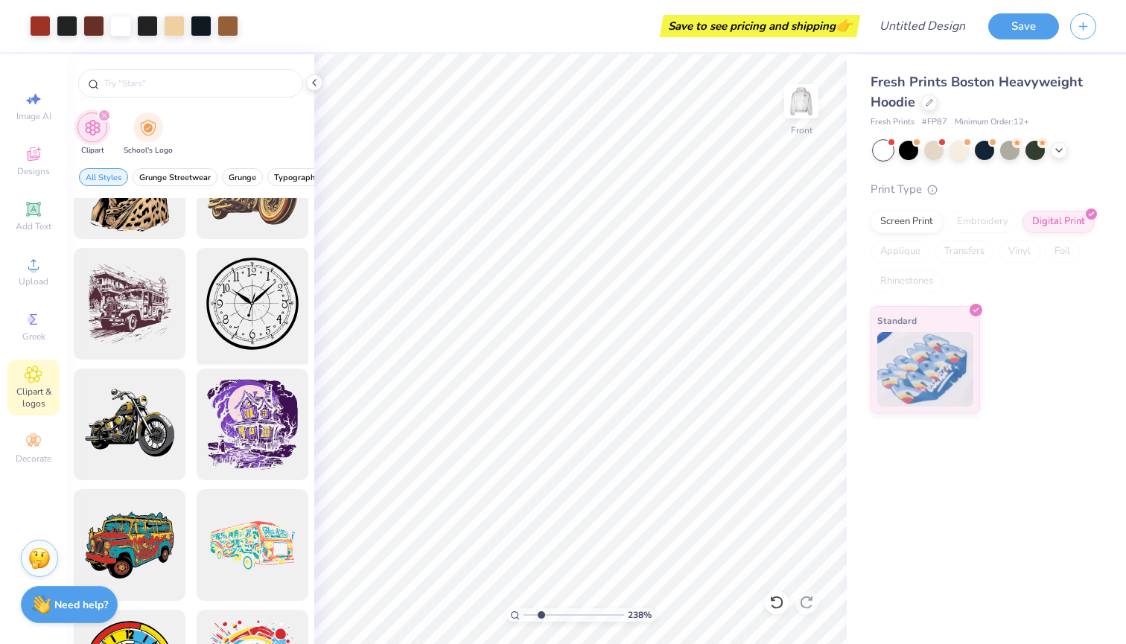
click at [225, 314] on div at bounding box center [252, 304] width 123 height 123
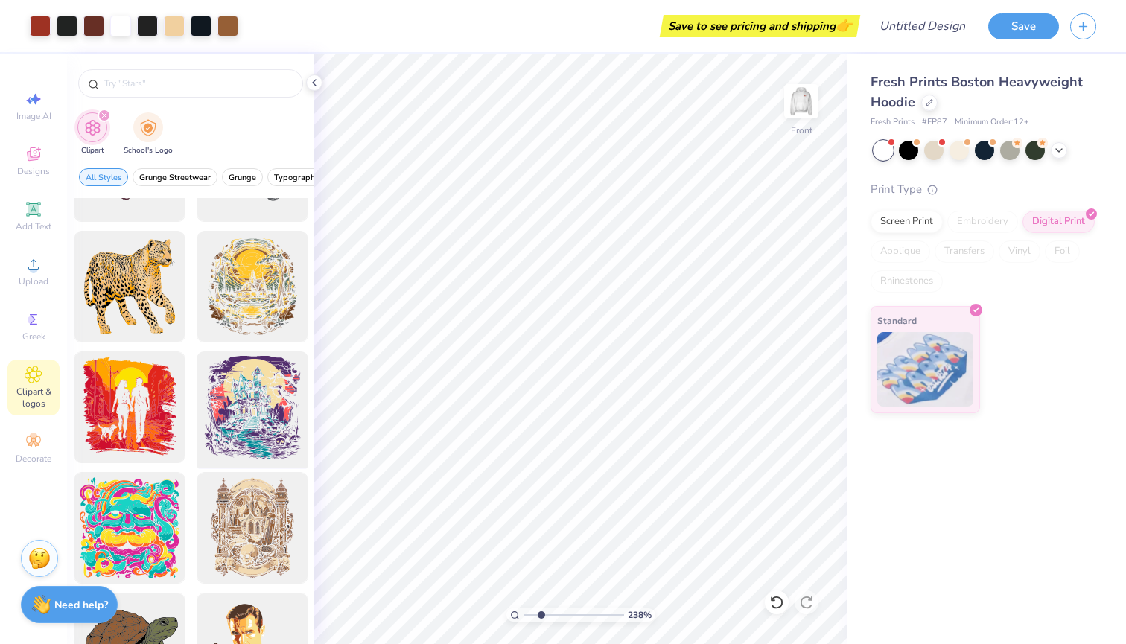
scroll to position [2281, 0]
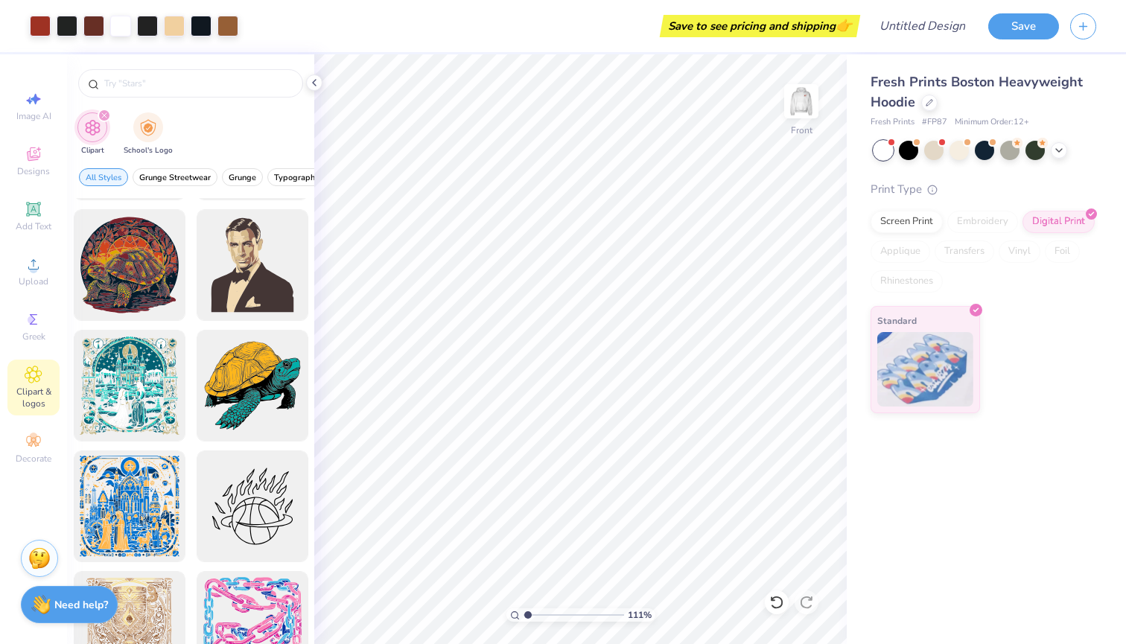
type input "1.11"
drag, startPoint x: 542, startPoint y: 617, endPoint x: 528, endPoint y: 617, distance: 14.1
click at [528, 617] on input "range" at bounding box center [574, 614] width 101 height 13
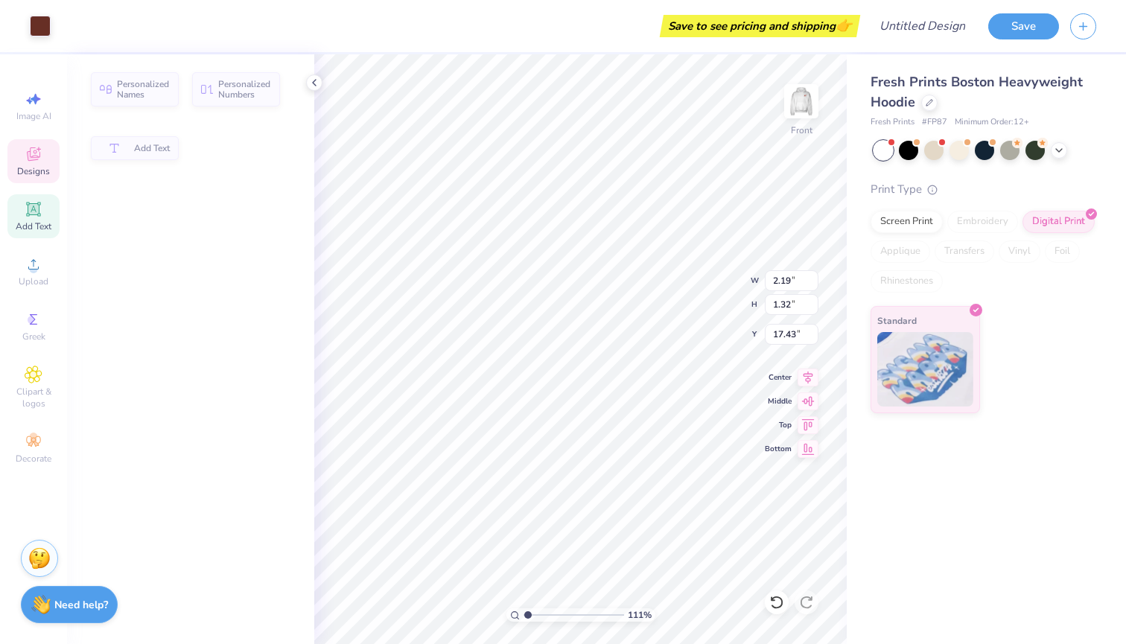
type input "2.19"
type input "1.32"
type input "17.43"
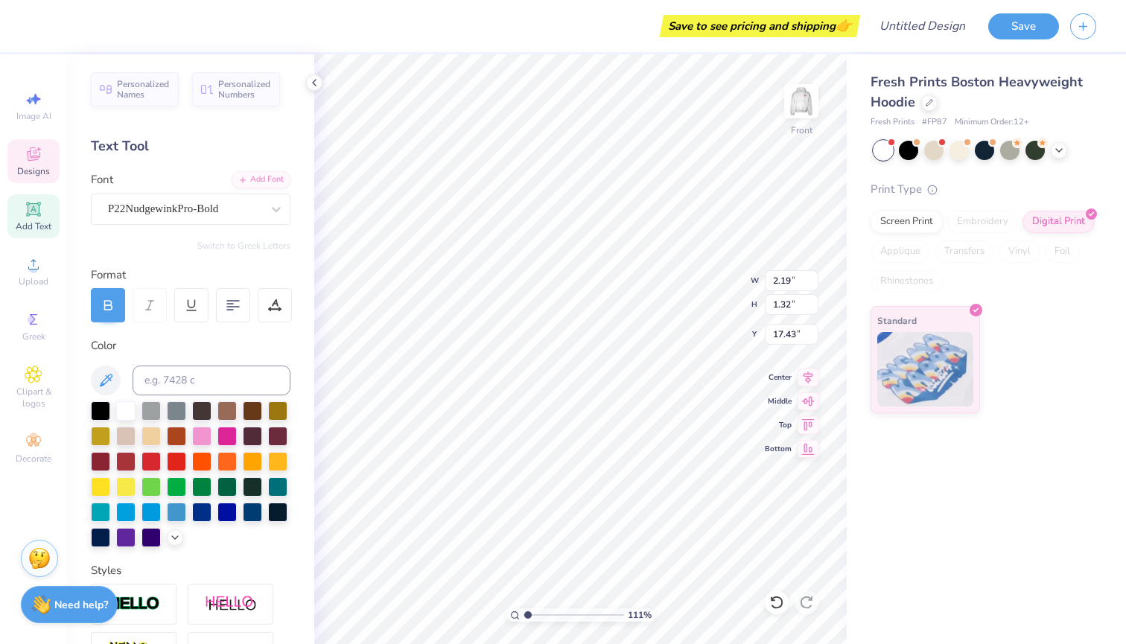
type textarea "PI"
type input "2.15"
type input "1.17"
type input "18.92"
type textarea "PHI"
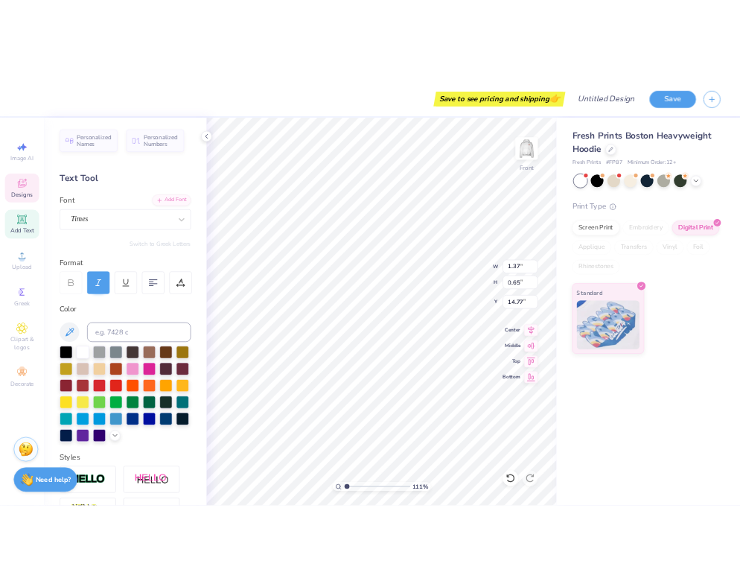
scroll to position [0, 1]
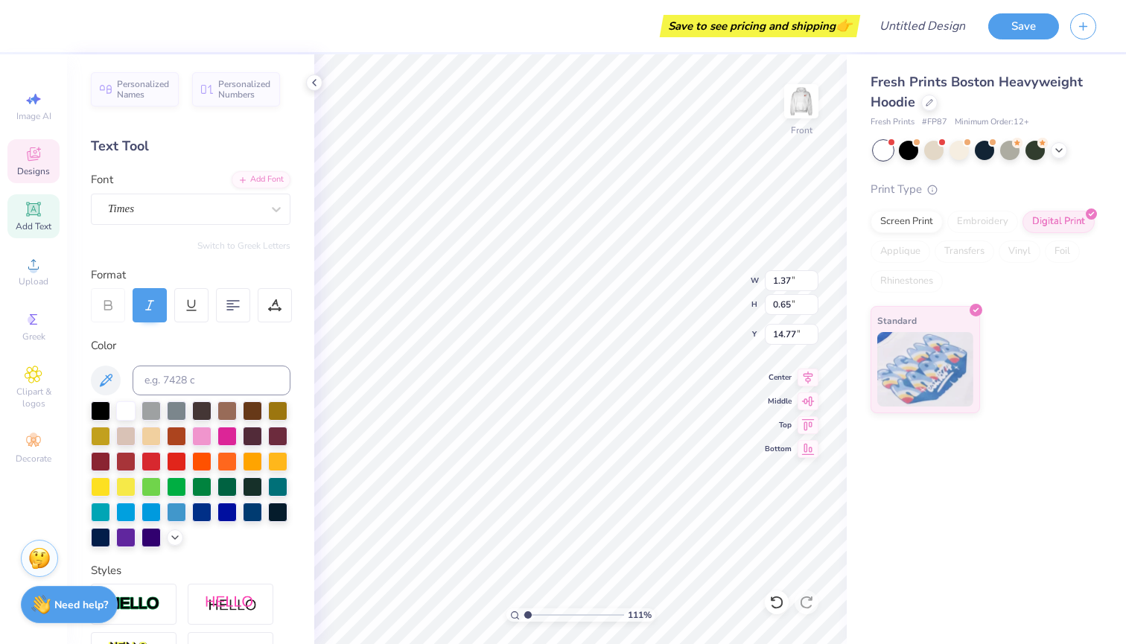
type textarea "PI PHI"
type input "1.64"
type input "0.77"
type input "14.00"
type input "2.23"
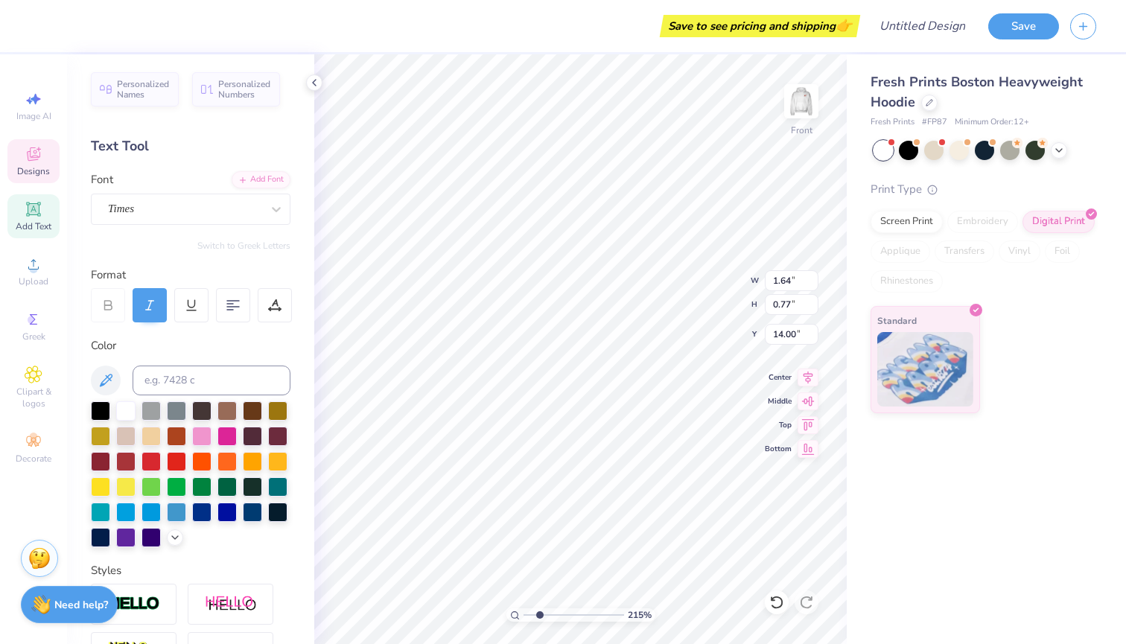
drag, startPoint x: 529, startPoint y: 614, endPoint x: 539, endPoint y: 614, distance: 10.4
click at [539, 614] on input "range" at bounding box center [574, 614] width 101 height 13
type input "2.05"
type input "0.46"
type input "14.97"
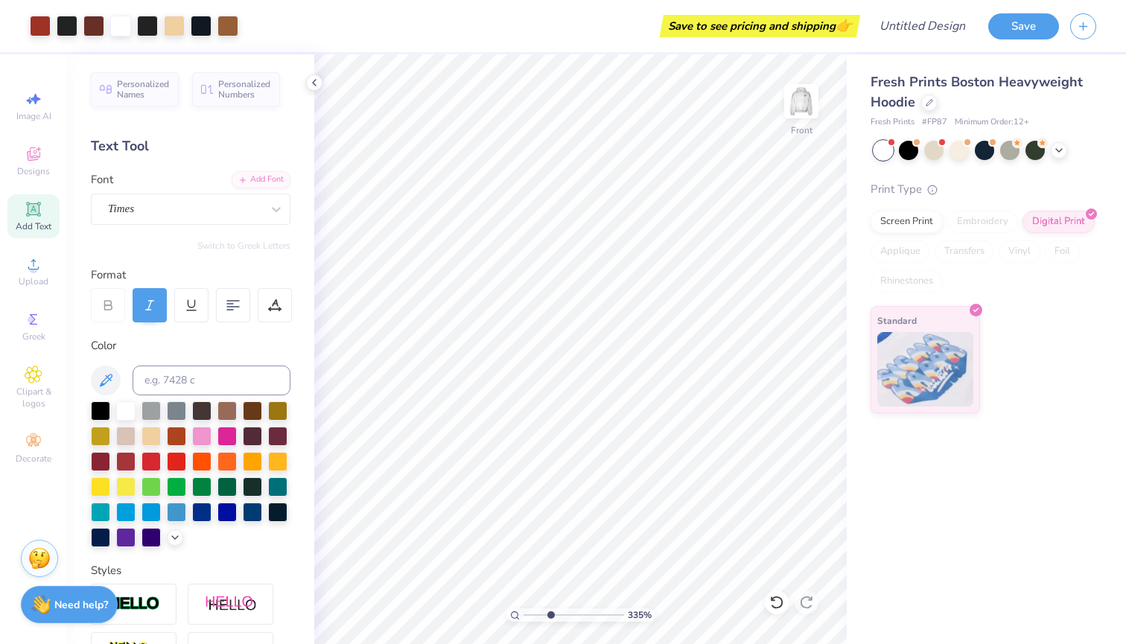
click at [550, 614] on input "range" at bounding box center [574, 614] width 101 height 13
drag, startPoint x: 549, startPoint y: 614, endPoint x: 530, endPoint y: 614, distance: 18.6
click at [530, 614] on input "range" at bounding box center [574, 614] width 101 height 13
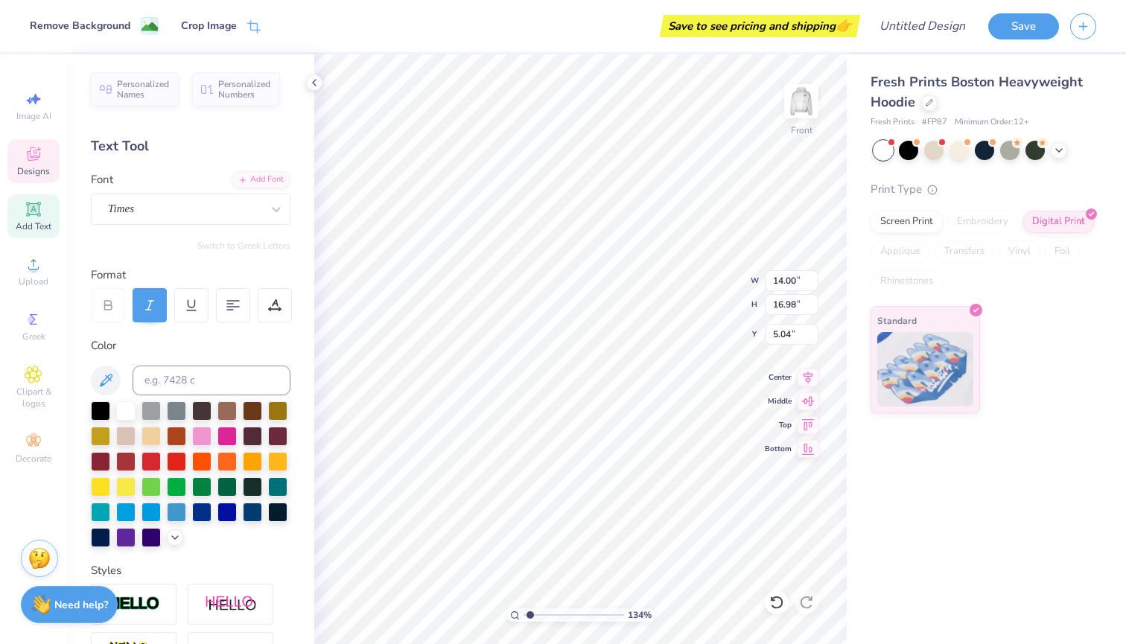
click at [523, 550] on body "Remove Background Crop Image Save to see pricing and shipping 👉 Design Title Sa…" at bounding box center [563, 322] width 1126 height 644
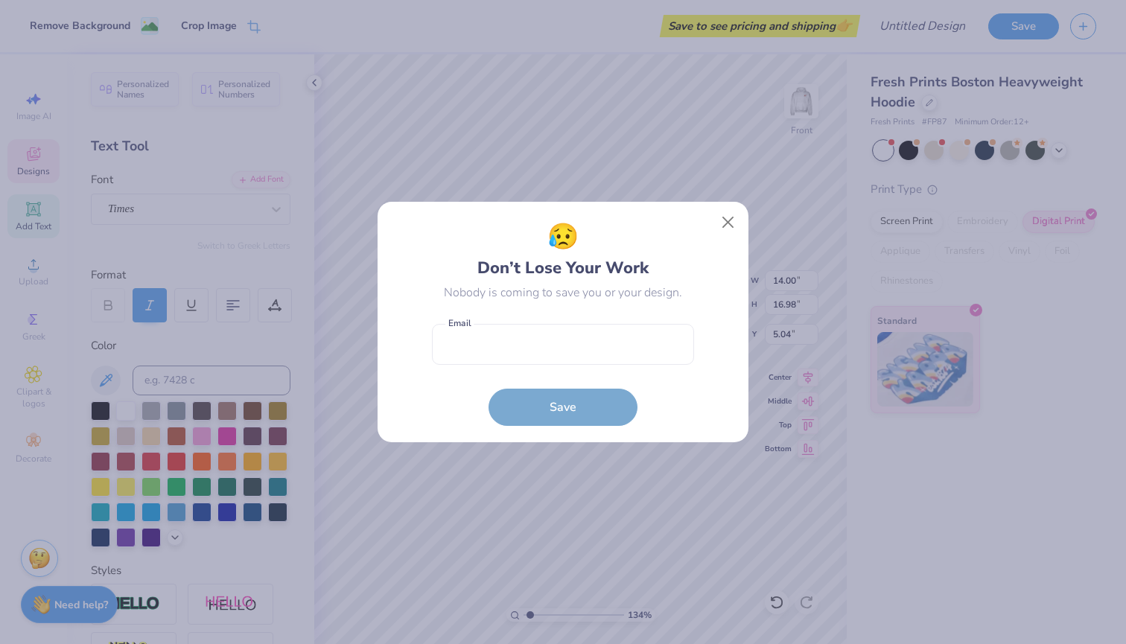
click at [523, 550] on div "😥 Don’t Lose Your Work Nobody is coming to save you or your design. Email is a …" at bounding box center [563, 322] width 1126 height 644
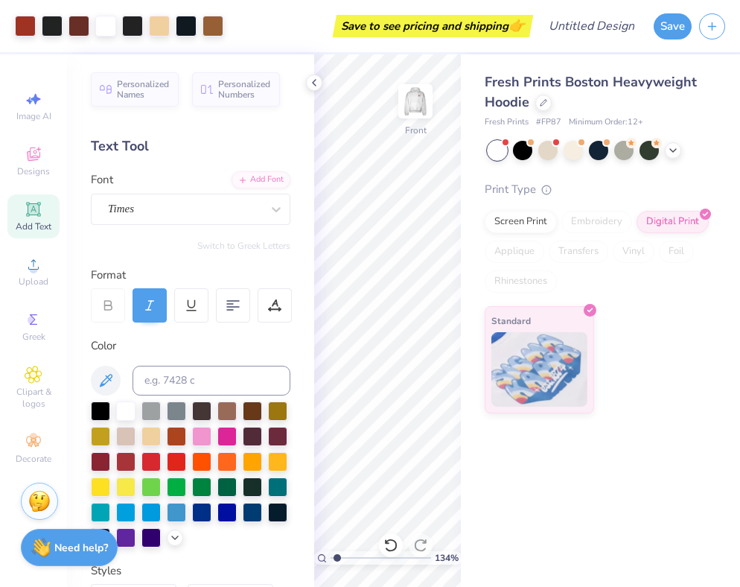
type input "1"
click at [312, 77] on icon at bounding box center [314, 83] width 12 height 12
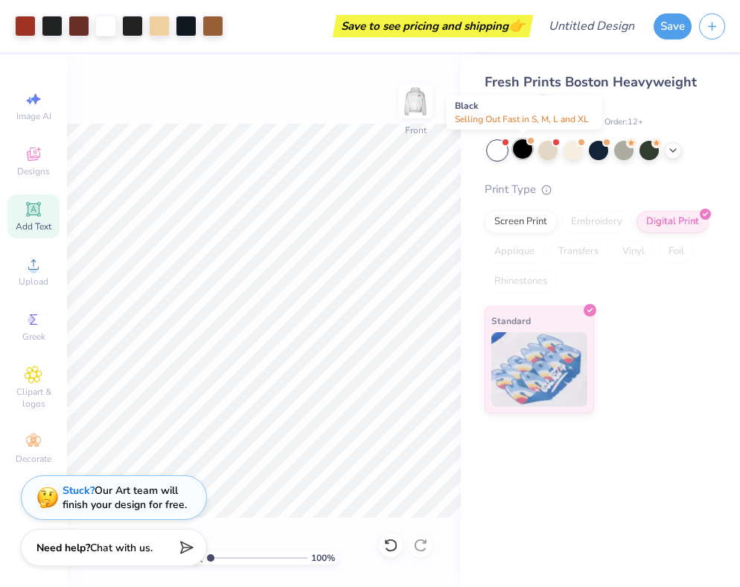
click at [524, 147] on div at bounding box center [522, 148] width 19 height 19
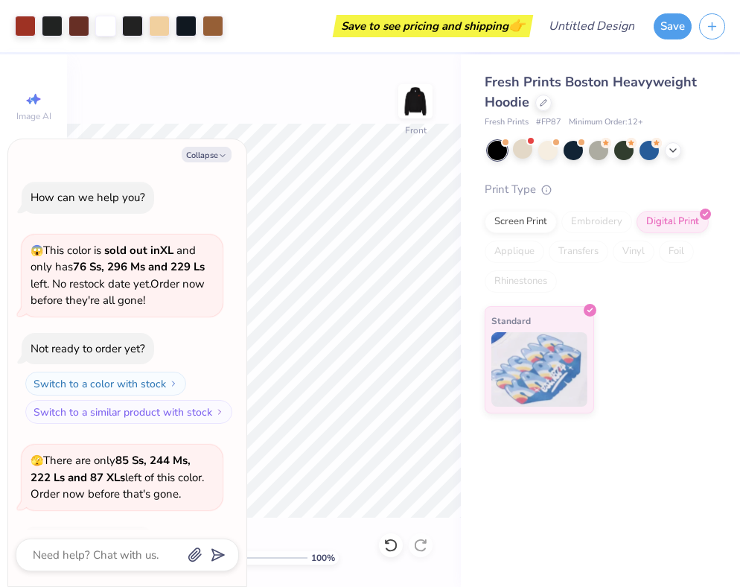
scroll to position [95, 0]
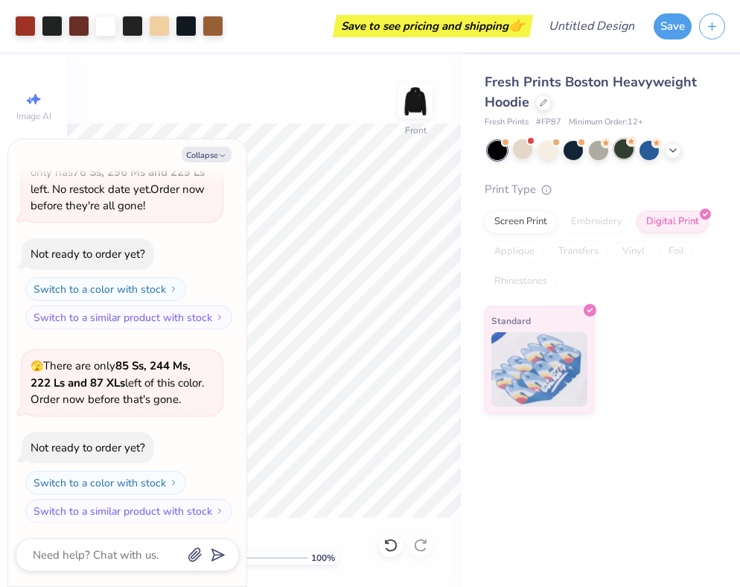
click at [623, 154] on div at bounding box center [623, 148] width 19 height 19
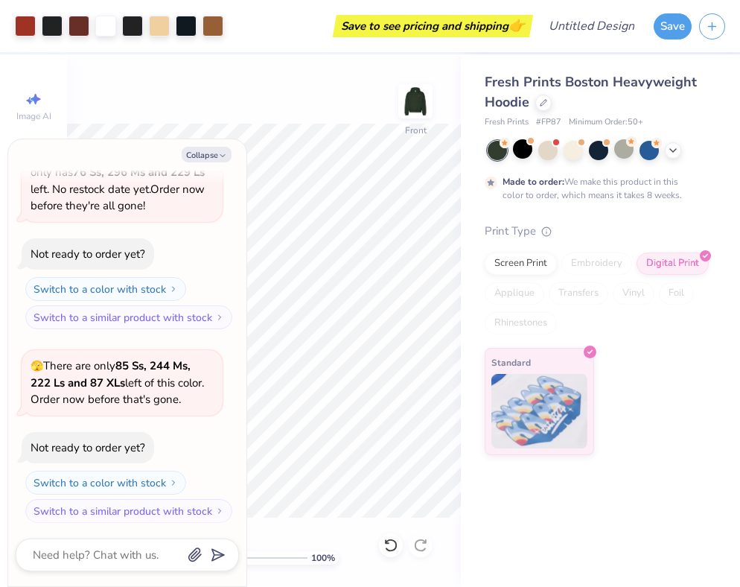
scroll to position [217, 0]
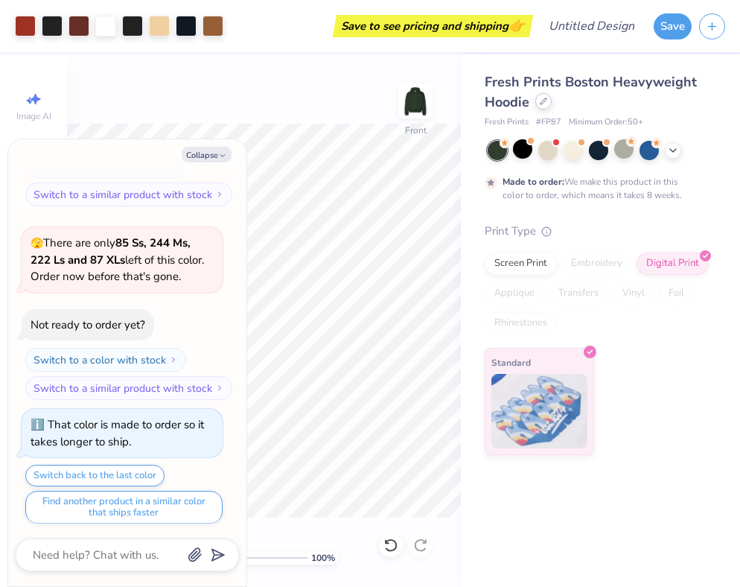
click at [547, 106] on div at bounding box center [543, 101] width 16 height 16
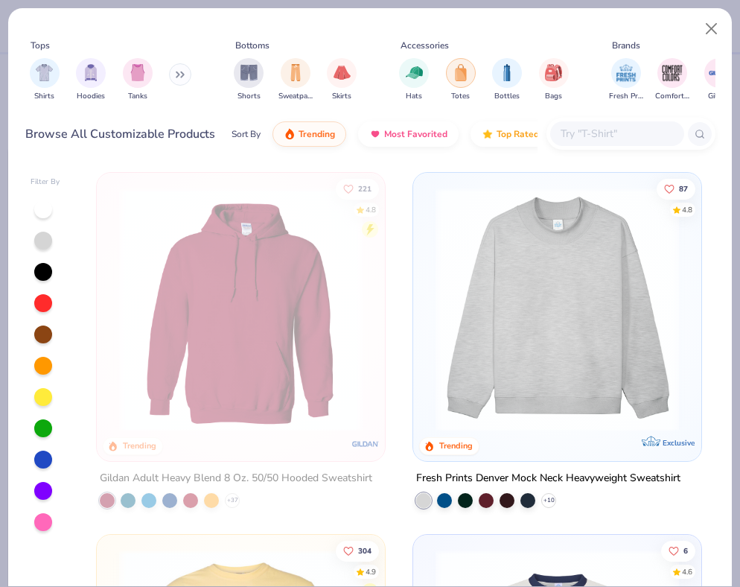
click at [468, 72] on img "filter for Totes" at bounding box center [461, 72] width 16 height 17
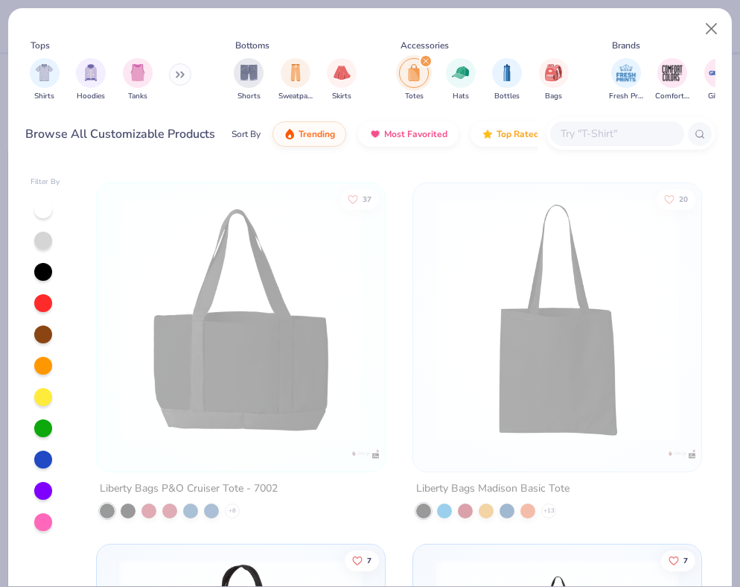
scroll to position [400, 0]
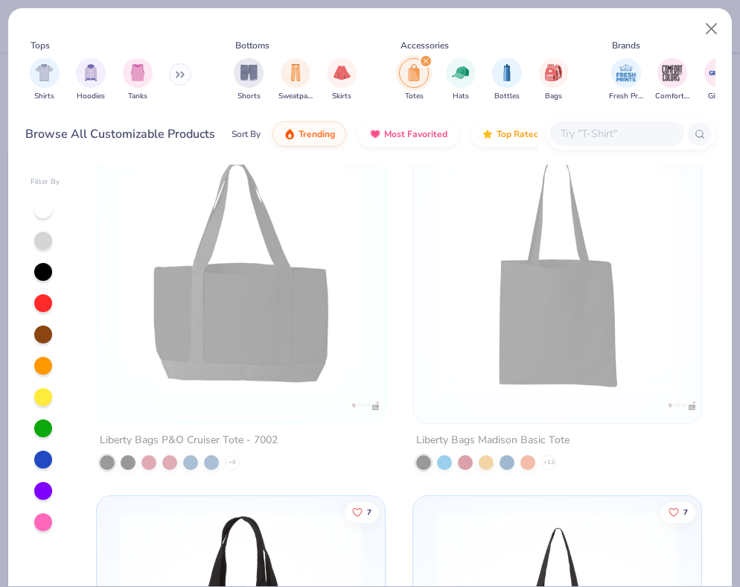
click at [542, 346] on img at bounding box center [557, 271] width 258 height 244
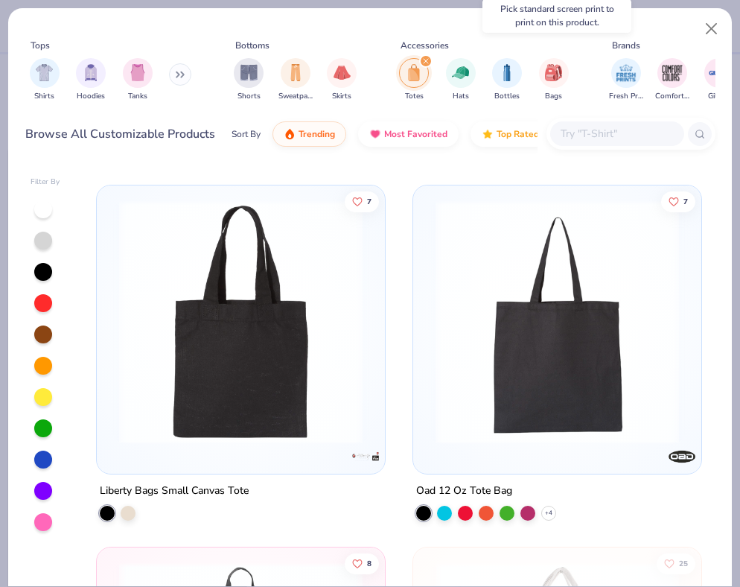
scroll to position [879, 0]
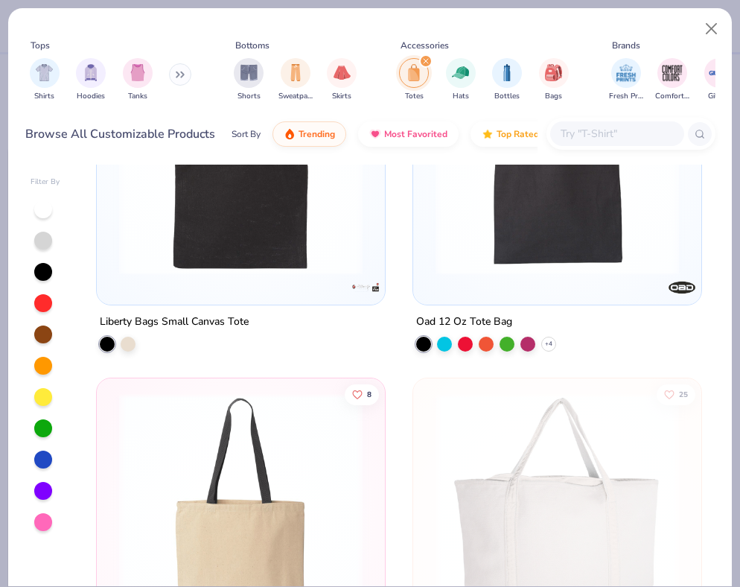
click at [283, 273] on img at bounding box center [241, 153] width 258 height 244
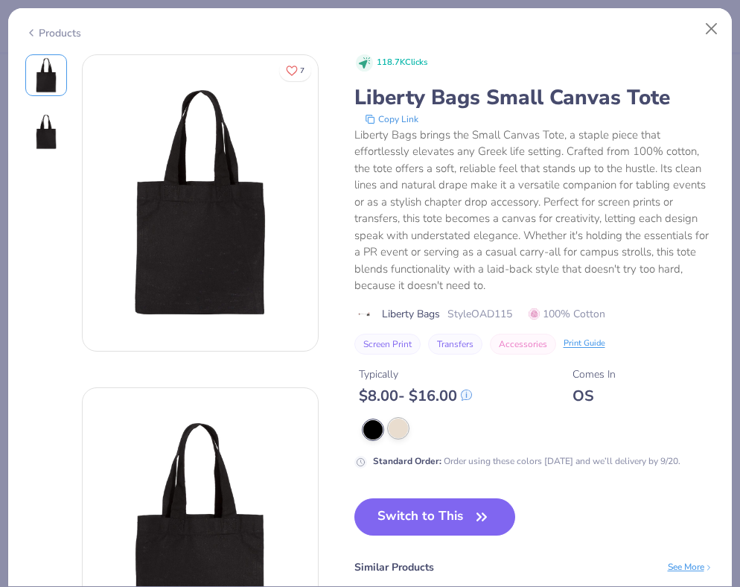
click at [396, 419] on div at bounding box center [398, 428] width 19 height 19
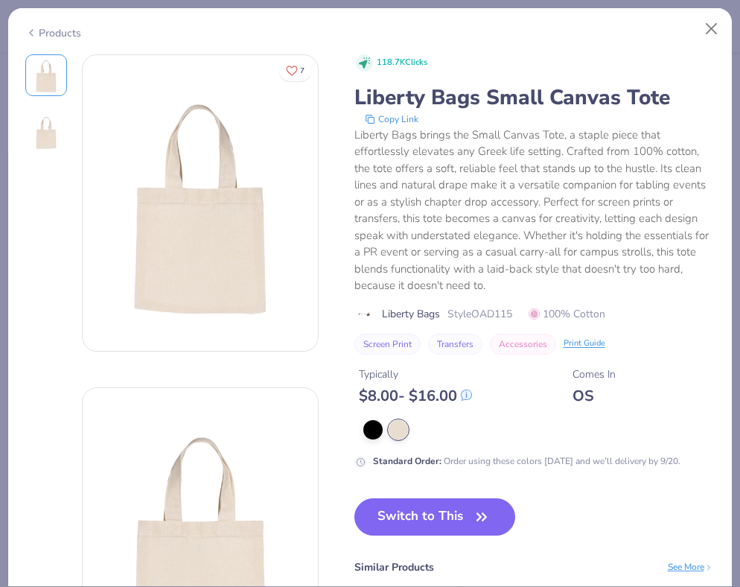
click at [414, 537] on div "Switch to This Similar Products See More ★ 4.6 ★ 4 ★ 4.7" at bounding box center [533, 591] width 359 height 186
click at [410, 517] on button "Switch to This" at bounding box center [435, 516] width 162 height 37
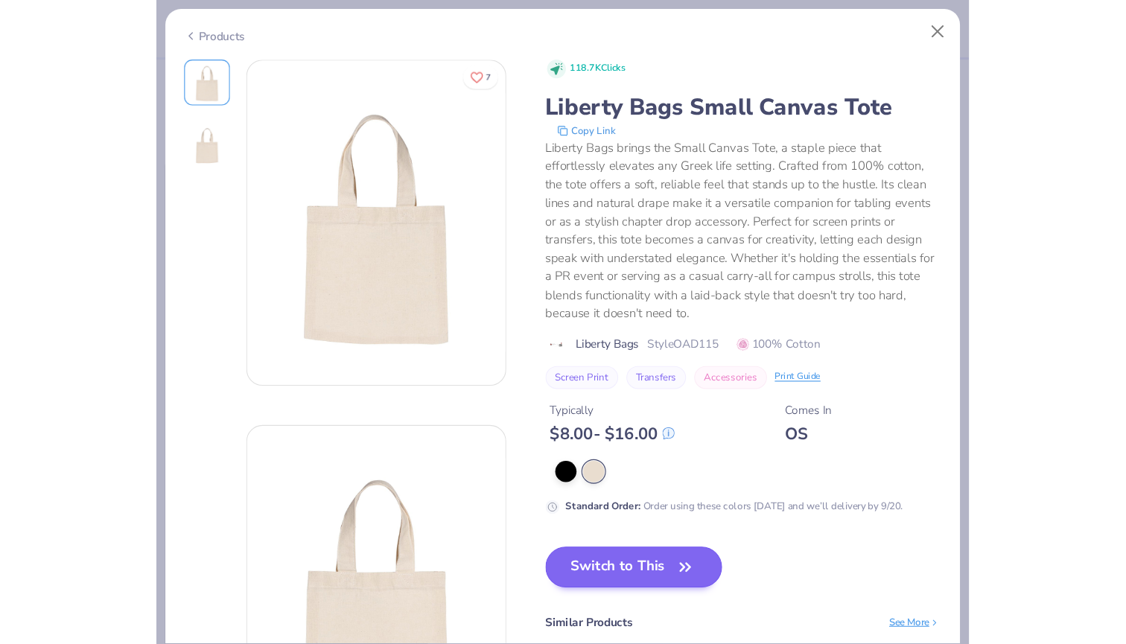
scroll to position [290, 0]
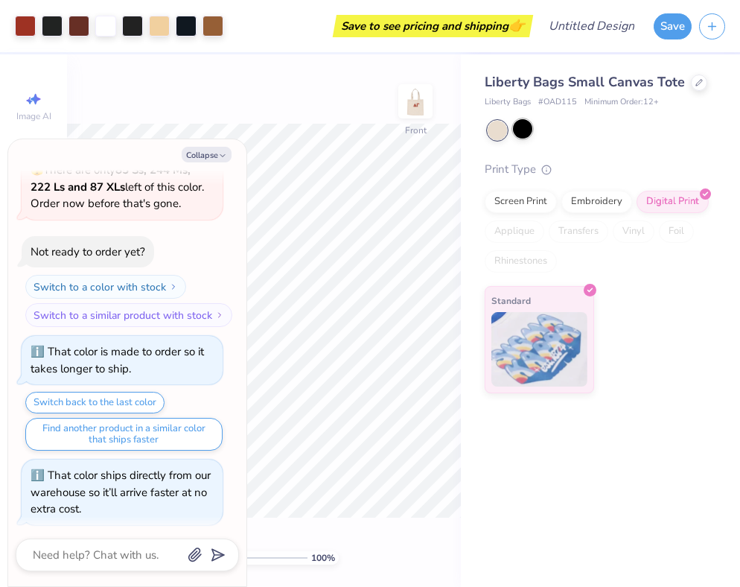
click at [525, 130] on div at bounding box center [522, 128] width 19 height 19
click at [209, 152] on button "Collapse" at bounding box center [207, 155] width 50 height 16
type textarea "x"
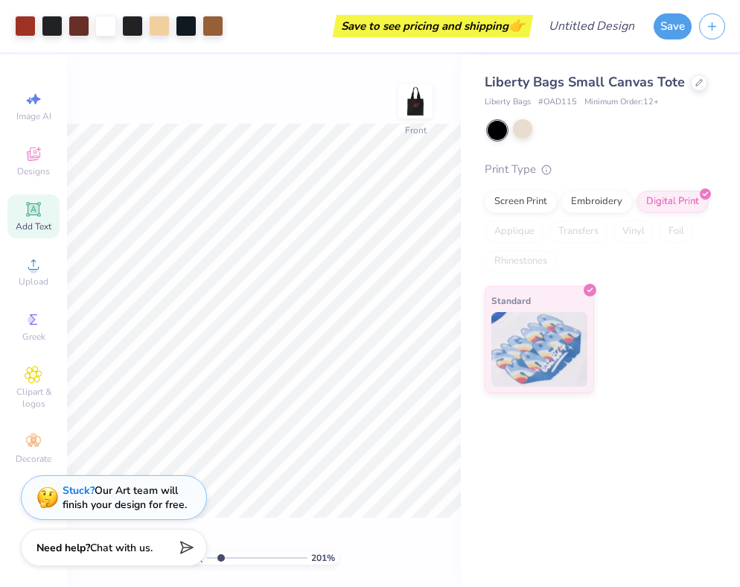
drag, startPoint x: 211, startPoint y: 559, endPoint x: 220, endPoint y: 559, distance: 8.2
click at [220, 559] on input "range" at bounding box center [257, 557] width 101 height 13
click at [226, 559] on input "range" at bounding box center [257, 557] width 101 height 13
click at [504, 497] on div "Liberty Bags Small Canvas Tote Liberty Bags # OAD115 Minimum Order: 12 + Print …" at bounding box center [600, 320] width 279 height 532
click at [617, 3] on div "Design Title" at bounding box center [591, 26] width 109 height 52
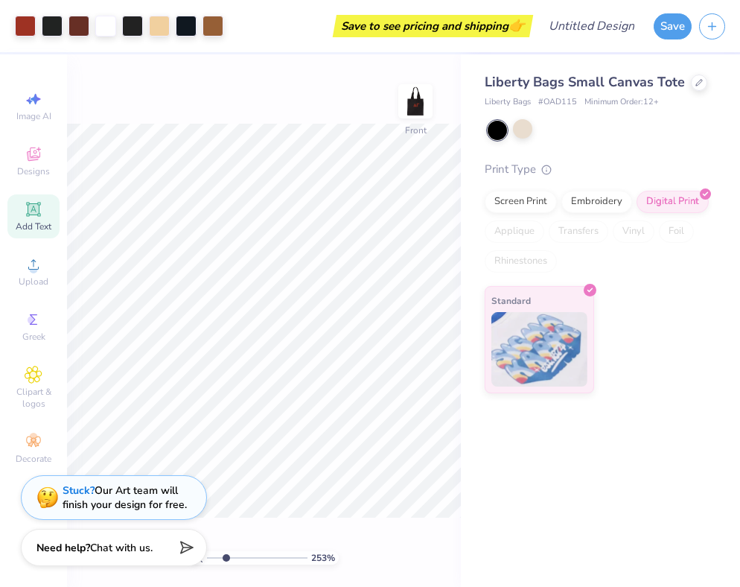
click at [550, 521] on div "Liberty Bags Small Canvas Tote Liberty Bags # OAD115 Minimum Order: 12 + Print …" at bounding box center [600, 320] width 279 height 532
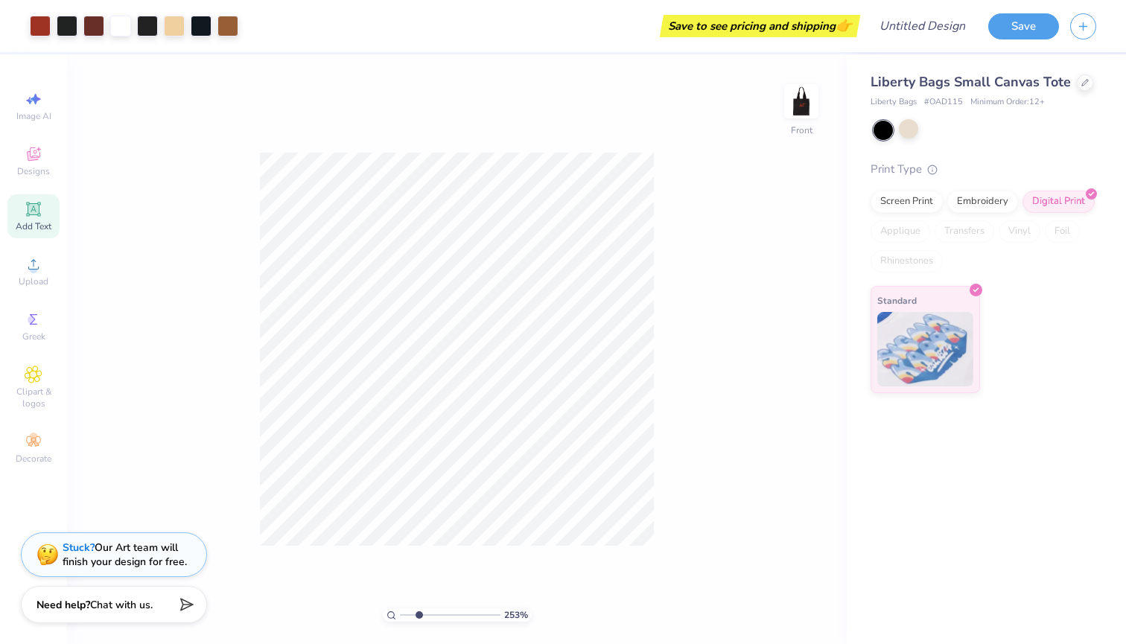
type input "1"
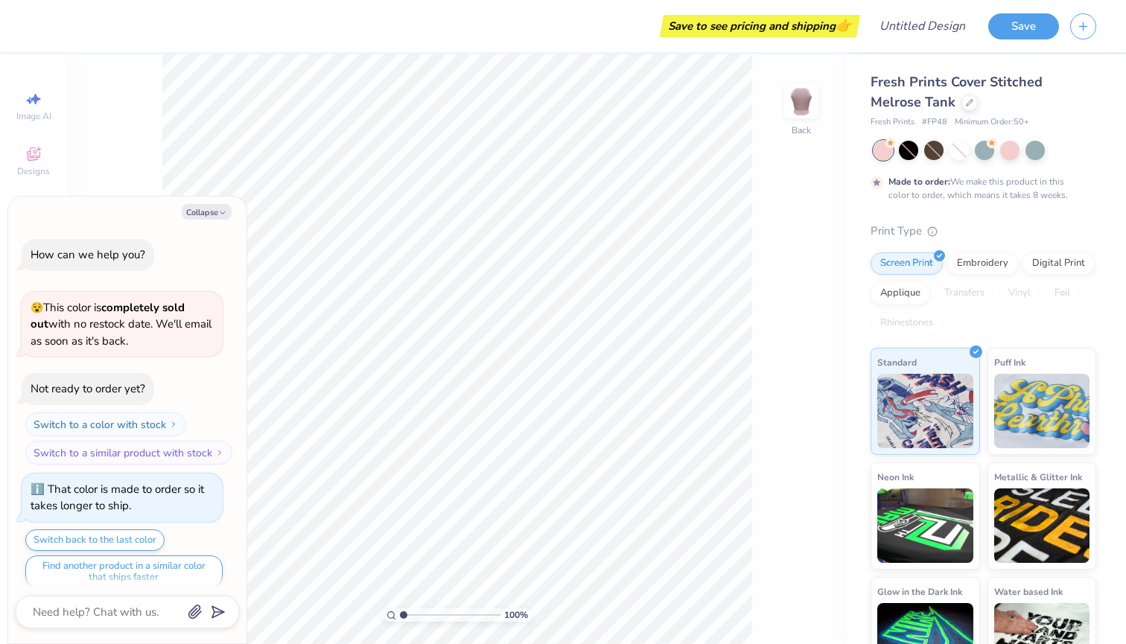
scroll to position [9, 0]
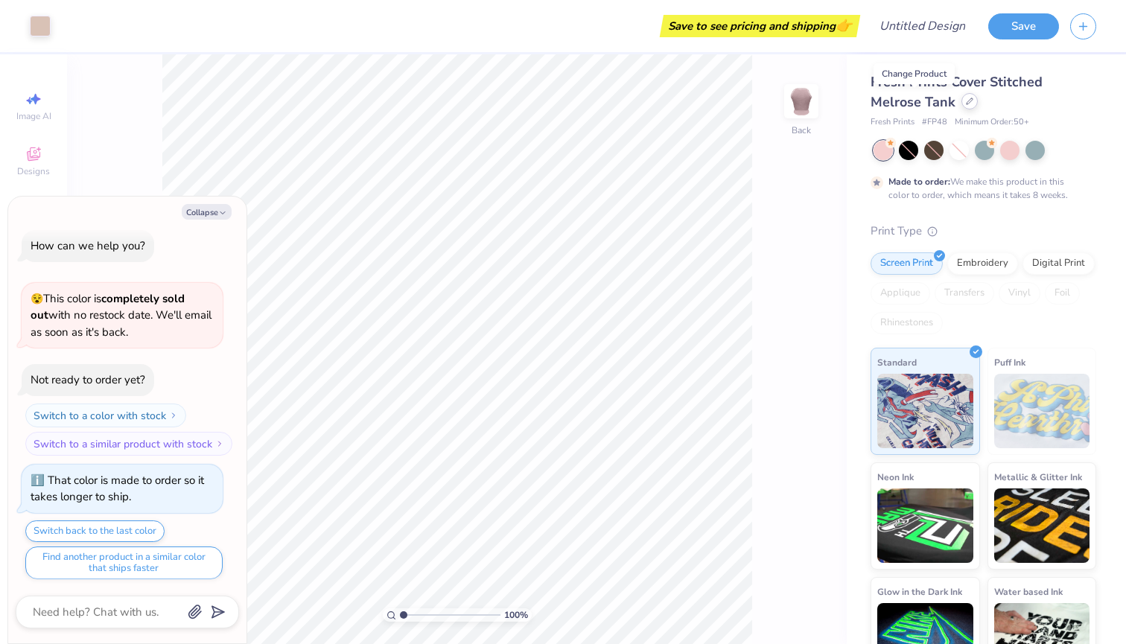
click at [966, 104] on icon at bounding box center [969, 101] width 7 height 7
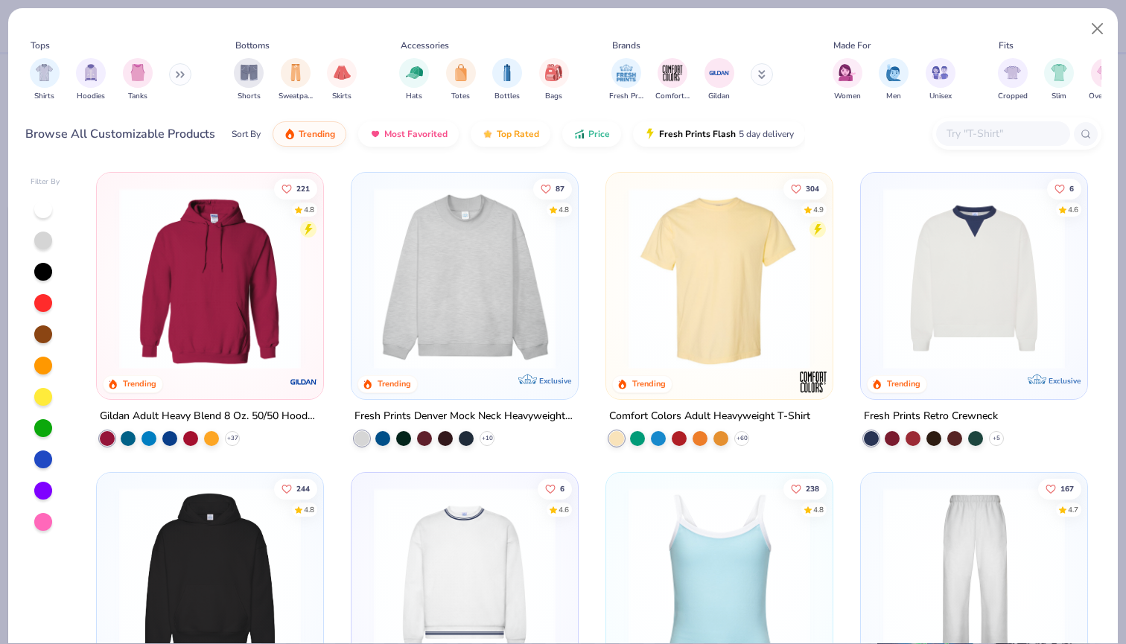
click at [477, 276] on img at bounding box center [464, 279] width 197 height 182
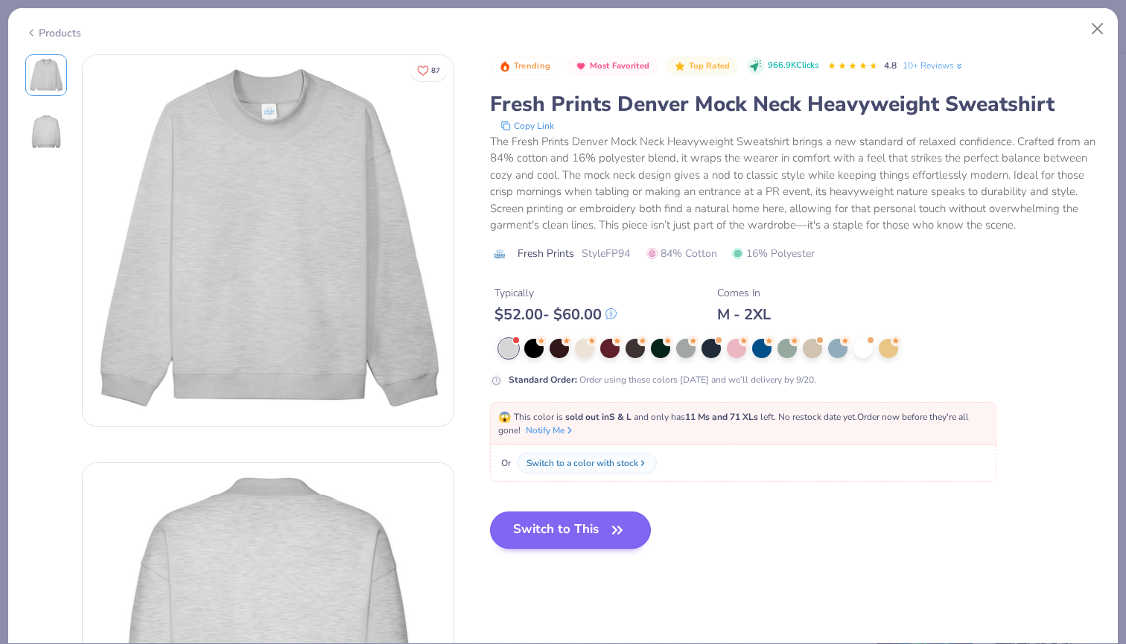
click at [536, 524] on button "Switch to This" at bounding box center [571, 530] width 162 height 37
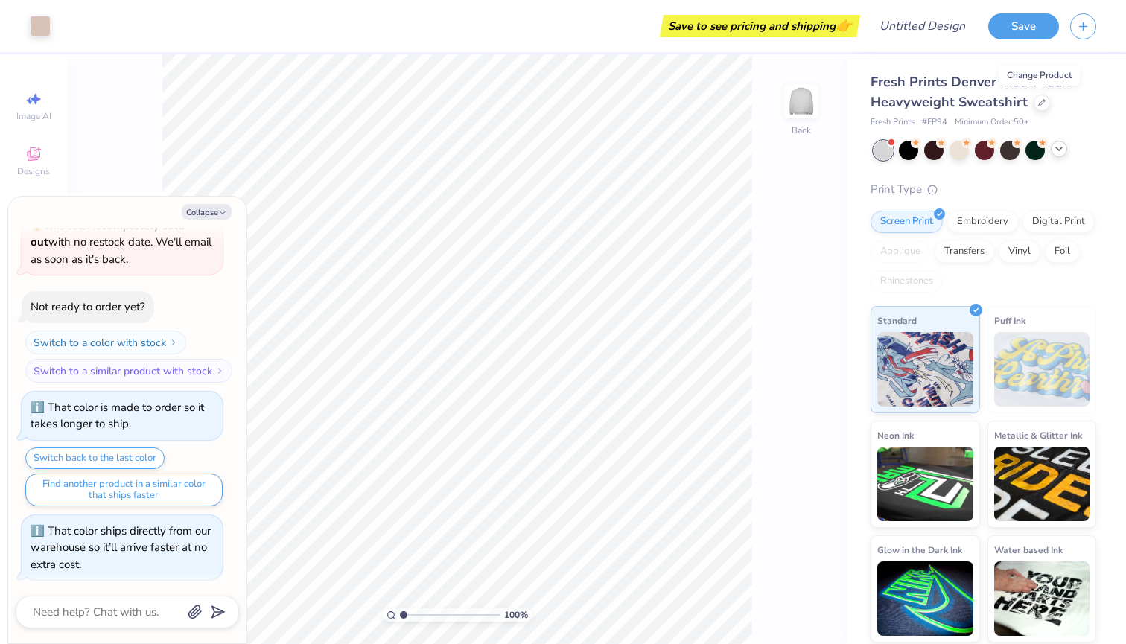
click at [1057, 150] on icon at bounding box center [1059, 149] width 12 height 12
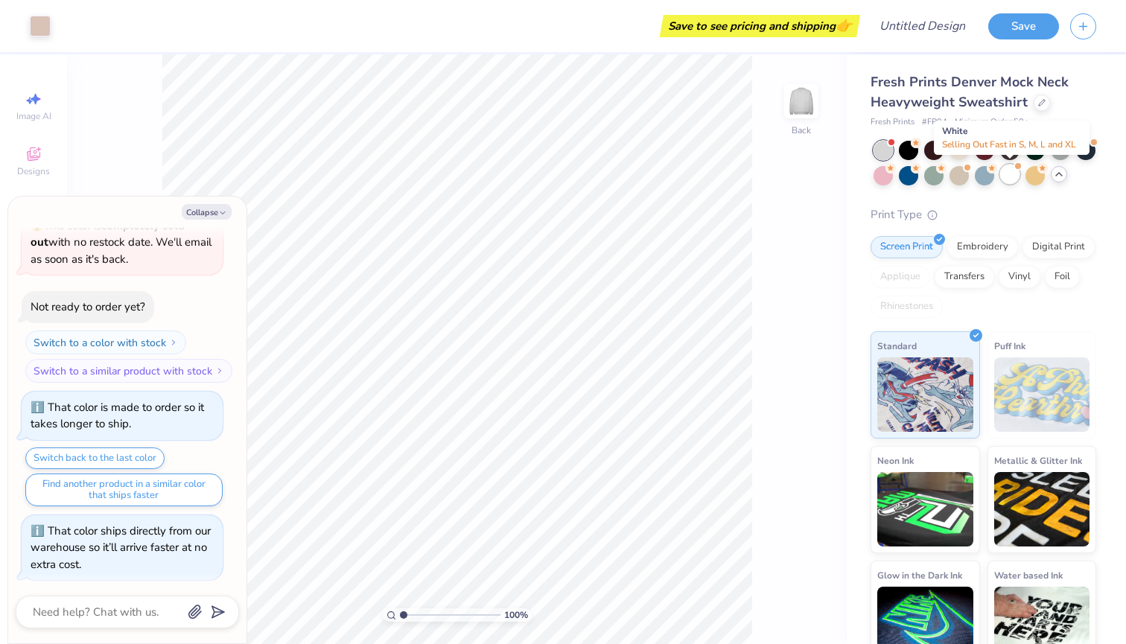
click at [1013, 179] on div at bounding box center [1009, 174] width 19 height 19
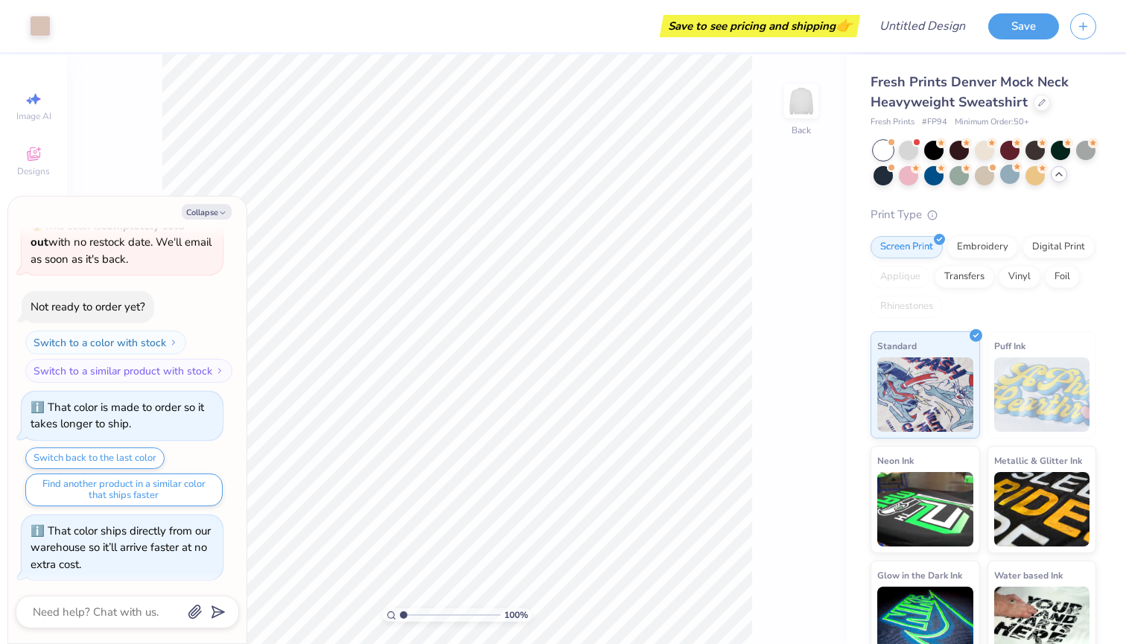
scroll to position [274, 0]
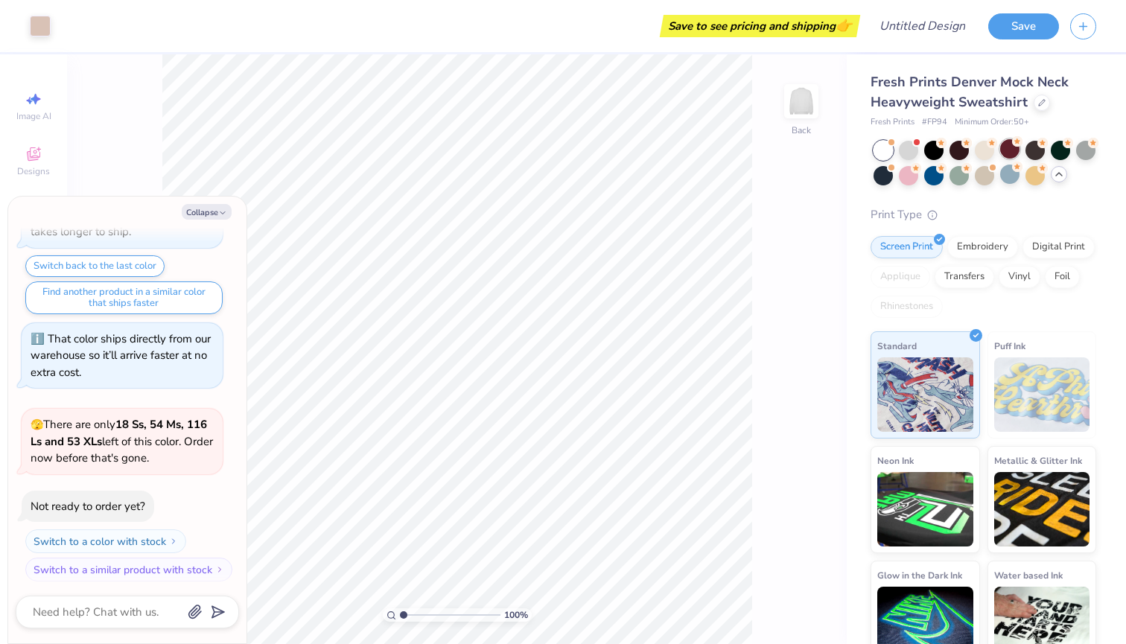
click at [1016, 152] on div at bounding box center [1009, 148] width 19 height 19
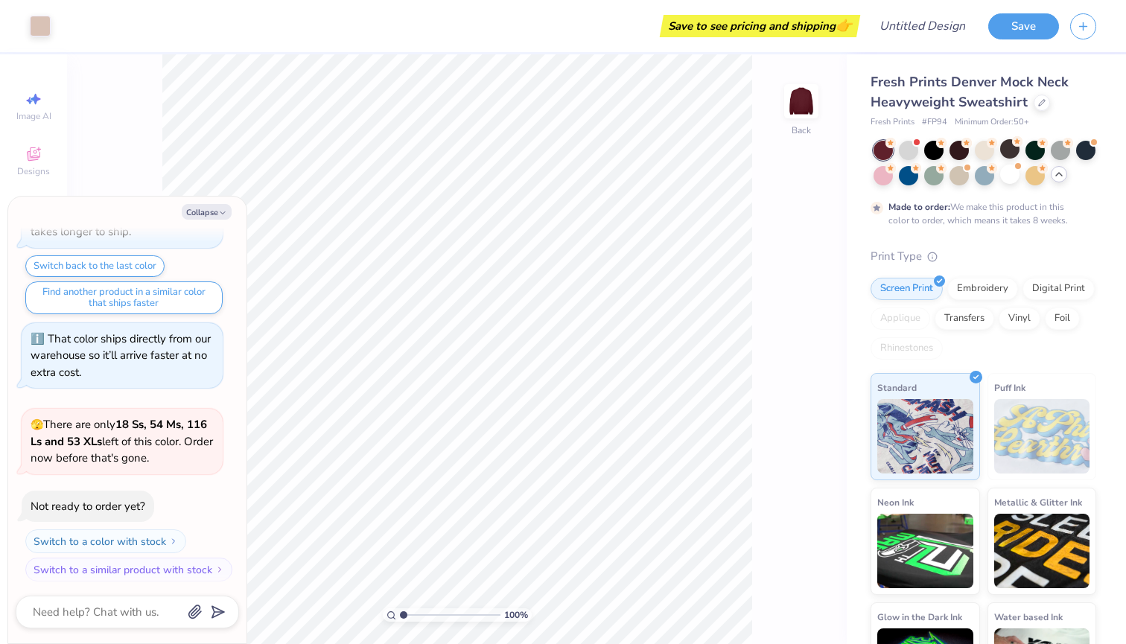
scroll to position [397, 0]
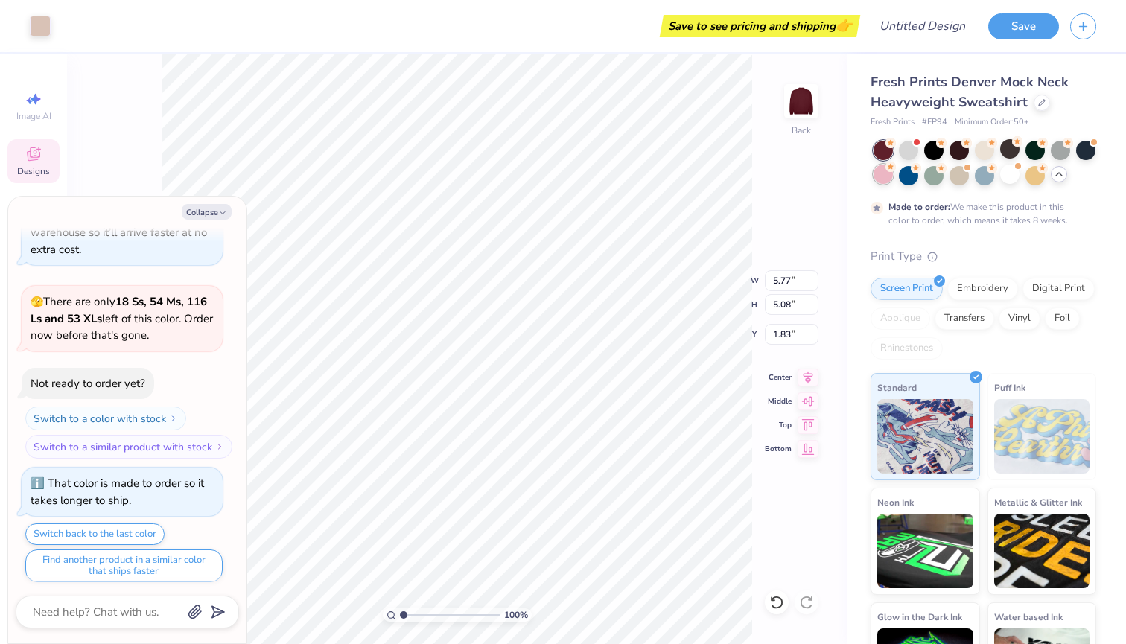
type textarea "x"
type input "10.51"
type input "9.24"
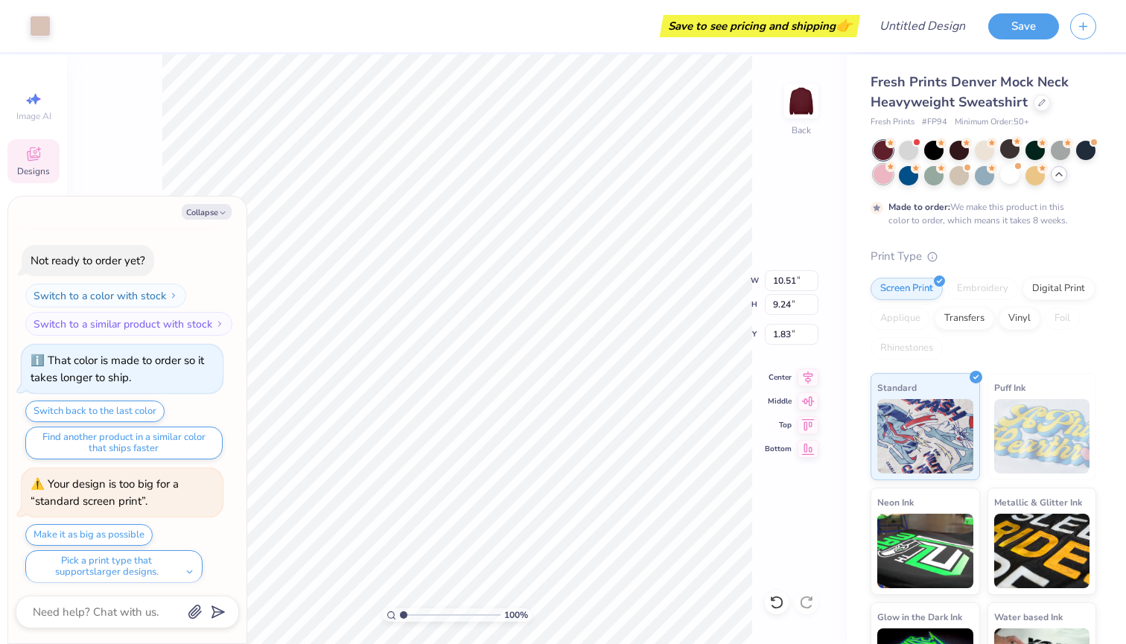
type textarea "x"
type input "13.28"
type input "11.68"
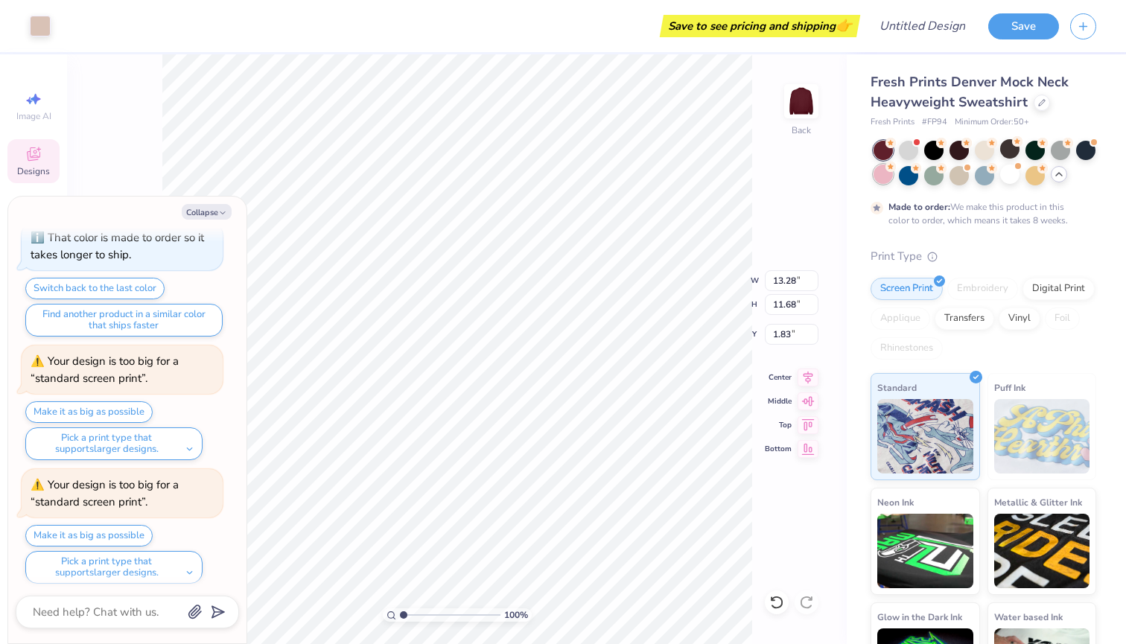
type textarea "x"
type input "4.44"
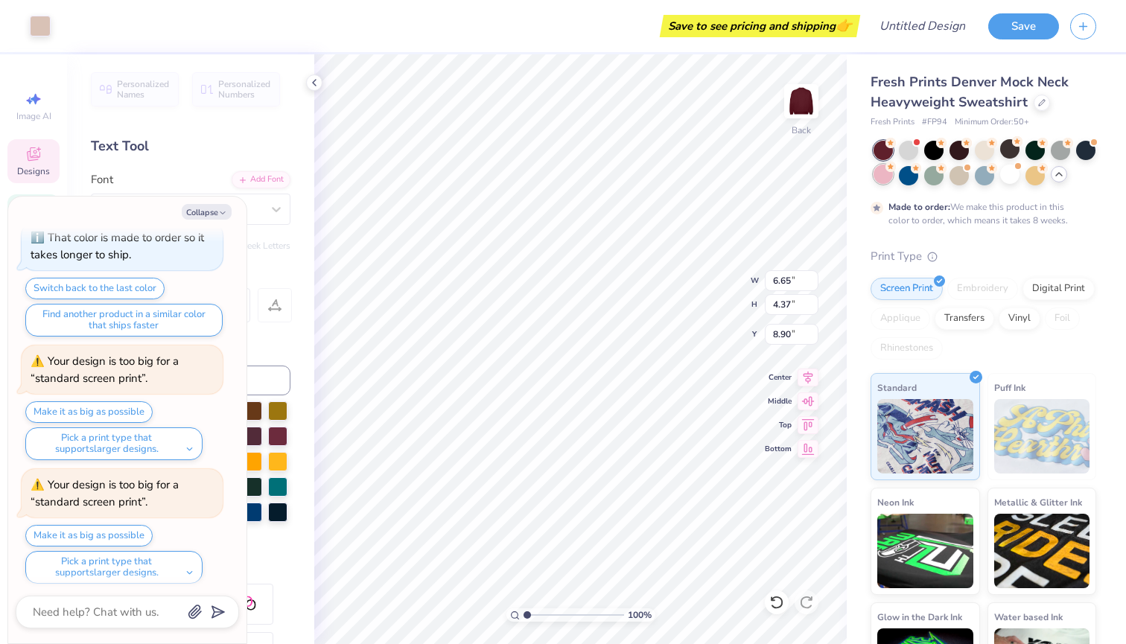
type textarea "x"
type input "8.45"
type input "4.69"
type input "6.40"
type textarea "x"
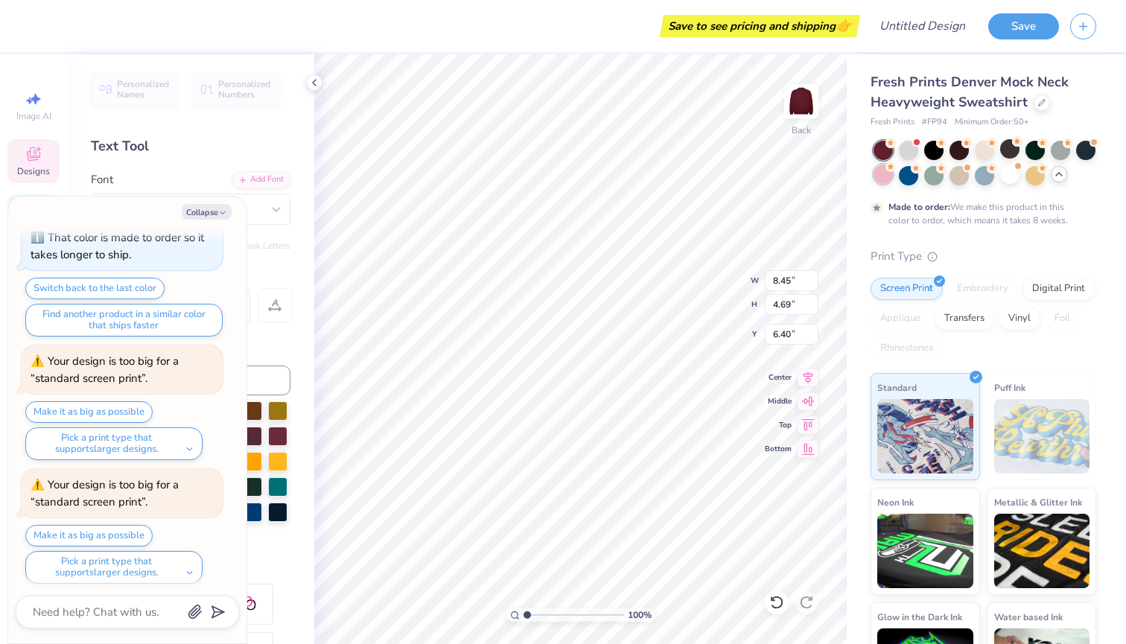
type textarea "P"
type textarea "x"
type textarea "Po"
type textarea "x"
type textarea "P"
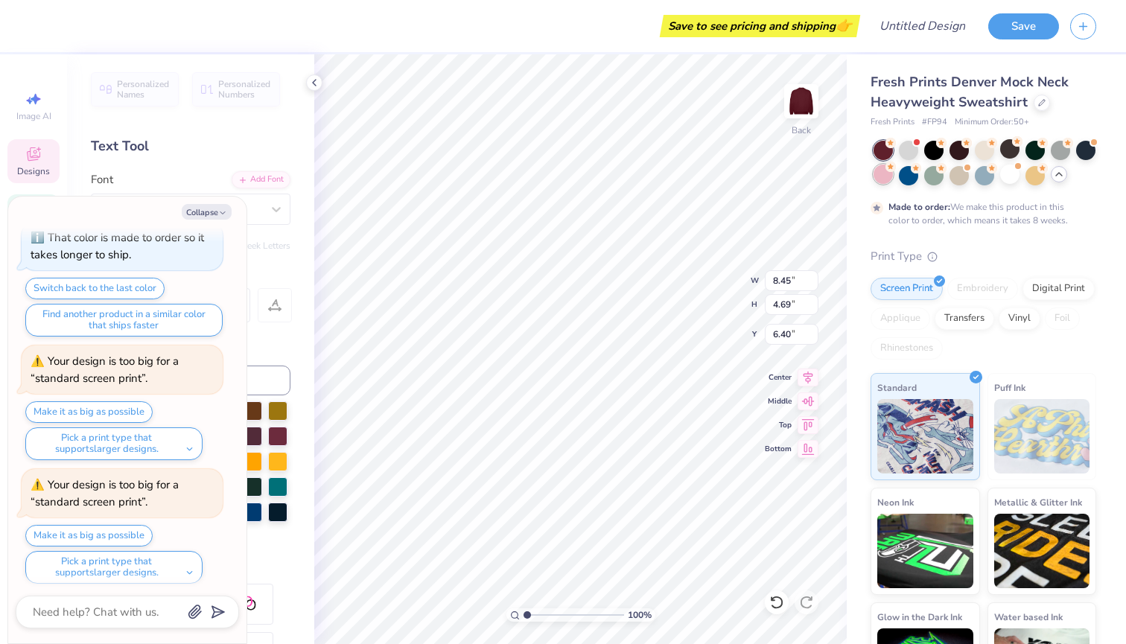
type textarea "x"
type textarea "Pi"
type textarea "x"
type textarea "Pi"
type textarea "x"
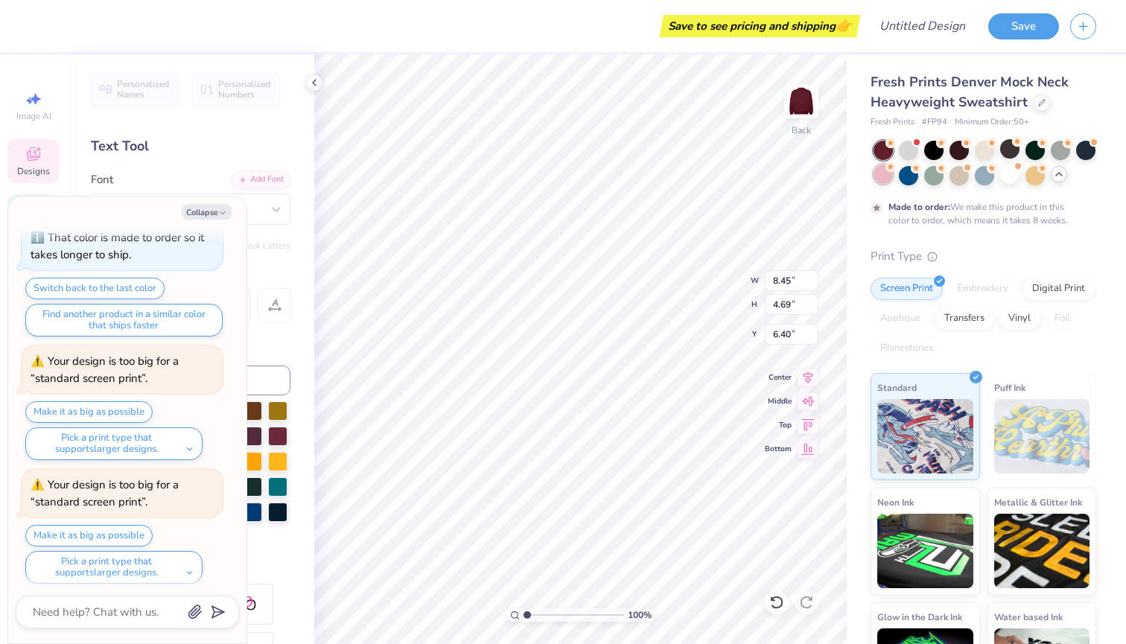
type textarea "Pi B"
type textarea "x"
type textarea "Pi Be"
type textarea "x"
type textarea "Pi Beta"
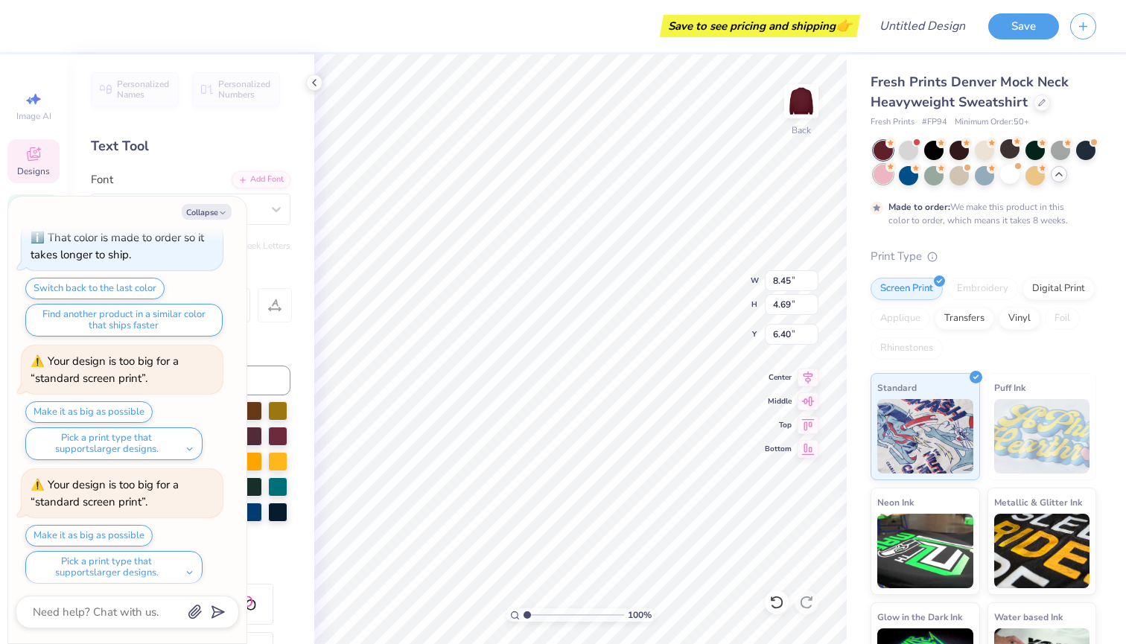
scroll to position [0, 1]
type textarea "x"
type input "6.26"
type textarea "x"
type input "6.65"
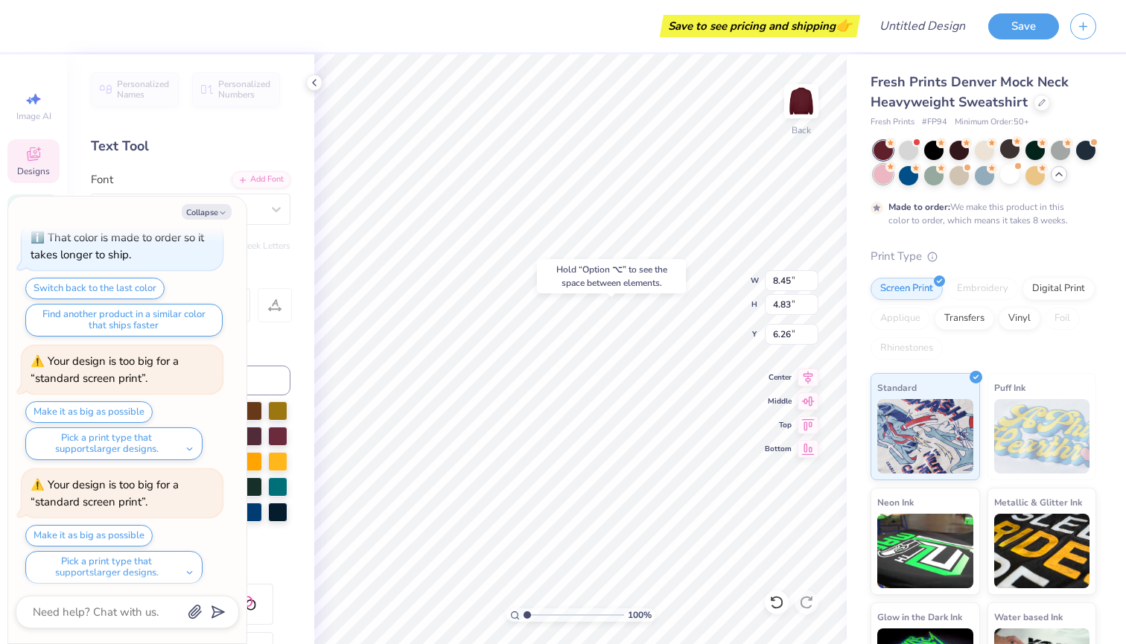
type input "4.37"
type input "8.90"
type textarea "x"
type textarea "ZPeta"
type textarea "x"
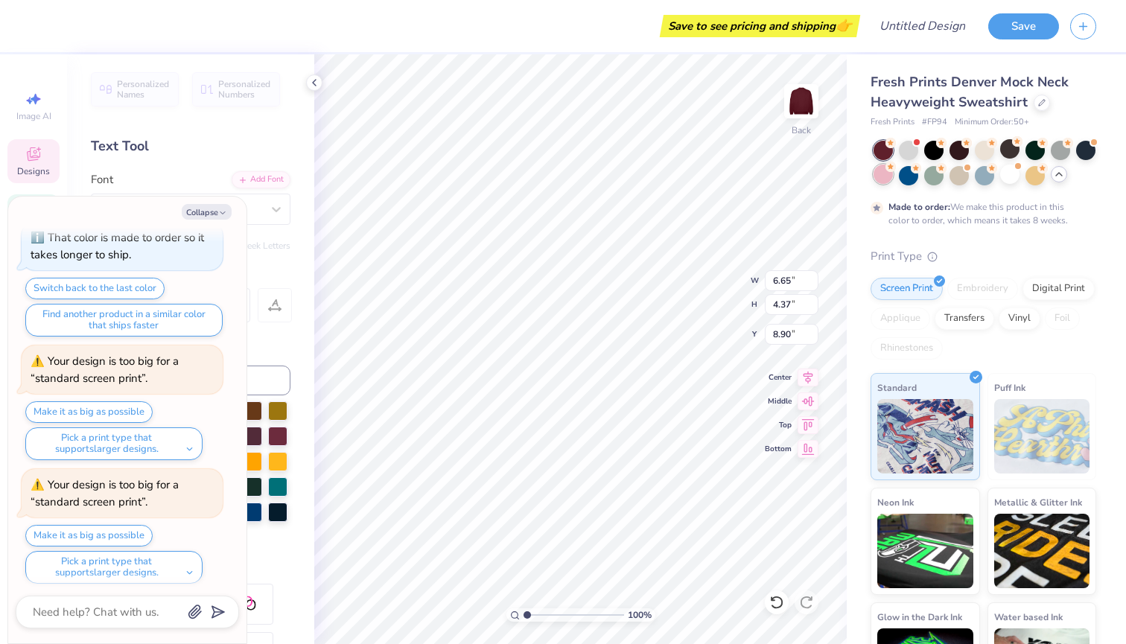
type textarea "Zeta"
type textarea "x"
type textarea "eta"
type textarea "x"
type textarea "P"
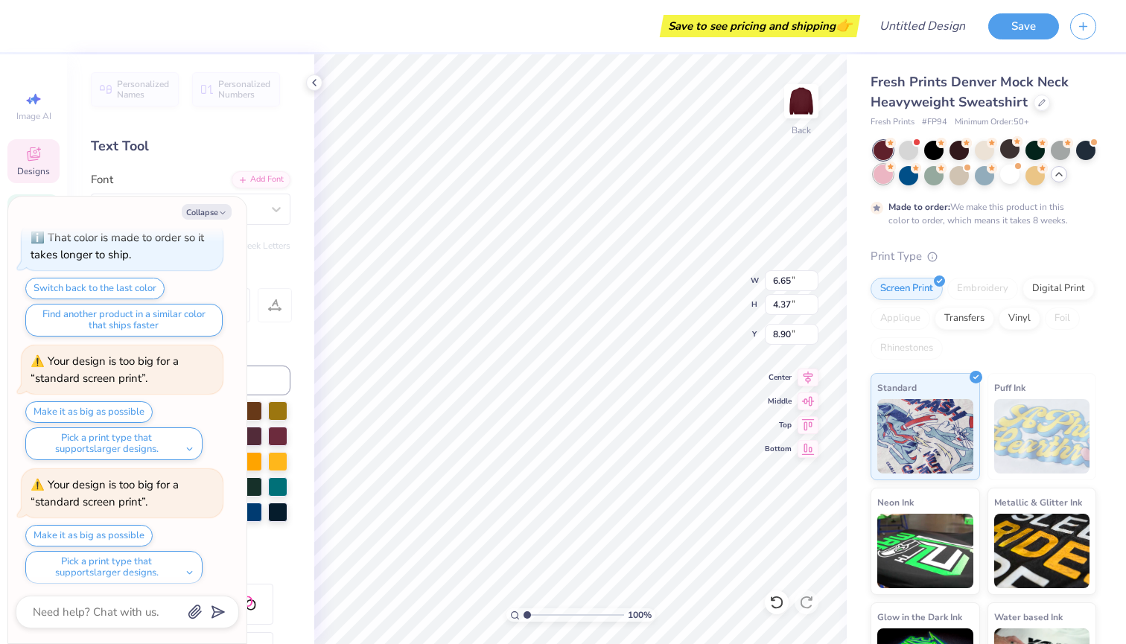
type textarea "x"
type textarea "Ph"
type textarea "x"
type textarea "Phi"
type textarea "x"
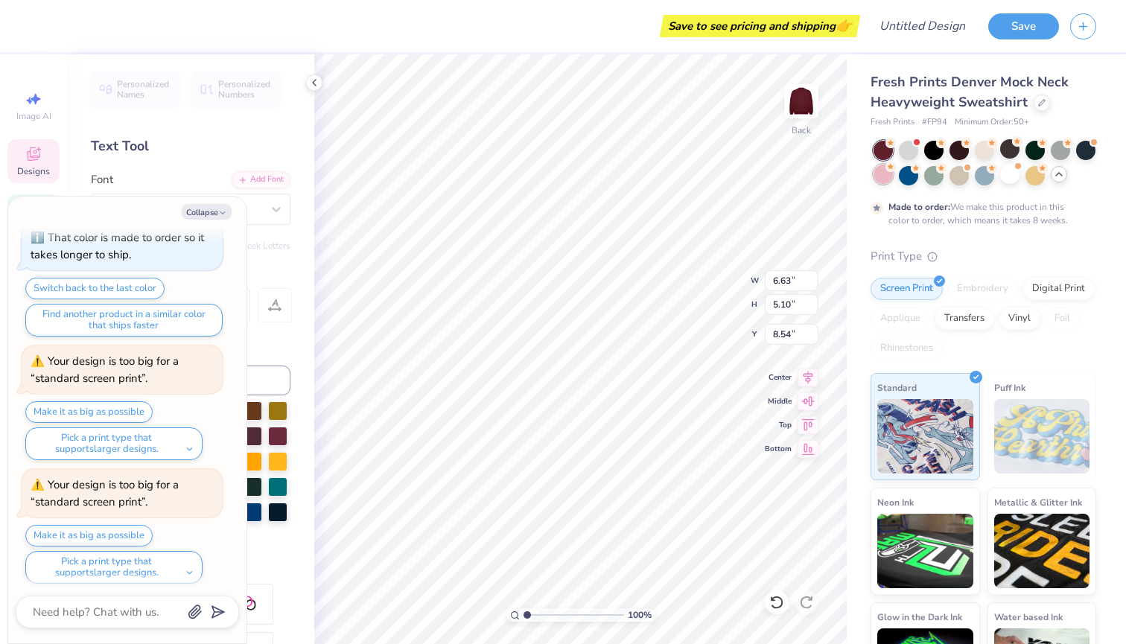
type input "8.68"
type textarea "x"
type input "5.81"
type input "4.47"
type input "9.30"
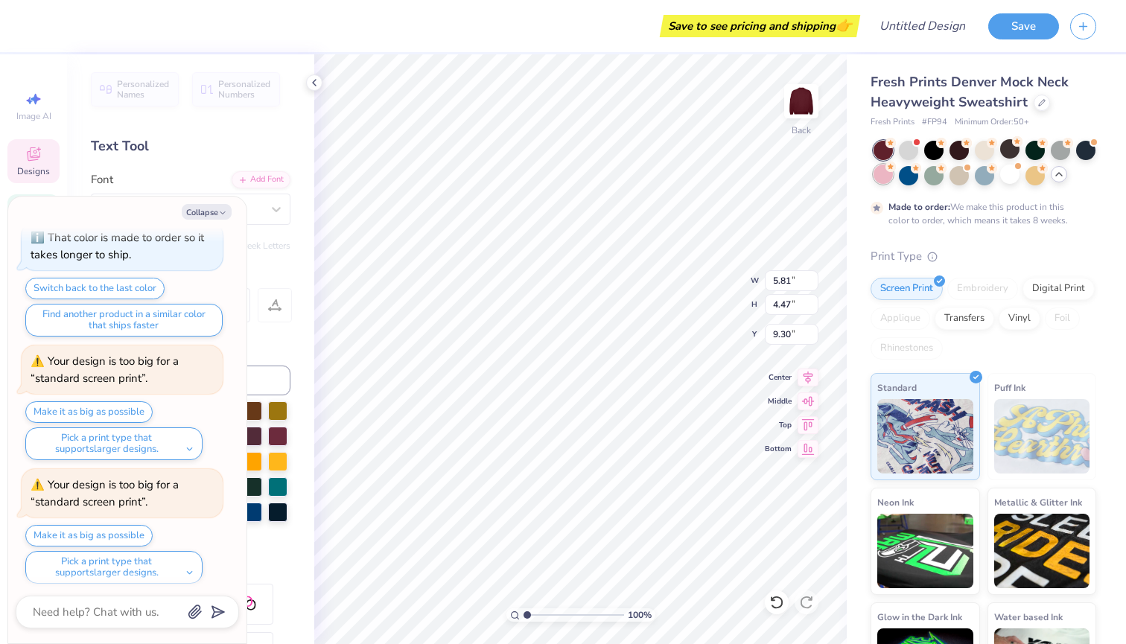
type textarea "x"
type input "9.46"
type textarea "x"
type input "6.02"
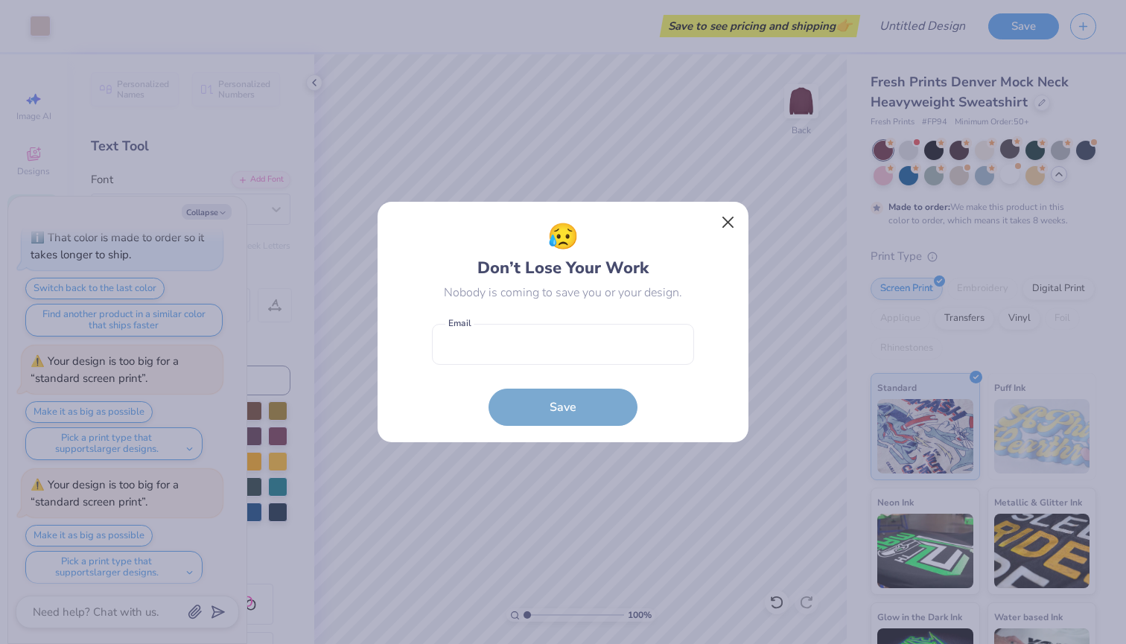
click at [728, 220] on button "Close" at bounding box center [728, 223] width 28 height 28
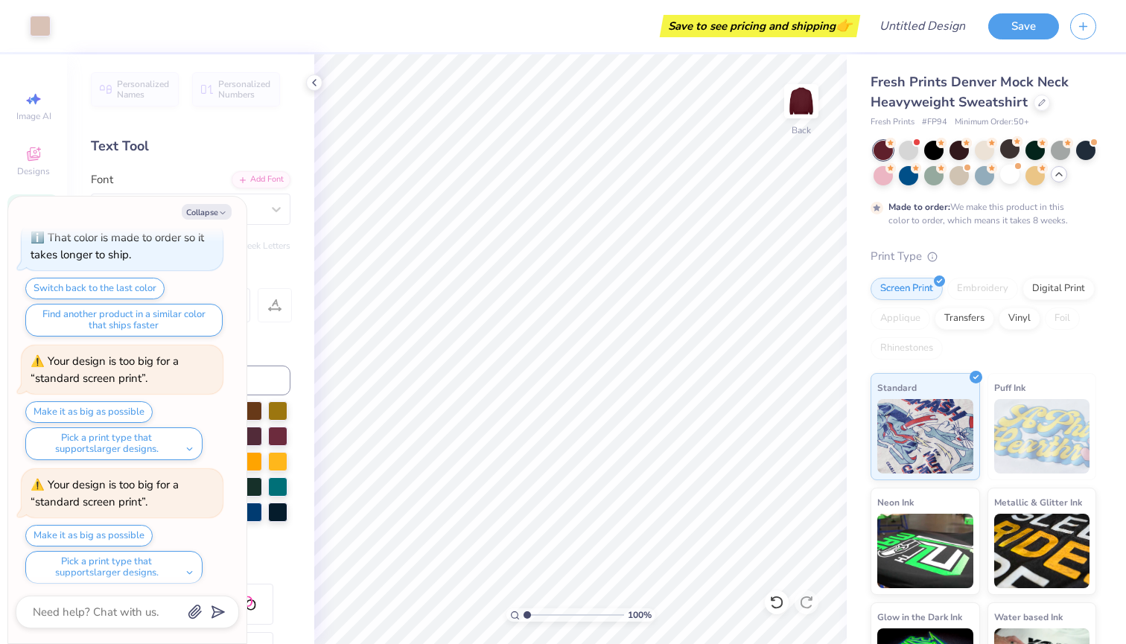
type textarea "x"
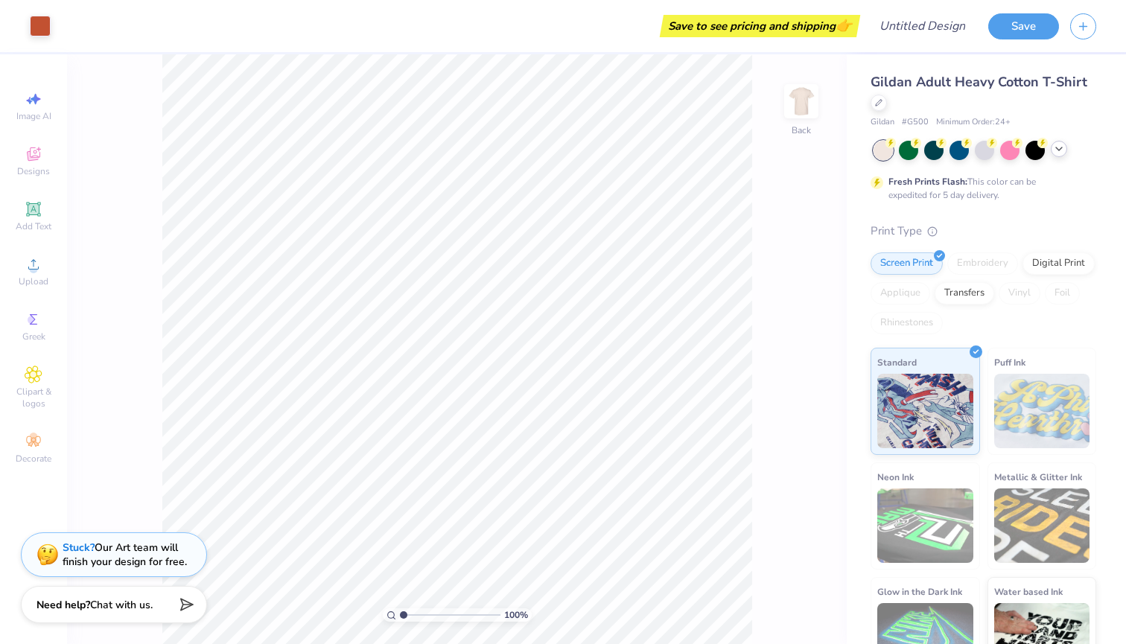
click at [1054, 146] on icon at bounding box center [1059, 149] width 12 height 12
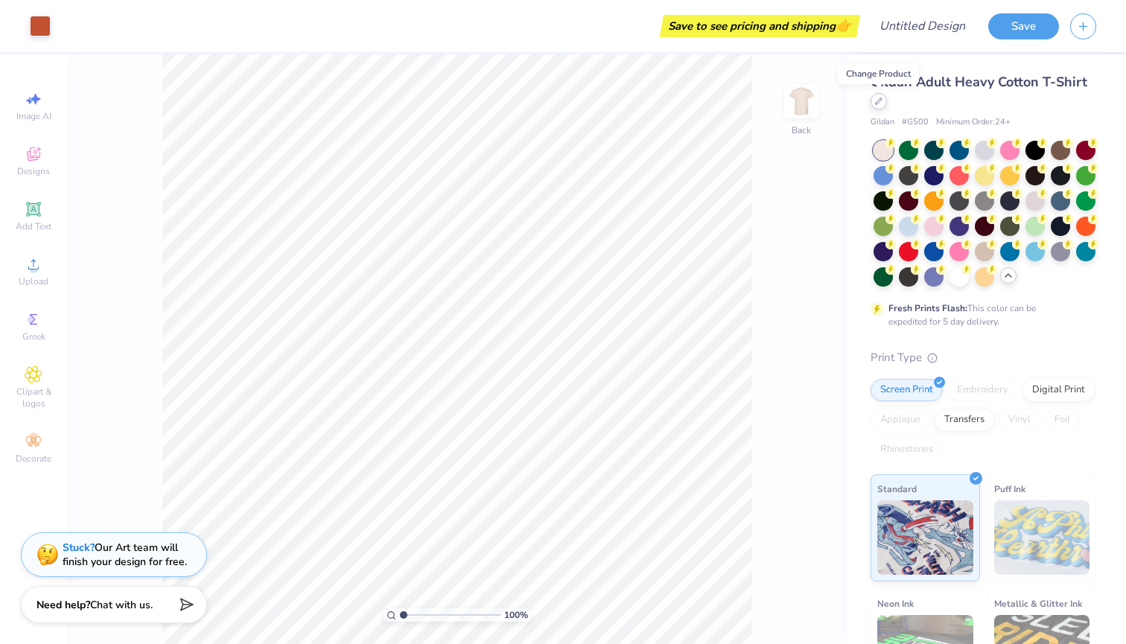
click at [884, 107] on div at bounding box center [879, 101] width 16 height 16
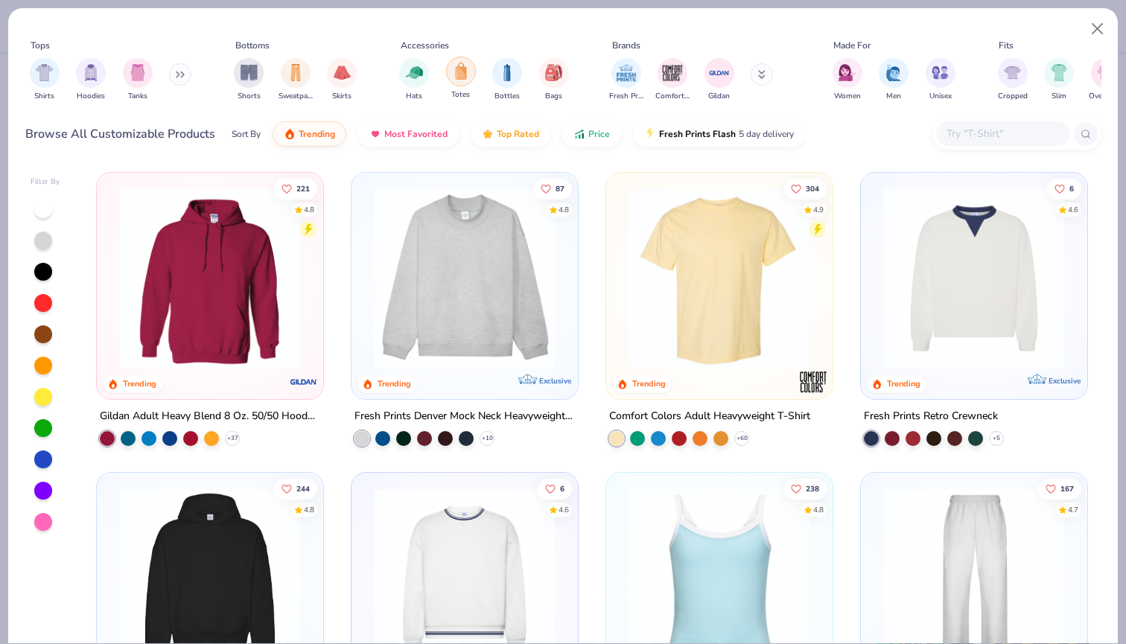
click at [458, 79] on img "filter for Totes" at bounding box center [461, 71] width 16 height 17
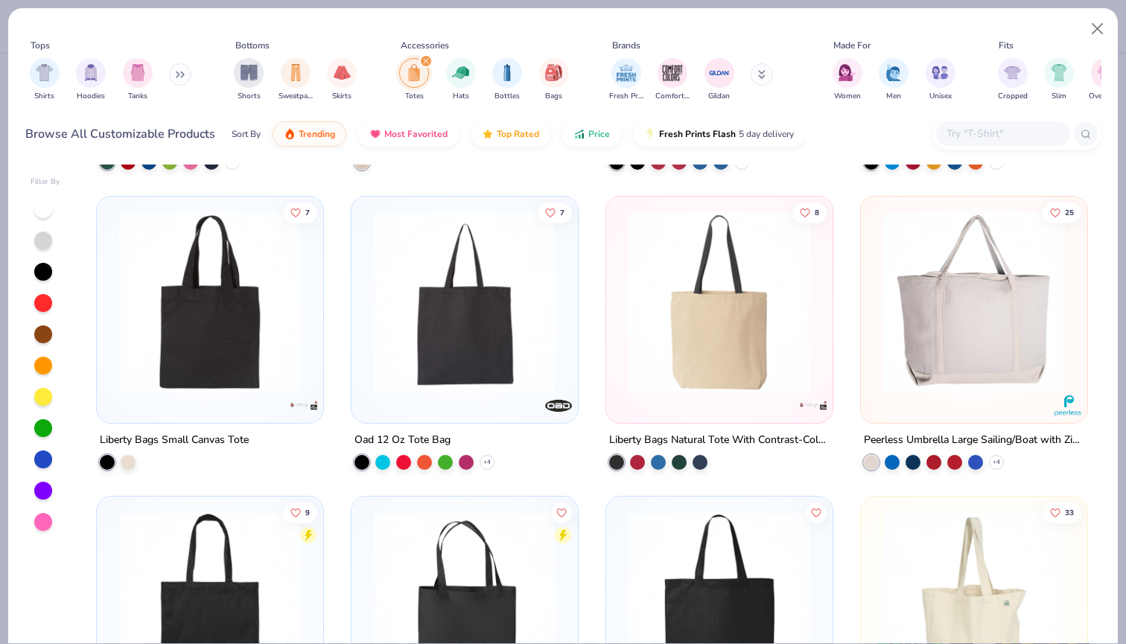
scroll to position [521, 0]
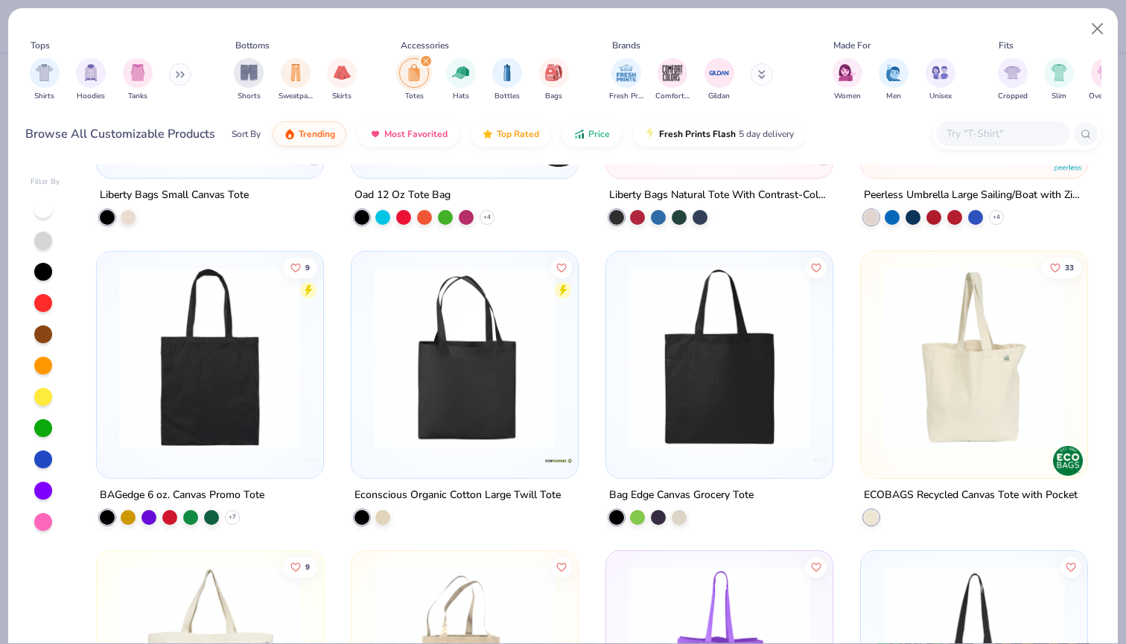
click at [456, 391] on img at bounding box center [464, 357] width 197 height 182
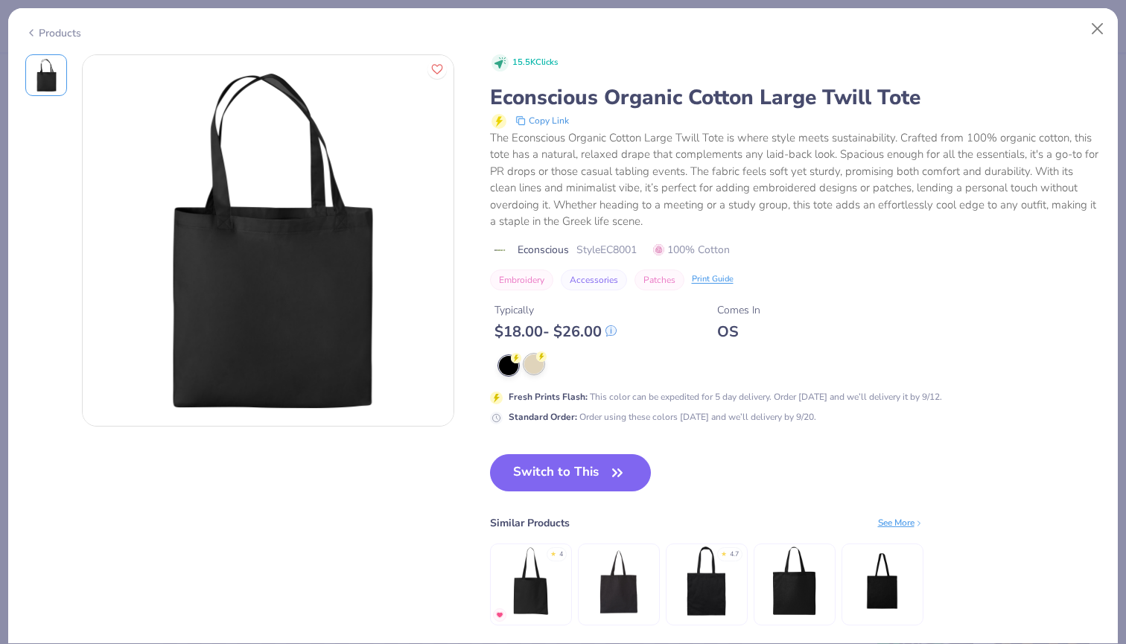
click at [537, 369] on div at bounding box center [533, 363] width 19 height 19
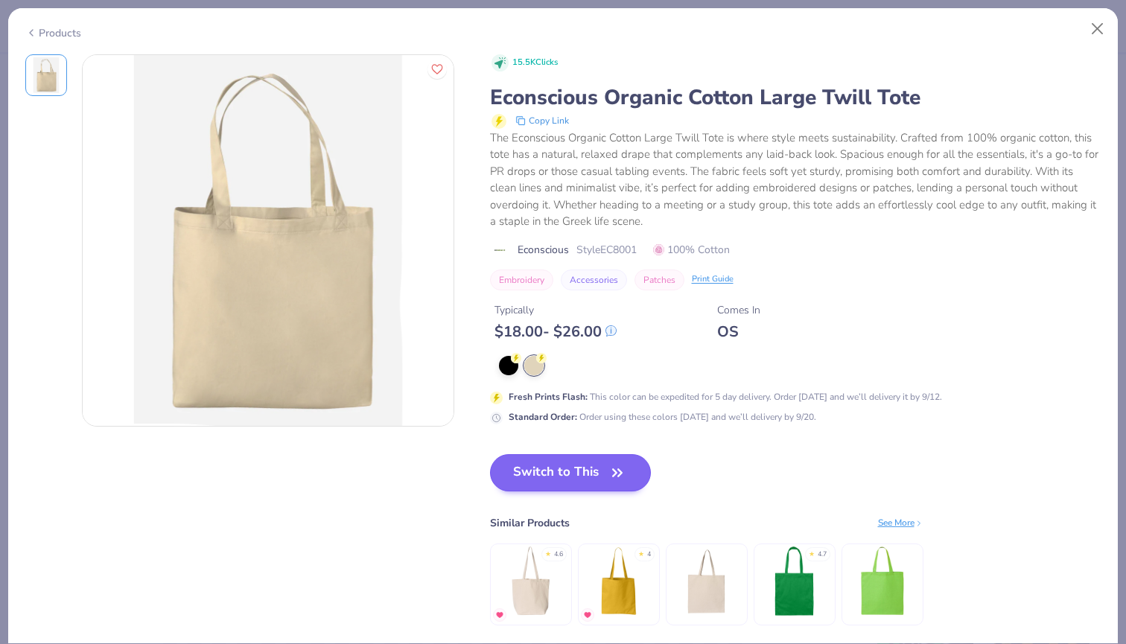
click at [542, 471] on button "Switch to This" at bounding box center [571, 472] width 162 height 37
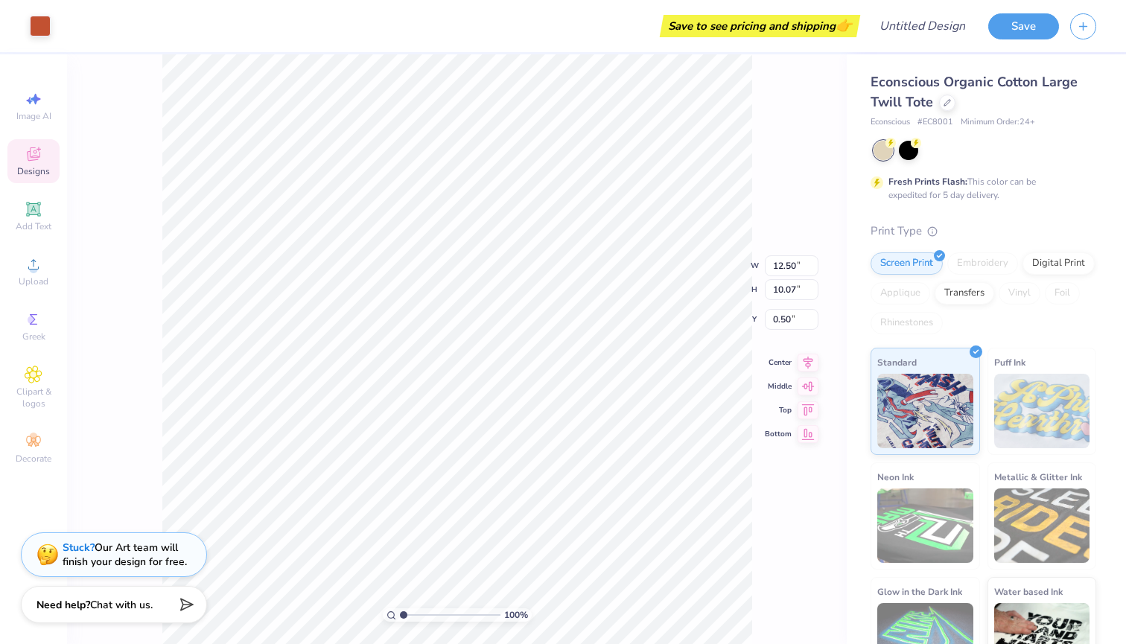
type input "0.96"
type input "9.13"
type input "7.36"
type input "2.65"
drag, startPoint x: 404, startPoint y: 615, endPoint x: 422, endPoint y: 615, distance: 18.6
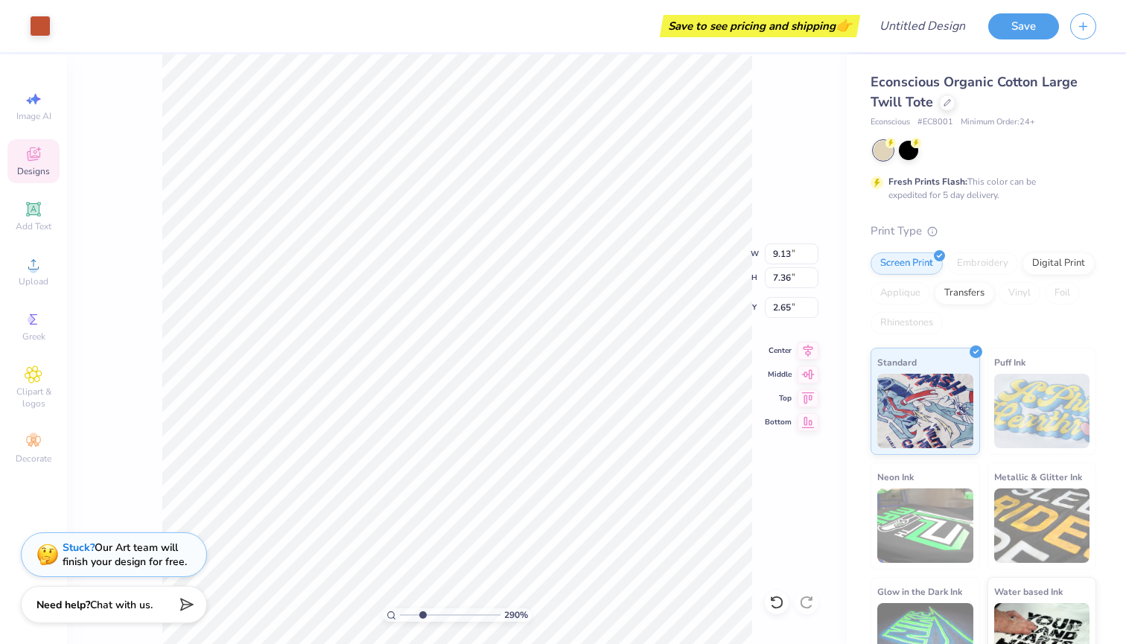
click at [422, 615] on input "range" at bounding box center [450, 614] width 101 height 13
type input "1.86"
drag, startPoint x: 424, startPoint y: 619, endPoint x: 412, endPoint y: 619, distance: 11.9
click at [412, 619] on input "range" at bounding box center [450, 614] width 101 height 13
click at [40, 27] on div at bounding box center [40, 24] width 21 height 21
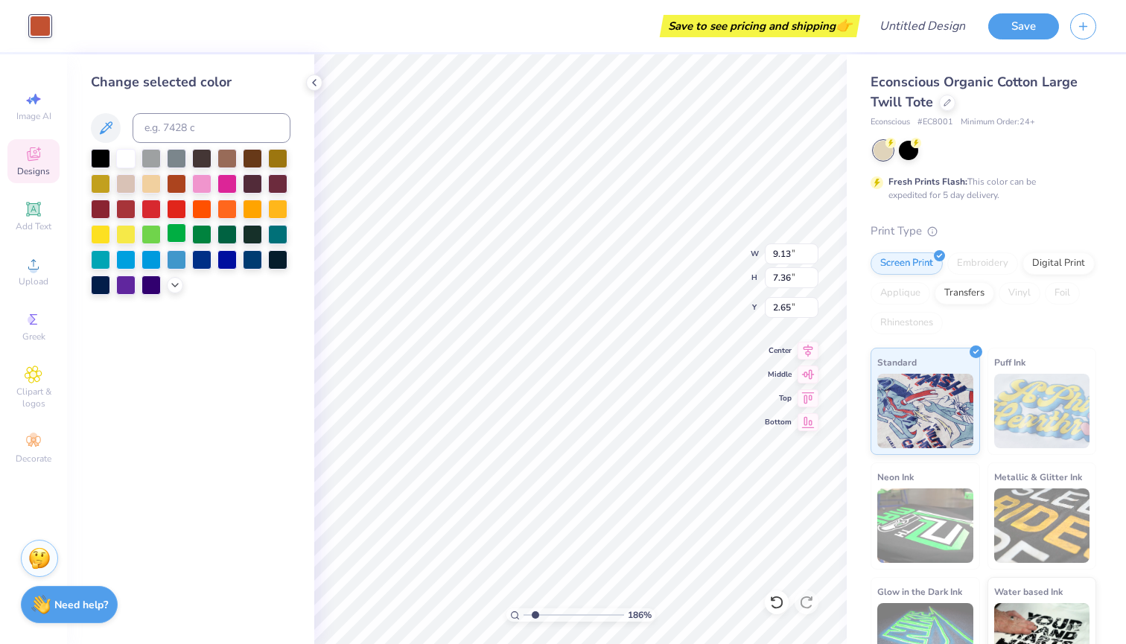
click at [180, 241] on div at bounding box center [176, 232] width 19 height 19
click at [203, 240] on div at bounding box center [201, 232] width 19 height 19
click at [188, 126] on input at bounding box center [212, 128] width 158 height 30
type input "433"
type input "344"
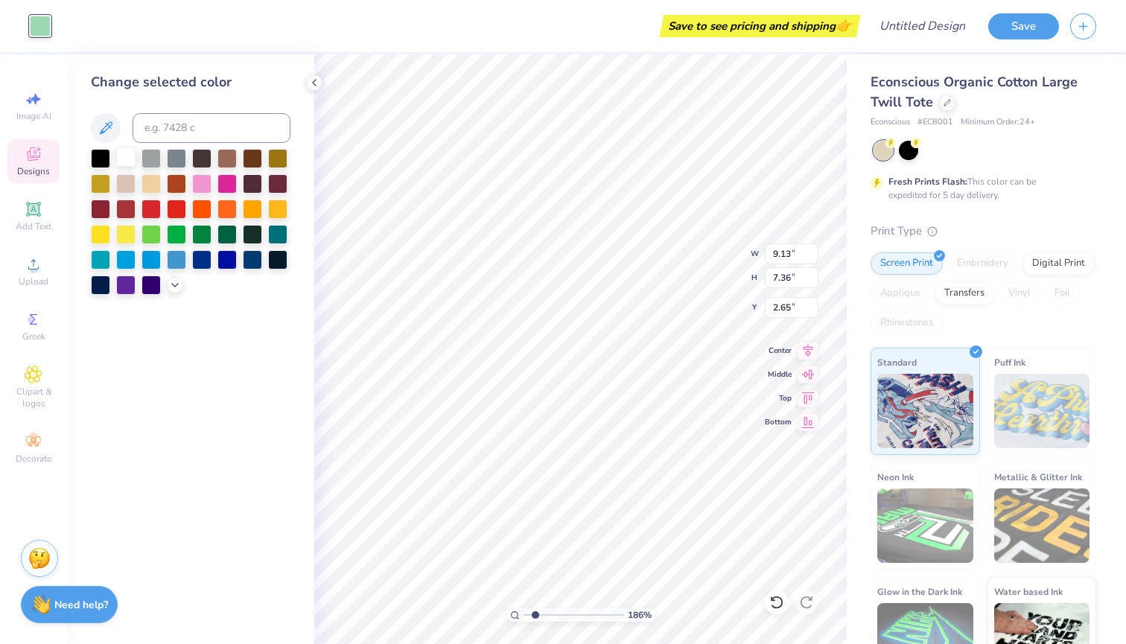
click at [121, 165] on div at bounding box center [125, 156] width 19 height 19
click at [96, 162] on div at bounding box center [100, 156] width 19 height 19
click at [127, 162] on div at bounding box center [125, 156] width 19 height 19
type input "4.57"
type input "2.66"
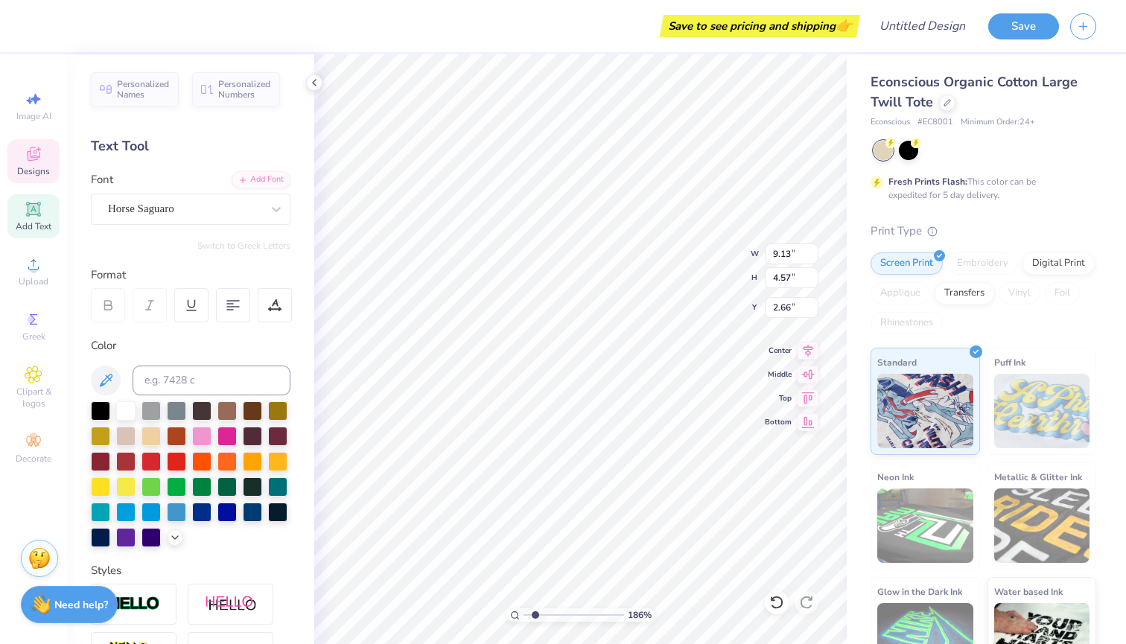
type textarea "PI BETA PHI"
type input "2.58"
click at [40, 27] on div at bounding box center [40, 24] width 21 height 21
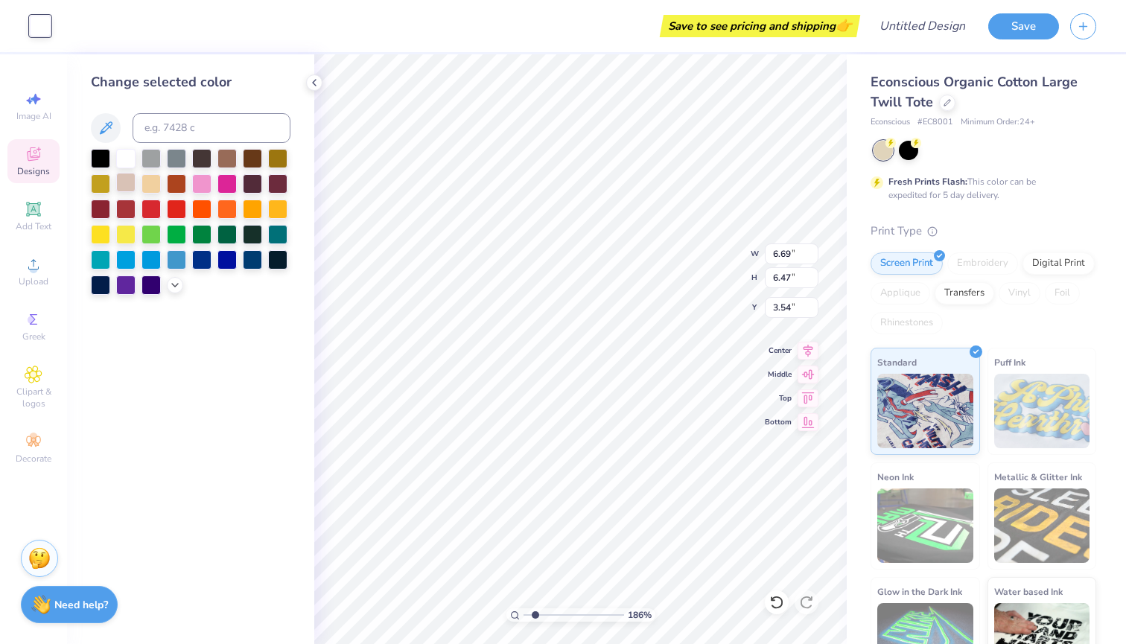
click at [120, 187] on div at bounding box center [125, 182] width 19 height 19
click at [99, 160] on div at bounding box center [100, 156] width 19 height 19
click at [201, 191] on div at bounding box center [201, 182] width 19 height 19
click at [224, 235] on div at bounding box center [226, 232] width 19 height 19
click at [169, 288] on icon at bounding box center [175, 284] width 12 height 12
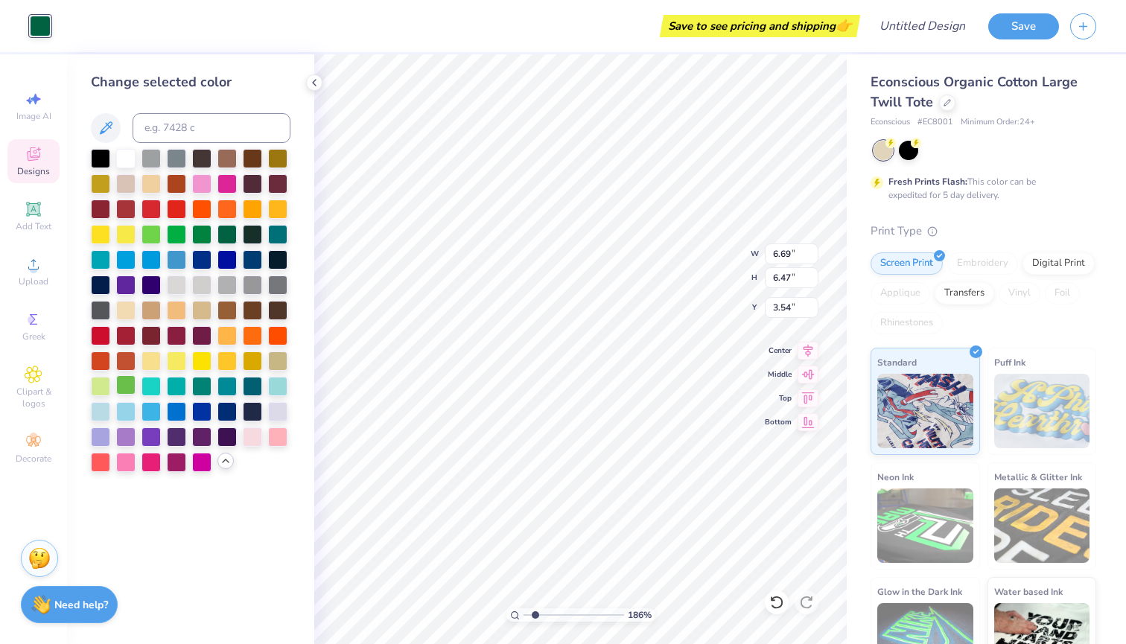
click at [124, 385] on div at bounding box center [125, 384] width 19 height 19
click at [105, 386] on div at bounding box center [100, 384] width 19 height 19
click at [127, 461] on div at bounding box center [125, 460] width 19 height 19
click at [275, 439] on div at bounding box center [277, 435] width 19 height 19
click at [249, 438] on div at bounding box center [252, 435] width 19 height 19
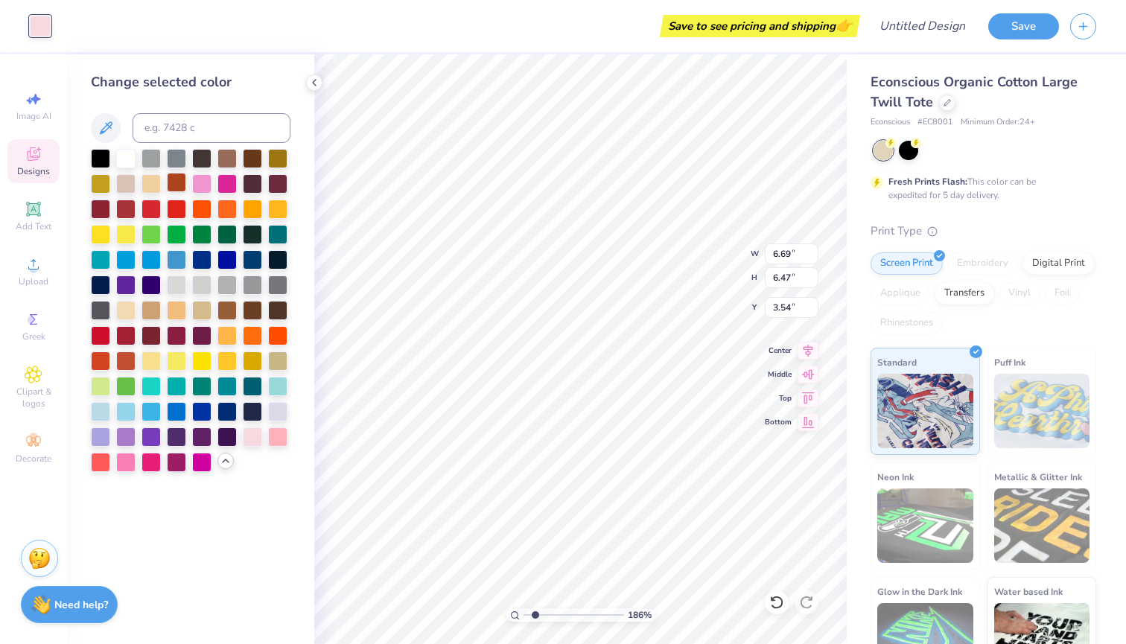
click at [174, 181] on div at bounding box center [176, 182] width 19 height 19
click at [101, 160] on div at bounding box center [100, 156] width 19 height 19
click at [126, 161] on div at bounding box center [125, 156] width 19 height 19
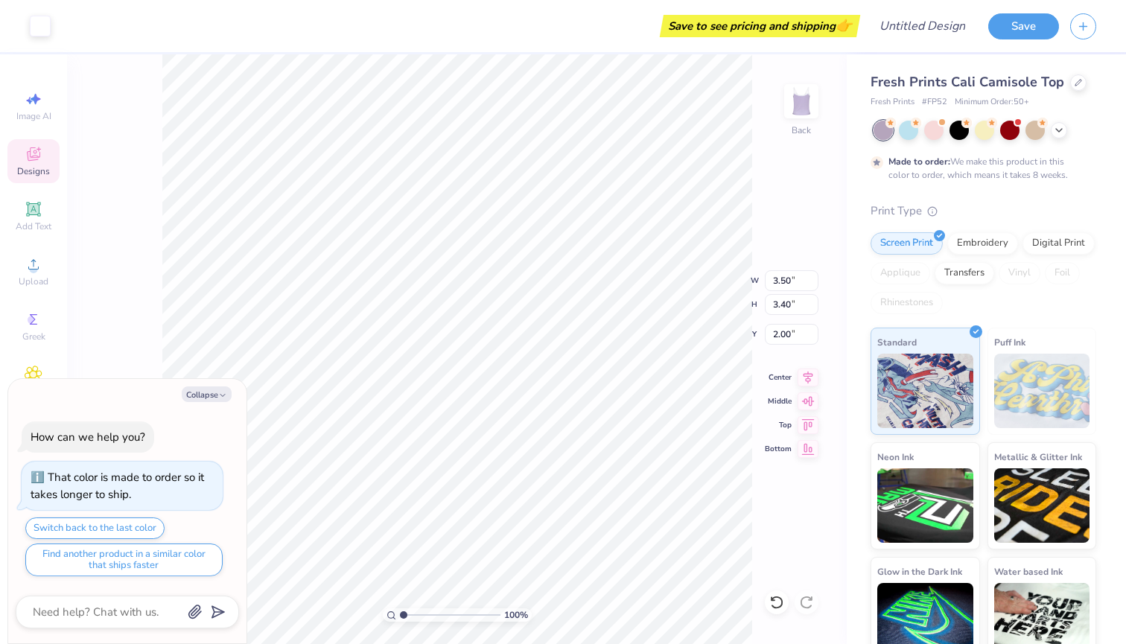
type textarea "x"
type input "5.40"
type input "5.24"
type textarea "x"
type input "1.76"
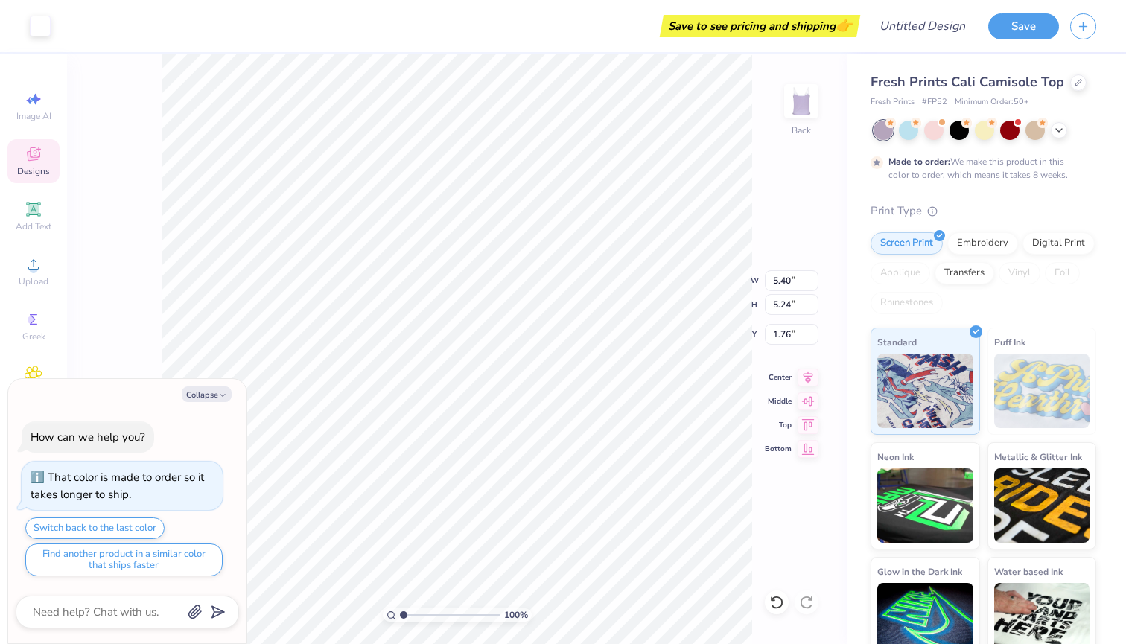
type textarea "x"
type input "7.48"
type input "7.25"
click at [46, 25] on div at bounding box center [40, 24] width 21 height 21
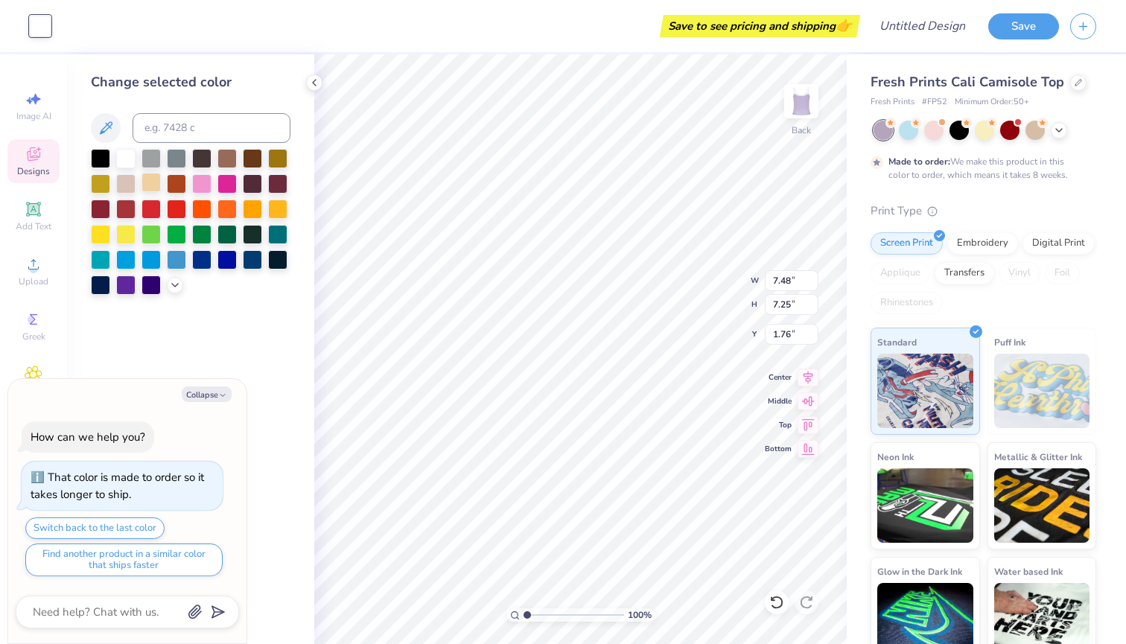
click at [149, 185] on div at bounding box center [150, 182] width 19 height 19
click at [223, 1] on div "Save to see pricing and shipping 👉" at bounding box center [459, 26] width 795 height 52
click at [225, 164] on div at bounding box center [226, 156] width 19 height 19
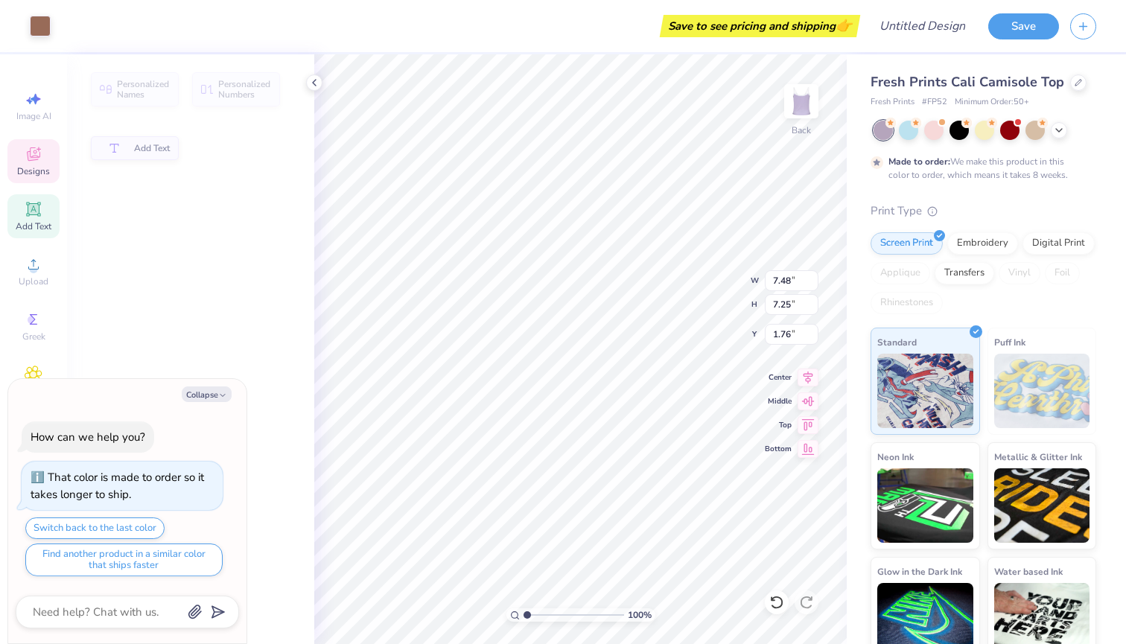
type textarea "x"
type input "1.85"
type input "0.90"
type input "6.24"
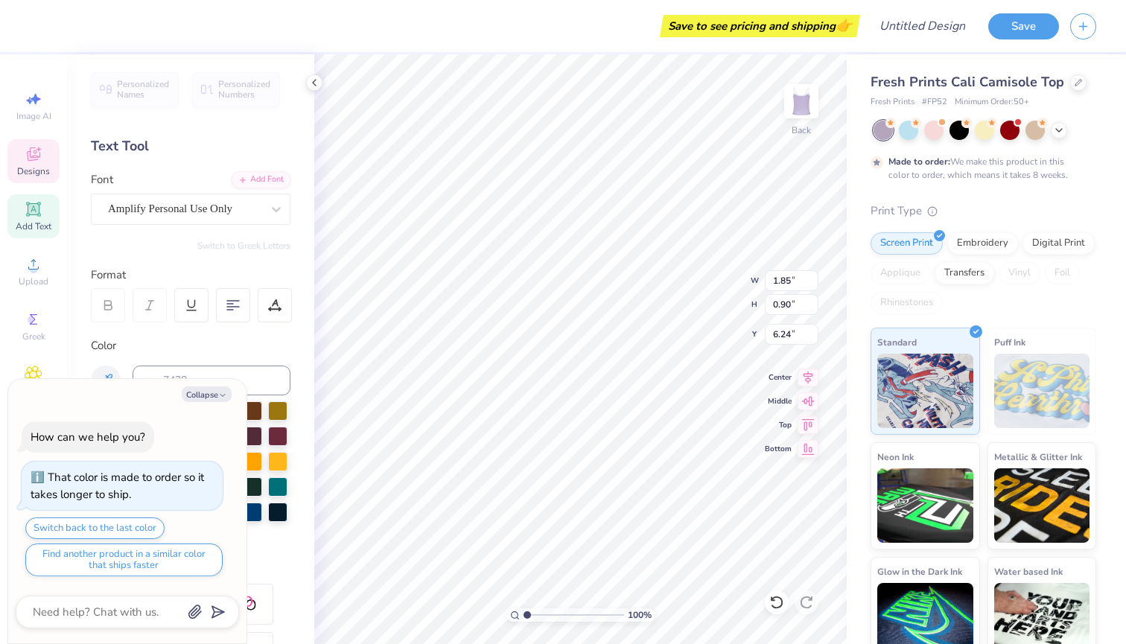
type textarea "x"
type textarea "p"
type textarea "x"
type textarea "pi"
type textarea "x"
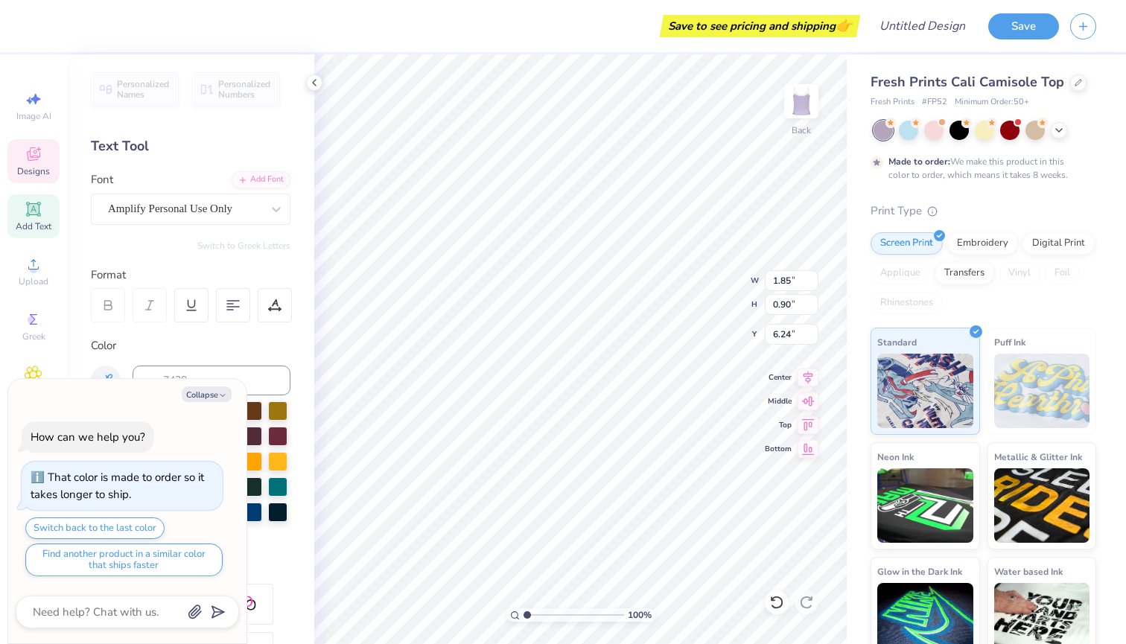
type textarea "pi"
type textarea "x"
type textarea "pi b"
type textarea "x"
type textarea "pi be"
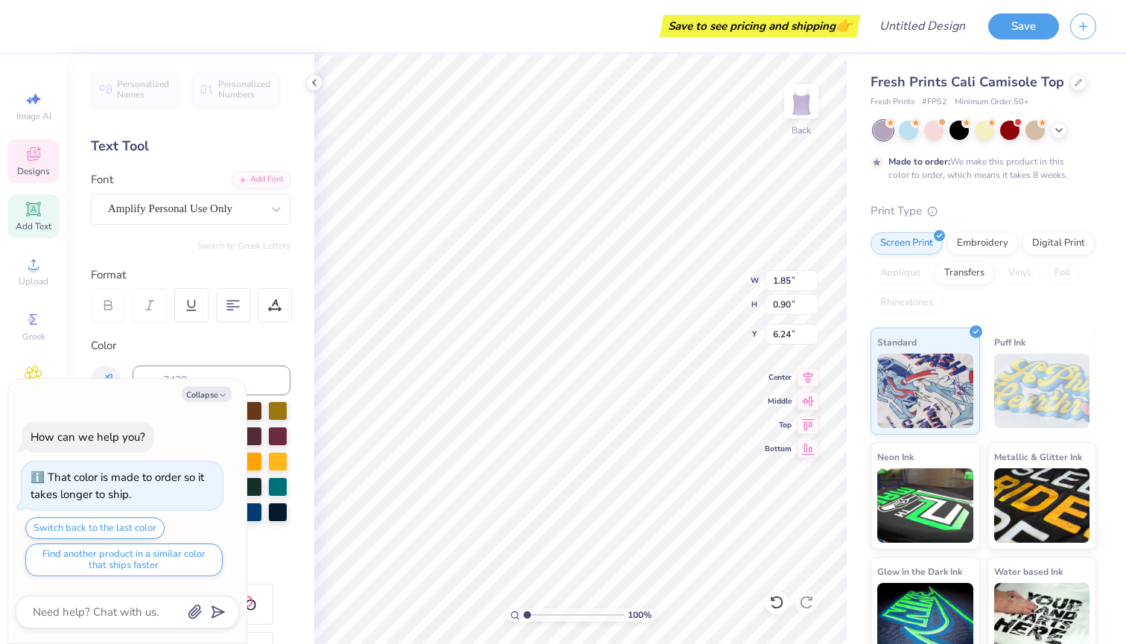
type textarea "x"
type textarea "pi bet"
type textarea "x"
type textarea "pi beta"
type textarea "x"
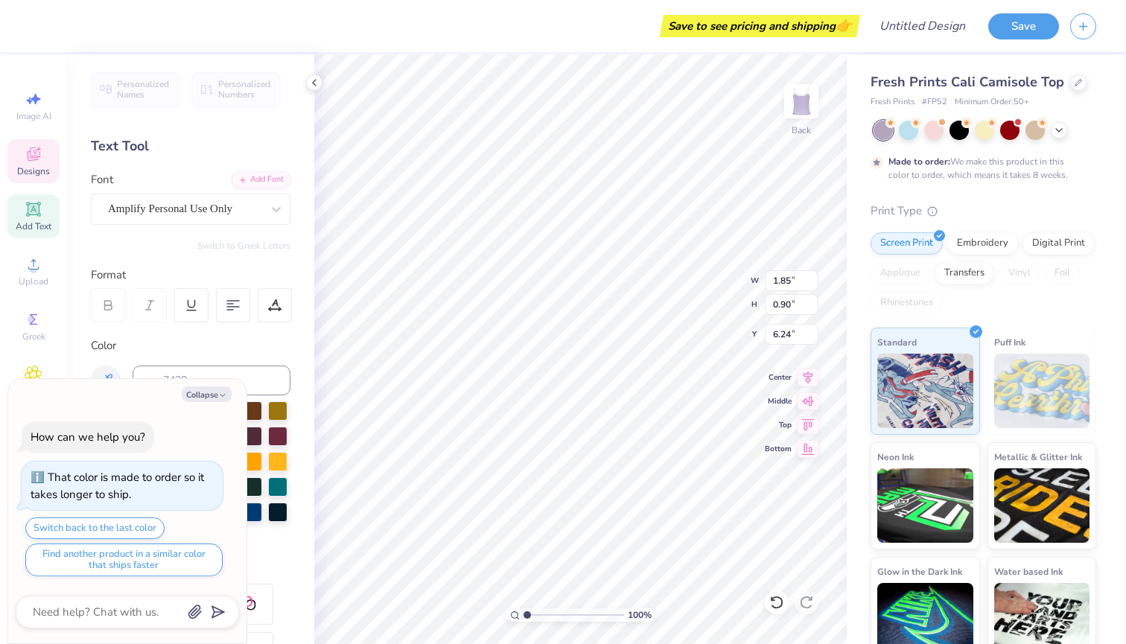
type textarea "pi beta"
type textarea "x"
type textarea "pi beta p"
type textarea "x"
type textarea "pi beta ph"
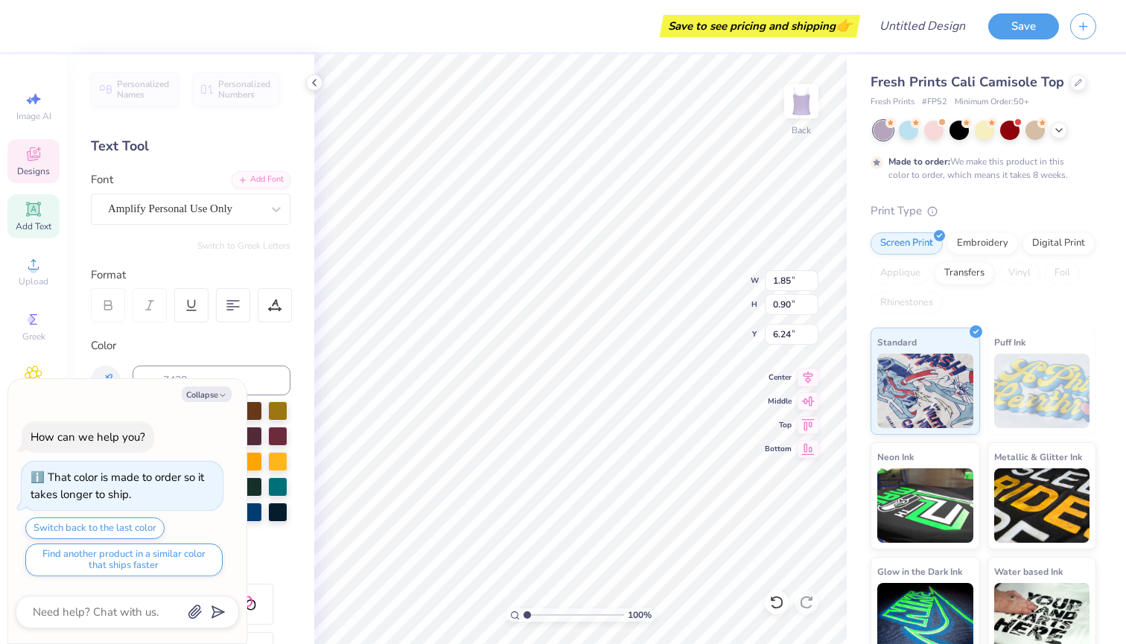
type textarea "x"
type textarea "pi beta phi"
type textarea "x"
type textarea "pi beta phi"
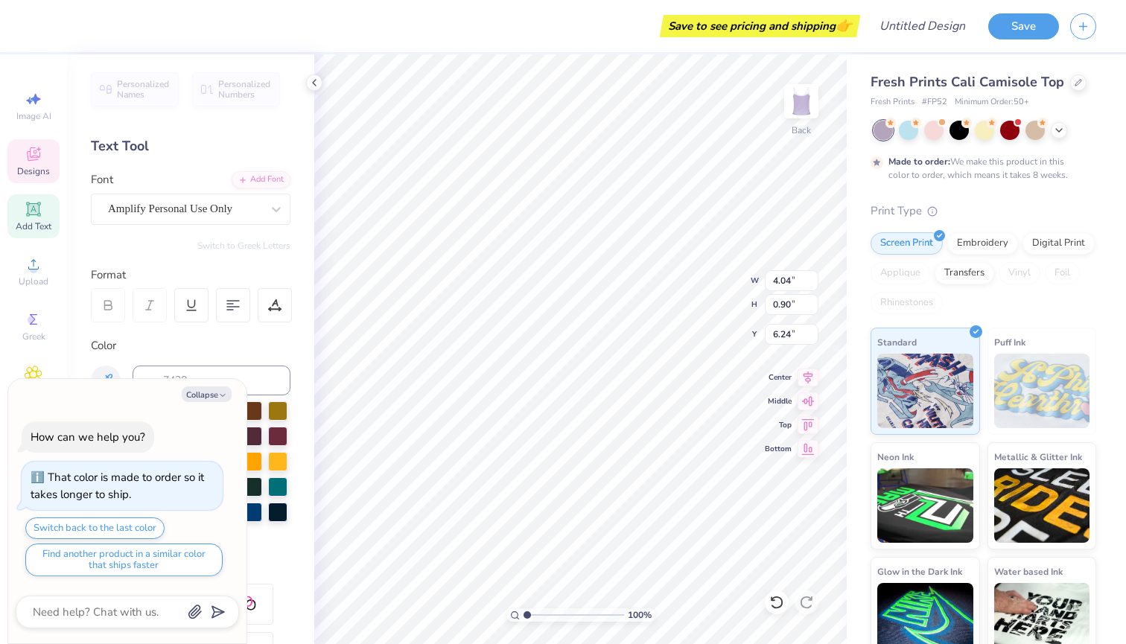
scroll to position [1, 1]
type textarea "x"
type textarea "pi beta phi"
type textarea "x"
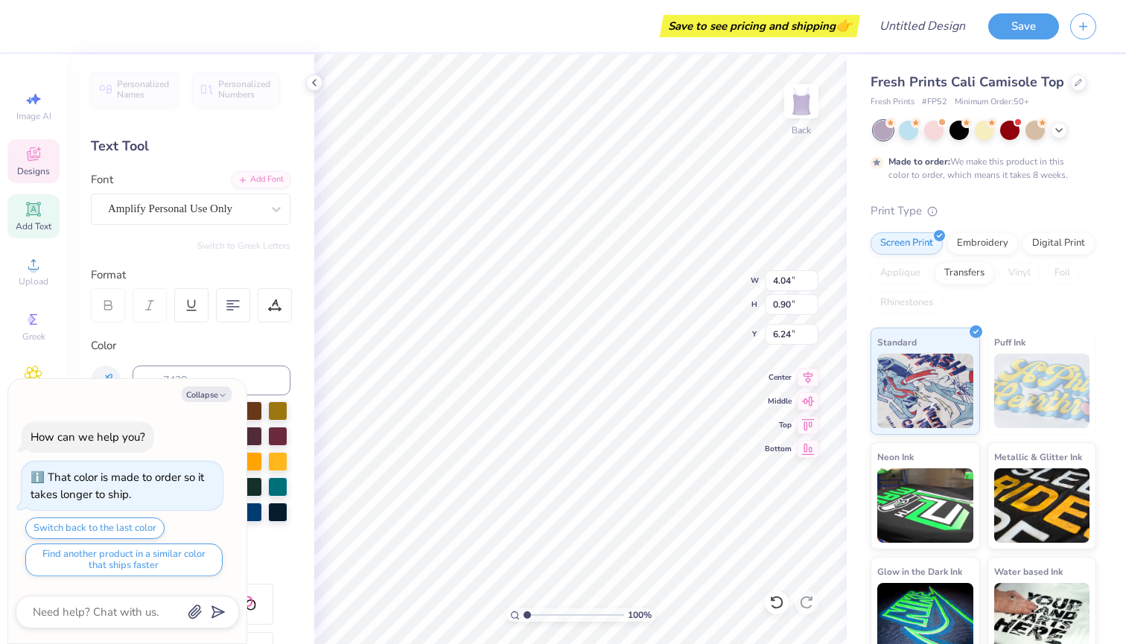
scroll to position [1, 1]
type textarea "pi betai"
type textarea "x"
type textarea "pi beta"
type textarea "x"
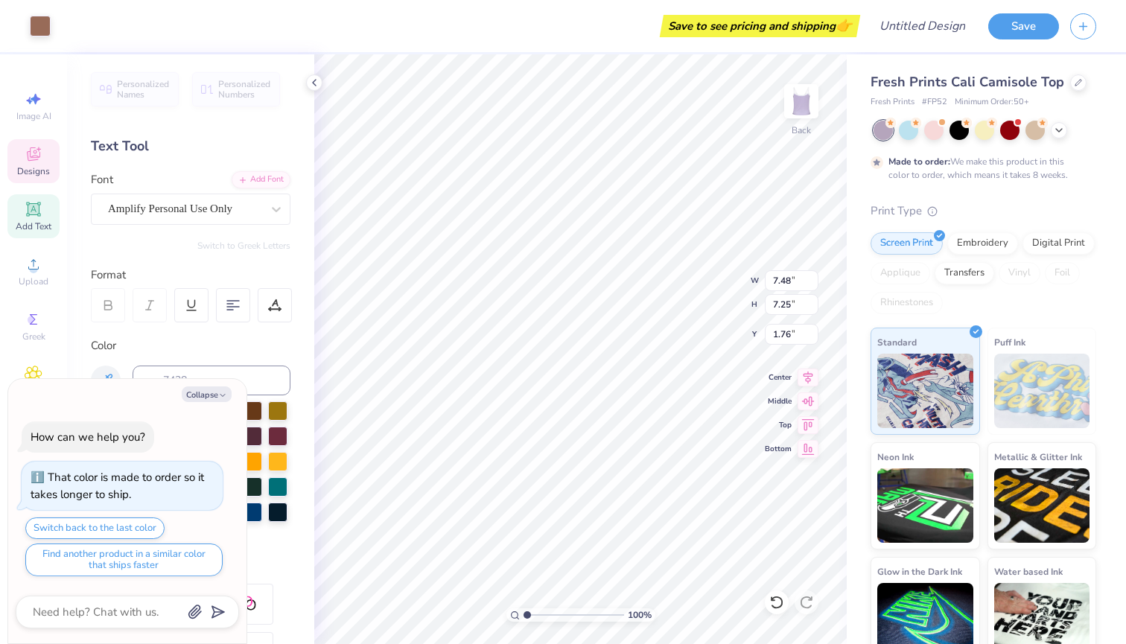
type input "2.66"
type input "0.90"
type input "6.24"
type textarea "x"
type input "6.10"
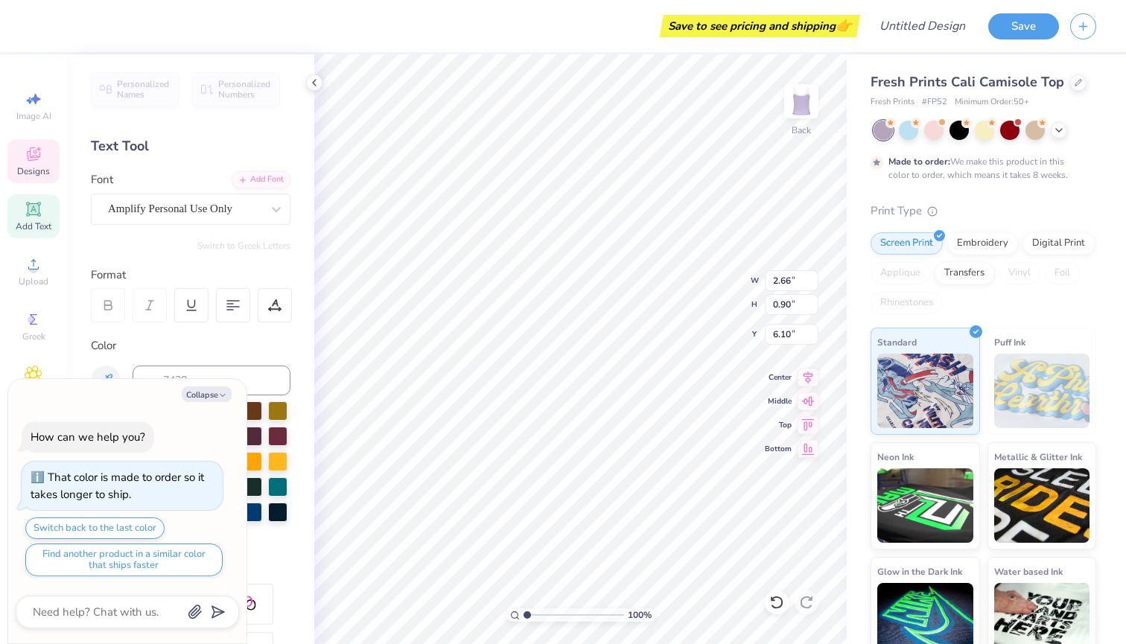
type textarea "x"
type input "6.69"
type textarea "x"
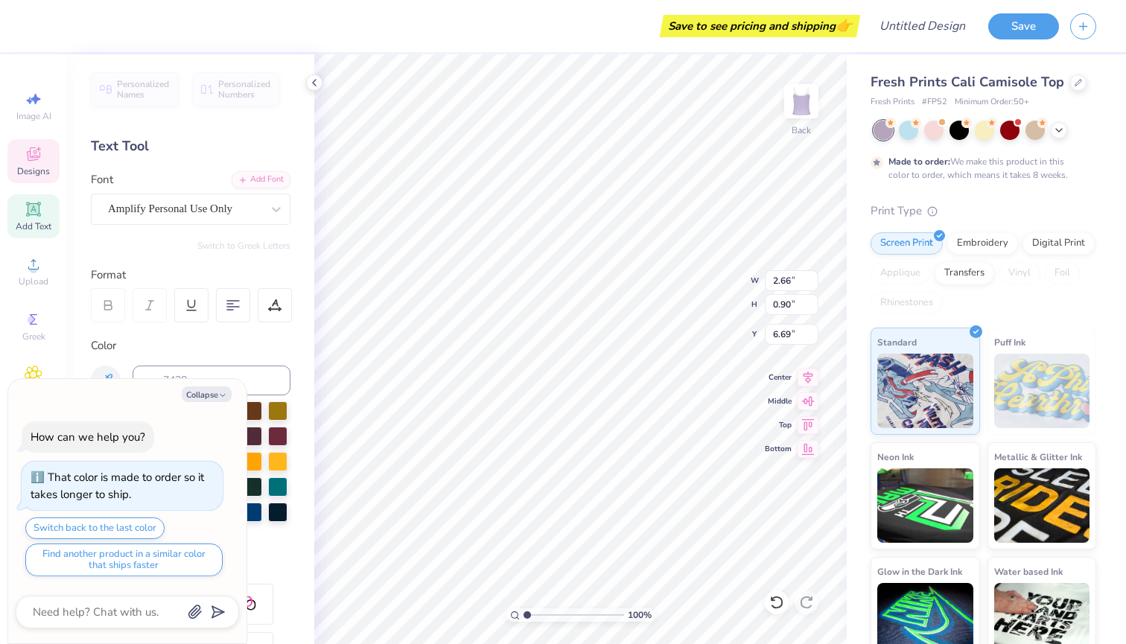
type textarea "pi p"
type textarea "x"
type textarea "p"
type textarea "x"
type textarea "ph"
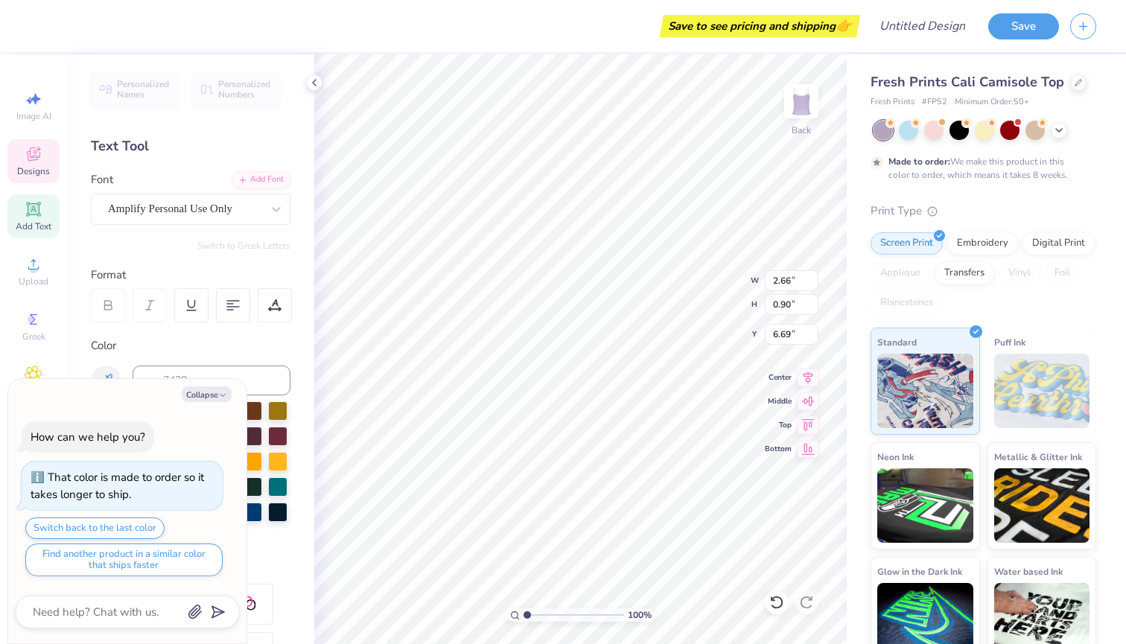
type textarea "x"
type textarea "phi"
type textarea "x"
type input "5.79"
type textarea "x"
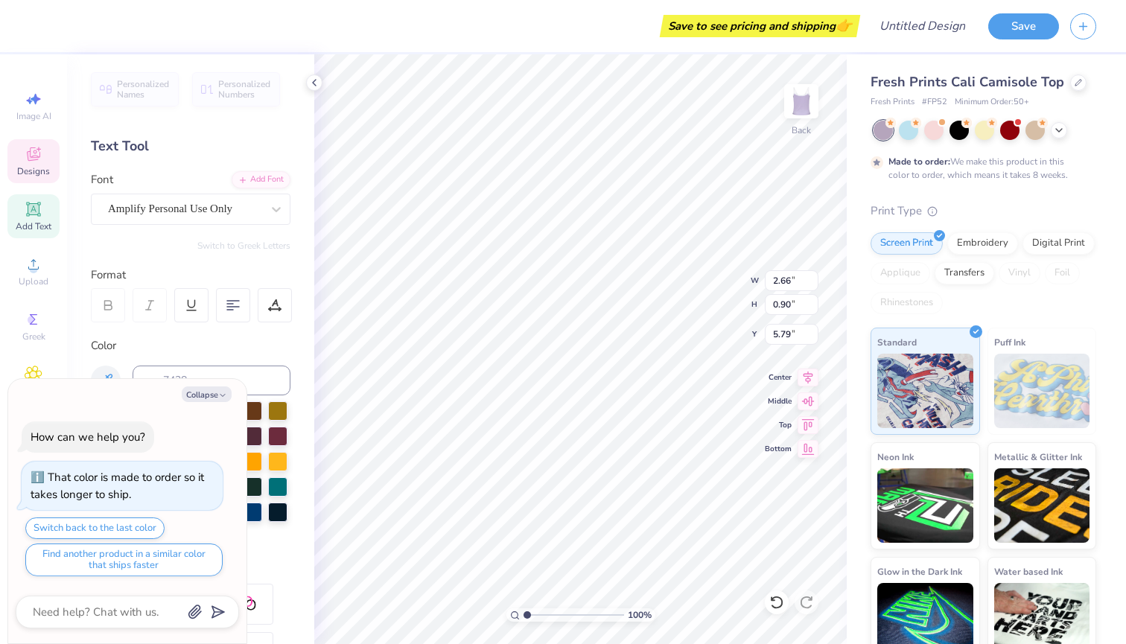
type input "1.23"
type input "6.69"
type textarea "x"
type input "1.91"
type input "1.29"
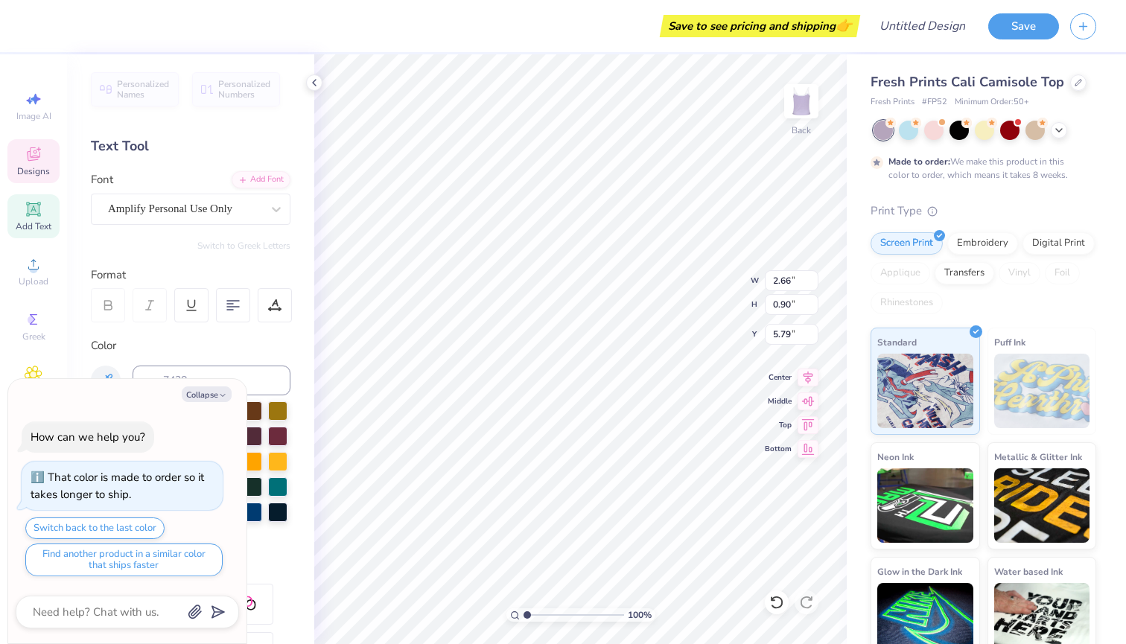
type textarea "x"
type input "5.90"
type textarea "x"
type input "1.14"
type input "0.83"
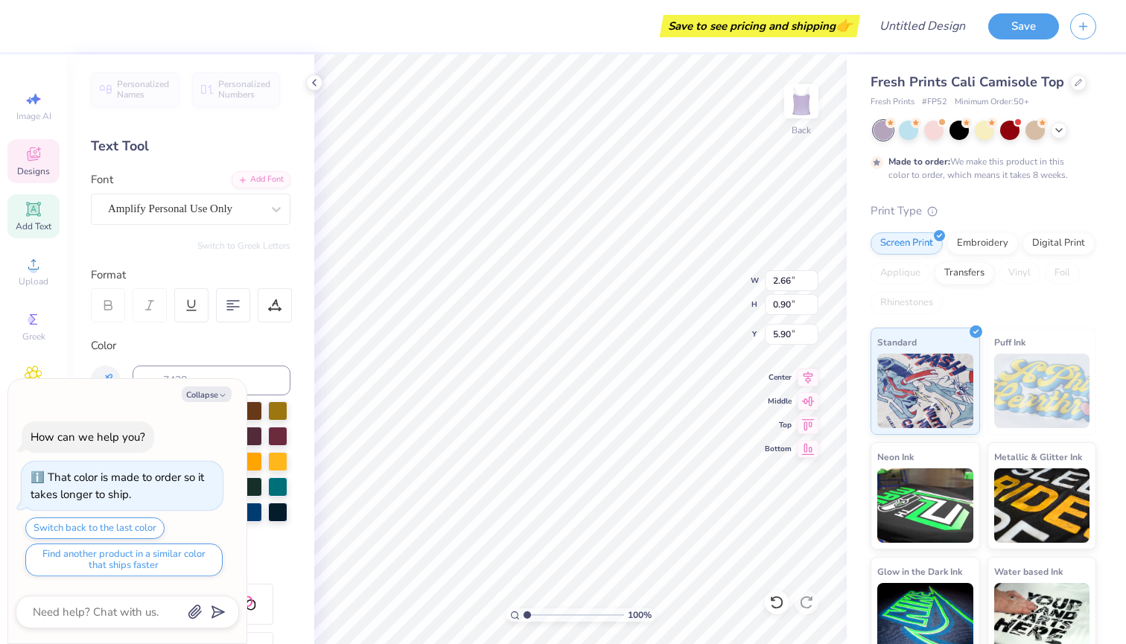
type input "6.35"
click at [198, 397] on button "Collapse" at bounding box center [207, 394] width 50 height 16
type textarea "x"
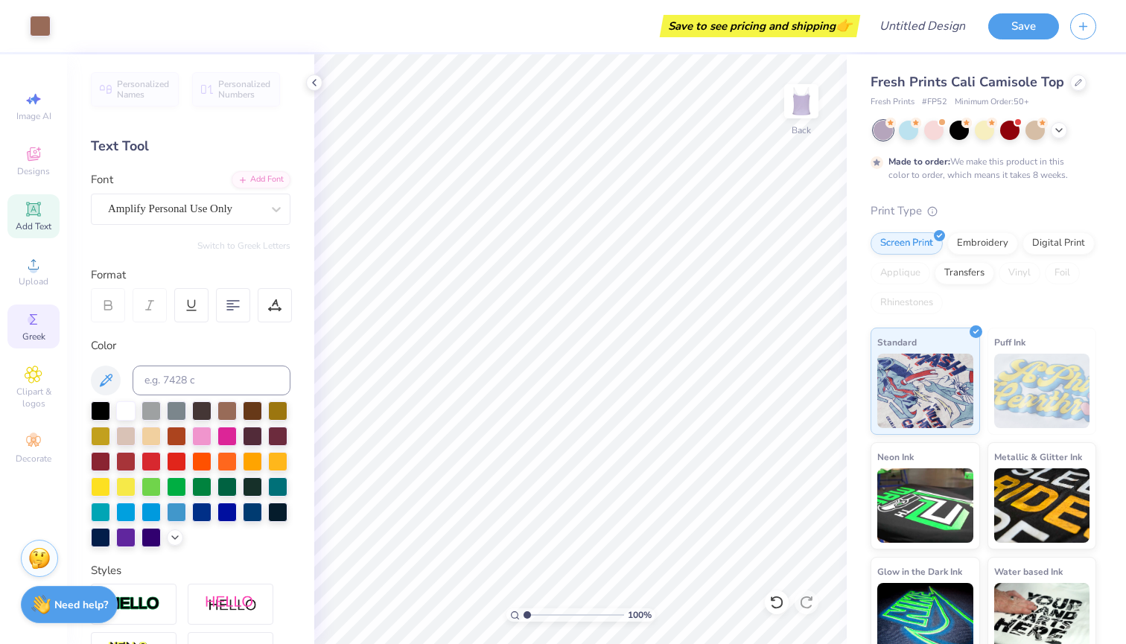
click at [36, 326] on icon at bounding box center [34, 320] width 18 height 18
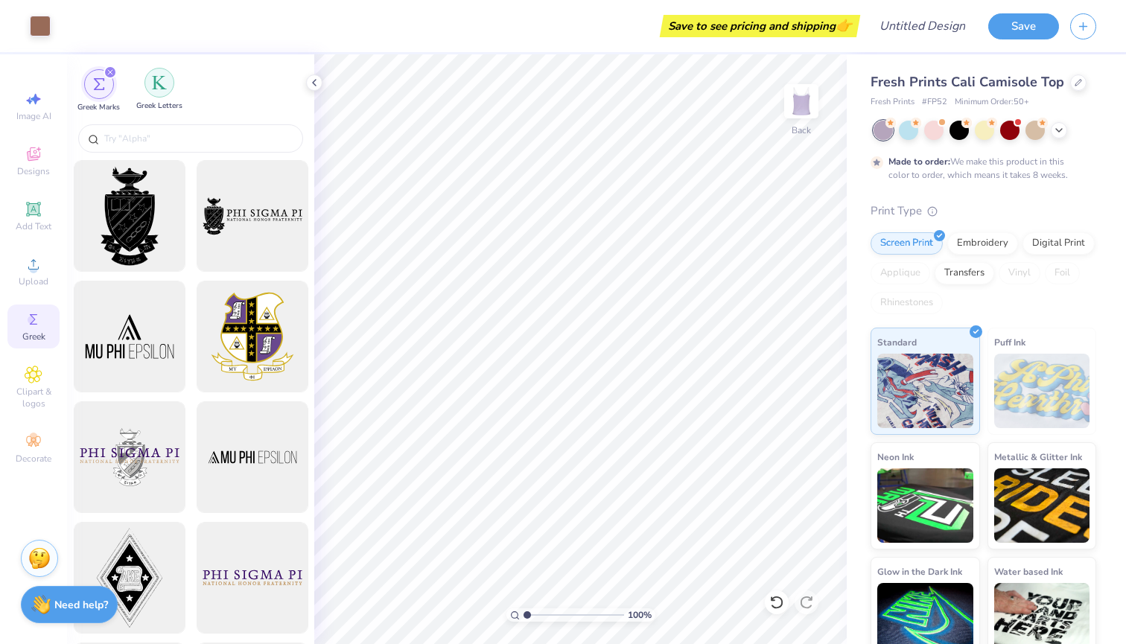
click at [154, 88] on img "filter for Greek Letters" at bounding box center [159, 82] width 15 height 15
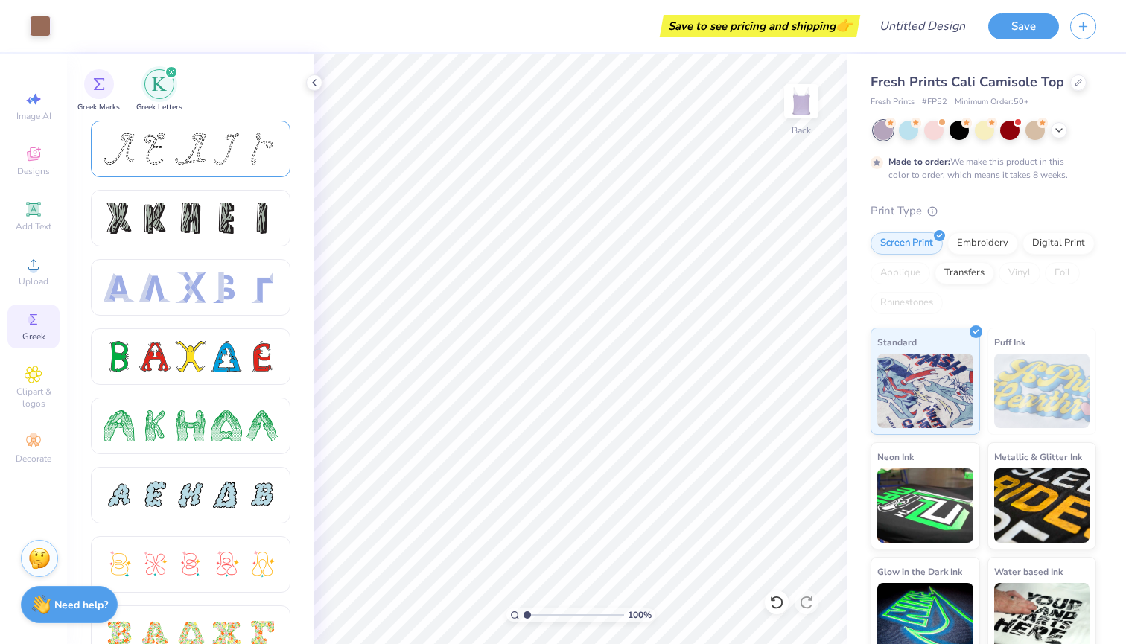
click at [179, 163] on div at bounding box center [190, 148] width 31 height 31
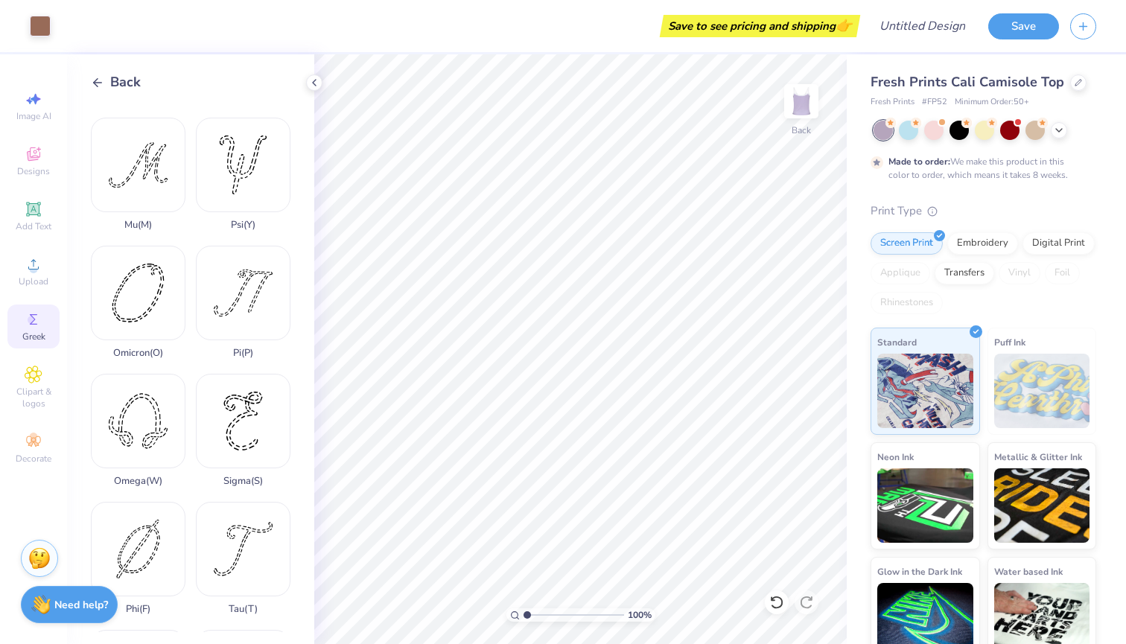
scroll to position [554, 0]
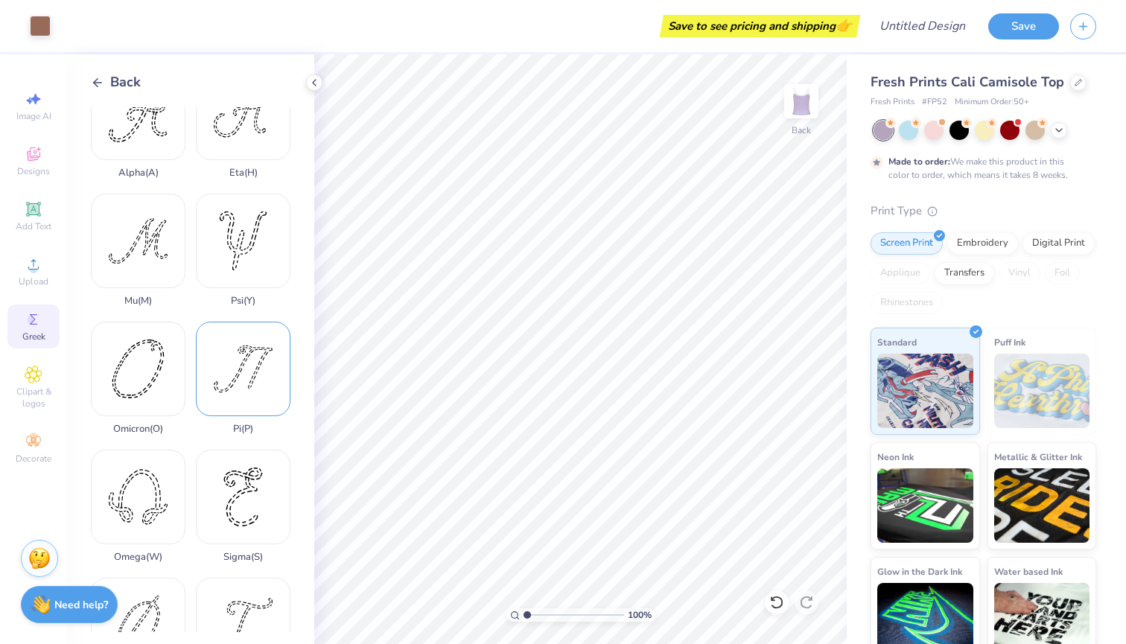
click at [239, 383] on div "Pi ( P )" at bounding box center [243, 378] width 95 height 113
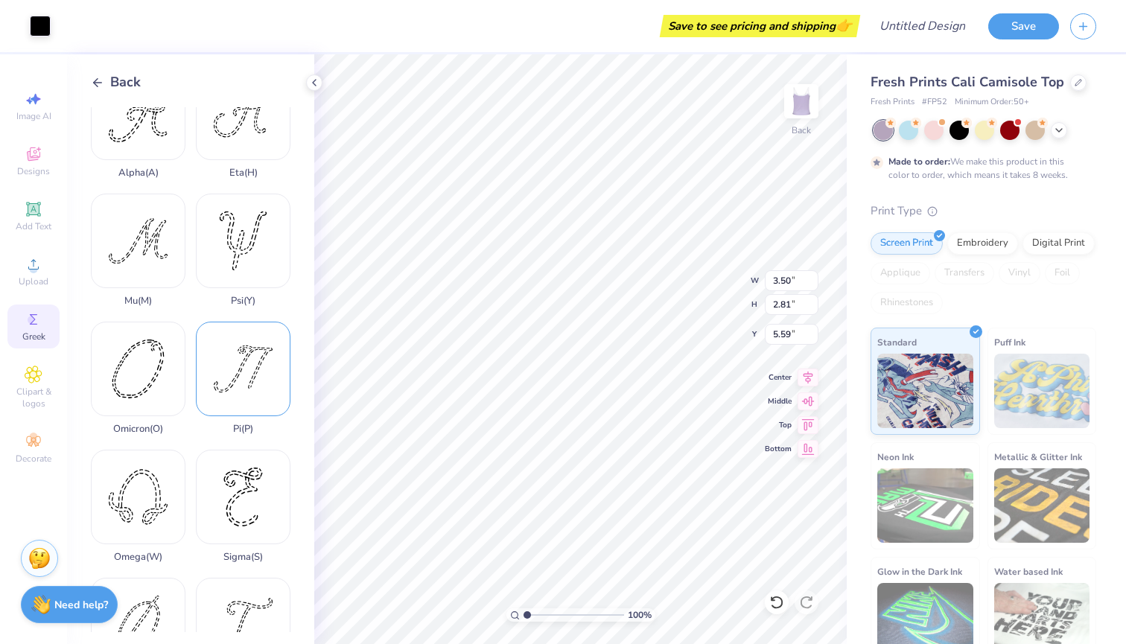
type input "1.99"
type input "1.60"
type input "9.74"
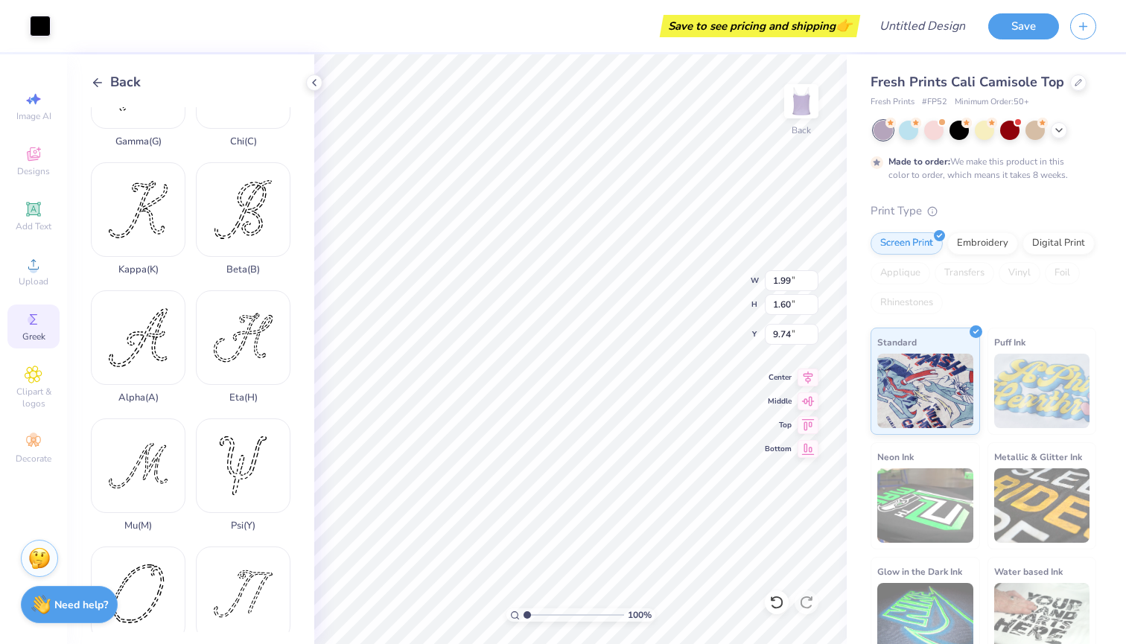
scroll to position [314, 0]
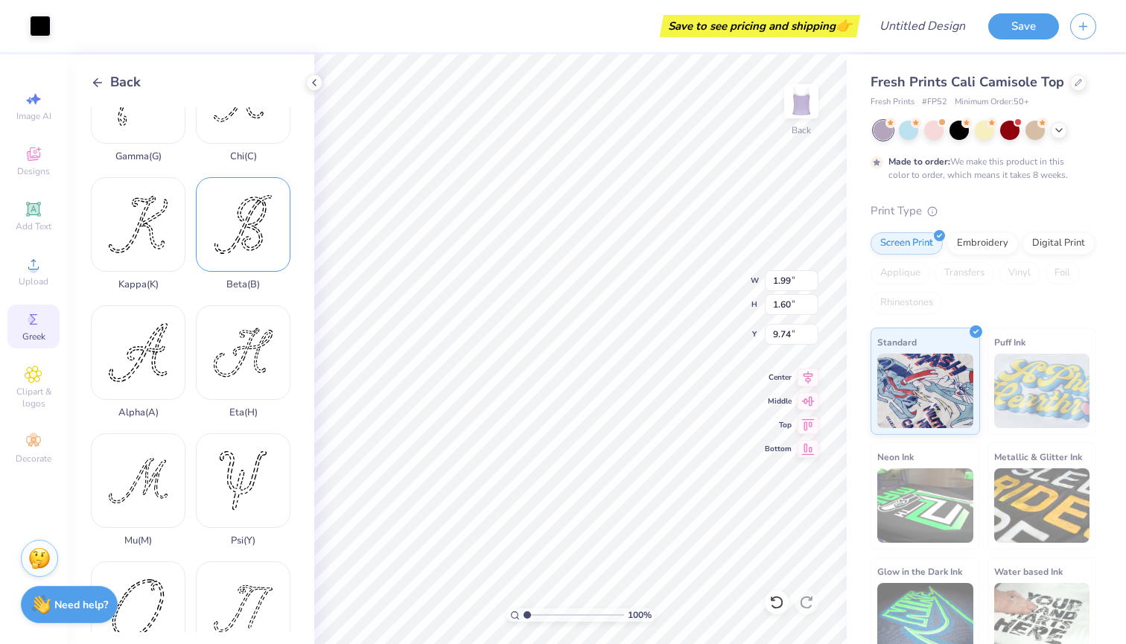
click at [244, 238] on div "Beta ( B )" at bounding box center [243, 233] width 95 height 113
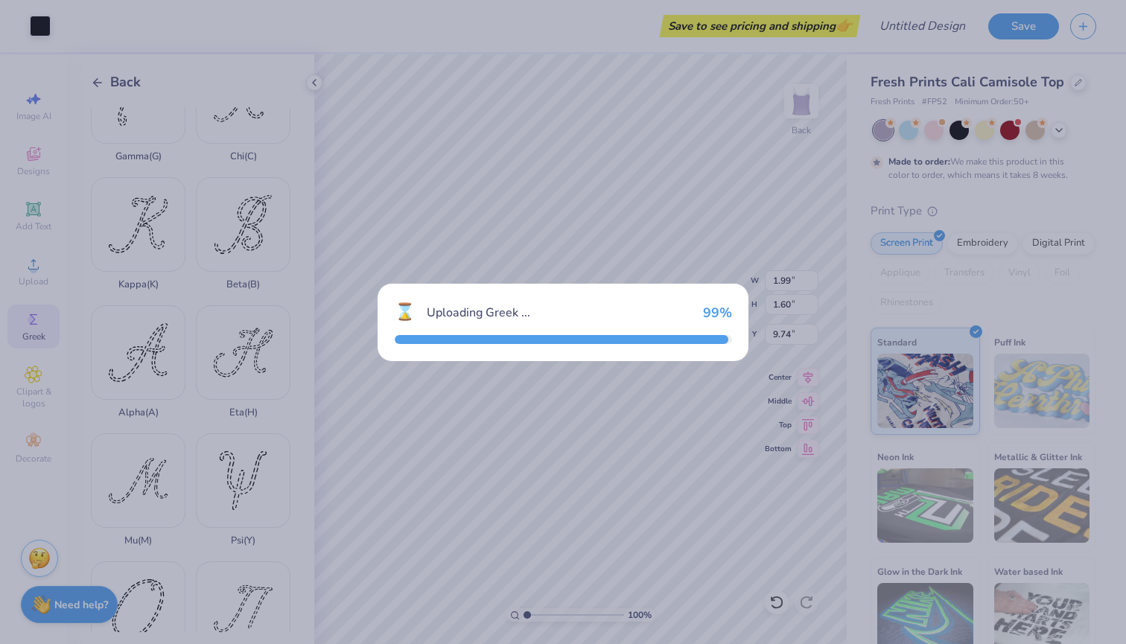
type input "2.78"
type input "2.85"
type input "5.58"
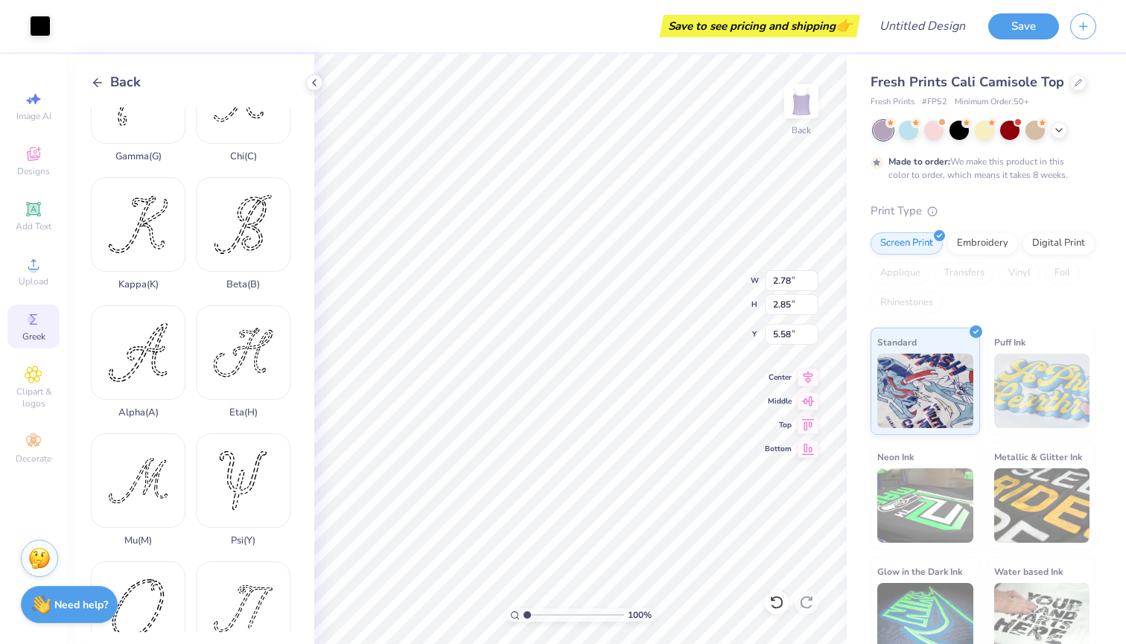
type input "1.25"
type input "1.28"
type input "10.06"
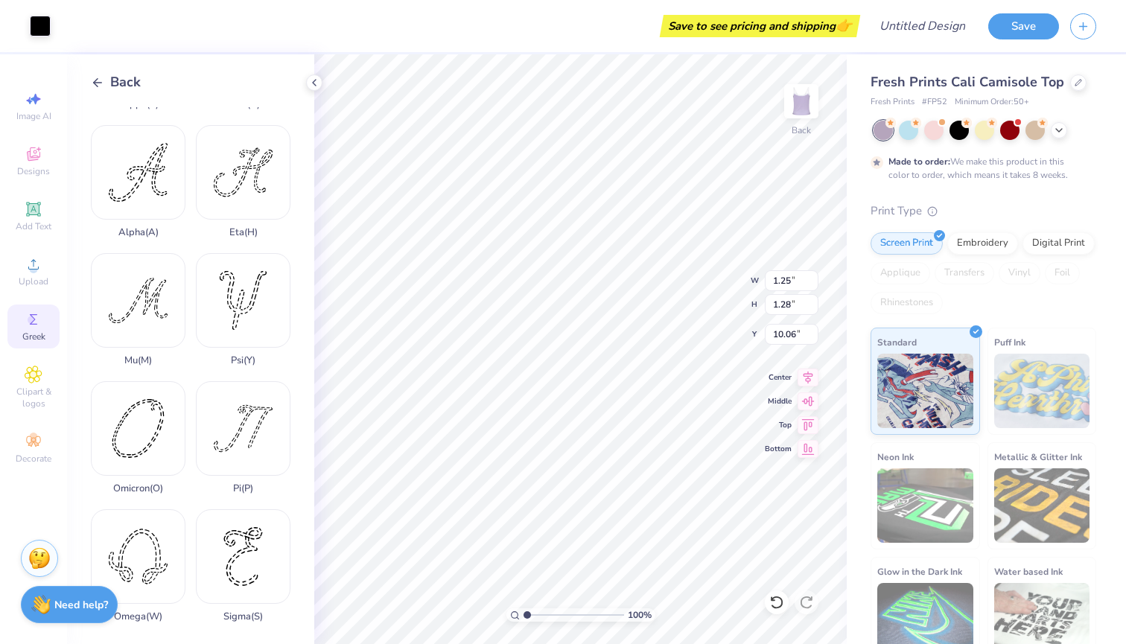
scroll to position [697, 0]
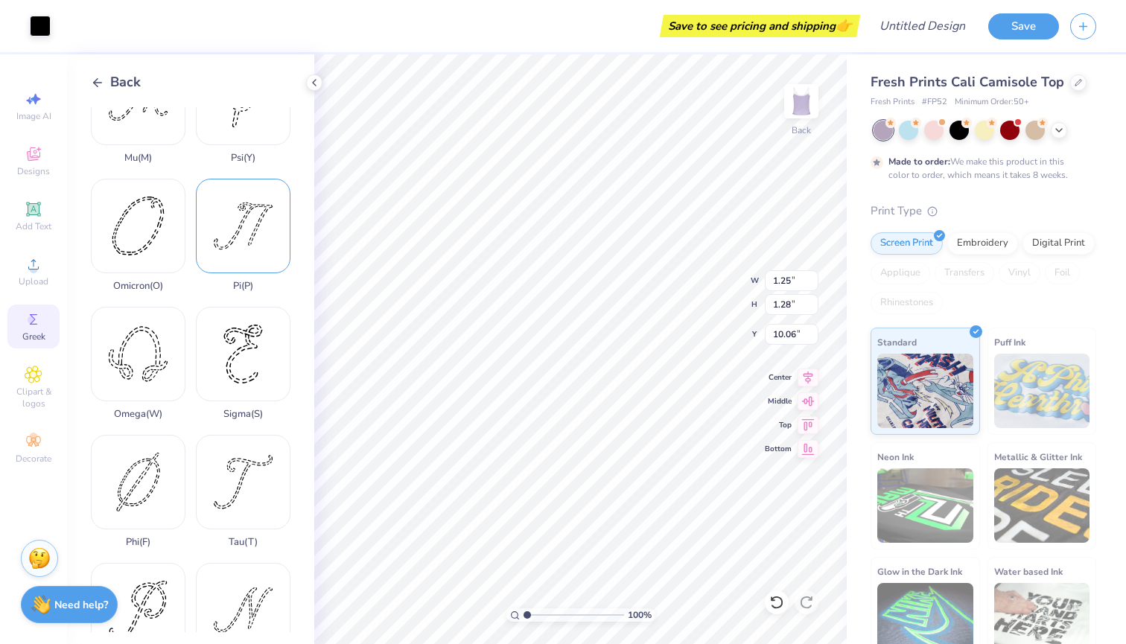
click at [223, 218] on div "Pi ( P )" at bounding box center [243, 235] width 95 height 113
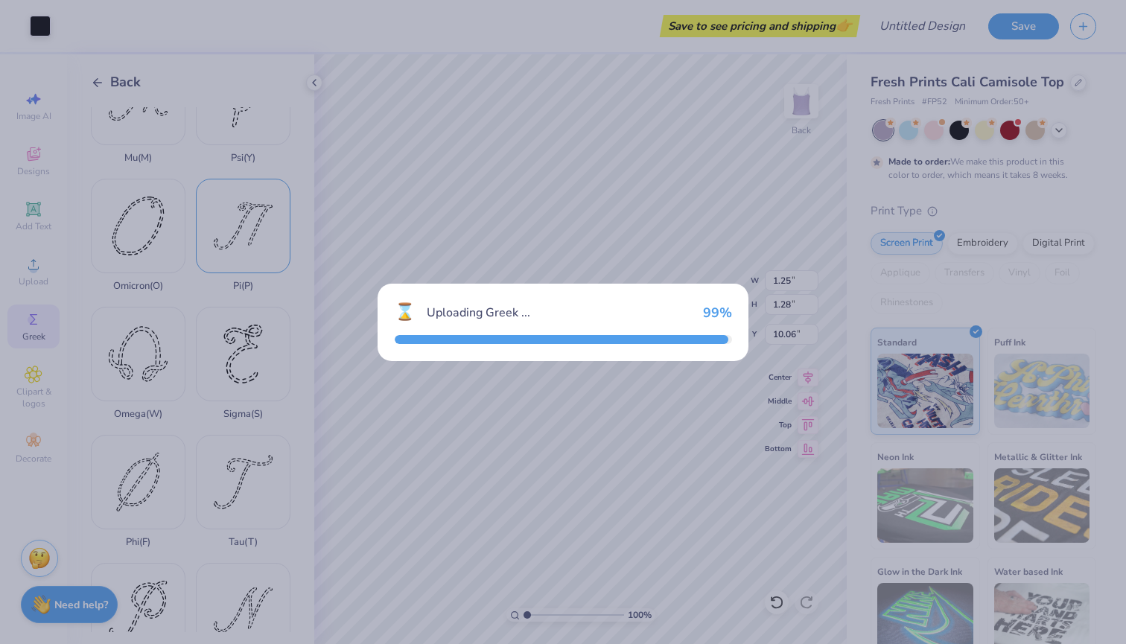
type input "3.50"
type input "2.81"
type input "5.59"
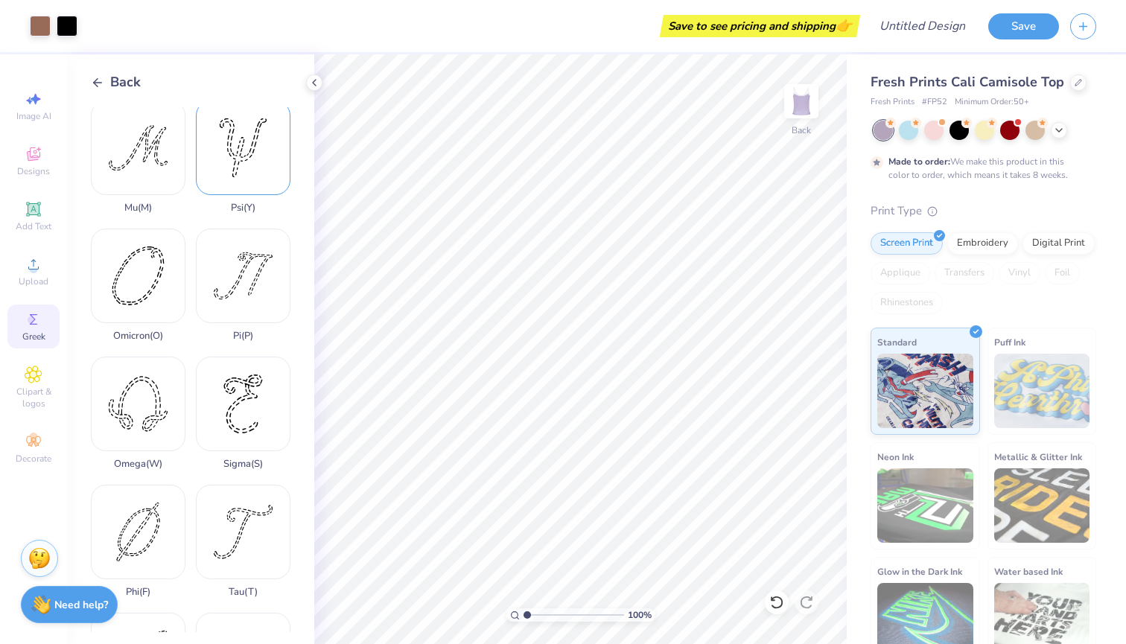
scroll to position [667, 0]
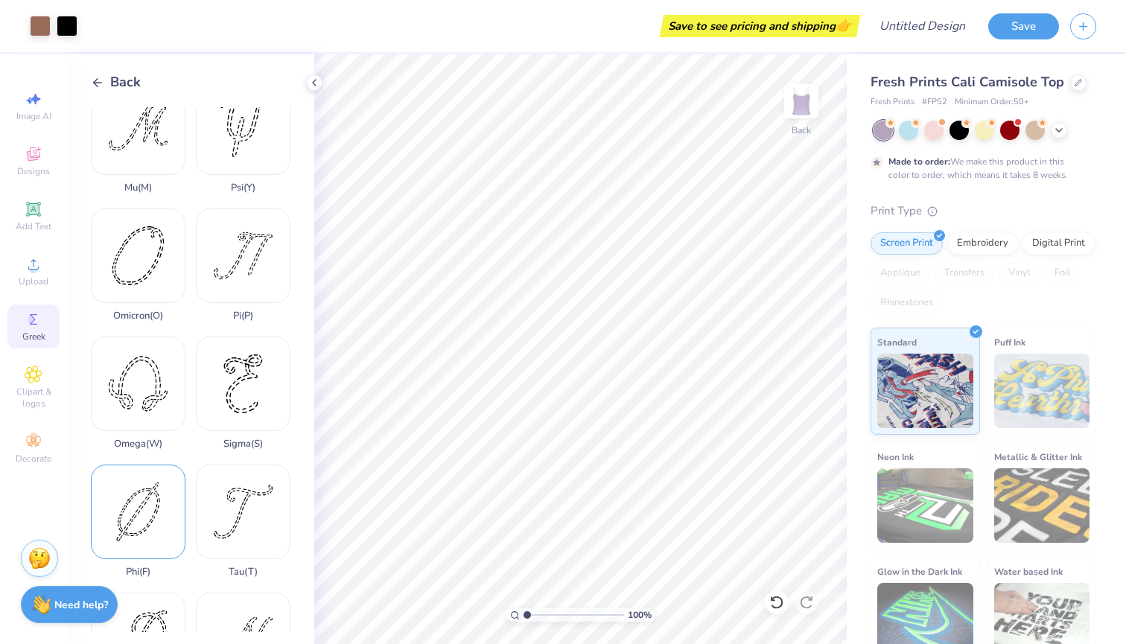
click at [150, 495] on div "Phi ( F )" at bounding box center [138, 521] width 95 height 113
type input "1.37"
type input "1.85"
type input "9.77"
type input "1.25"
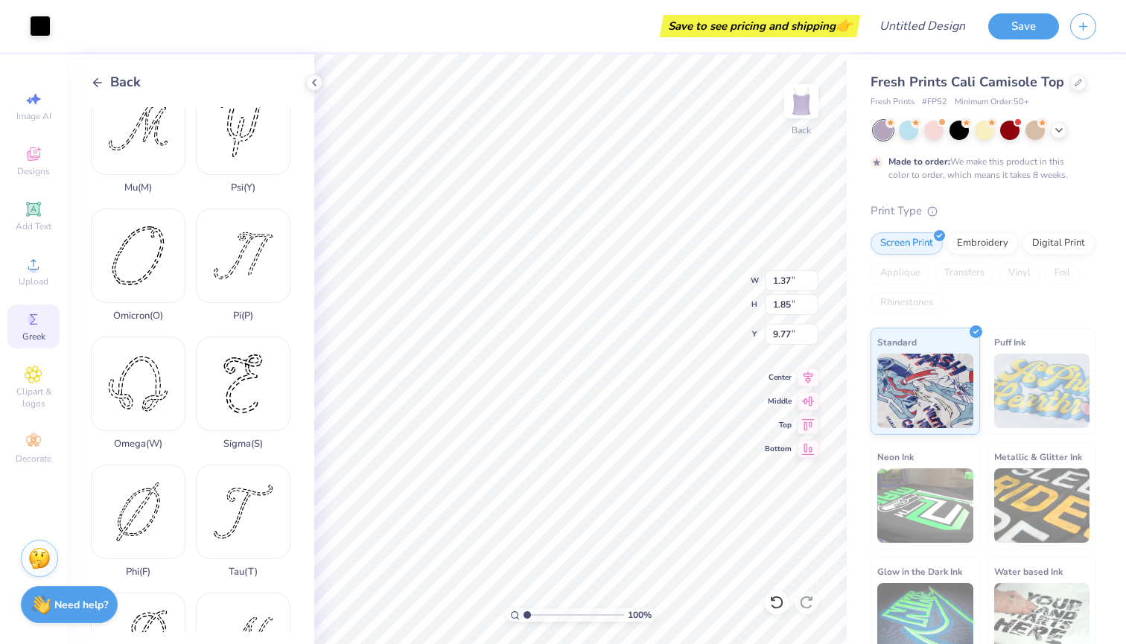
type input "1.28"
type input "10.06"
type input "1.55"
type input "1.59"
type input "9.75"
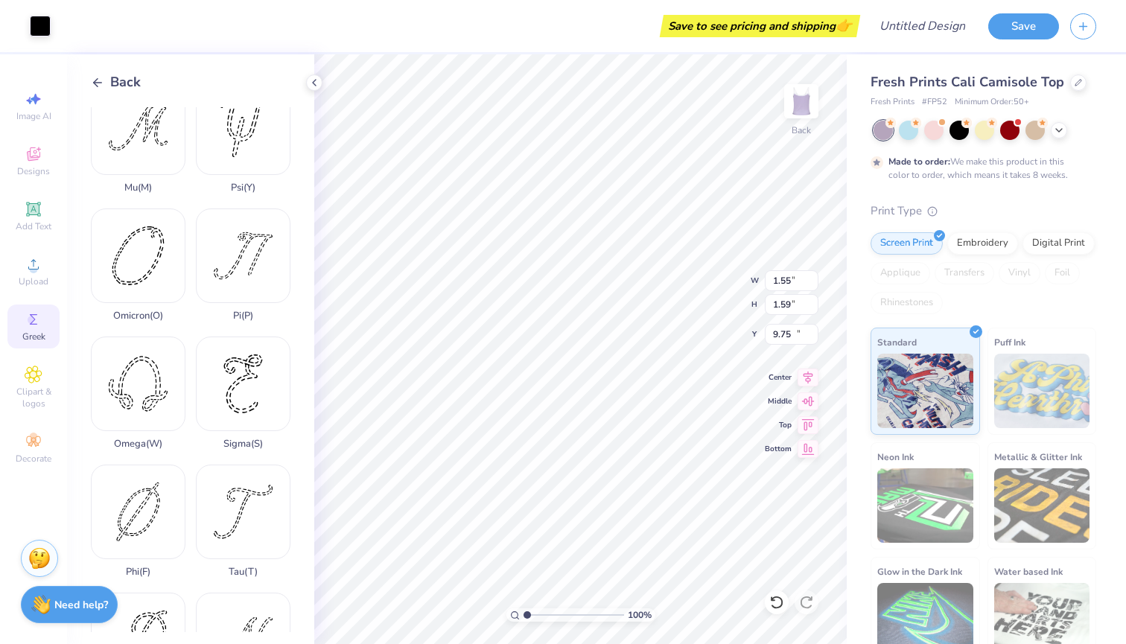
type input "1.37"
type input "1.85"
type input "9.62"
type input "1.99"
type input "1.60"
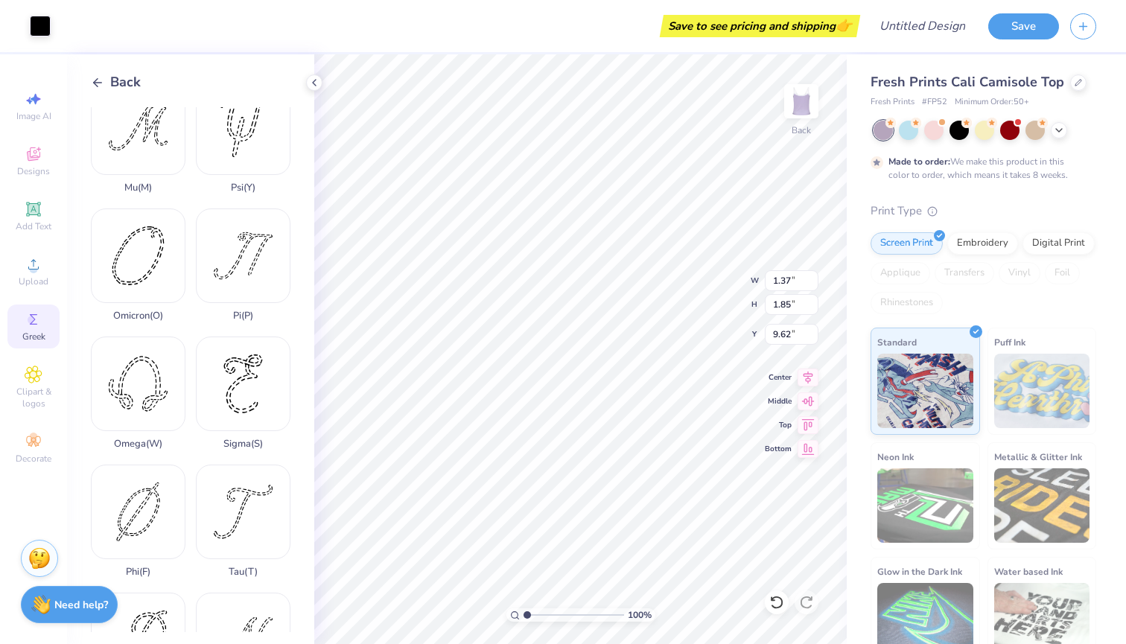
type input "9.74"
click at [42, 26] on div at bounding box center [40, 24] width 21 height 21
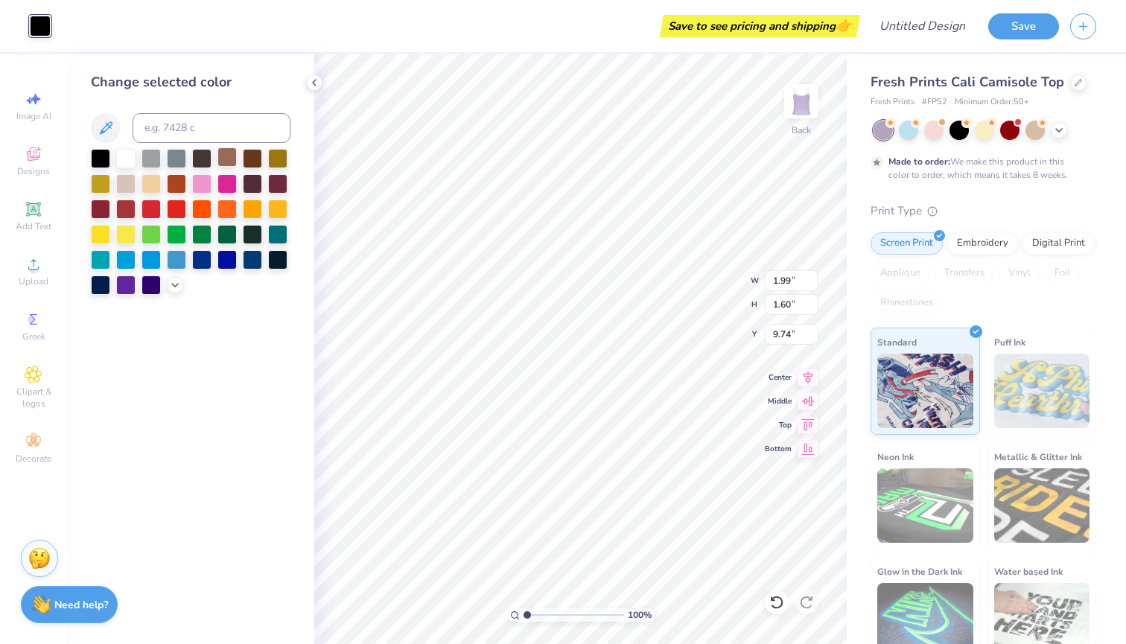
click at [227, 159] on div at bounding box center [226, 156] width 19 height 19
click at [249, 162] on div at bounding box center [252, 156] width 19 height 19
type input "1.55"
type input "1.59"
type input "9.75"
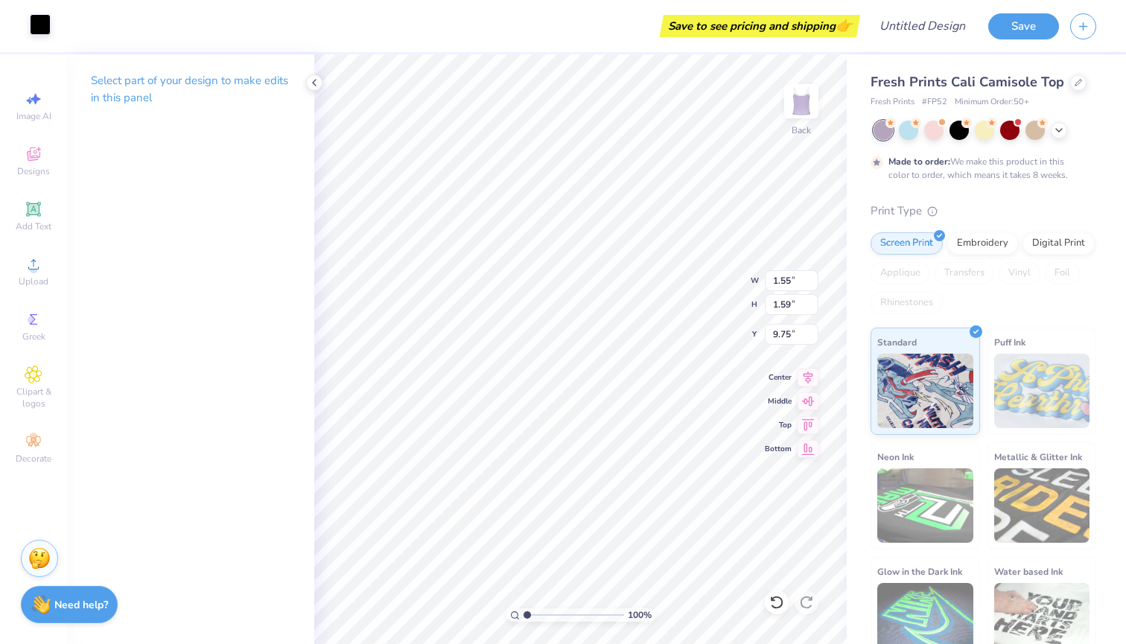
click at [36, 34] on div at bounding box center [40, 24] width 21 height 21
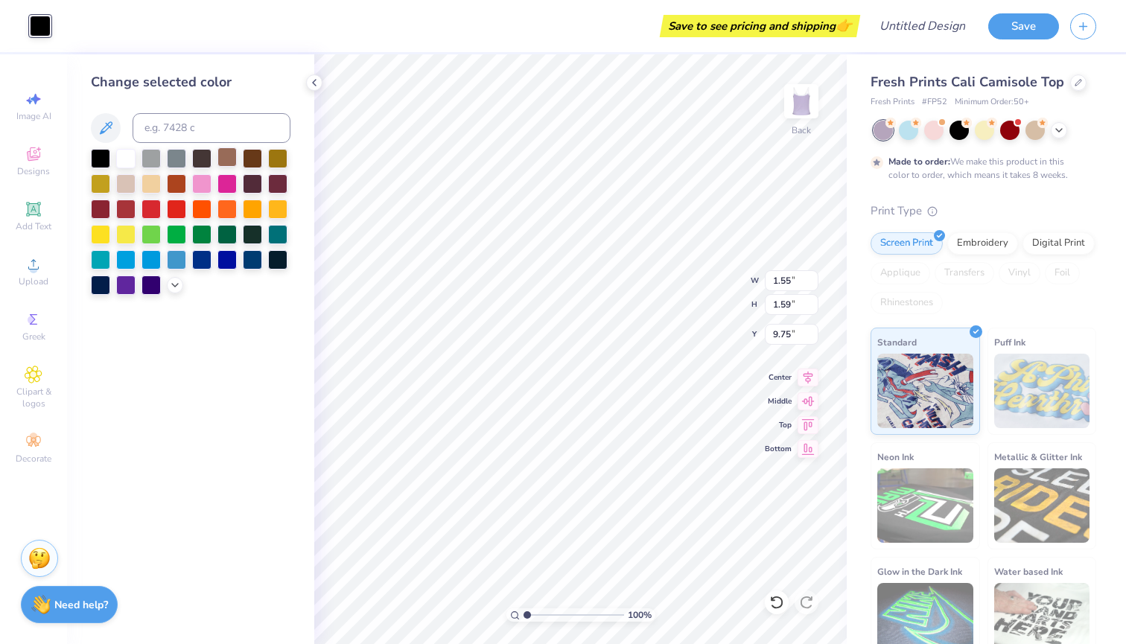
click at [227, 161] on div at bounding box center [226, 156] width 19 height 19
type input "1.37"
type input "1.85"
type input "9.62"
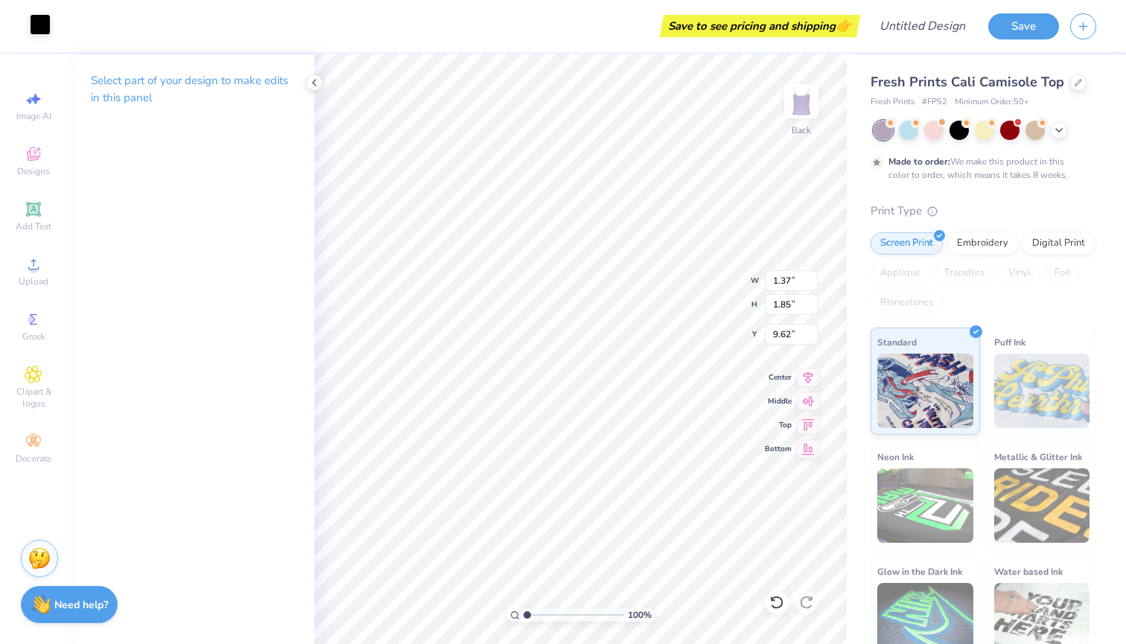
click at [51, 31] on div "Art colors Save to see pricing and shipping 👉 Design Title Save" at bounding box center [563, 26] width 1126 height 52
click at [43, 23] on div at bounding box center [40, 24] width 21 height 21
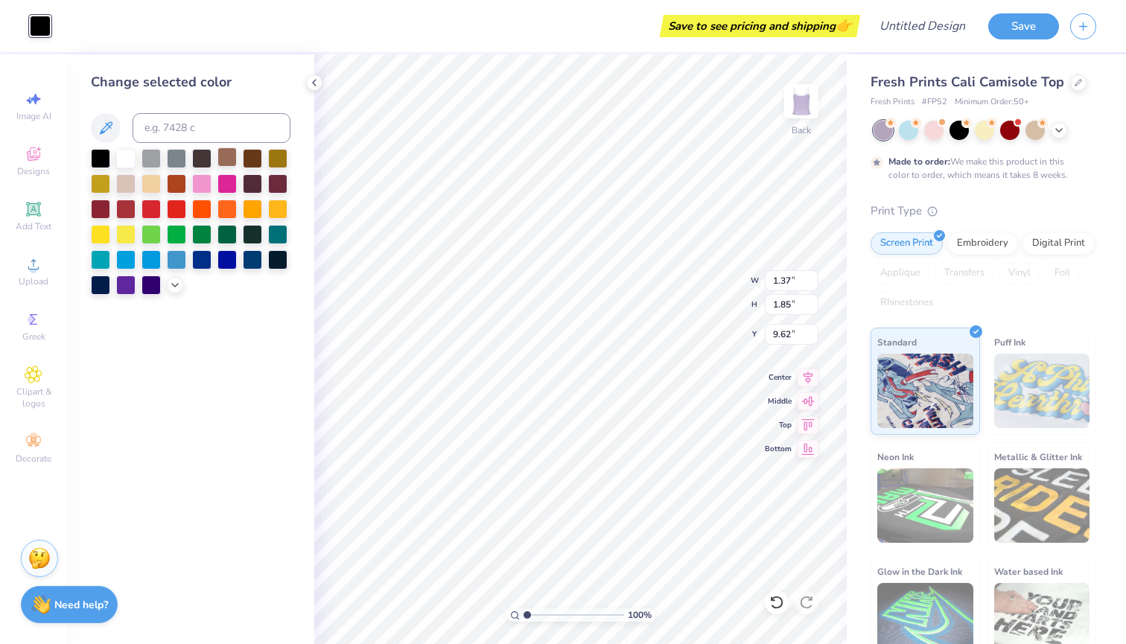
click at [234, 162] on div at bounding box center [226, 156] width 19 height 19
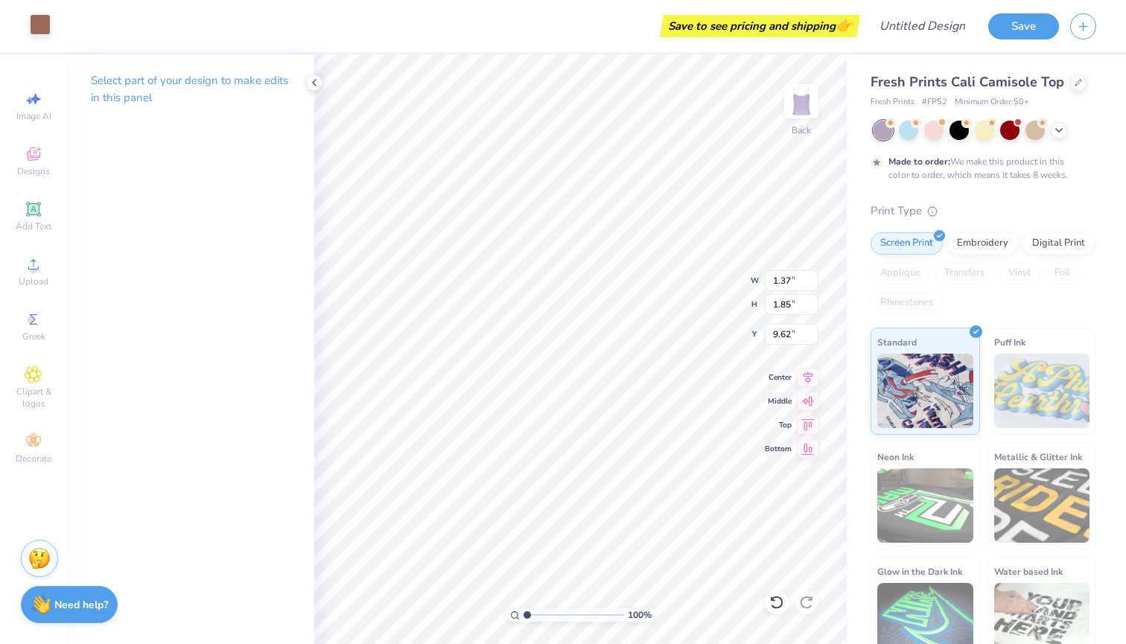
click at [39, 25] on div at bounding box center [40, 24] width 21 height 21
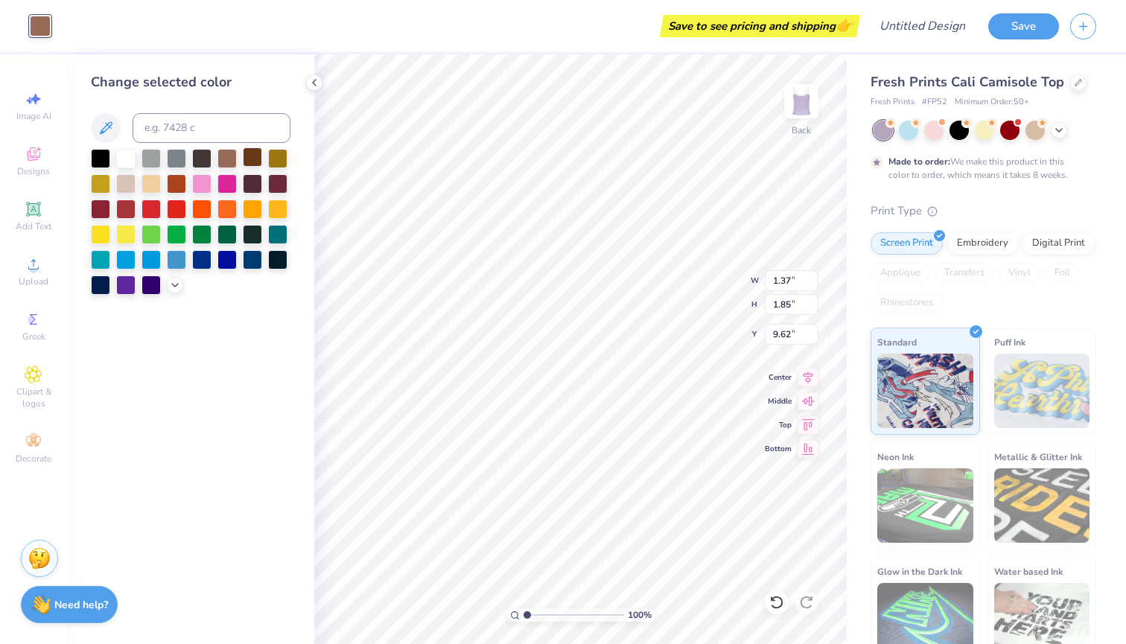
click at [252, 167] on div at bounding box center [252, 156] width 19 height 19
type input "1.55"
type input "1.59"
type input "9.75"
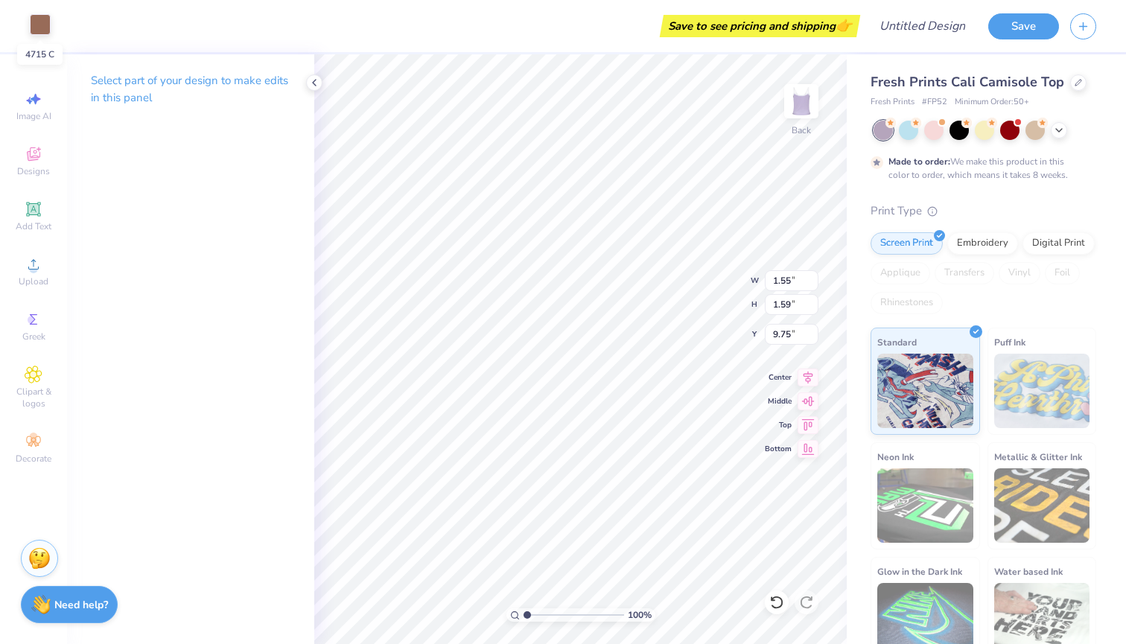
click at [48, 16] on div at bounding box center [40, 24] width 21 height 21
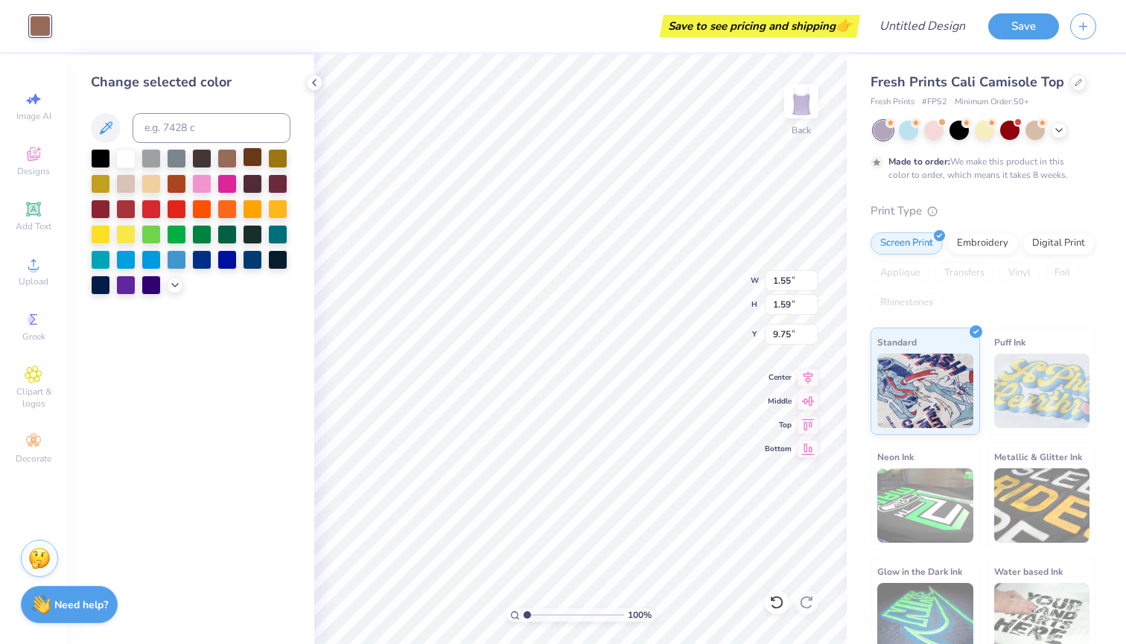
click at [252, 161] on div at bounding box center [252, 156] width 19 height 19
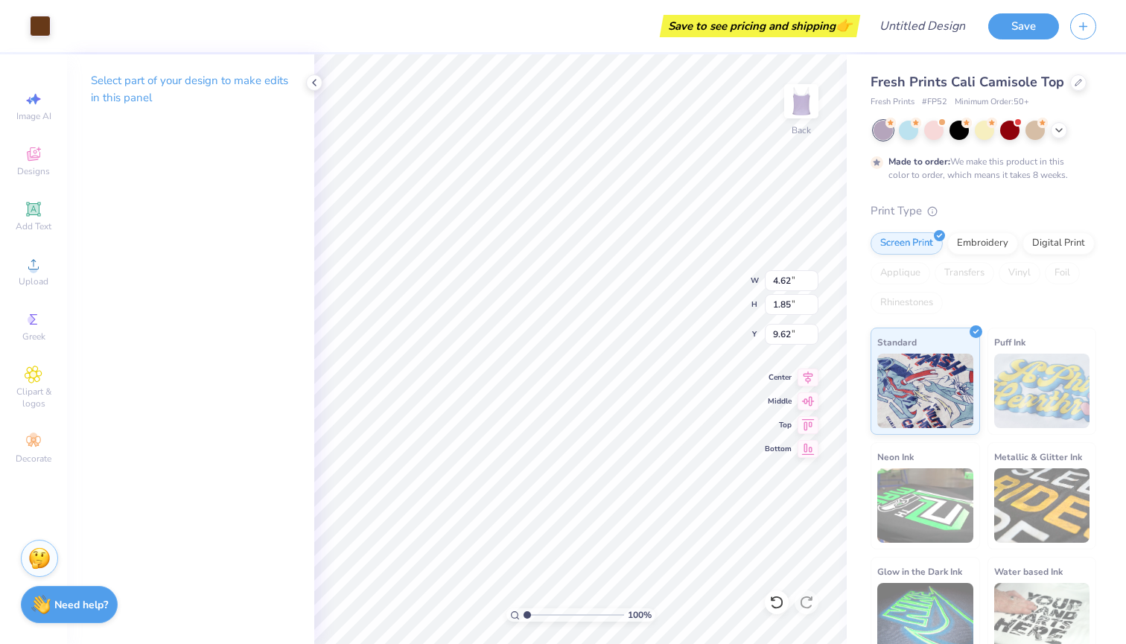
type input "3.47"
type input "1.39"
type input "10.08"
type input "6.40"
type input "1.53"
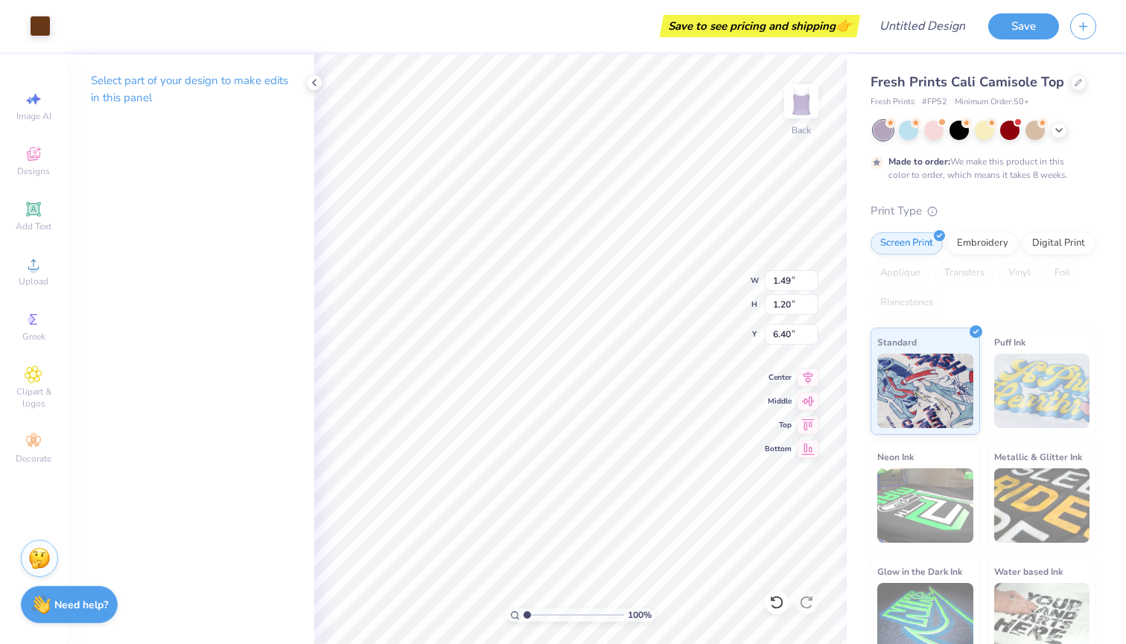
type input "1.17"
type input "1.18"
type input "0.90"
type input "6.69"
type input "0.77"
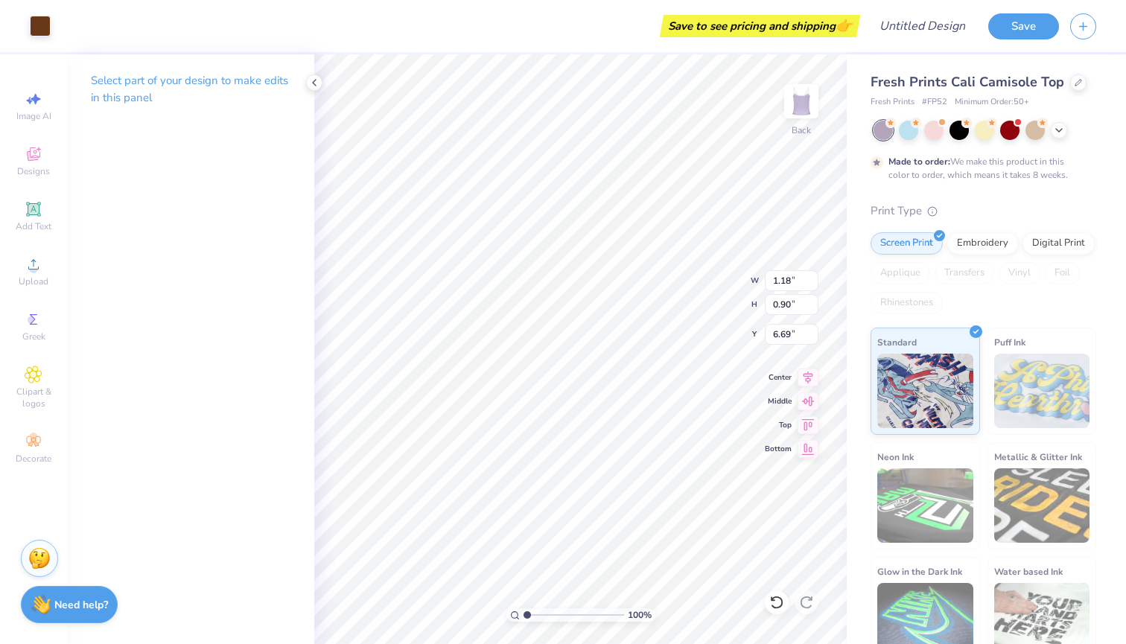
type input "1.21"
type input "6.55"
type input "6.54"
type input "1.17"
type input "1.20"
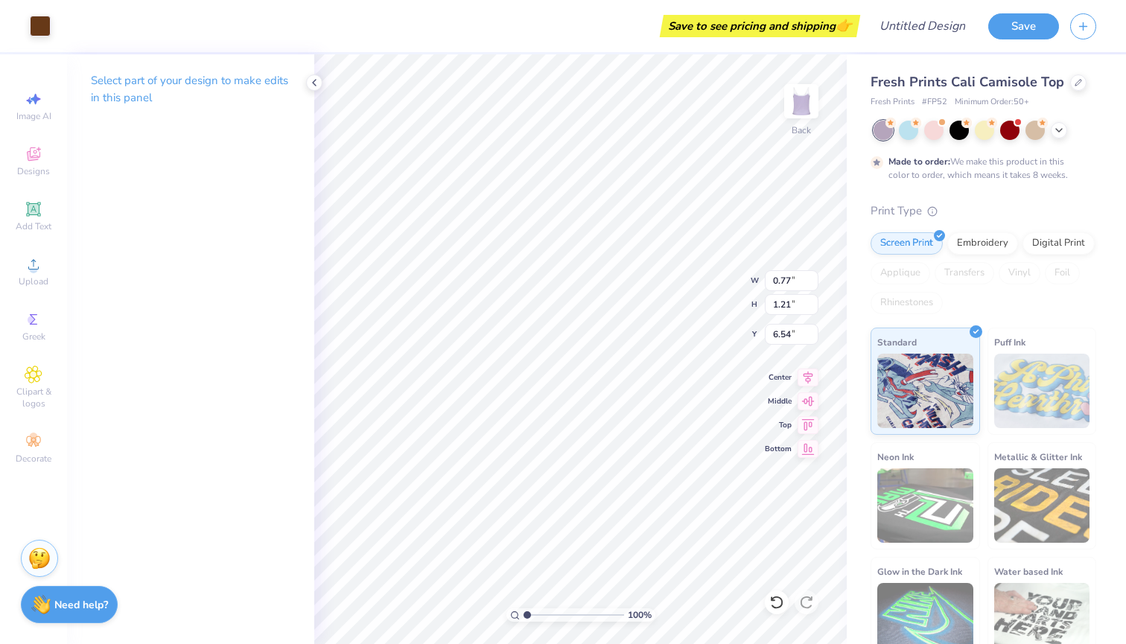
type input "10.18"
type input "1.13"
type input "1.16"
type input "6.58"
type input "0.91"
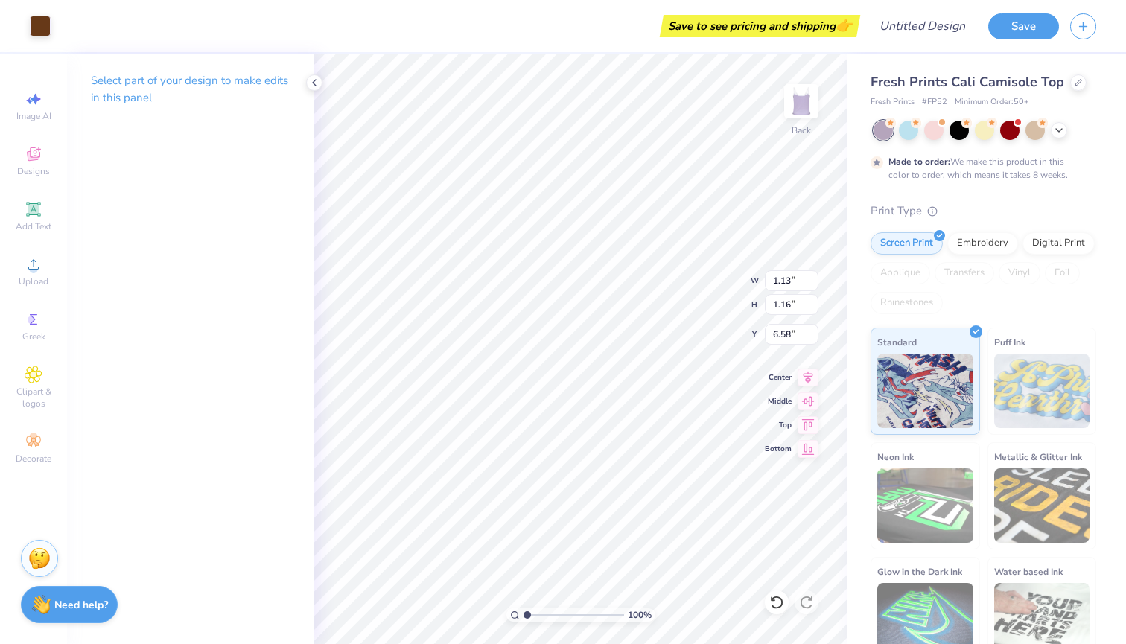
type input "1.33"
type input "6.33"
type input "1.03"
type input "1.39"
type input "5.99"
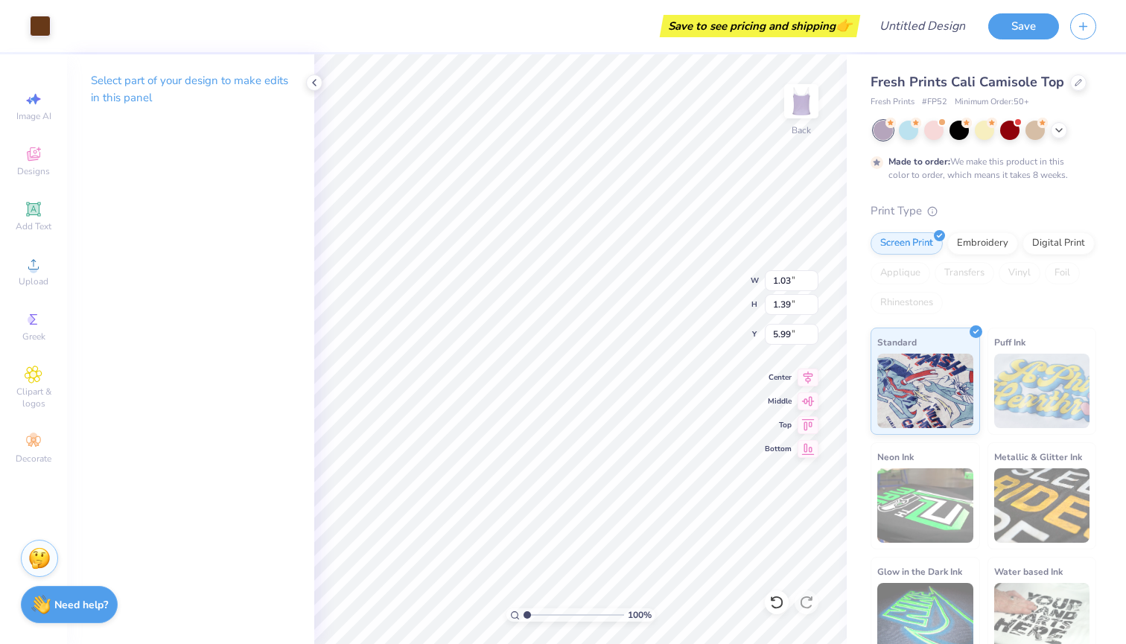
type input "0.88"
type input "1.20"
type input "6.19"
type input "0.77"
type input "1.32"
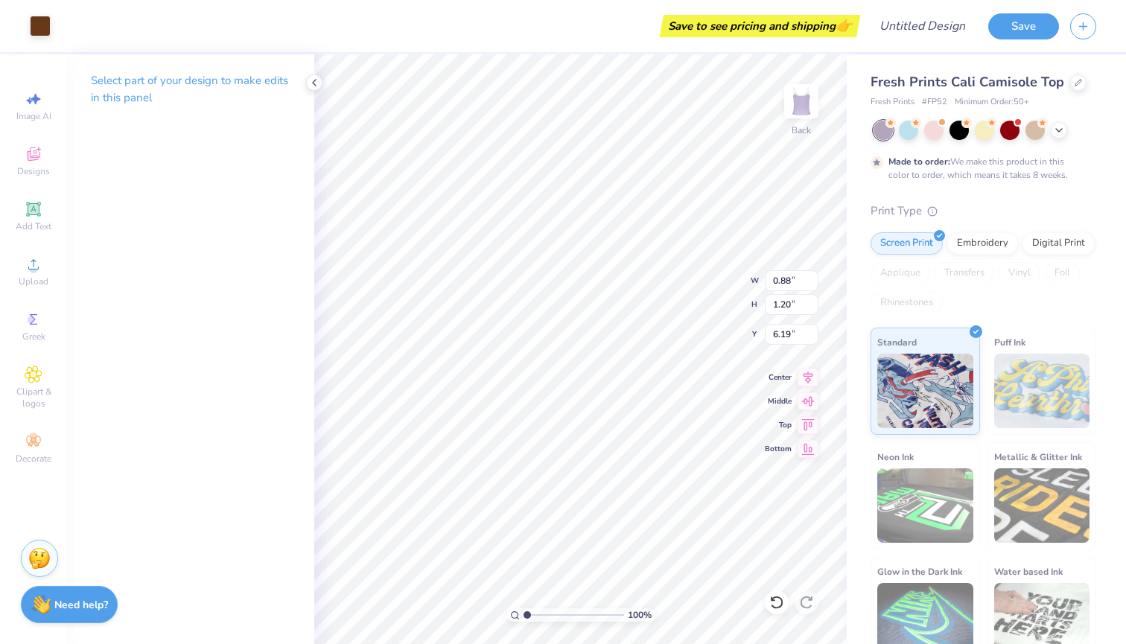
type input "6.13"
type input "0.77"
type input "1.32"
type input "6.13"
type input "0.70"
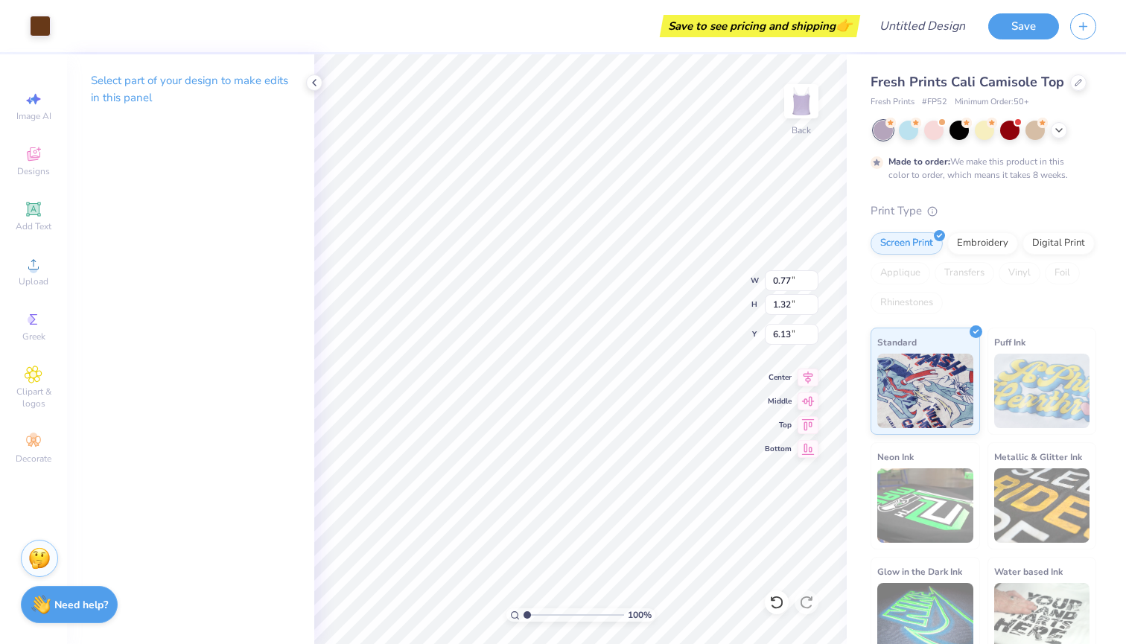
type input "1.40"
type input "6.09"
type input "6.40"
type input "0.70"
type input "1.40"
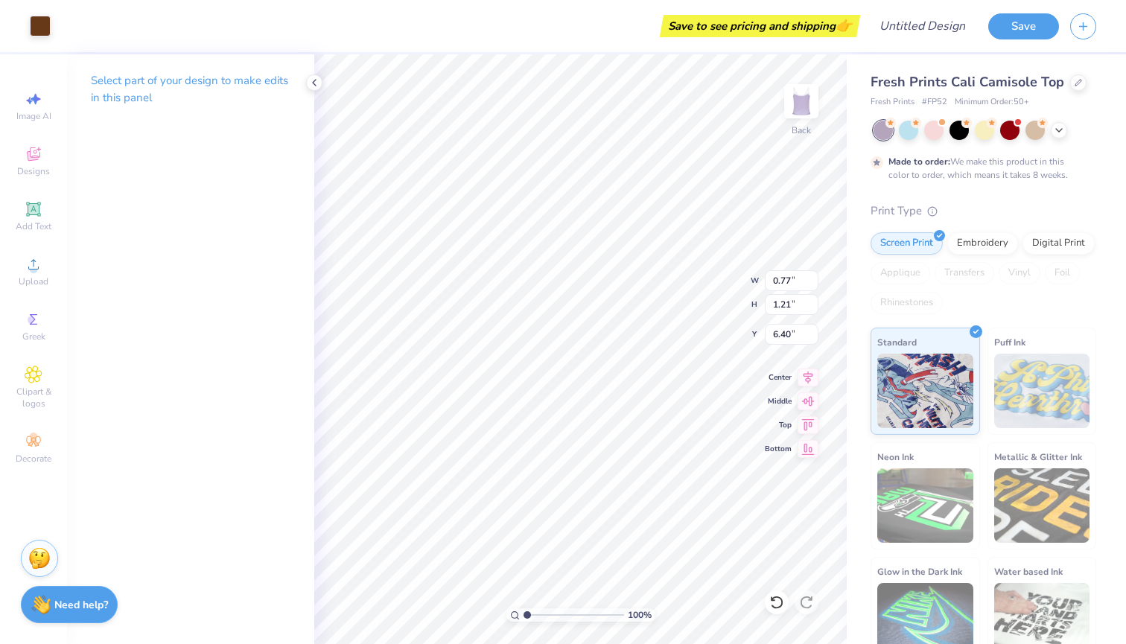
type input "6.09"
type input "0.91"
type input "1.33"
type input "6.09"
type input "0.70"
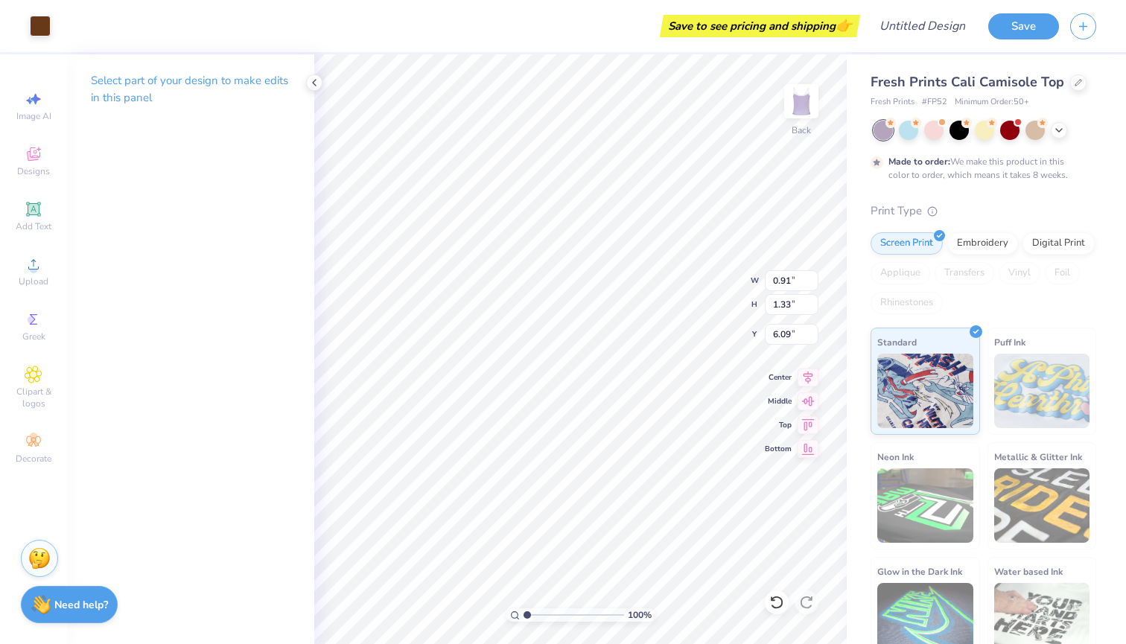
type input "1.40"
type input "5.74"
type input "0.77"
type input "1.21"
type input "6.40"
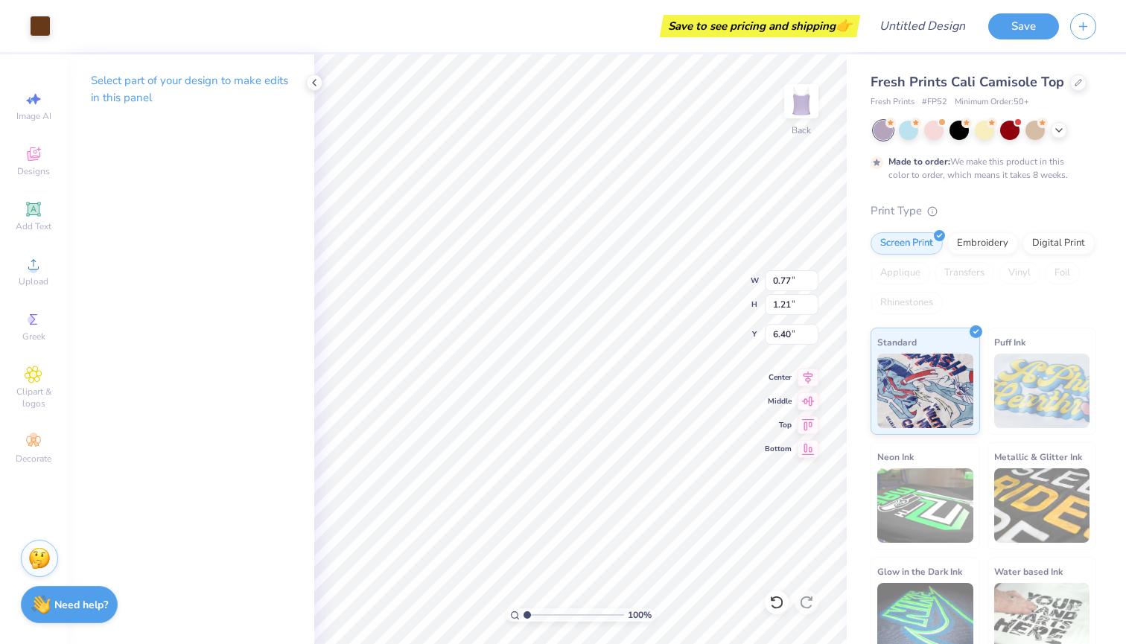
type input "0.69"
type input "1.09"
type input "6.52"
type input "0.91"
type input "1.33"
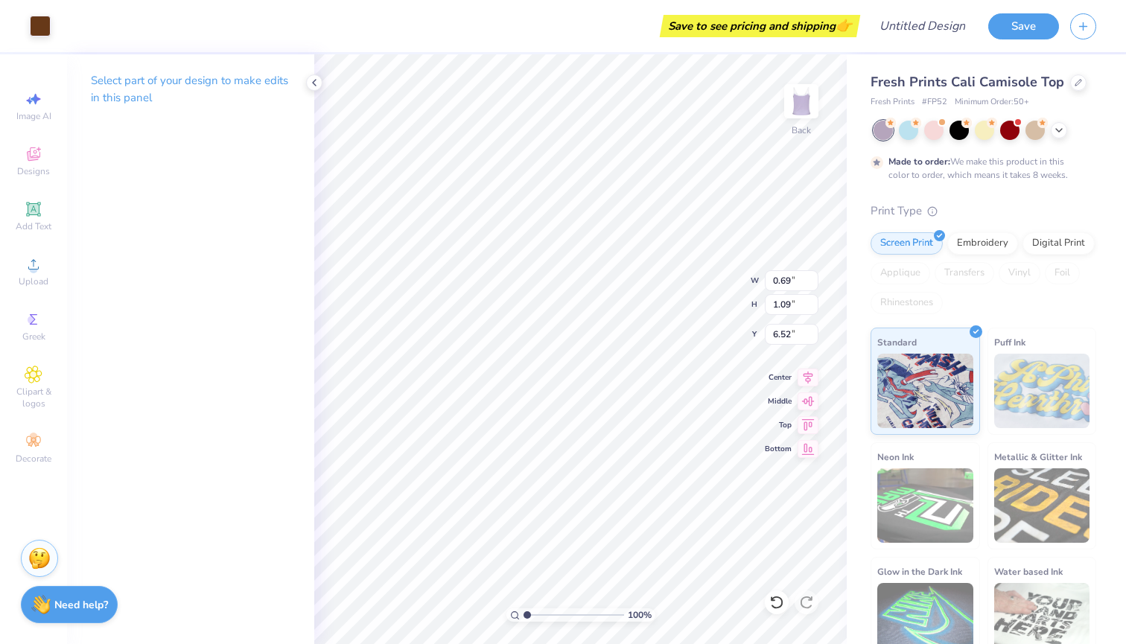
type input "6.09"
type input "0.86"
type input "1.25"
type input "6.37"
type input "0.79"
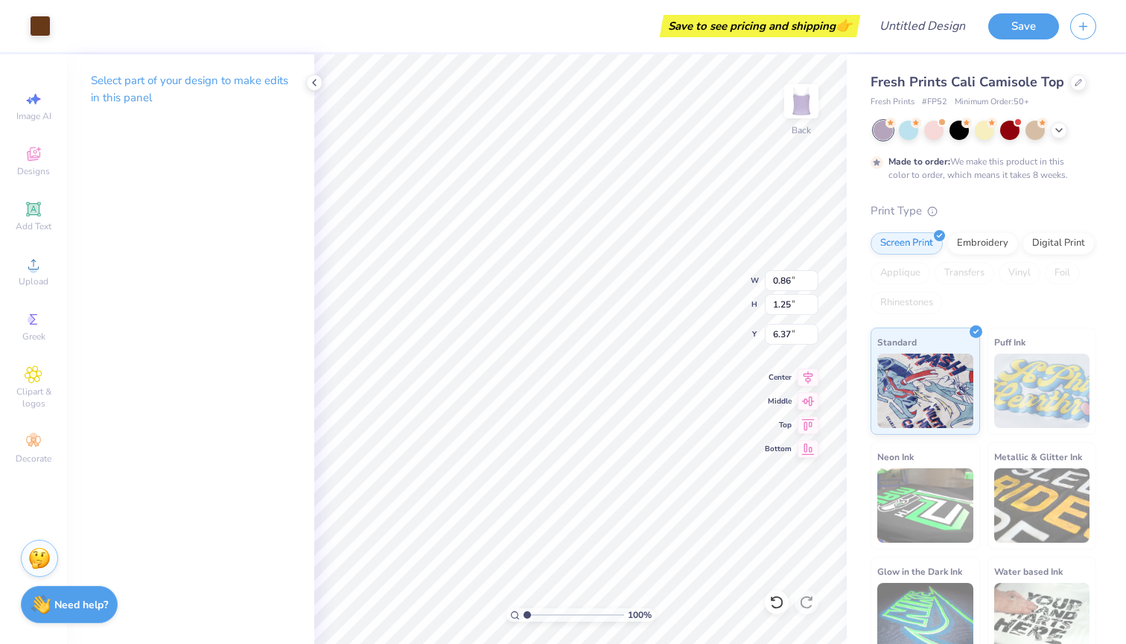
type input "1.15"
type input "6.23"
type input "0.70"
type input "1.40"
type input "5.74"
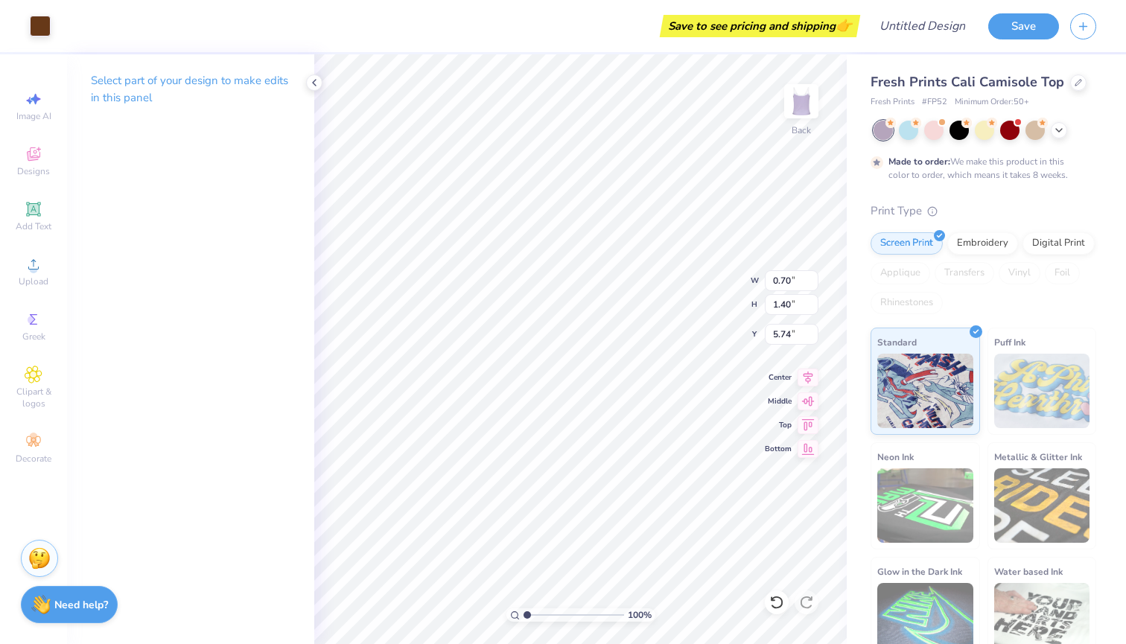
type input "0.62"
type input "1.23"
type input "5.91"
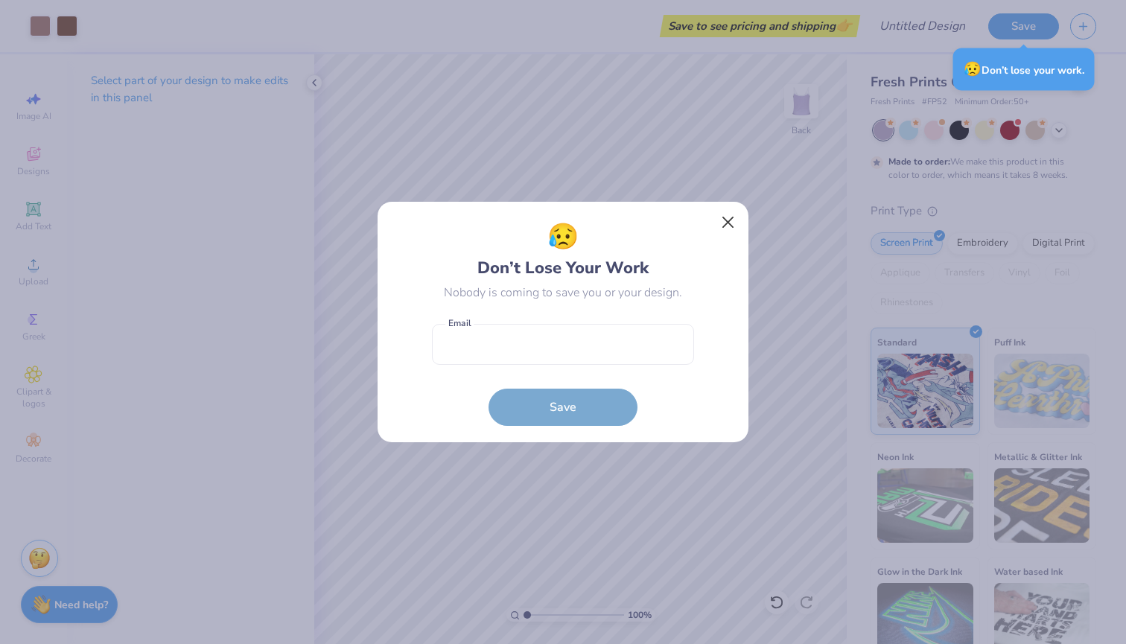
click at [722, 224] on button "Close" at bounding box center [728, 223] width 28 height 28
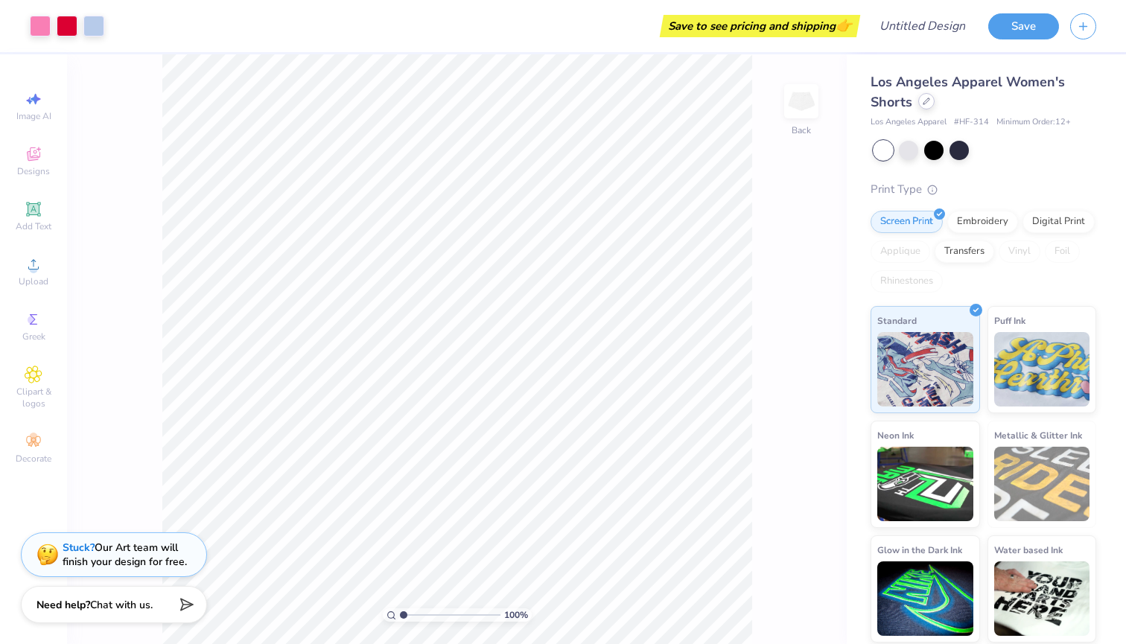
click at [926, 103] on icon at bounding box center [926, 101] width 7 height 7
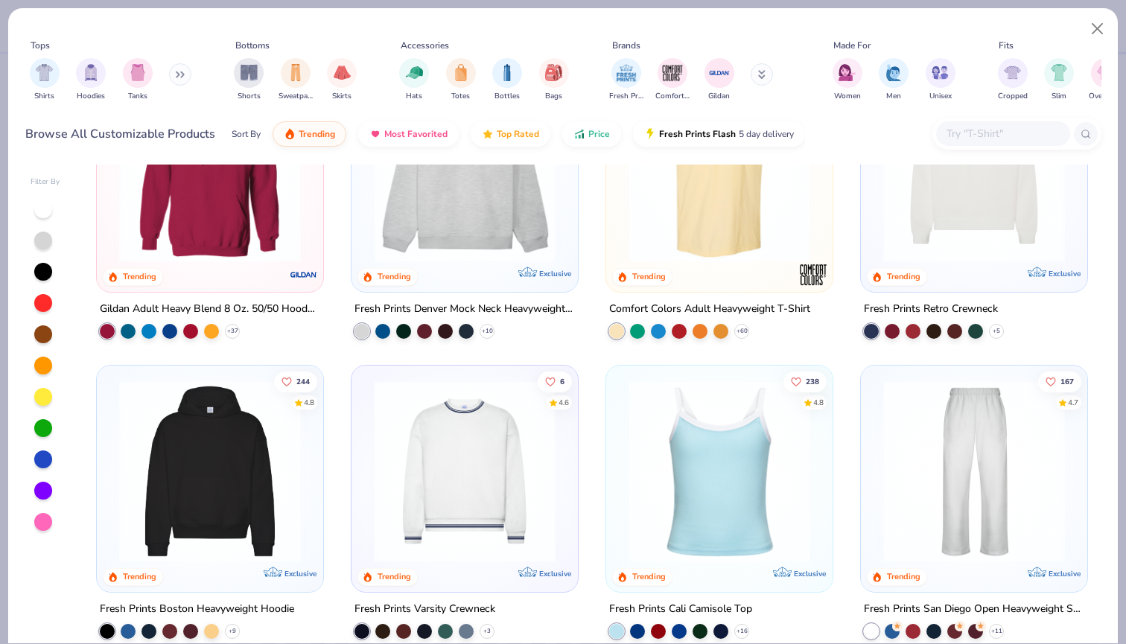
scroll to position [104, 0]
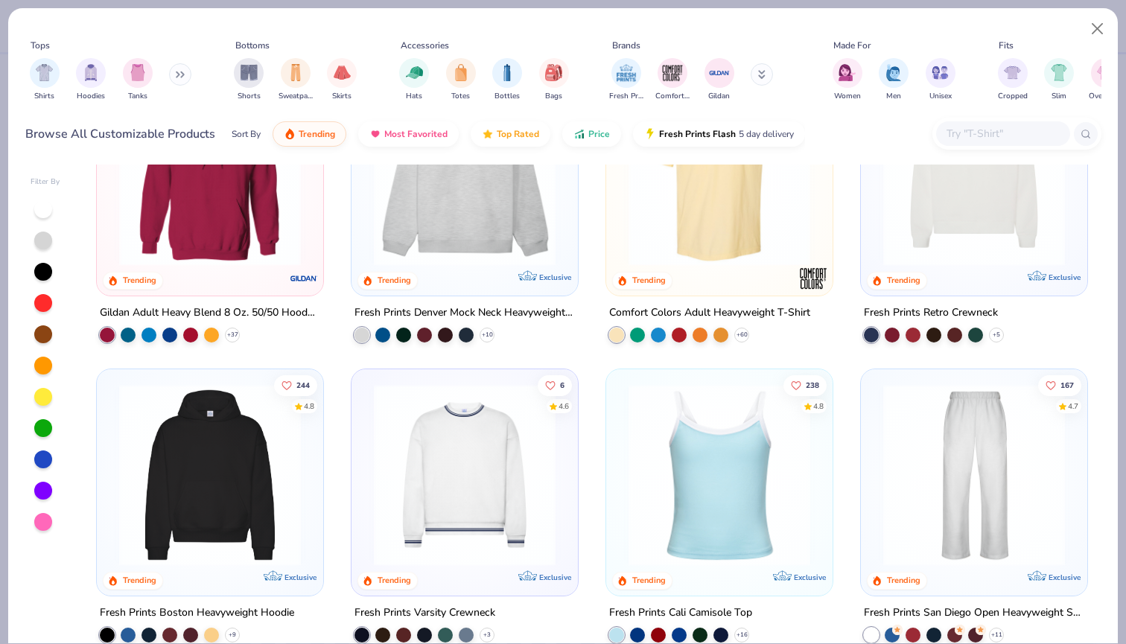
click at [456, 465] on img at bounding box center [464, 475] width 197 height 182
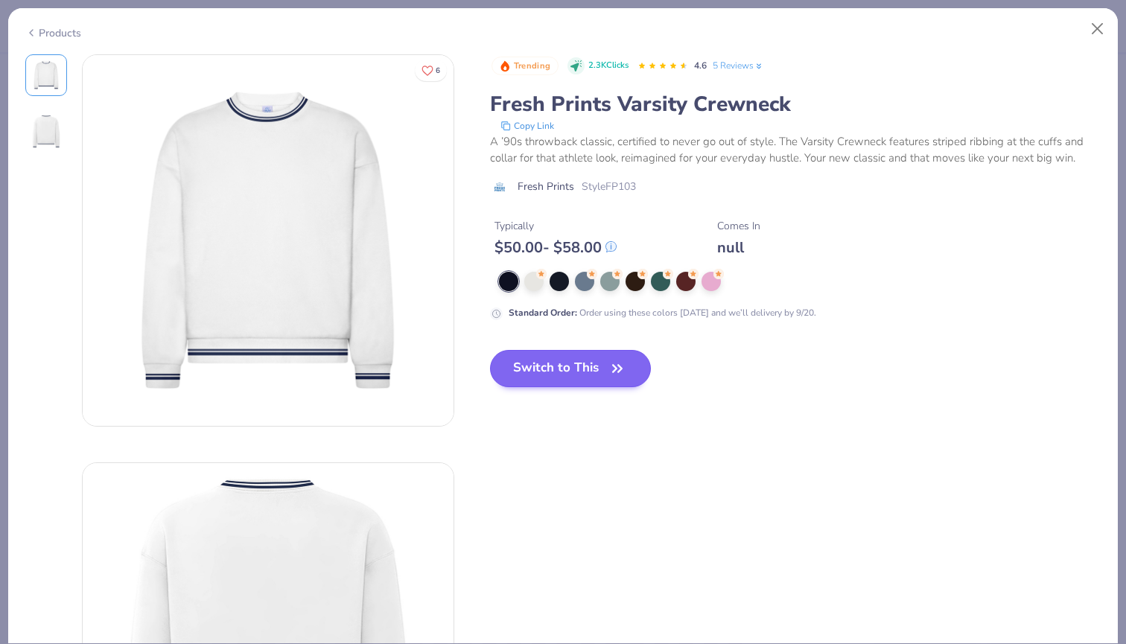
click at [545, 386] on button "Switch to This" at bounding box center [571, 368] width 162 height 37
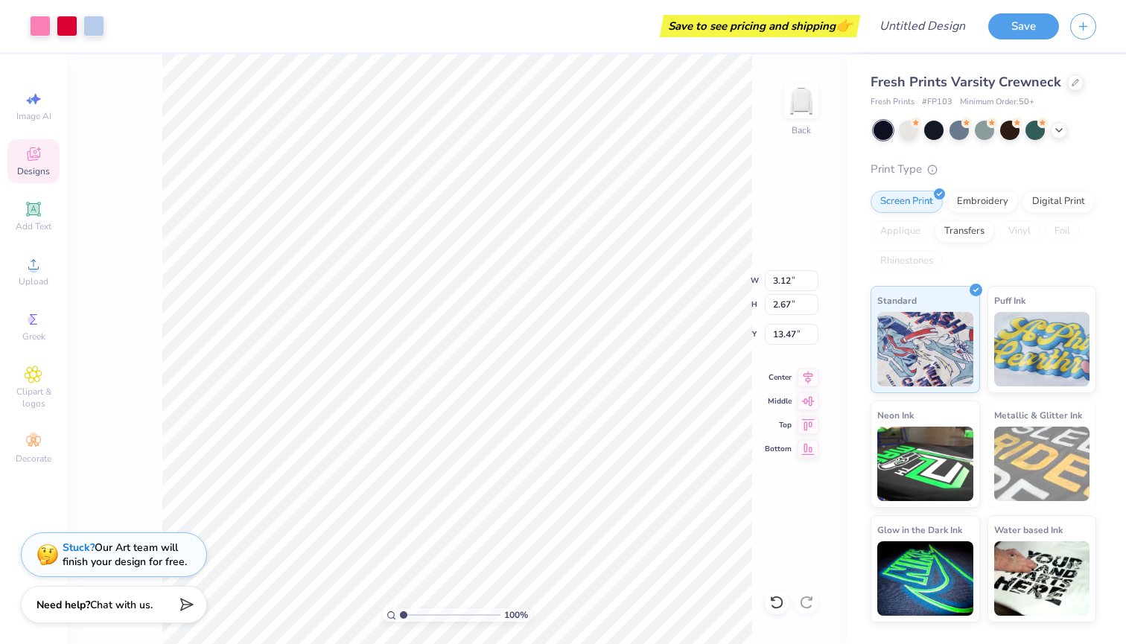
type input "11.50"
type input "10.84"
type input "9.25"
type input "4.69"
type input "14.58"
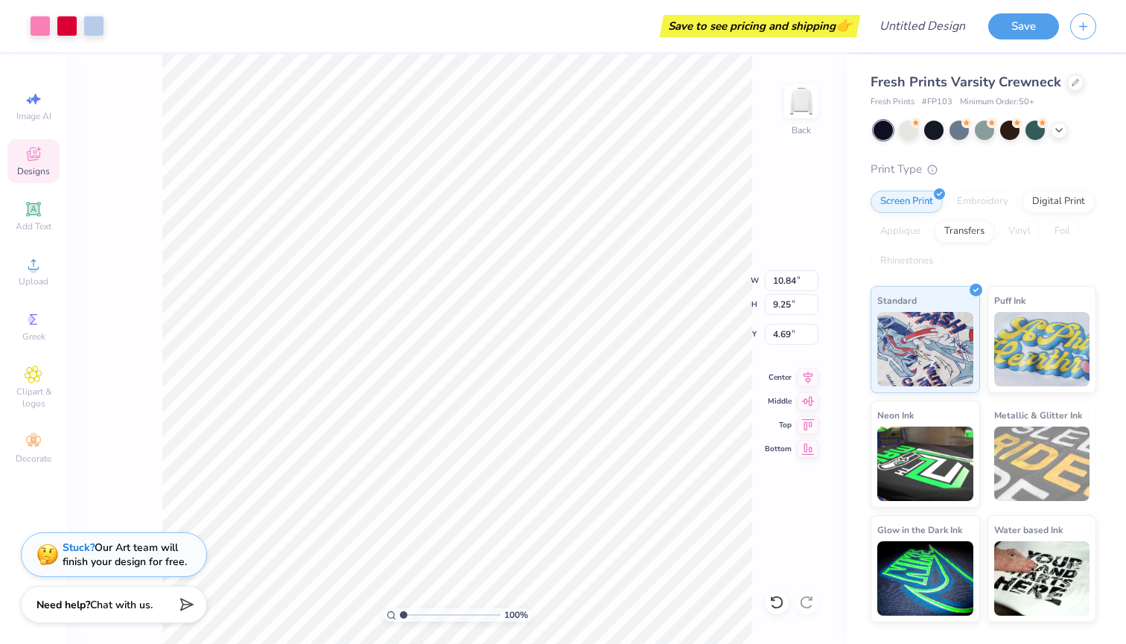
type input "12.45"
type input "4.71"
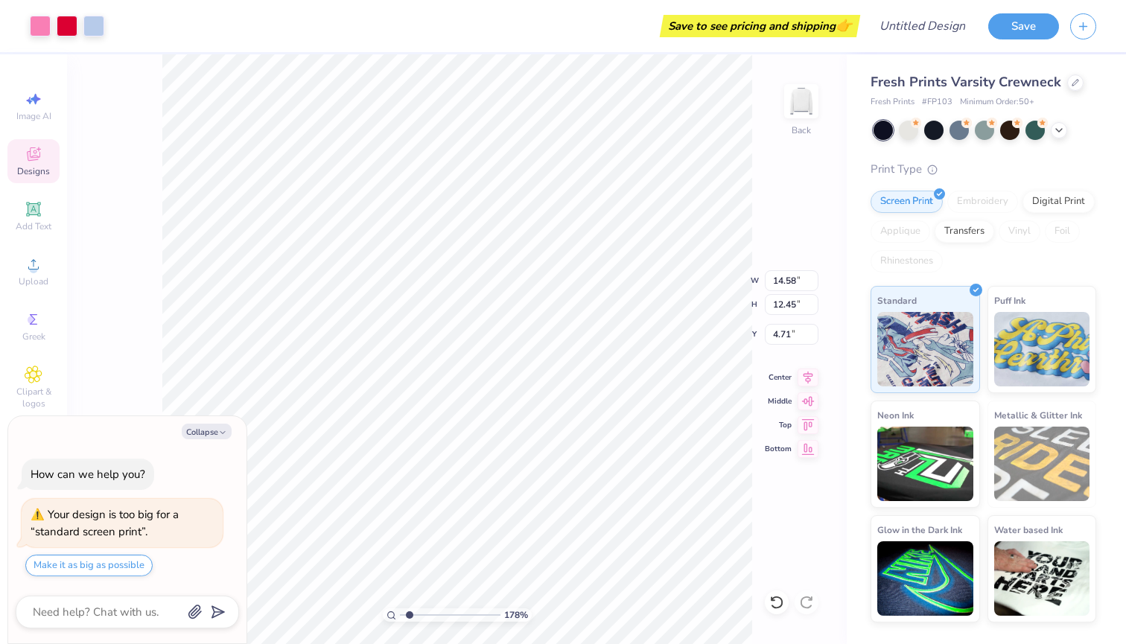
type input "1.56"
drag, startPoint x: 400, startPoint y: 618, endPoint x: 409, endPoint y: 618, distance: 8.9
click at [409, 618] on input "range" at bounding box center [450, 614] width 101 height 13
click at [95, 31] on div at bounding box center [93, 24] width 21 height 21
type textarea "x"
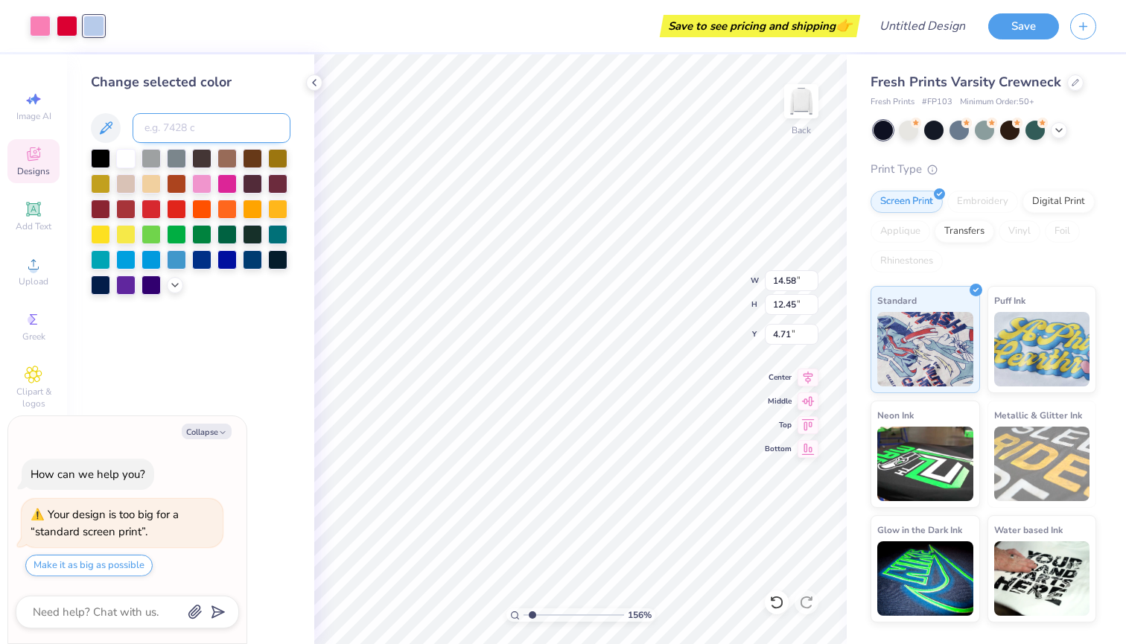
click at [171, 122] on input at bounding box center [212, 128] width 158 height 30
type input "344"
type textarea "x"
click at [66, 25] on div at bounding box center [67, 24] width 21 height 21
click at [127, 154] on div at bounding box center [125, 156] width 19 height 19
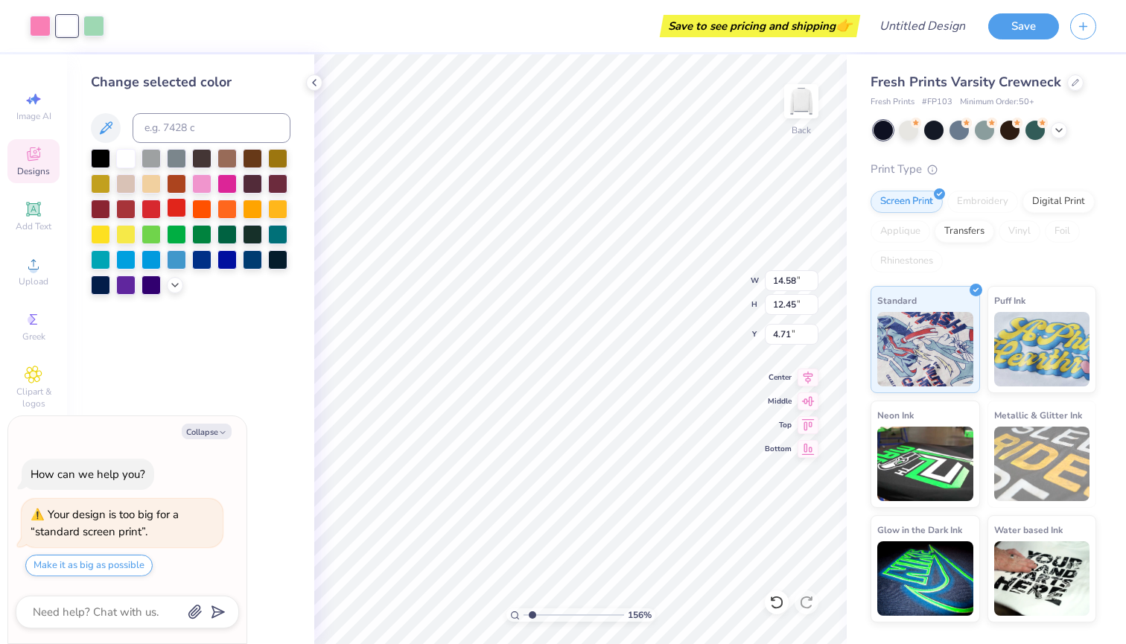
click at [180, 206] on div at bounding box center [176, 207] width 19 height 19
click at [83, 26] on div at bounding box center [93, 24] width 21 height 21
click at [123, 155] on div at bounding box center [125, 156] width 19 height 19
click at [63, 28] on div at bounding box center [67, 24] width 21 height 21
type textarea "x"
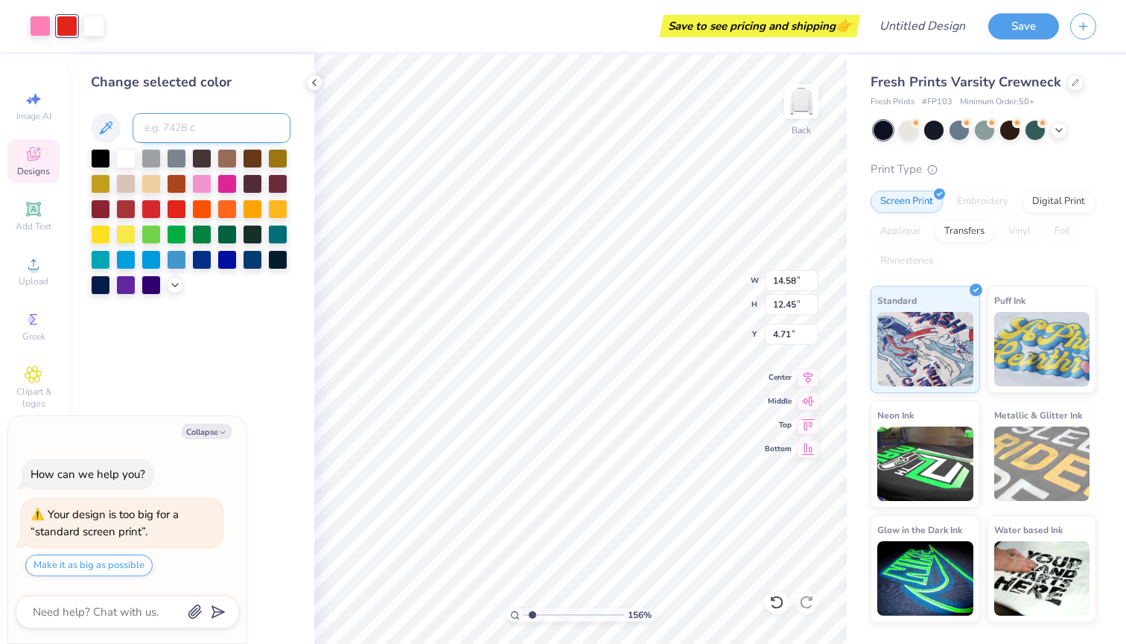
click at [159, 120] on input at bounding box center [212, 128] width 158 height 30
type input "344"
type textarea "x"
click at [42, 23] on div at bounding box center [40, 24] width 21 height 21
click at [174, 281] on div at bounding box center [175, 284] width 16 height 16
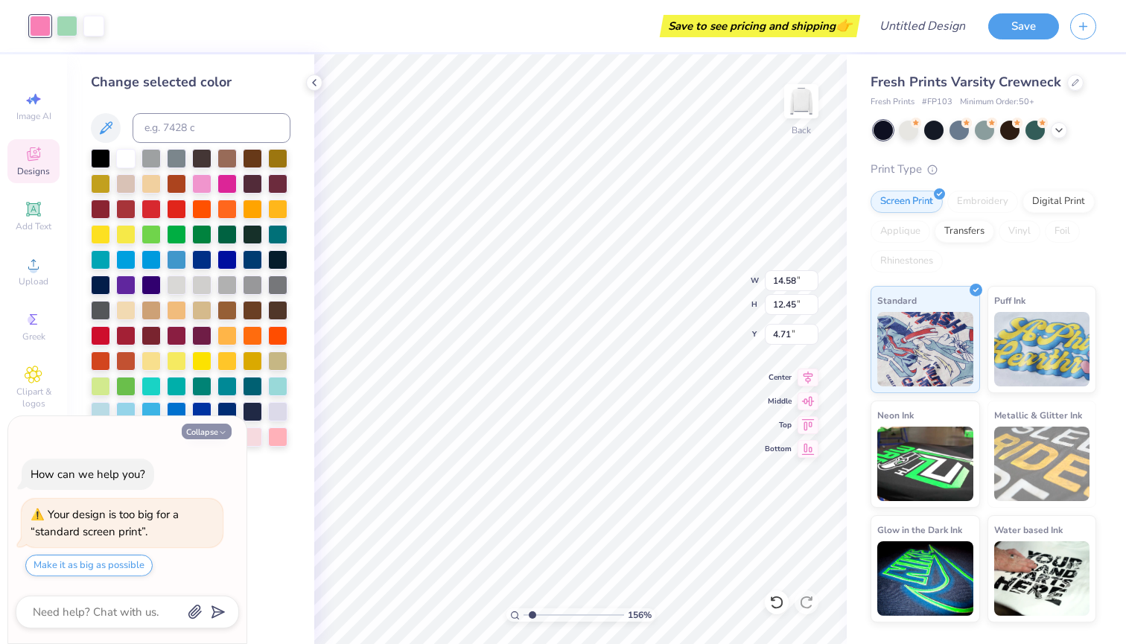
click at [203, 433] on button "Collapse" at bounding box center [207, 432] width 50 height 16
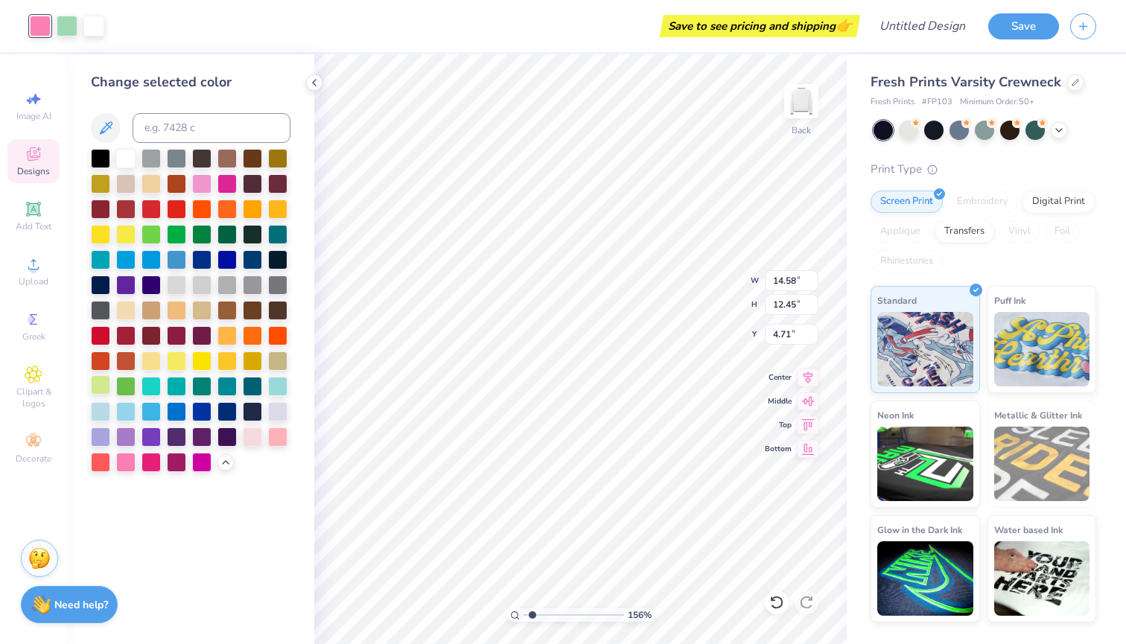
click at [94, 390] on div at bounding box center [100, 384] width 19 height 19
click at [125, 392] on div at bounding box center [125, 384] width 19 height 19
click at [202, 391] on div at bounding box center [201, 384] width 19 height 19
click at [279, 388] on div at bounding box center [277, 384] width 19 height 19
click at [103, 131] on icon at bounding box center [106, 127] width 13 height 13
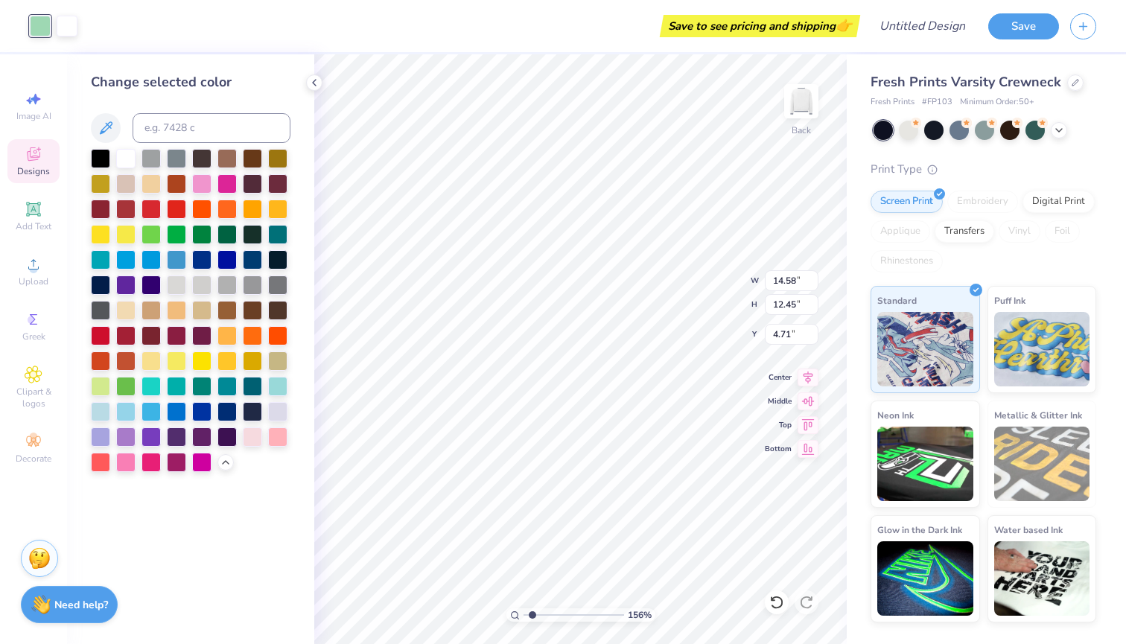
click at [38, 29] on div at bounding box center [40, 26] width 21 height 21
click at [109, 138] on button at bounding box center [106, 128] width 30 height 30
click at [97, 127] on icon at bounding box center [106, 128] width 18 height 18
click at [108, 126] on icon at bounding box center [106, 128] width 18 height 18
click at [124, 108] on div "Change selected color" at bounding box center [191, 272] width 200 height 400
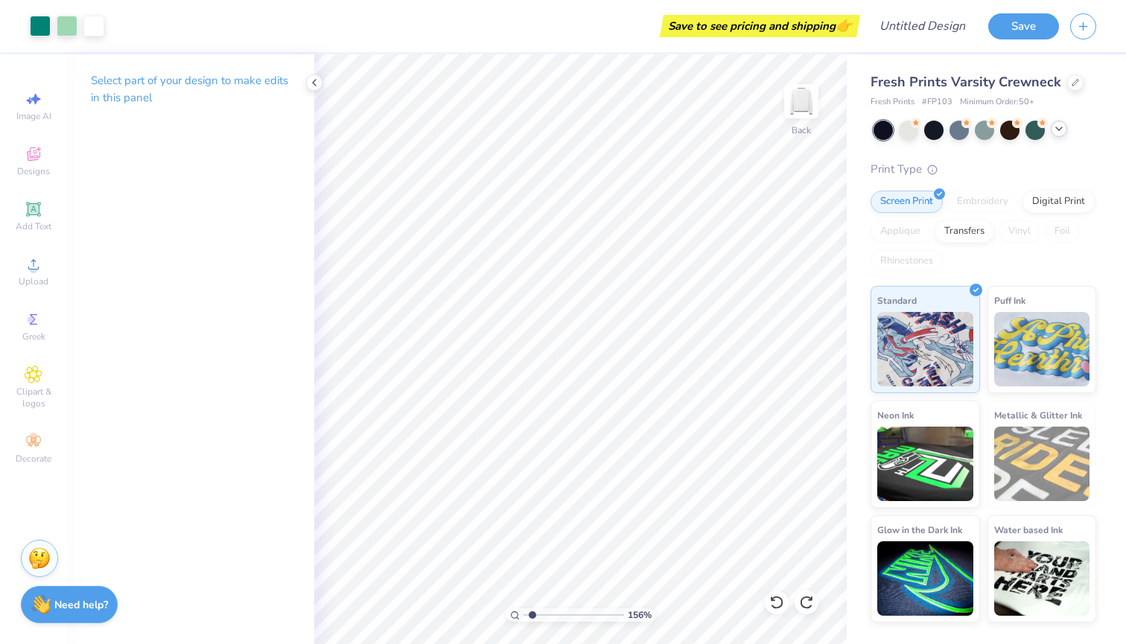
click at [1059, 130] on polyline at bounding box center [1059, 128] width 6 height 3
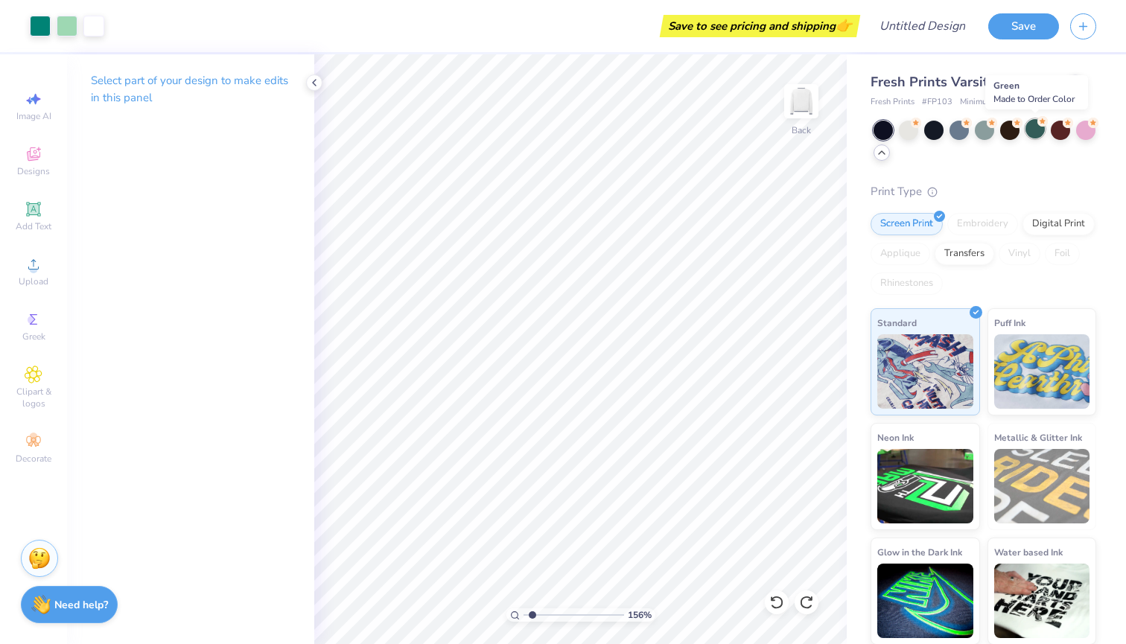
click at [1038, 127] on div at bounding box center [1034, 128] width 19 height 19
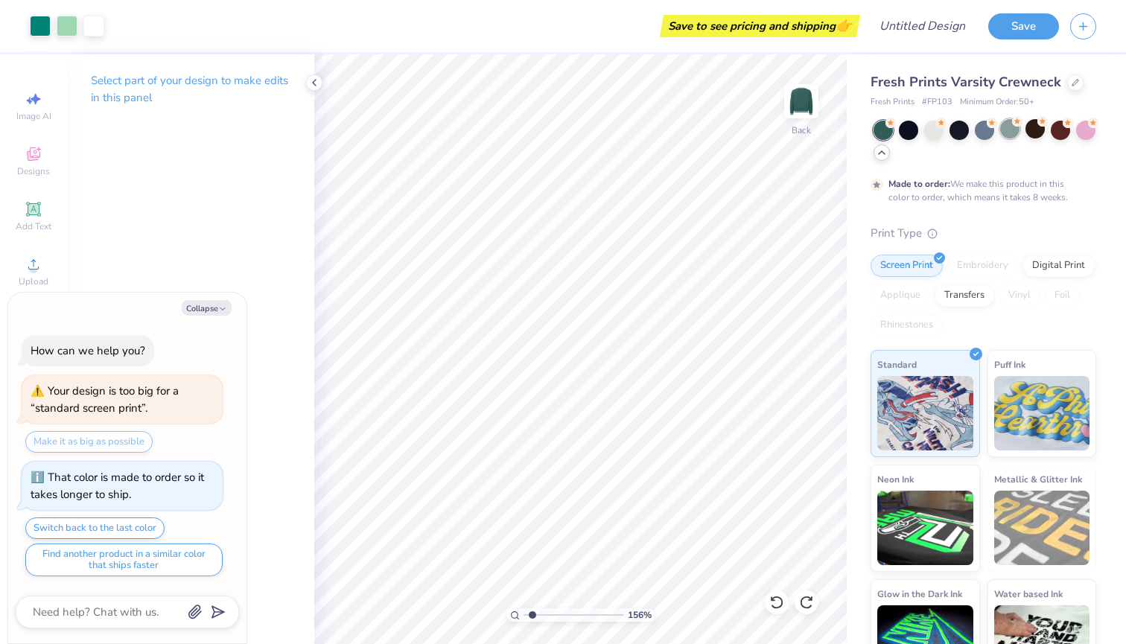
click at [1013, 137] on div at bounding box center [1009, 128] width 19 height 19
click at [932, 136] on div at bounding box center [933, 128] width 19 height 19
click at [1075, 83] on div at bounding box center [1075, 81] width 16 height 16
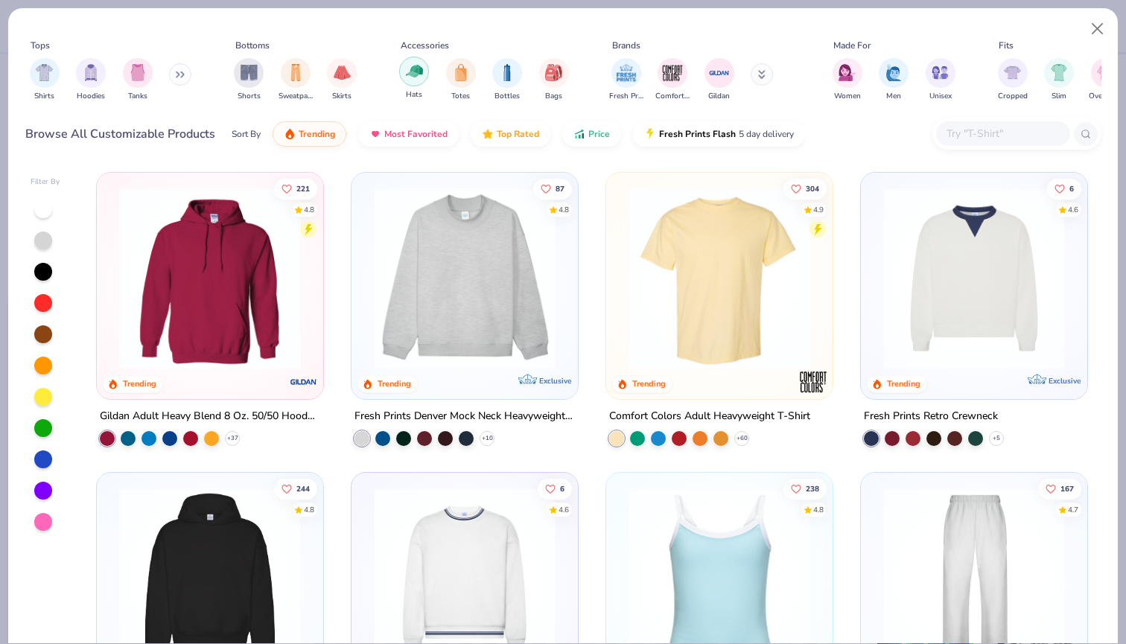
click img "filter for Hats"
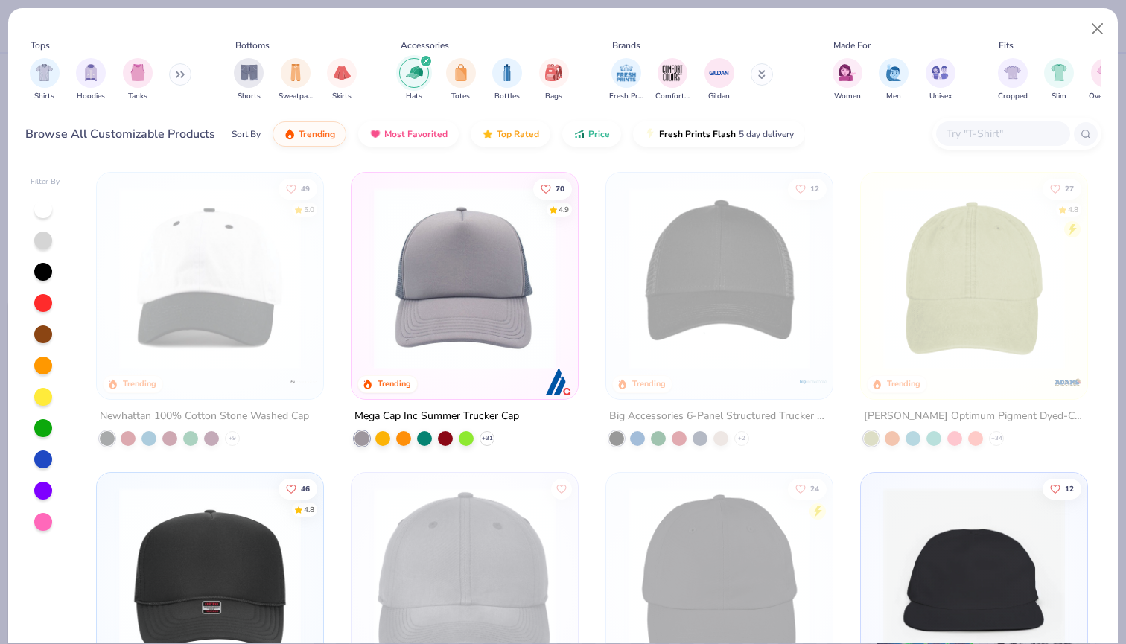
click div
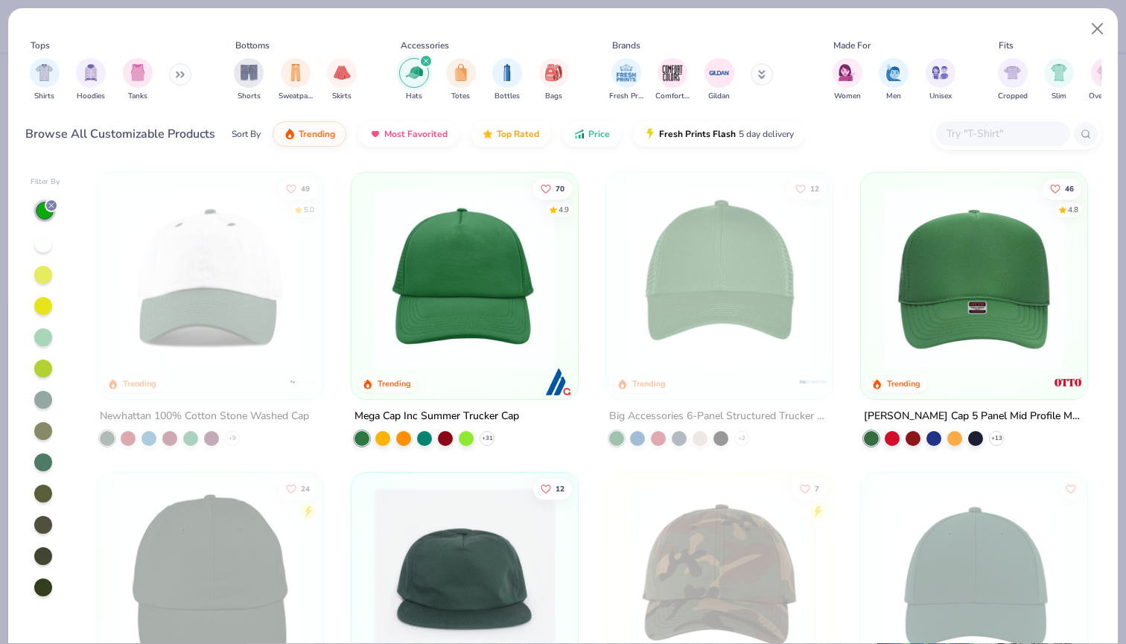
click icon "filter for Hats"
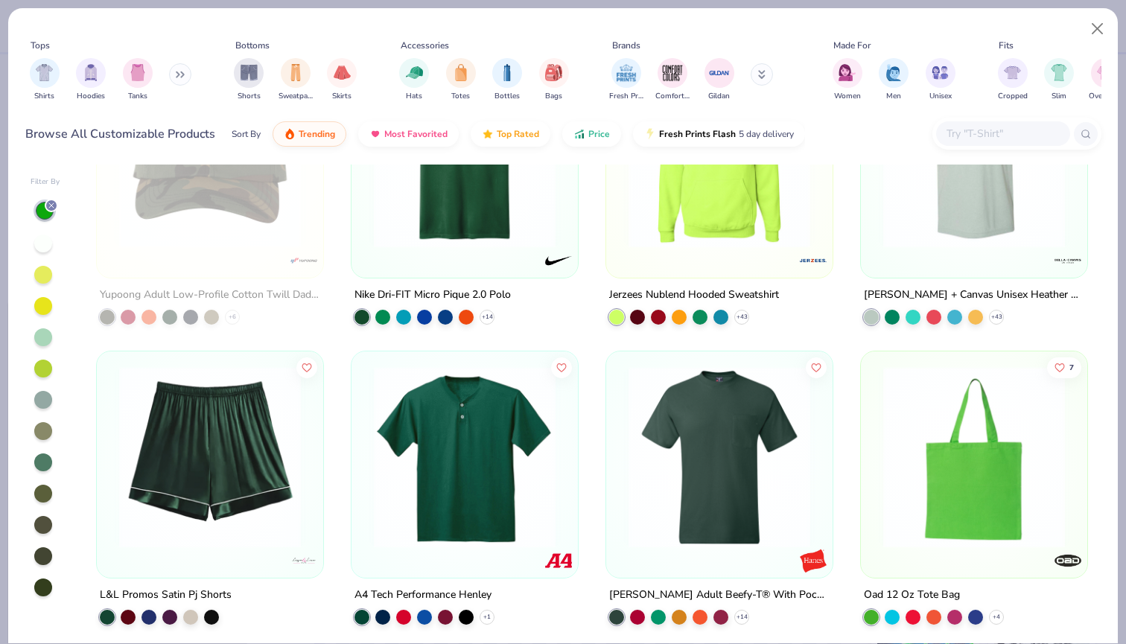
scroll to position [5341, 0]
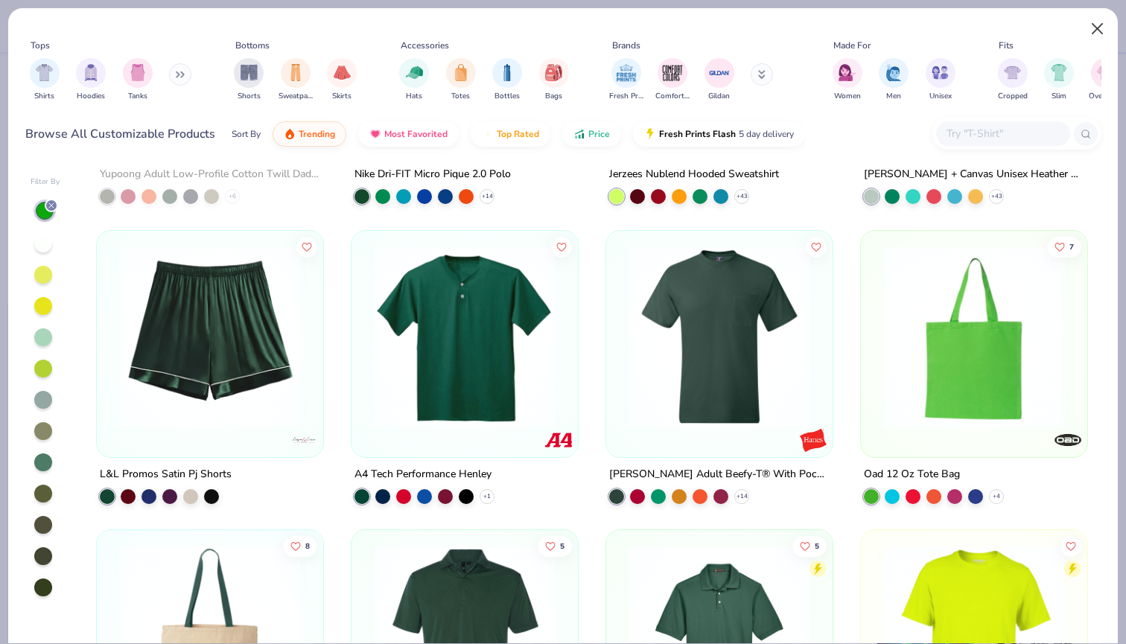
click button "Close"
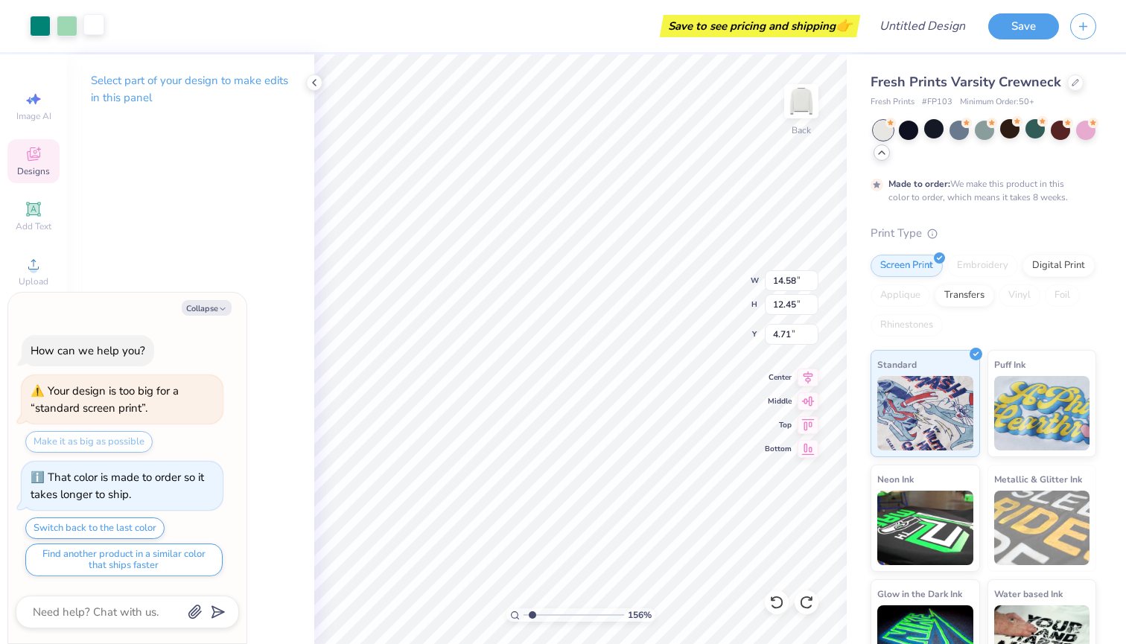
click div
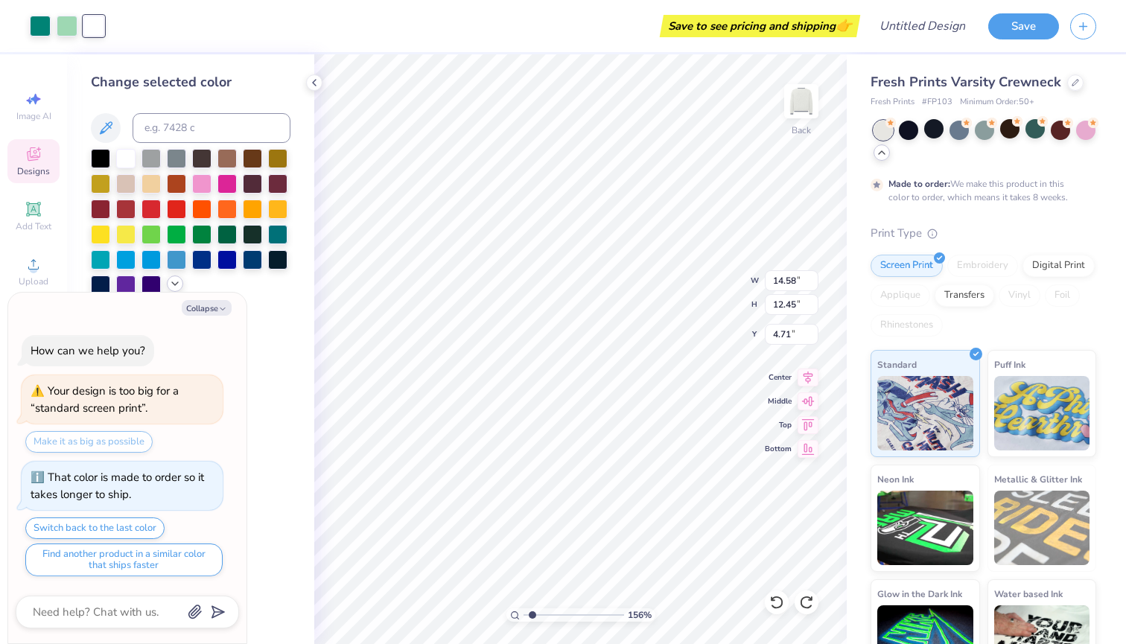
click polyline
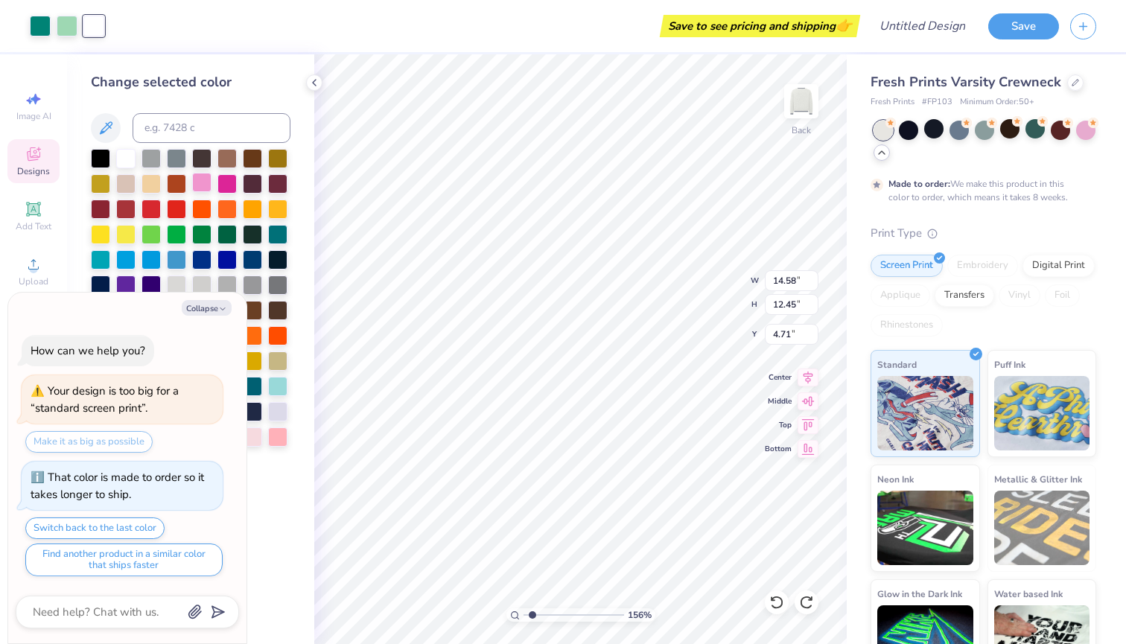
click div
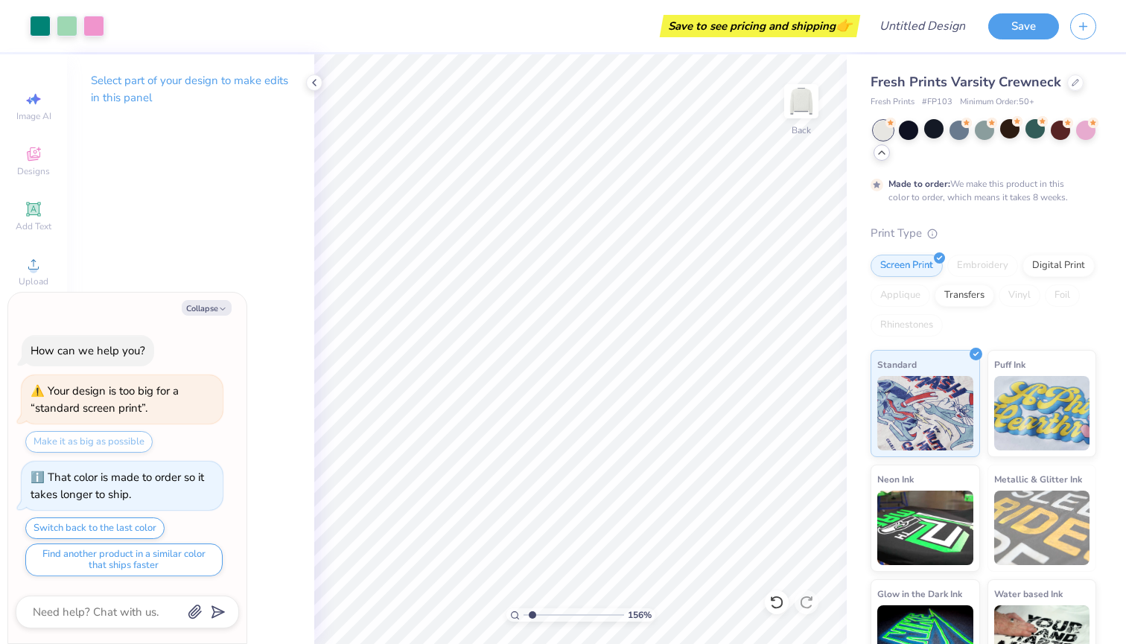
click div "Select part of your design to make edits in this panel"
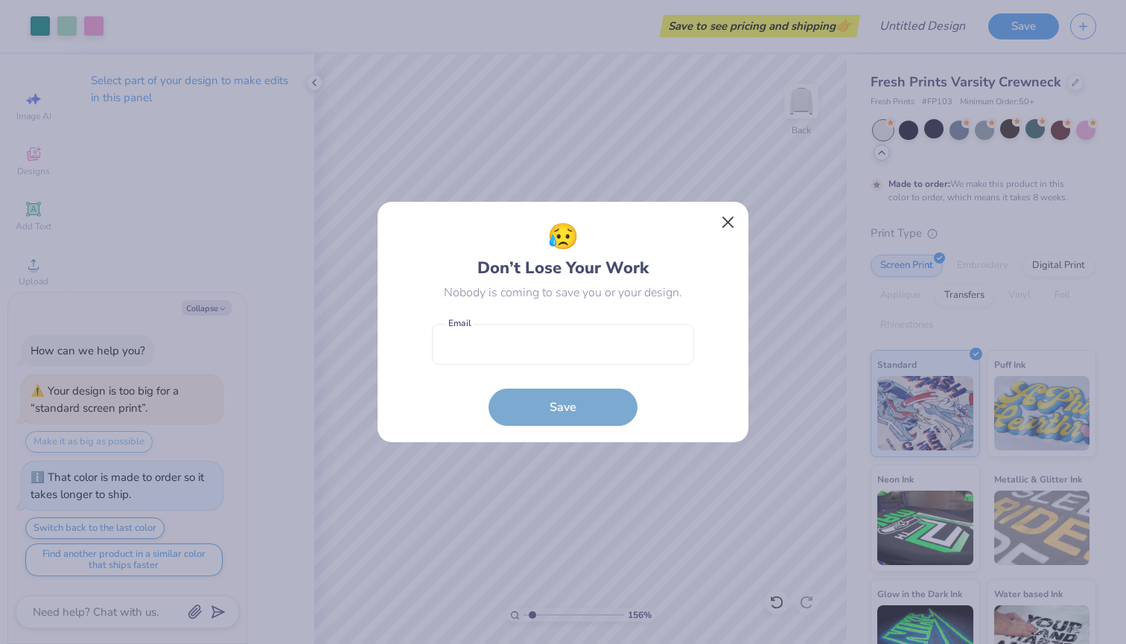
click button "Close"
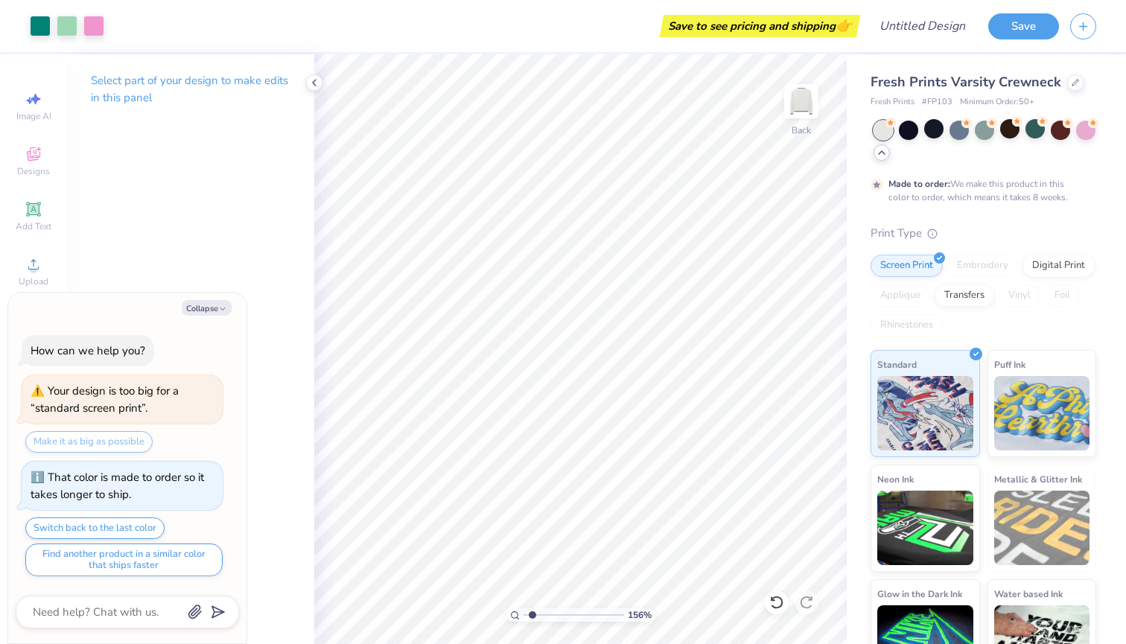
type textarea "x"
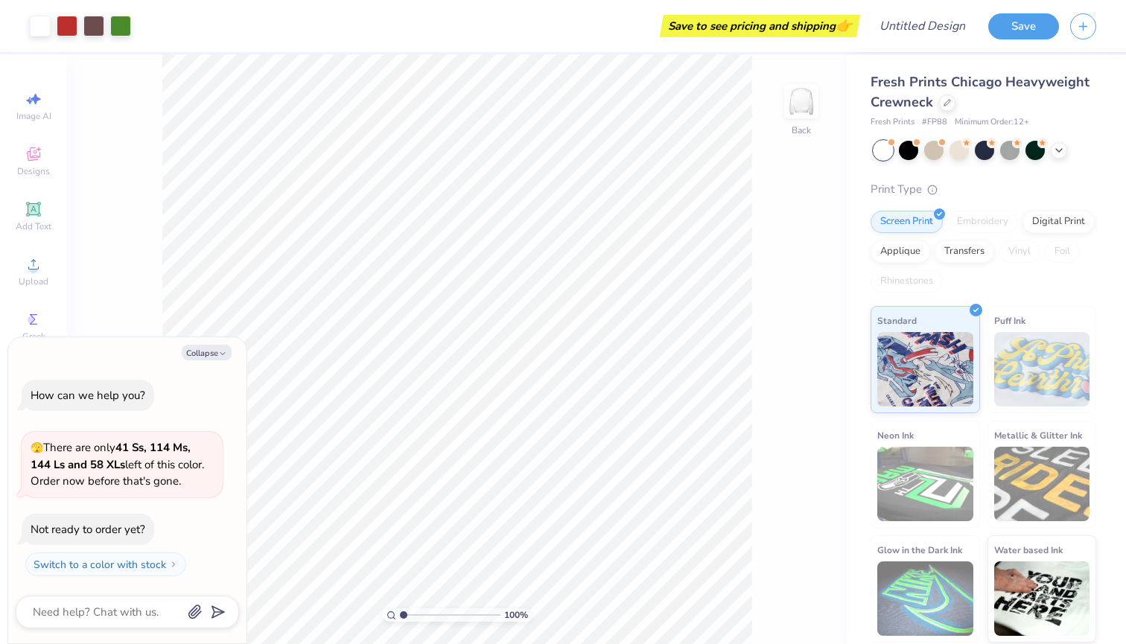
type textarea "x"
type input "3.05"
drag, startPoint x: 402, startPoint y: 613, endPoint x: 424, endPoint y: 614, distance: 21.6
click at [424, 614] on input "range" at bounding box center [450, 614] width 101 height 13
click at [62, 22] on div at bounding box center [67, 24] width 21 height 21
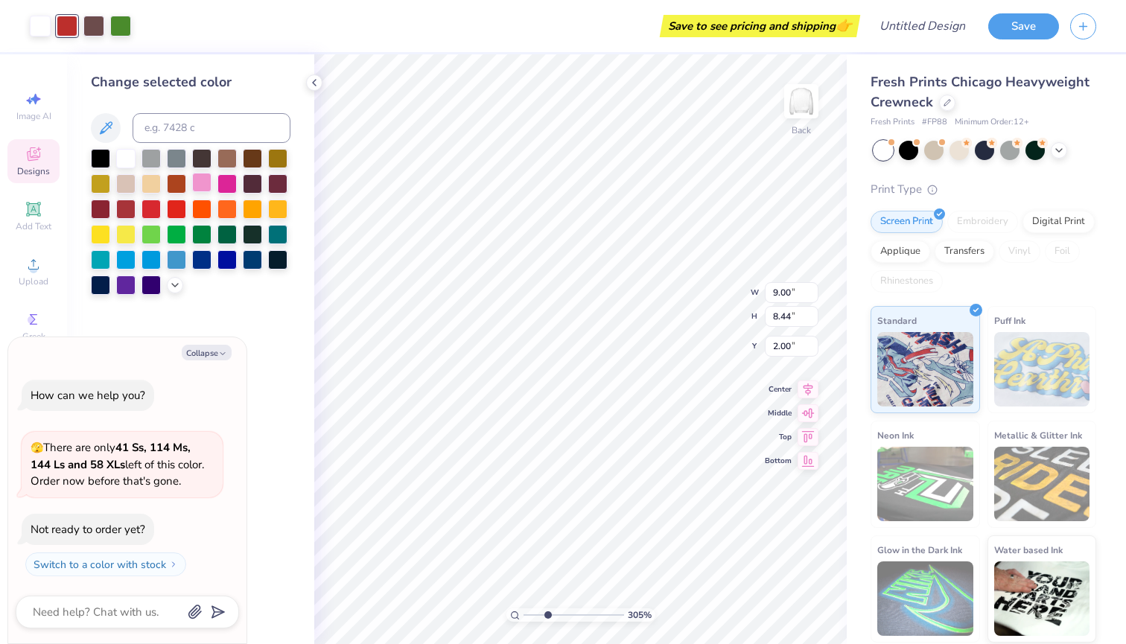
click at [206, 185] on div at bounding box center [201, 182] width 19 height 19
click at [171, 283] on icon at bounding box center [175, 284] width 12 height 12
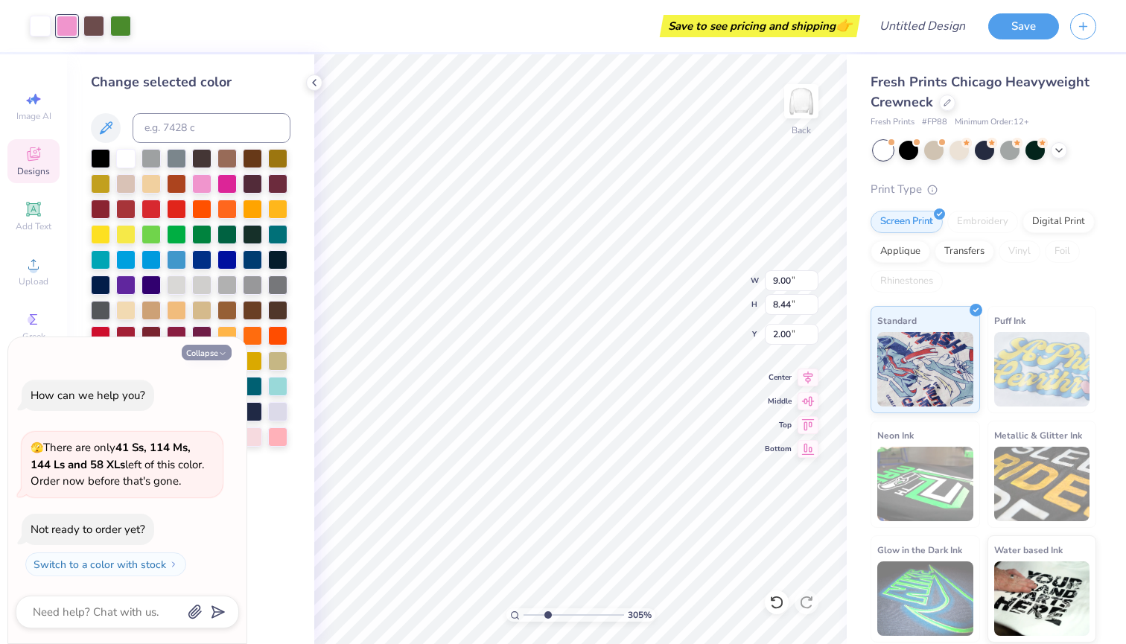
click at [200, 350] on button "Collapse" at bounding box center [207, 353] width 50 height 16
type textarea "x"
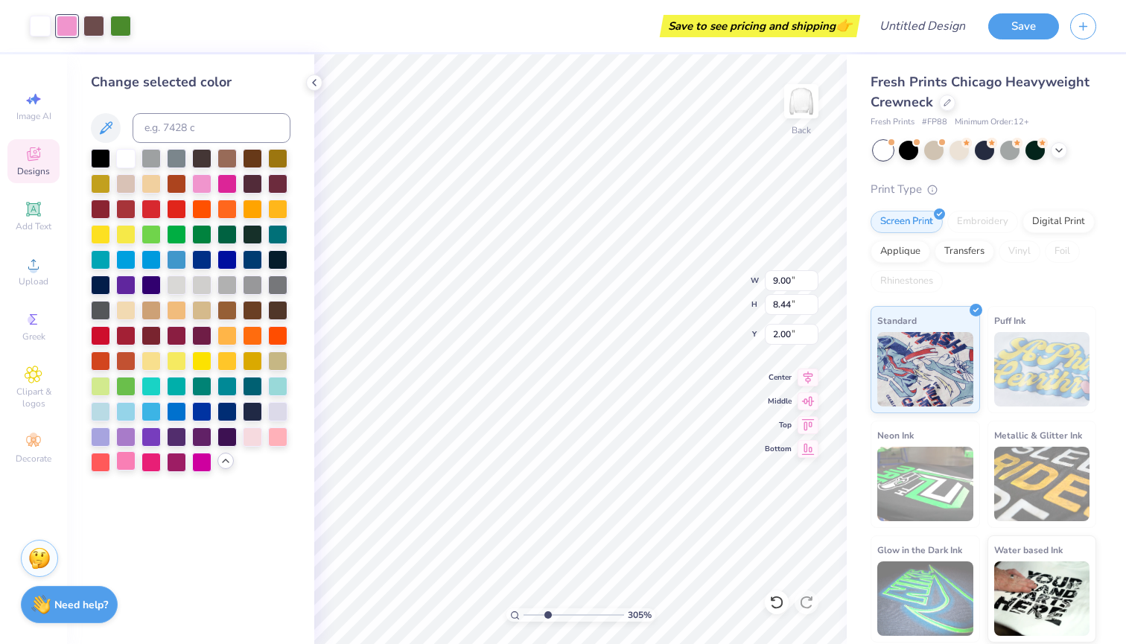
click at [127, 462] on div at bounding box center [125, 460] width 19 height 19
click at [121, 27] on div at bounding box center [120, 24] width 21 height 21
click at [173, 125] on input at bounding box center [212, 128] width 158 height 30
type input "4"
type input "2"
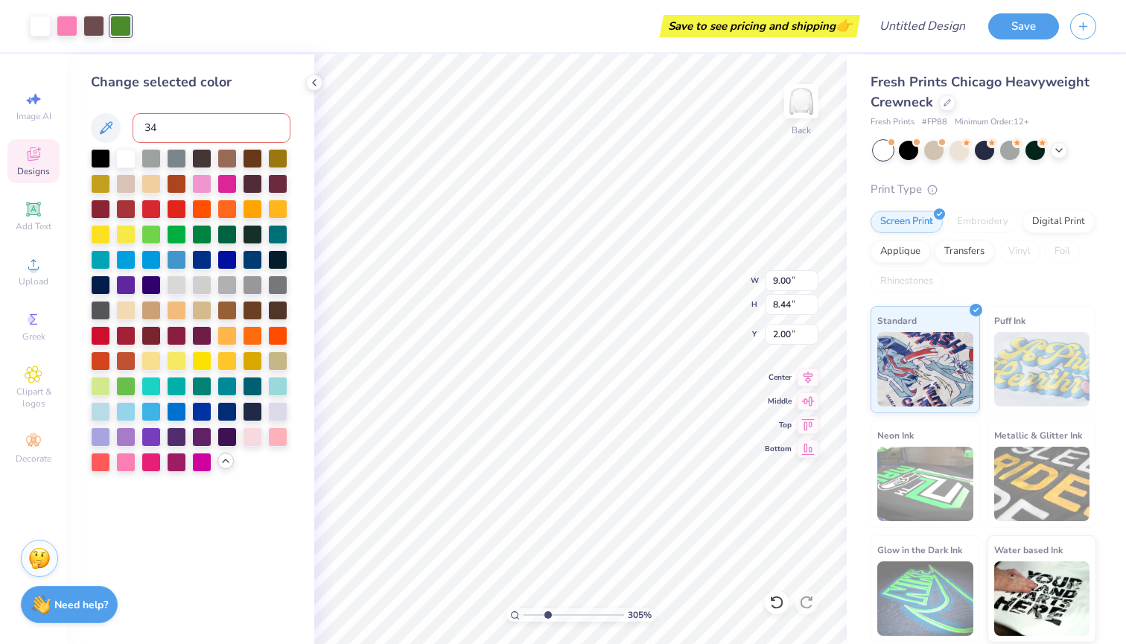
type input "344"
click at [123, 395] on div at bounding box center [125, 384] width 19 height 19
click at [203, 239] on div at bounding box center [201, 232] width 19 height 19
click at [182, 237] on div at bounding box center [176, 232] width 19 height 19
click at [276, 242] on div at bounding box center [277, 232] width 19 height 19
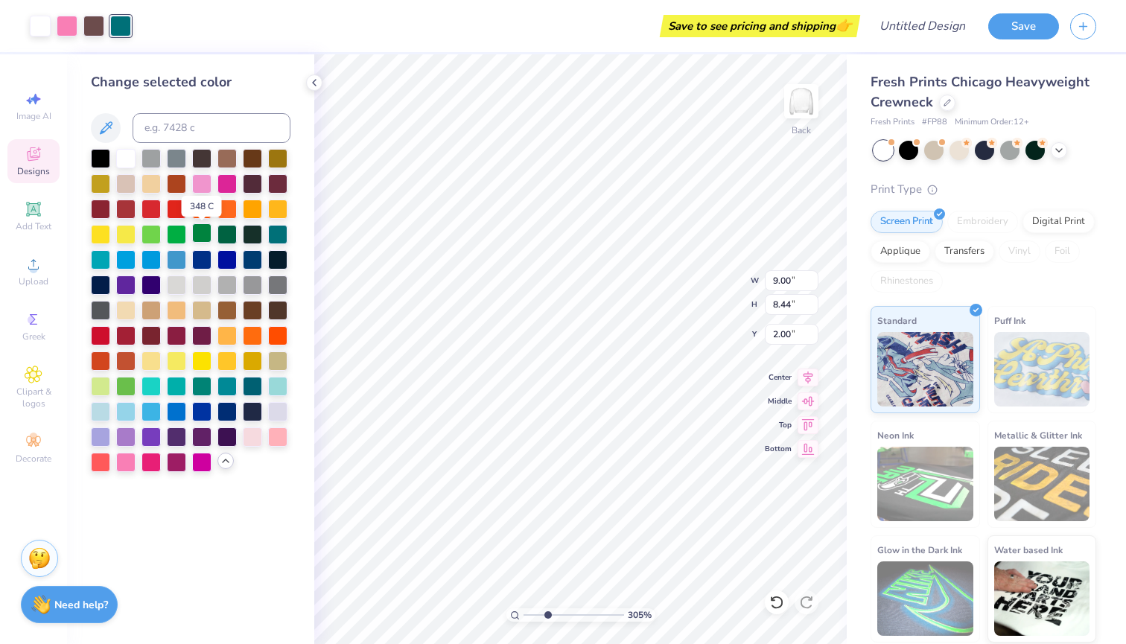
click at [203, 235] on div at bounding box center [201, 232] width 19 height 19
click at [175, 232] on div at bounding box center [176, 232] width 19 height 19
click at [198, 234] on div at bounding box center [201, 232] width 19 height 19
click at [129, 384] on div at bounding box center [125, 384] width 19 height 19
type input "2.27"
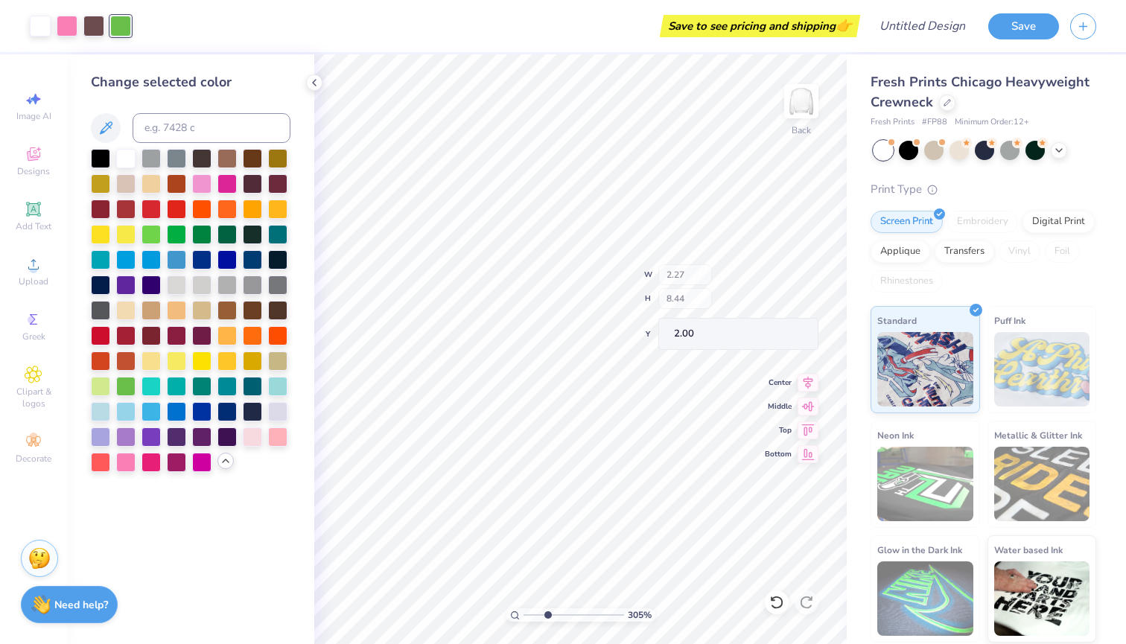
type input "1.90"
type input "8.38"
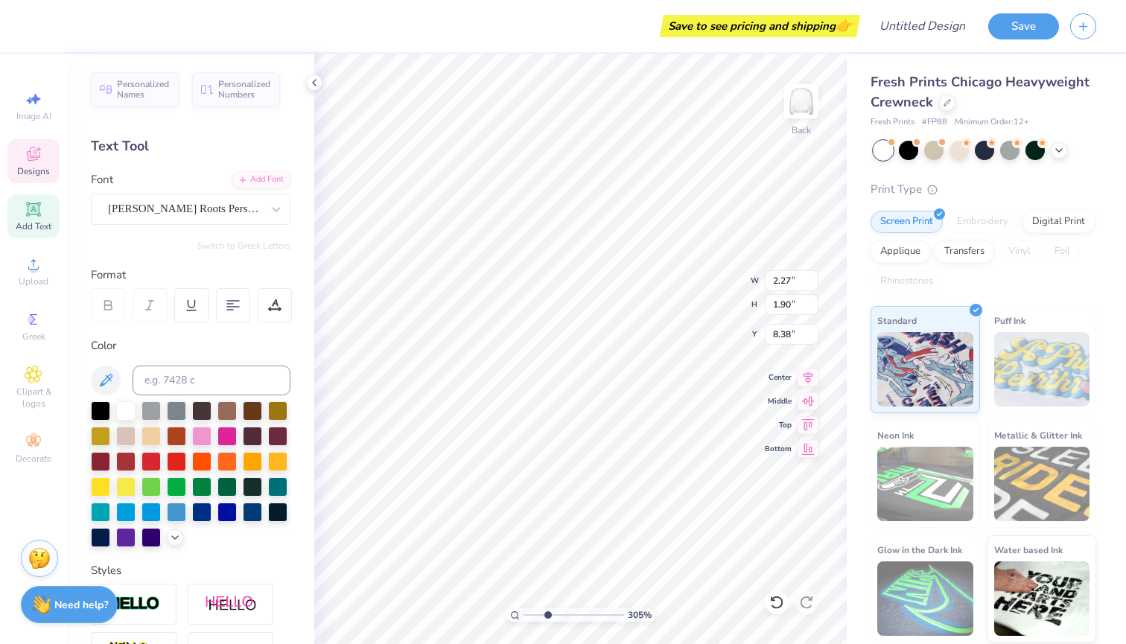
type textarea "pi beta phi"
type input "2.23"
click at [539, 612] on input "range" at bounding box center [574, 614] width 101 height 13
type textarea "pi phi"
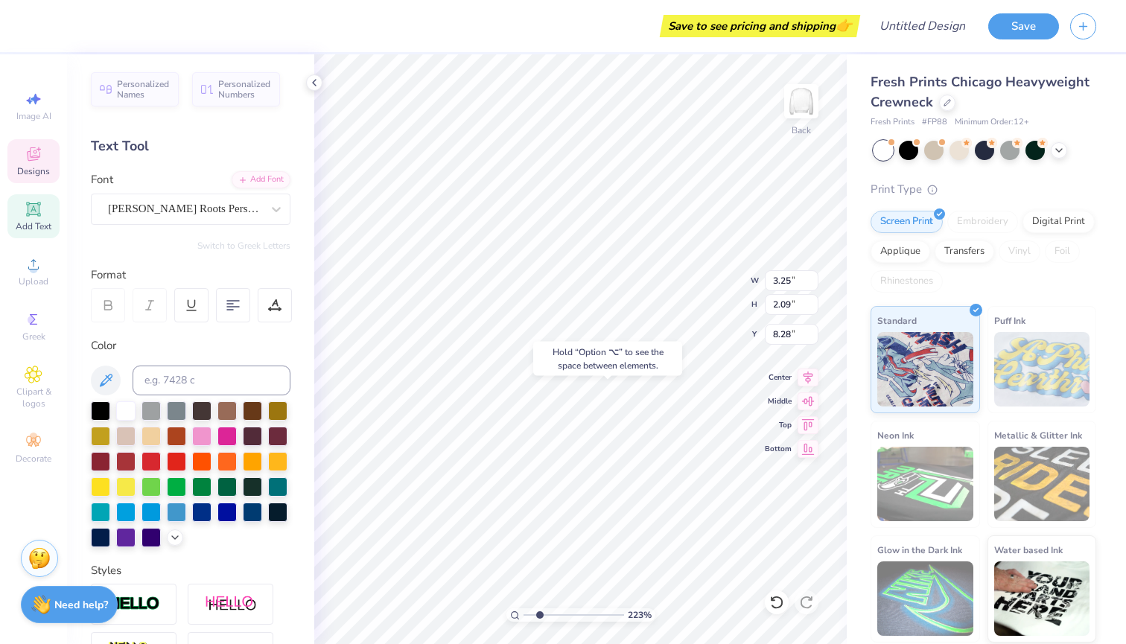
type input "8.30"
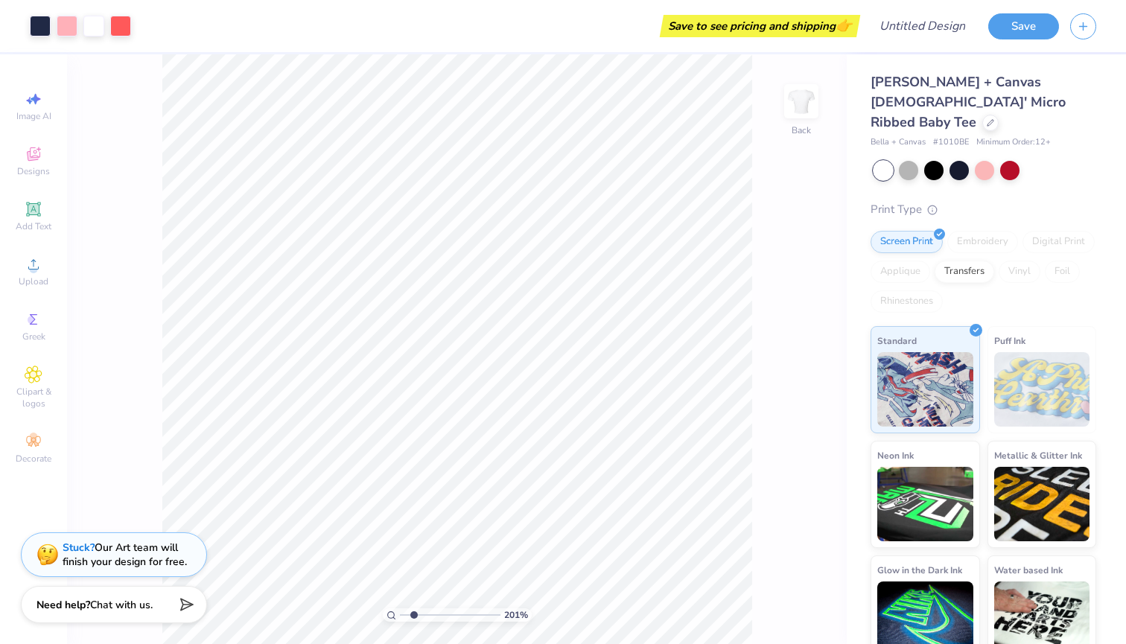
type input "2.01"
drag, startPoint x: 404, startPoint y: 617, endPoint x: 413, endPoint y: 617, distance: 8.9
click at [413, 617] on input "range" at bounding box center [450, 614] width 101 height 13
type input "6.87"
type input "2.62"
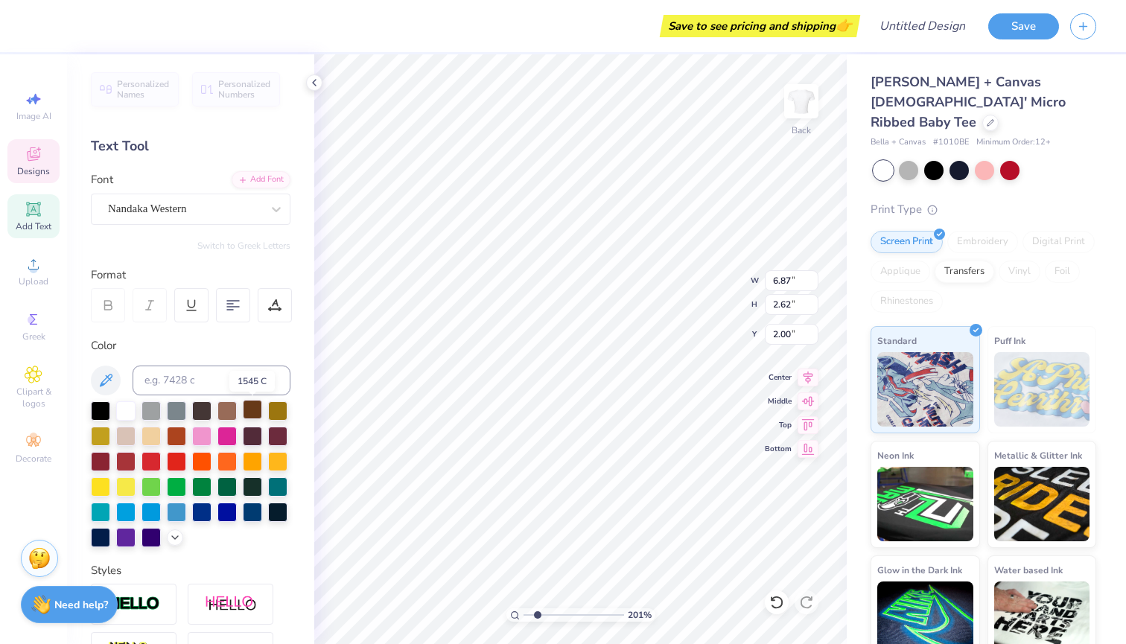
click at [247, 415] on div at bounding box center [252, 409] width 19 height 19
click at [227, 413] on div at bounding box center [226, 409] width 19 height 19
click at [257, 405] on div at bounding box center [252, 409] width 19 height 19
type input "6.48"
type input "6.39"
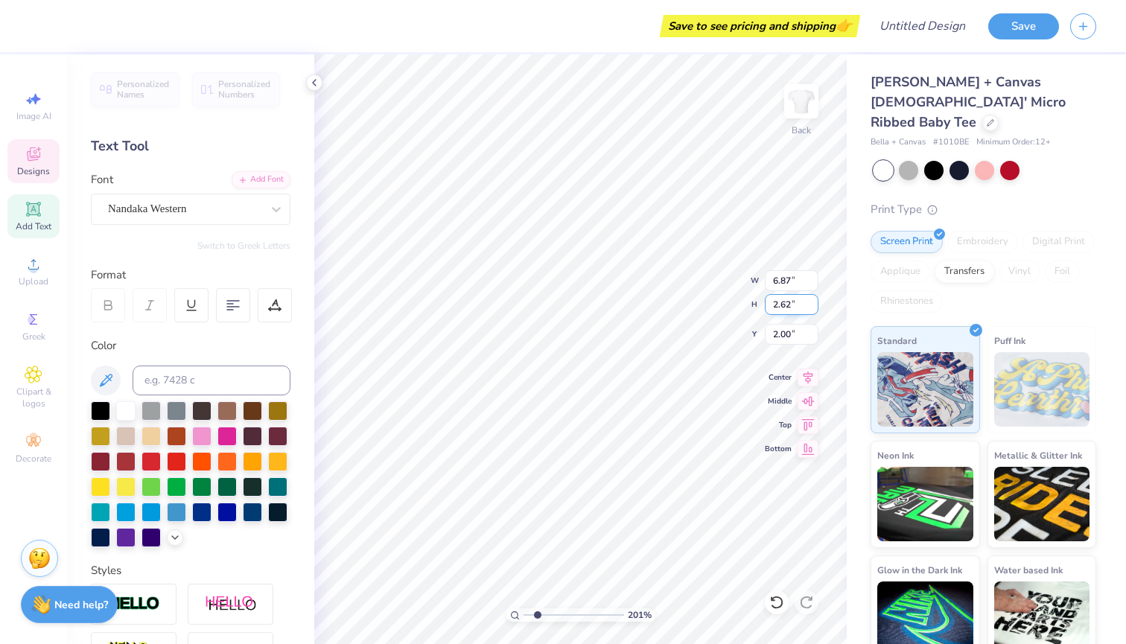
type input "4.05"
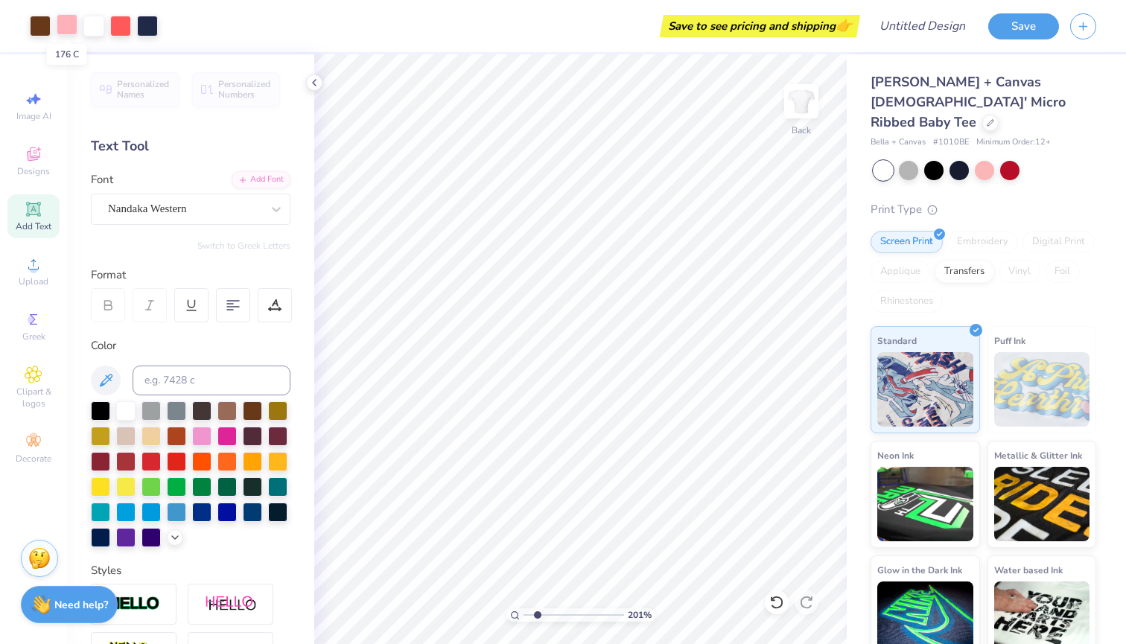
click at [70, 28] on div at bounding box center [67, 24] width 21 height 21
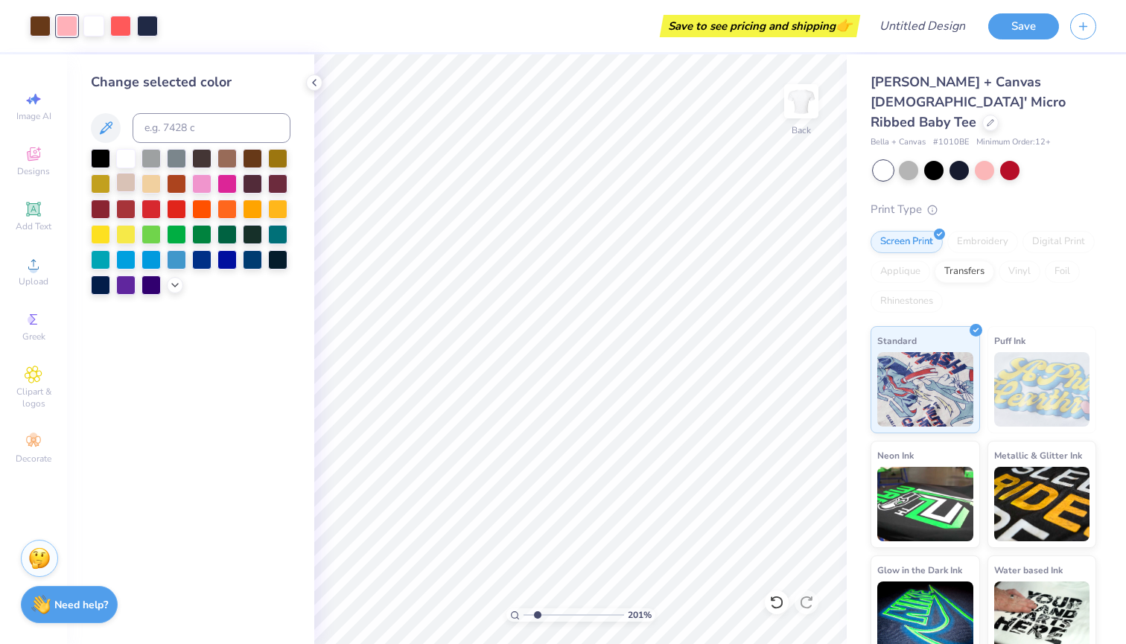
click at [130, 183] on div at bounding box center [125, 182] width 19 height 19
click at [226, 162] on div at bounding box center [226, 156] width 19 height 19
click at [130, 189] on div at bounding box center [125, 182] width 19 height 19
click at [117, 21] on div at bounding box center [120, 24] width 21 height 21
click at [150, 231] on div at bounding box center [150, 232] width 19 height 19
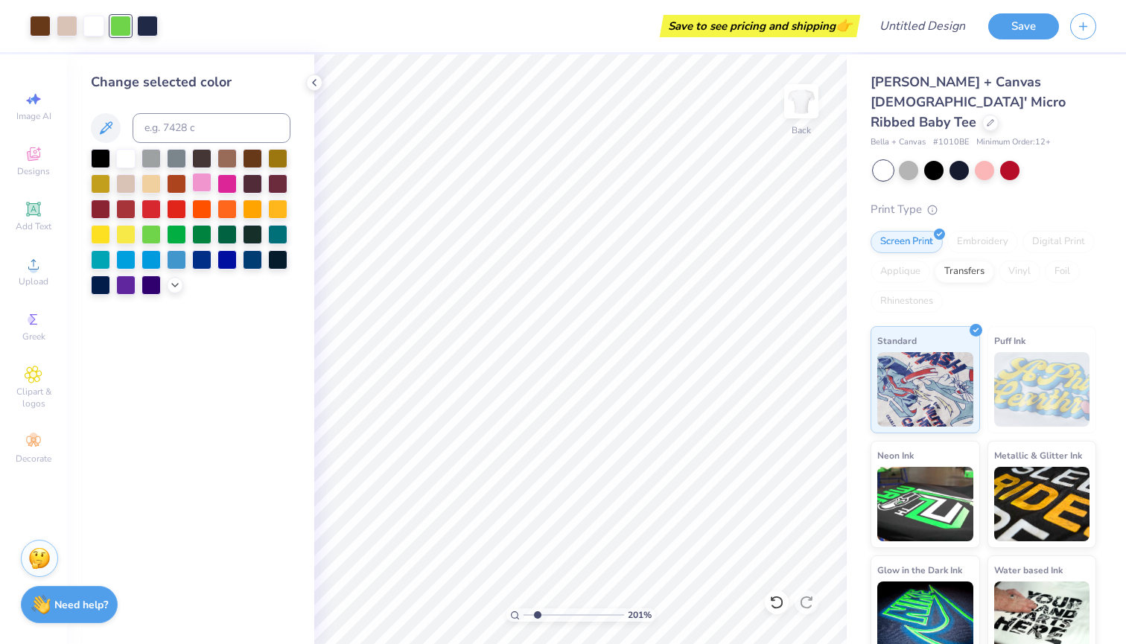
click at [197, 188] on div at bounding box center [201, 182] width 19 height 19
click at [171, 289] on icon at bounding box center [175, 284] width 12 height 12
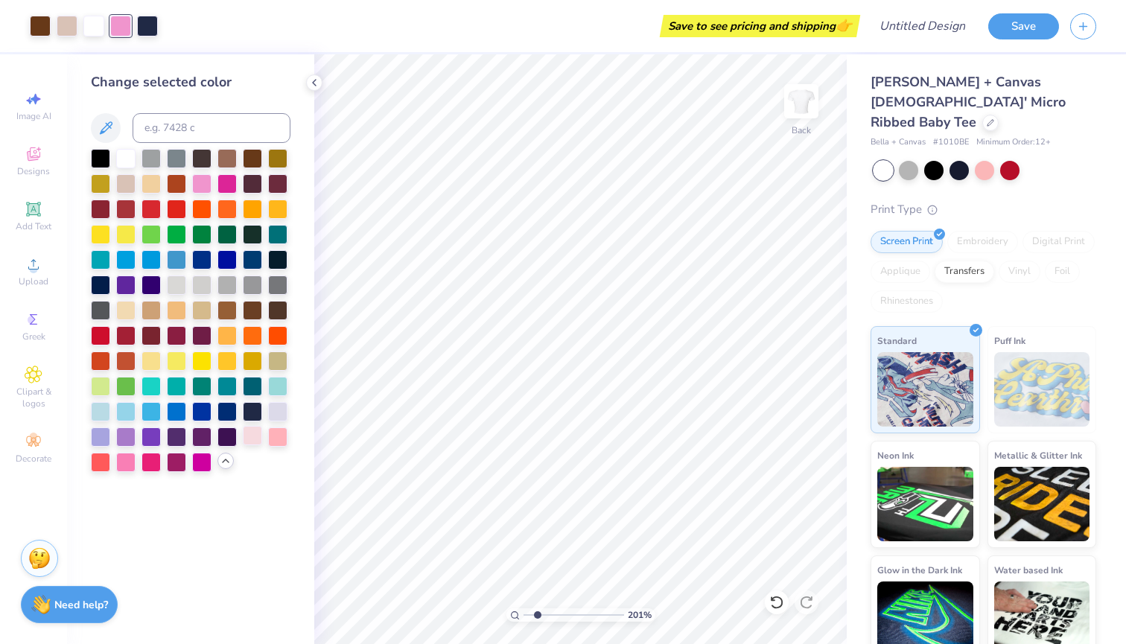
click at [257, 445] on div at bounding box center [252, 435] width 19 height 19
click at [273, 442] on div at bounding box center [277, 435] width 19 height 19
click at [124, 470] on div at bounding box center [125, 460] width 19 height 19
click at [199, 190] on div at bounding box center [201, 182] width 19 height 19
click at [276, 433] on div at bounding box center [277, 435] width 19 height 19
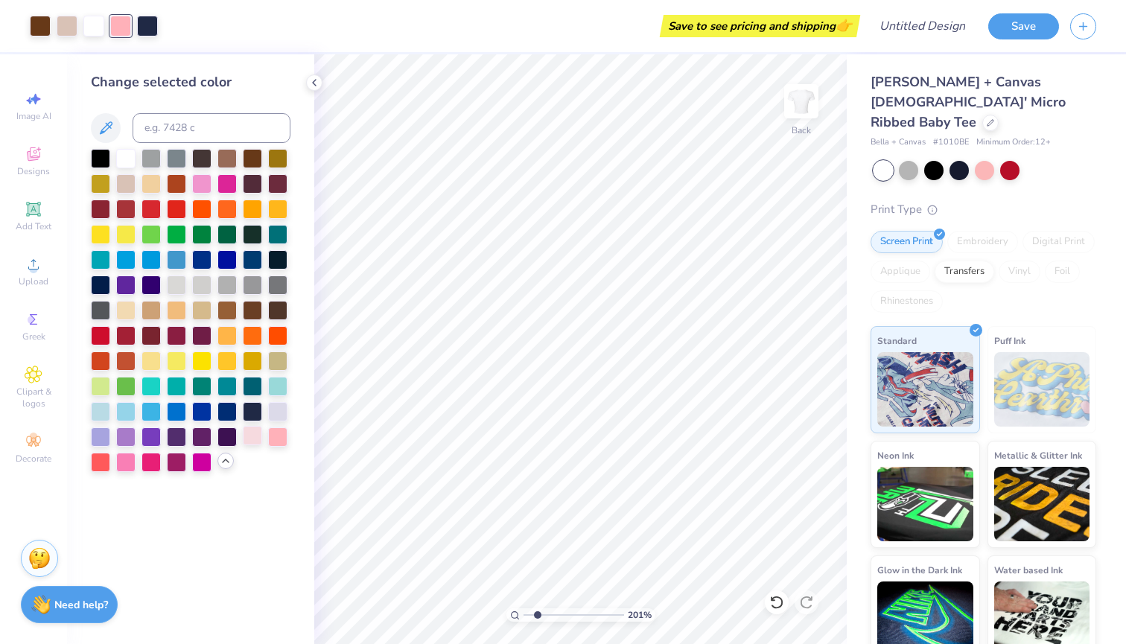
click at [253, 433] on div at bounding box center [252, 435] width 19 height 19
click at [276, 439] on div at bounding box center [277, 435] width 19 height 19
click at [221, 124] on input at bounding box center [212, 128] width 158 height 30
type input "344"
click at [255, 439] on div at bounding box center [252, 435] width 19 height 19
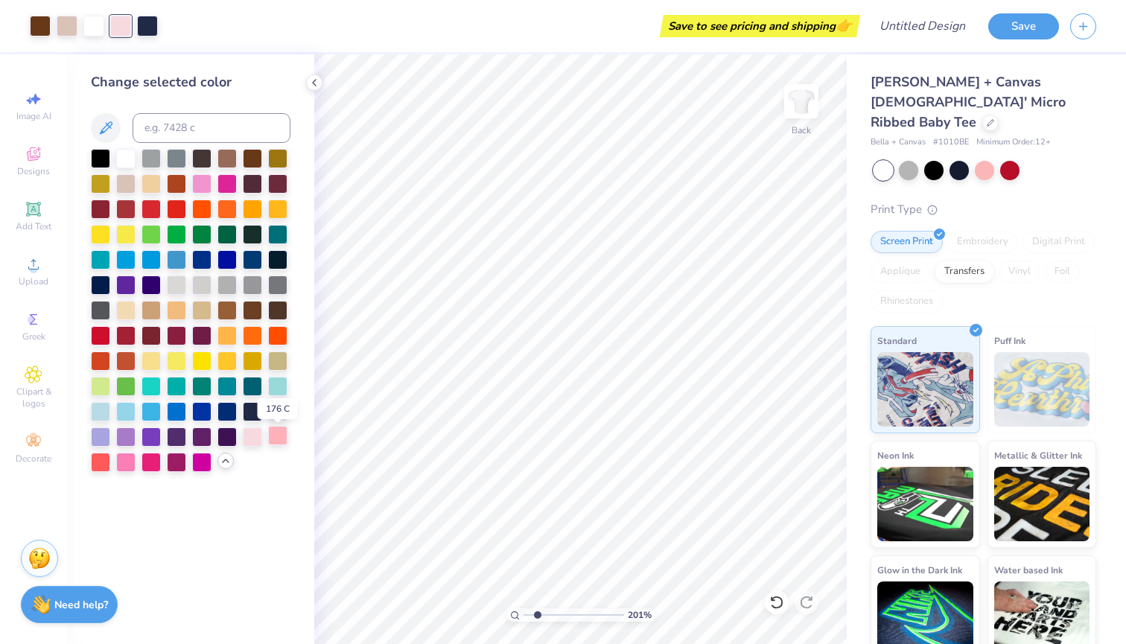
click at [268, 438] on div at bounding box center [277, 435] width 19 height 19
click at [248, 439] on div at bounding box center [252, 435] width 19 height 19
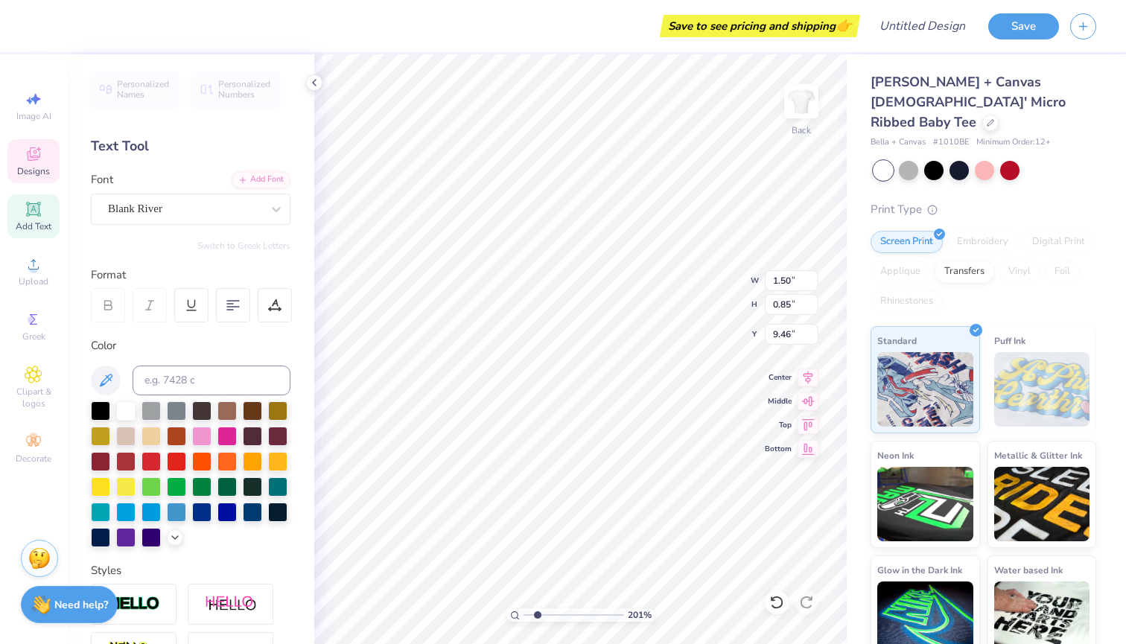
type input "2.26"
type input "1.19"
type input "8.51"
type textarea "pi beta phi"
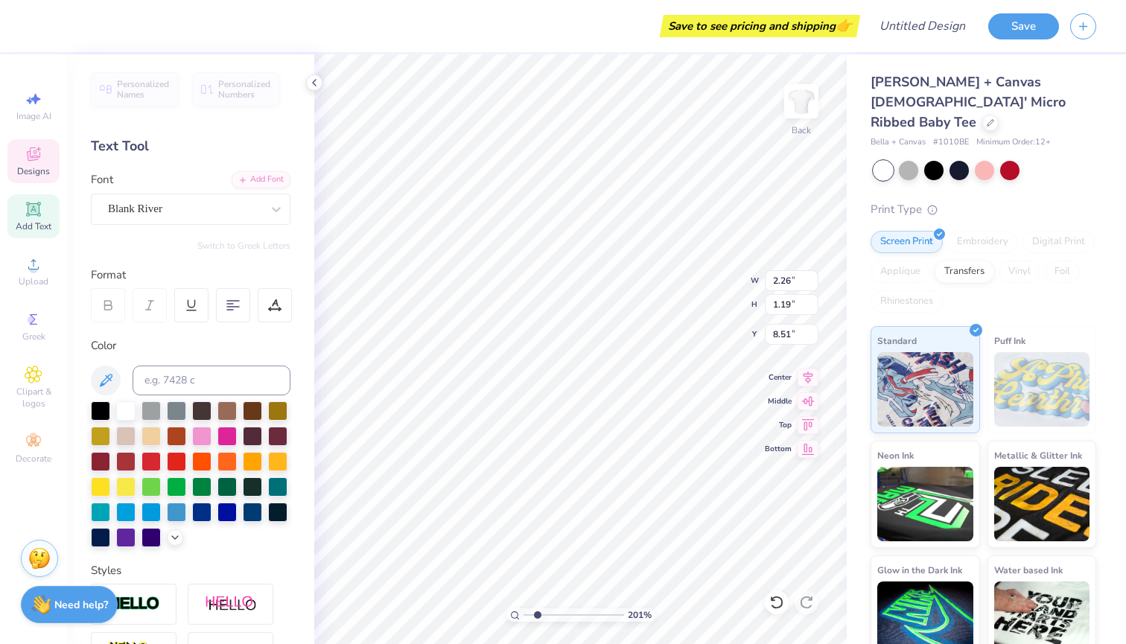
scroll to position [0, 2]
type input "8.35"
type input "1.50"
type input "0.85"
type input "9.46"
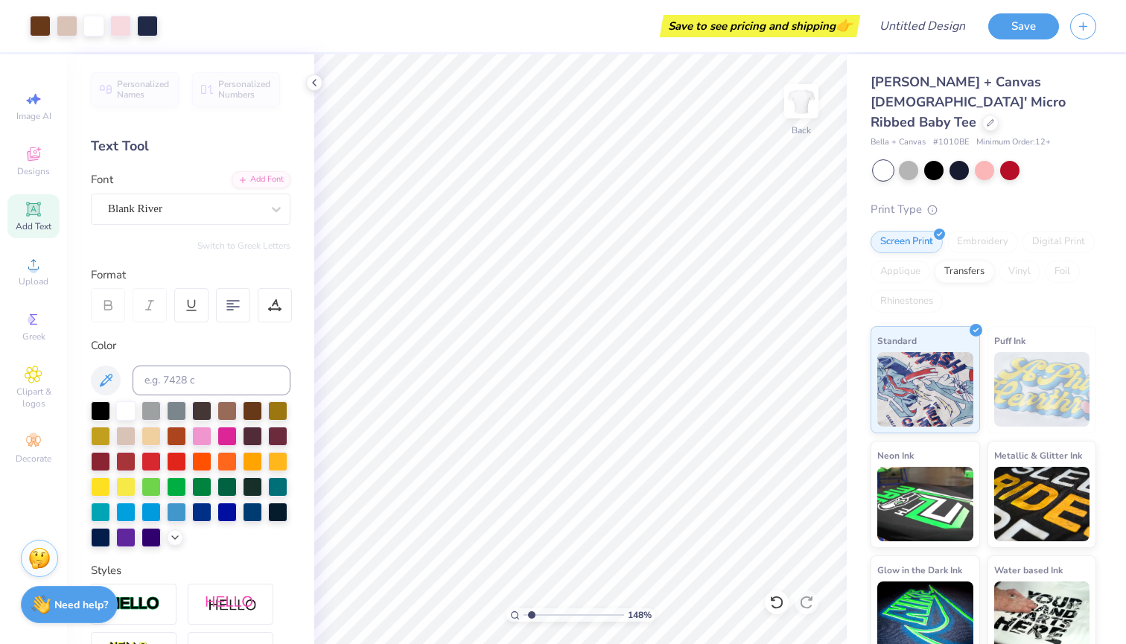
click at [532, 614] on input "range" at bounding box center [574, 614] width 101 height 13
type input "1.63"
click at [533, 614] on input "range" at bounding box center [574, 614] width 101 height 13
click at [147, 20] on div at bounding box center [147, 24] width 21 height 21
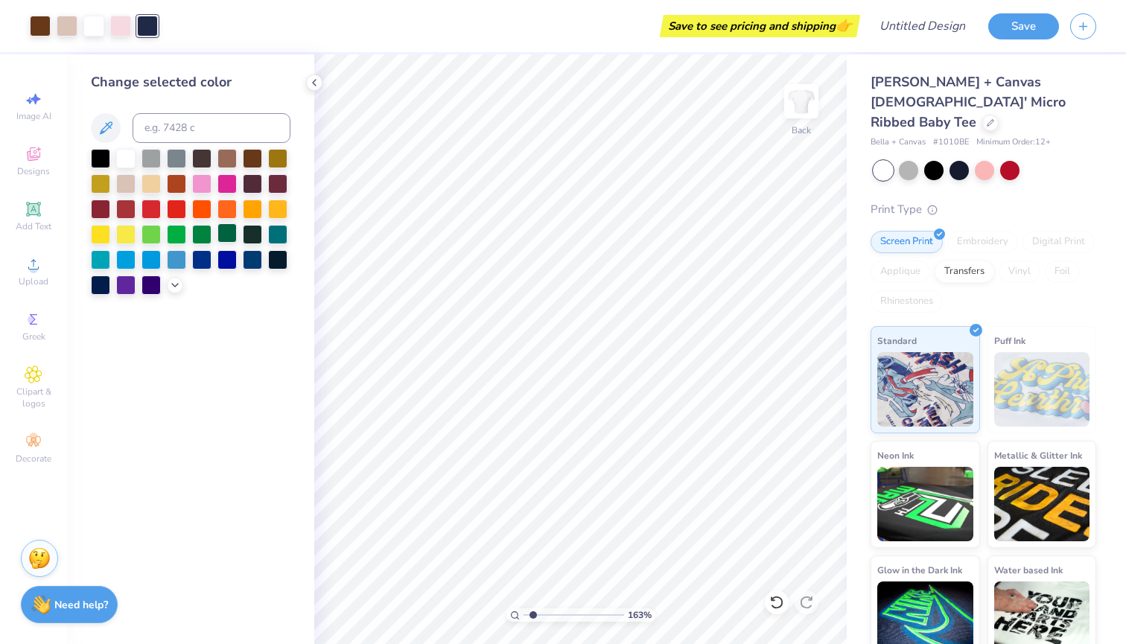
click at [230, 236] on div at bounding box center [226, 232] width 19 height 19
click at [197, 187] on div at bounding box center [201, 182] width 19 height 19
click at [105, 212] on div at bounding box center [100, 207] width 19 height 19
click at [224, 160] on div at bounding box center [226, 156] width 19 height 19
click at [252, 161] on div at bounding box center [252, 156] width 19 height 19
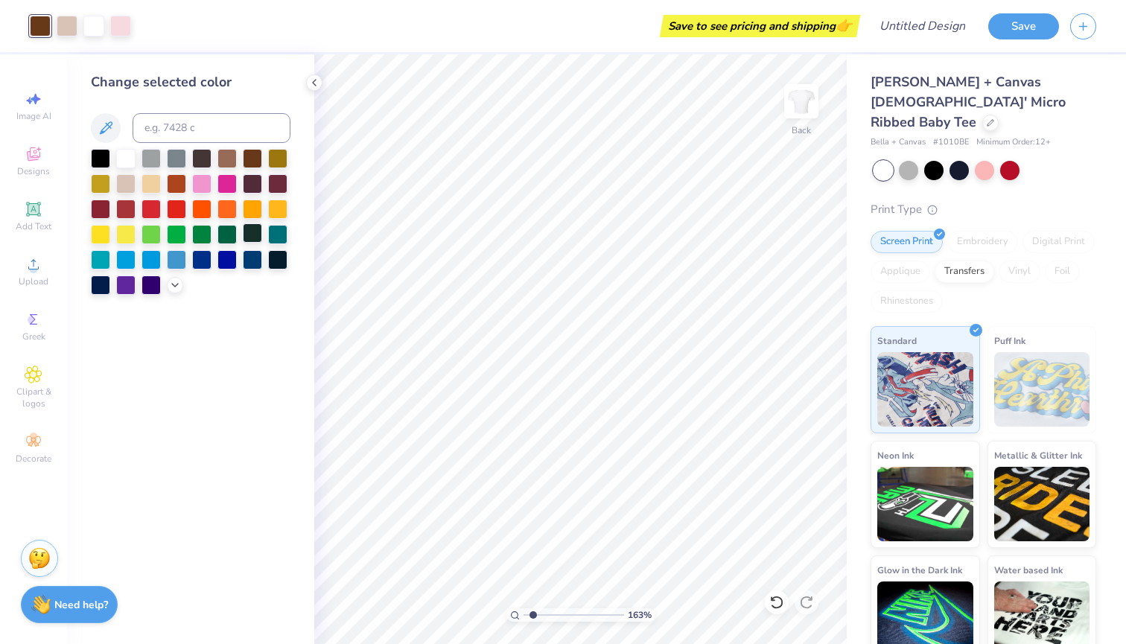
click at [255, 239] on div at bounding box center [252, 232] width 19 height 19
click at [103, 156] on div at bounding box center [100, 156] width 19 height 19
click at [117, 162] on div at bounding box center [125, 156] width 19 height 19
click at [233, 160] on div at bounding box center [226, 156] width 19 height 19
click at [150, 192] on div at bounding box center [150, 182] width 19 height 19
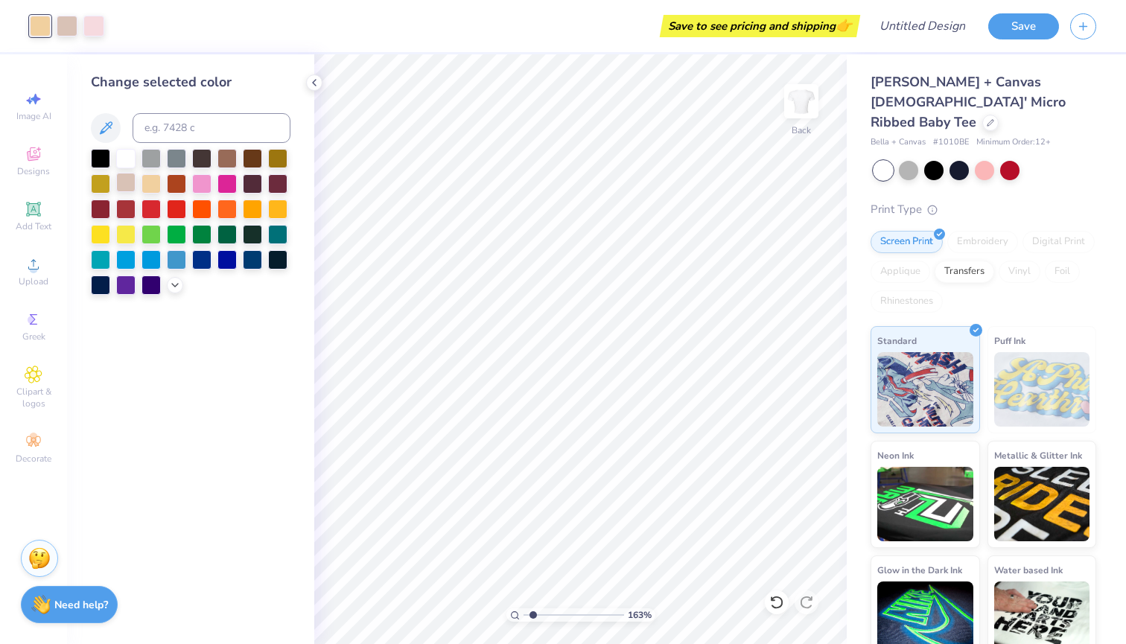
click at [127, 190] on div at bounding box center [125, 182] width 19 height 19
click at [253, 162] on div at bounding box center [252, 156] width 19 height 19
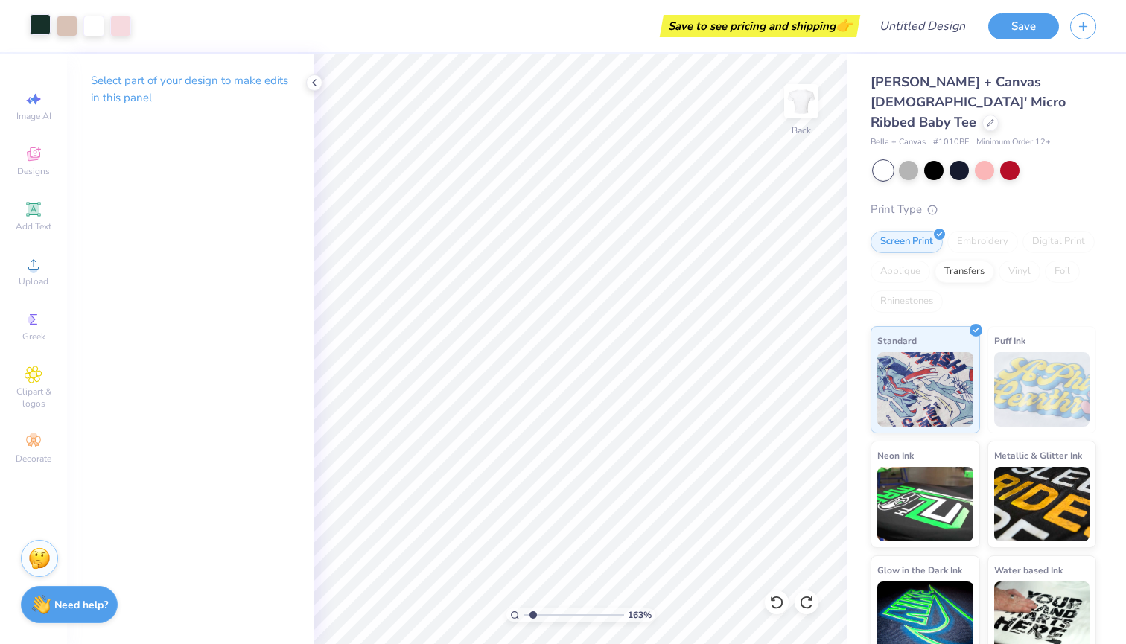
click at [45, 24] on div at bounding box center [40, 24] width 21 height 21
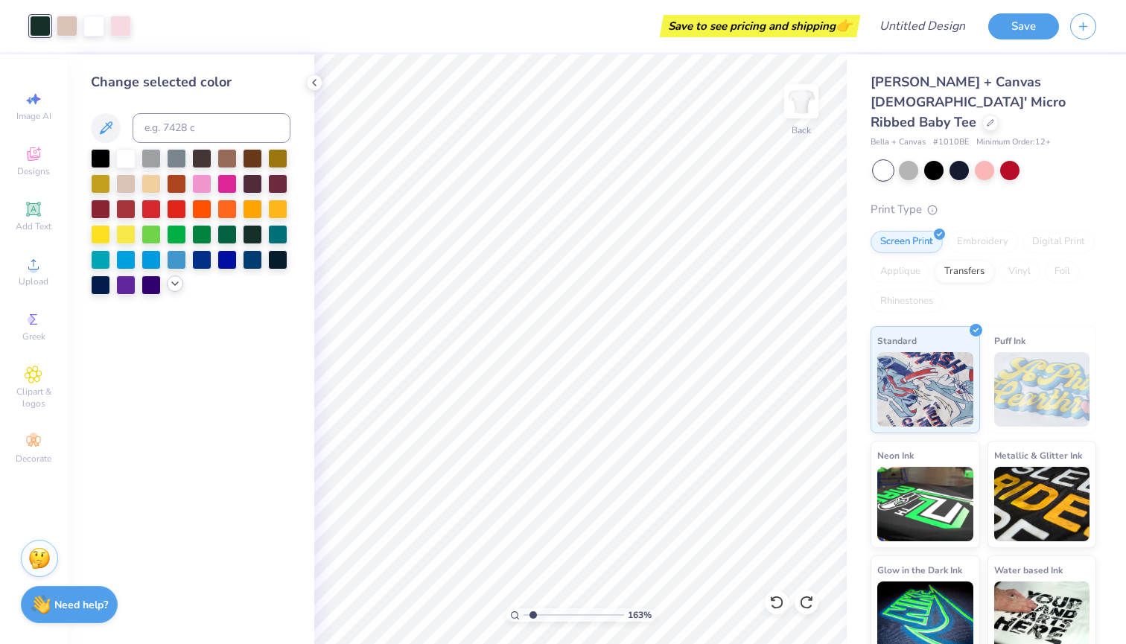
click at [171, 290] on icon at bounding box center [175, 284] width 12 height 12
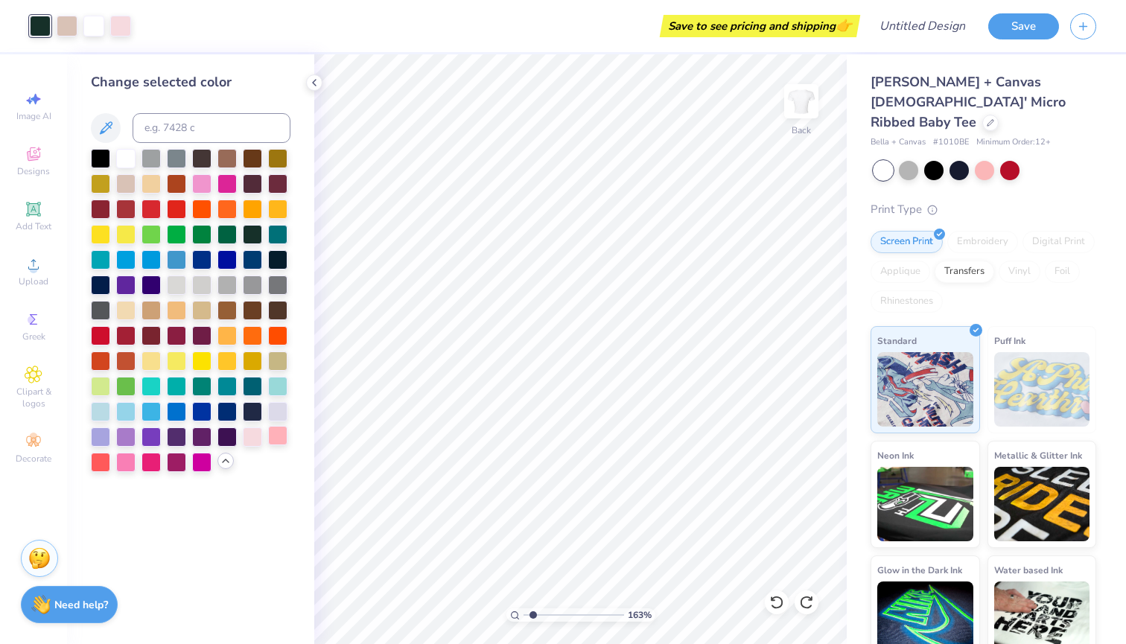
click at [280, 442] on div at bounding box center [277, 435] width 19 height 19
click at [253, 311] on div at bounding box center [252, 308] width 19 height 19
click at [230, 308] on div at bounding box center [226, 308] width 19 height 19
click at [250, 179] on div at bounding box center [252, 182] width 19 height 19
click at [245, 159] on div at bounding box center [252, 156] width 19 height 19
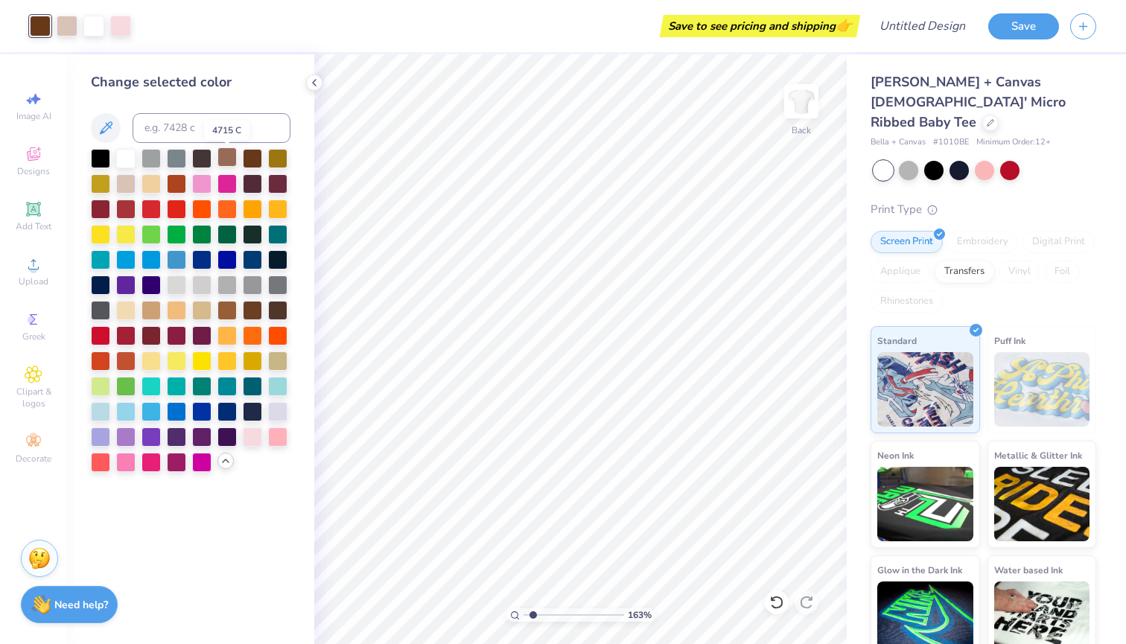
click at [230, 162] on div at bounding box center [226, 156] width 19 height 19
click at [253, 309] on div at bounding box center [252, 308] width 19 height 19
click at [279, 310] on div at bounding box center [277, 308] width 19 height 19
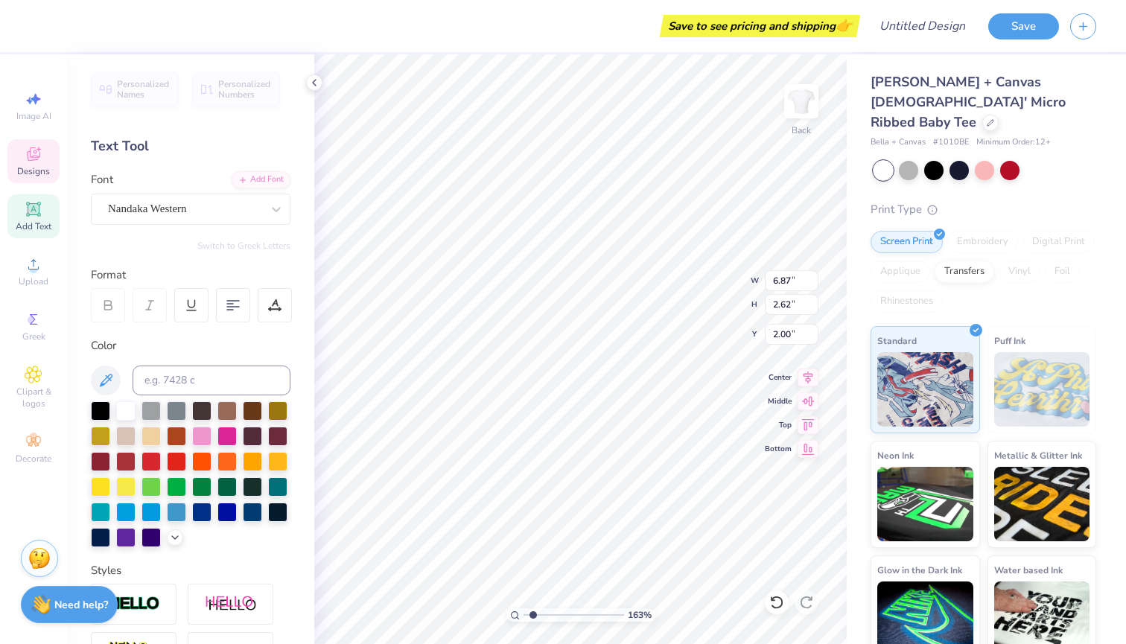
type textarea "Pi phi"
type input "6.87"
type input "2.62"
type input "2.00"
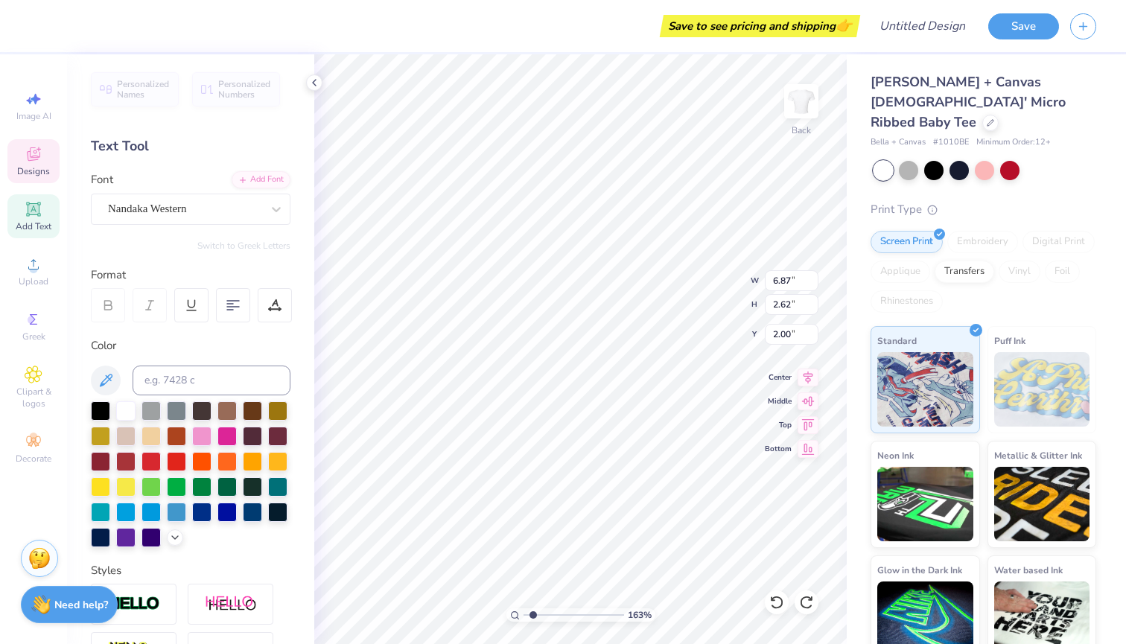
type textarea "pi phi"
type input "7.67"
type input "2.82"
type input "1.14"
type input "1.30"
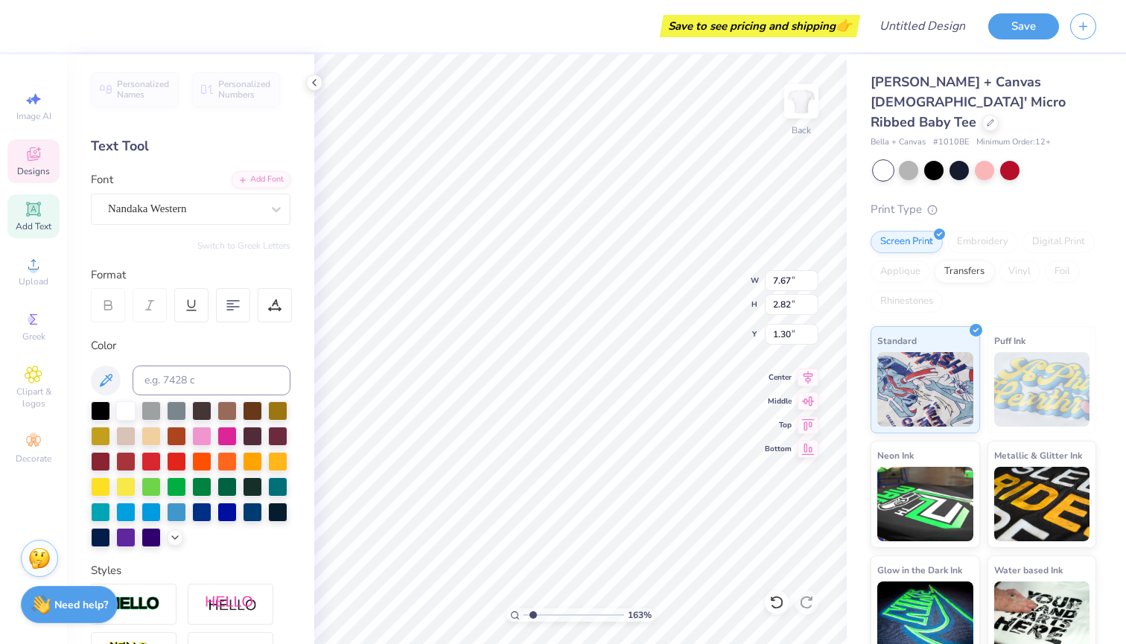
type input "3.15"
type input "1.31"
type input "8.35"
click at [451, 1] on div "Save to see pricing and shipping 👉" at bounding box center [499, 26] width 714 height 52
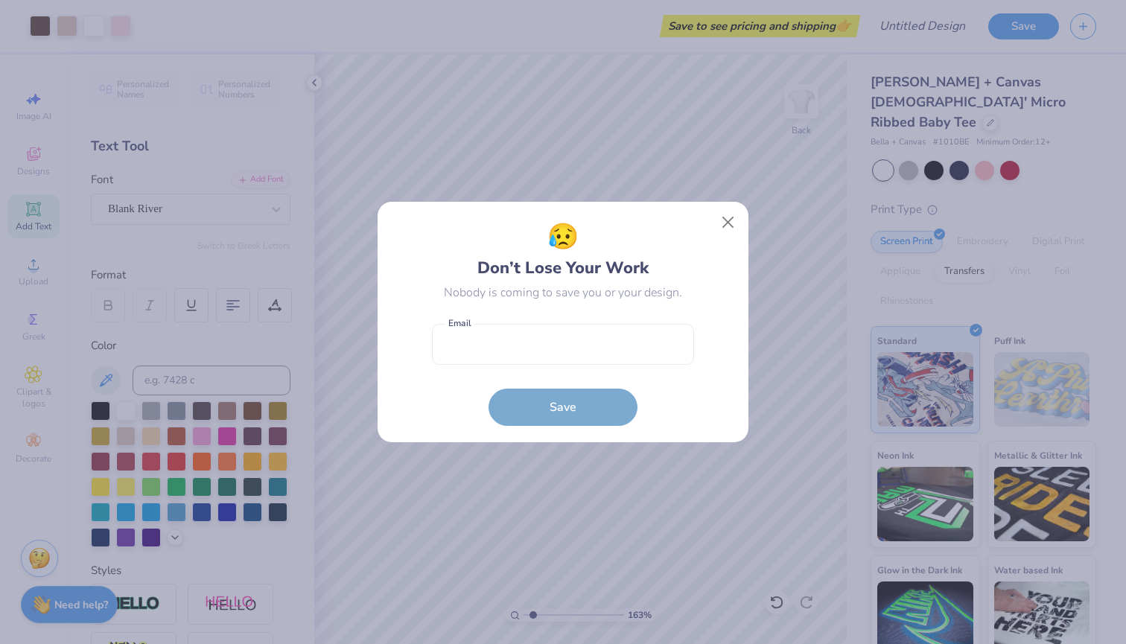
click at [938, 3] on div "😥 Don’t Lose Your Work Nobody is coming to save you or your design. Email is a …" at bounding box center [563, 322] width 1126 height 644
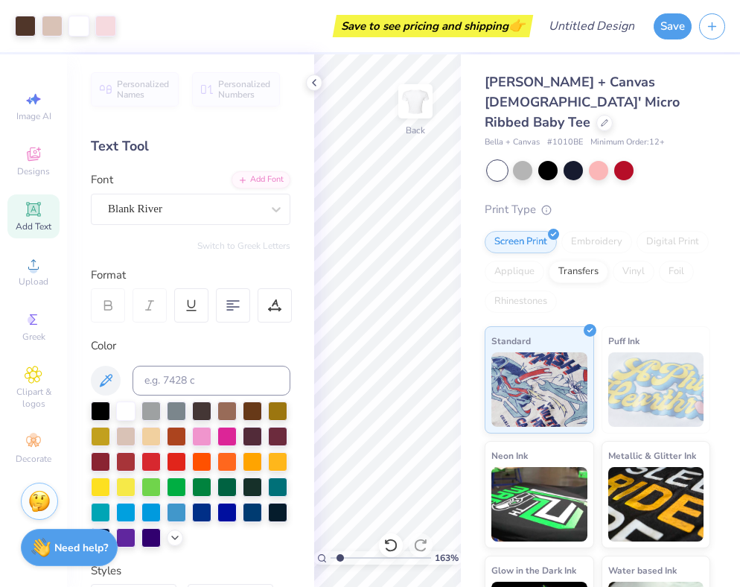
type input "1"
